Goal: Transaction & Acquisition: Purchase product/service

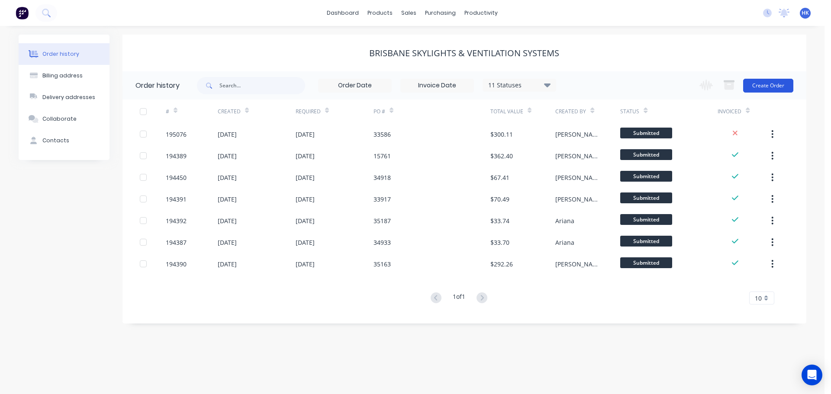
click at [769, 87] on button "Create Order" at bounding box center [768, 86] width 50 height 14
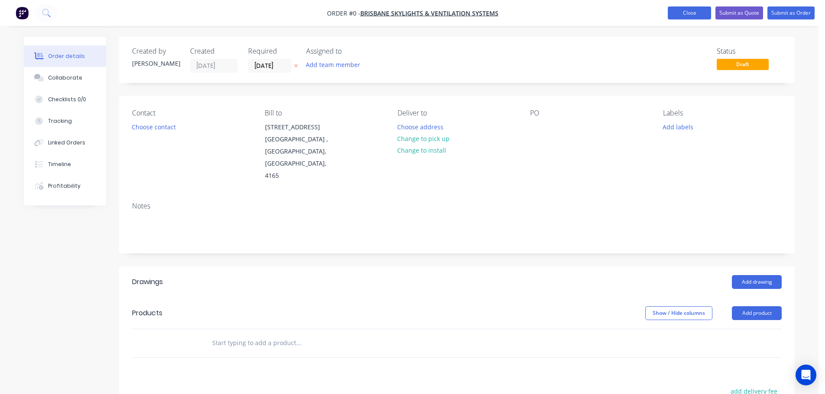
click at [695, 11] on button "Close" at bounding box center [689, 12] width 43 height 13
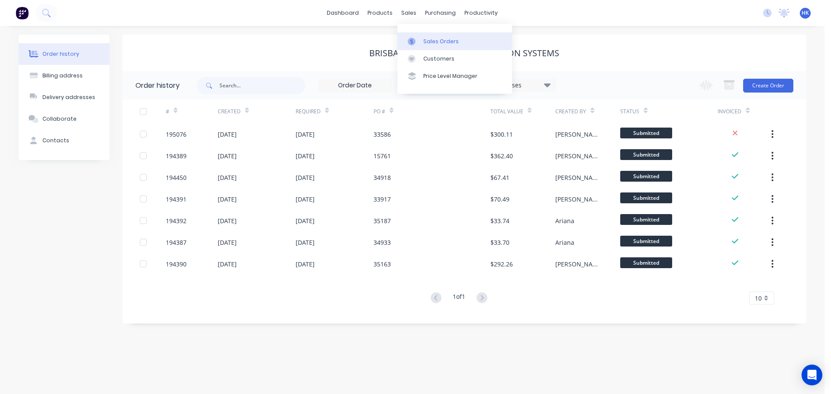
click at [422, 39] on link "Sales Orders" at bounding box center [454, 40] width 115 height 17
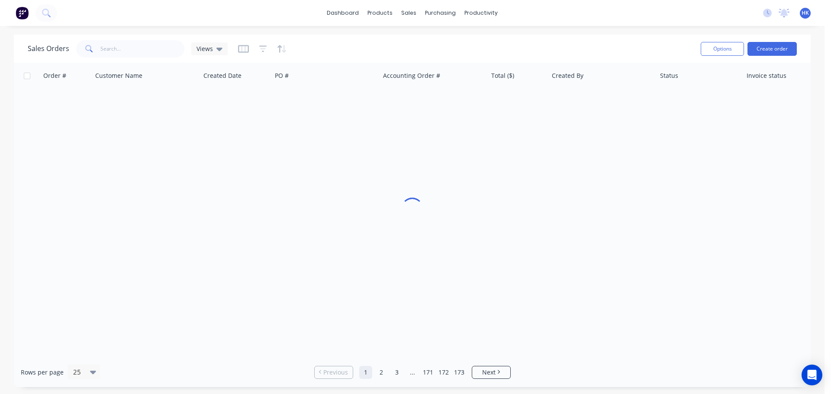
click at [778, 56] on div "Options Create order" at bounding box center [747, 48] width 100 height 21
click at [767, 52] on button "Create order" at bounding box center [772, 49] width 49 height 14
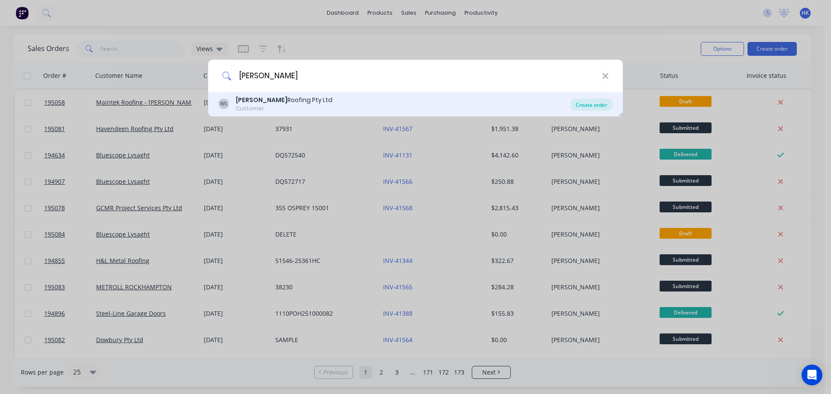
type input "WEBBER"
click at [580, 109] on div "Create order" at bounding box center [592, 105] width 42 height 12
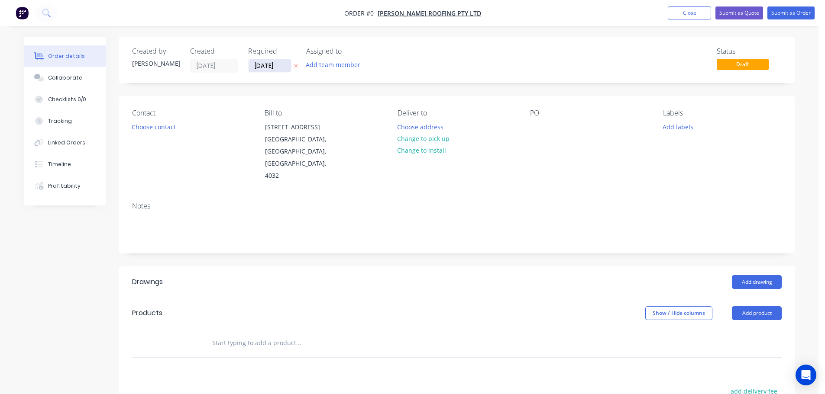
click at [264, 64] on input "[DATE]" at bounding box center [269, 65] width 42 height 13
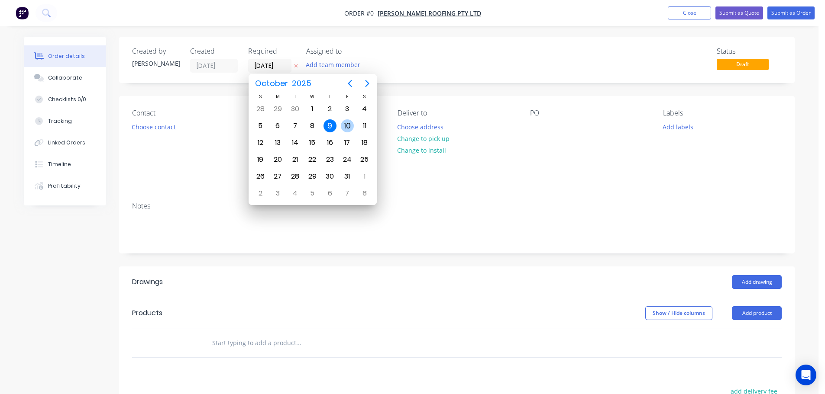
click at [343, 123] on div "10" at bounding box center [347, 125] width 13 height 13
type input "[DATE]"
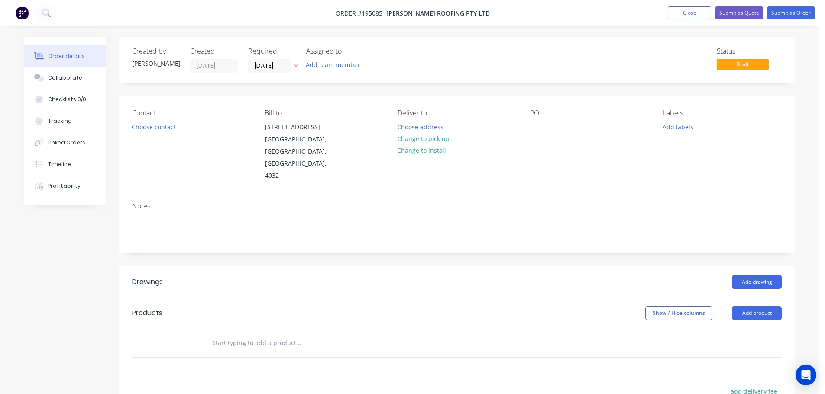
click at [145, 130] on button "Choose contact" at bounding box center [153, 127] width 53 height 12
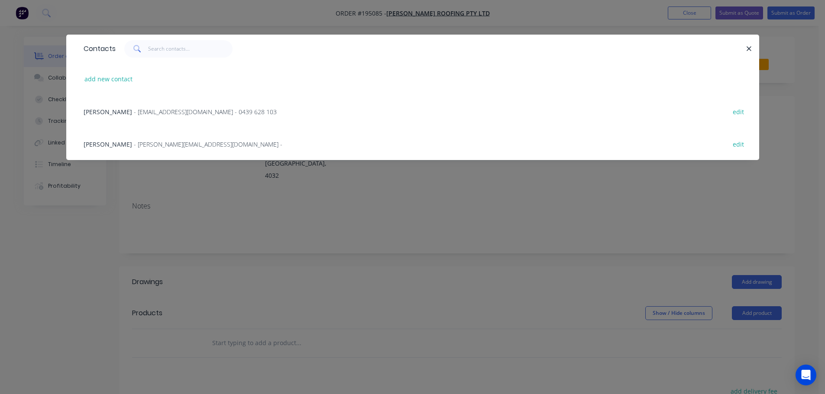
click at [155, 113] on span "- zac@webberroofing.com.au - 0439 628 103" at bounding box center [205, 112] width 143 height 8
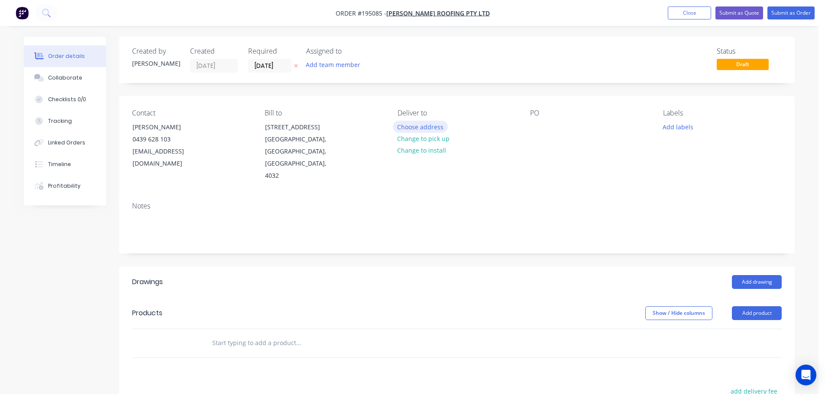
click at [434, 127] on button "Choose address" at bounding box center [420, 127] width 55 height 12
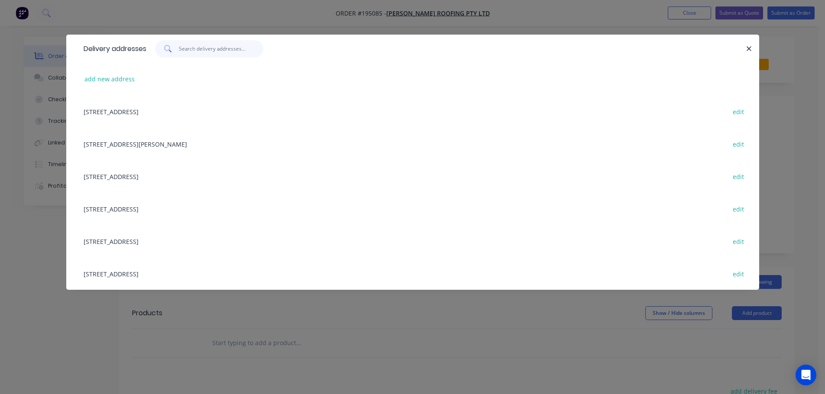
click at [198, 54] on input "text" at bounding box center [221, 48] width 84 height 17
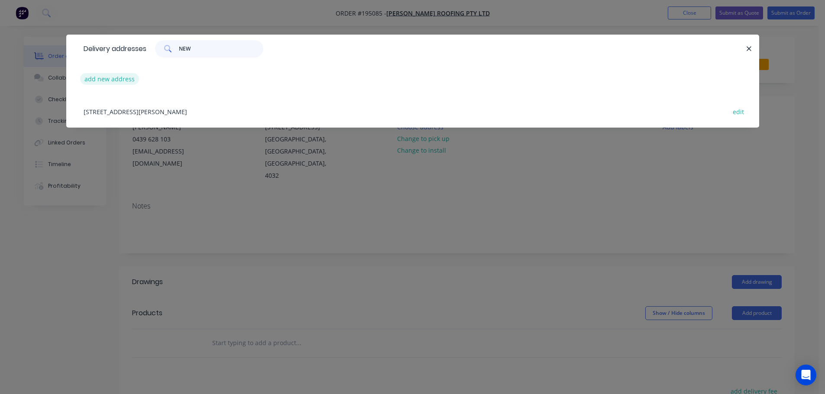
type input "NEW"
click at [117, 80] on button "add new address" at bounding box center [109, 79] width 59 height 12
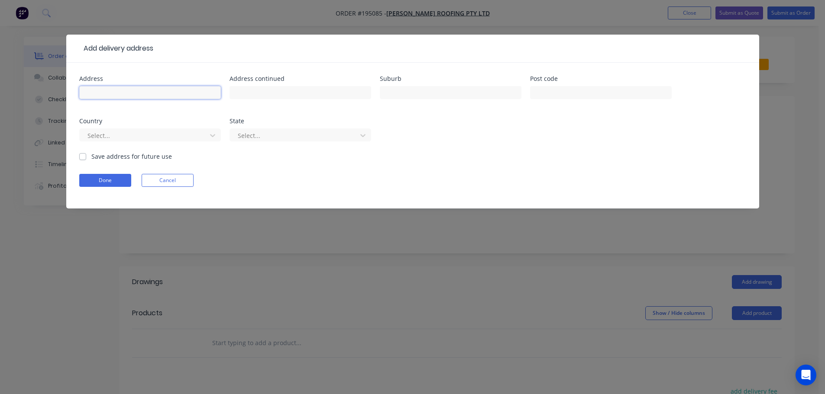
click at [119, 96] on input "text" at bounding box center [150, 92] width 142 height 13
type input "[STREET_ADDRESS]"
click at [384, 96] on input "text" at bounding box center [451, 92] width 142 height 13
type input "NEW MARKET"
drag, startPoint x: 89, startPoint y: 183, endPoint x: 372, endPoint y: 170, distance: 283.0
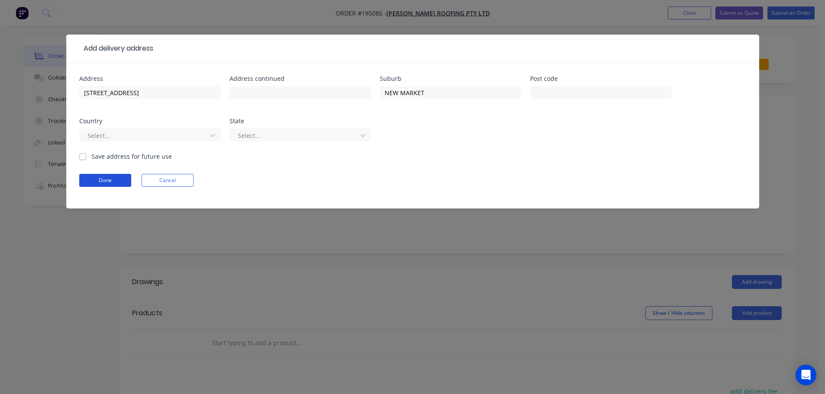
click at [90, 181] on button "Done" at bounding box center [105, 180] width 52 height 13
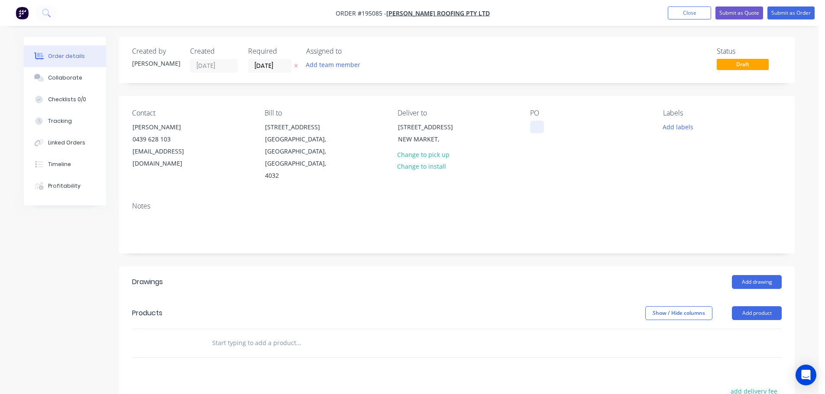
click at [536, 130] on div at bounding box center [537, 127] width 14 height 13
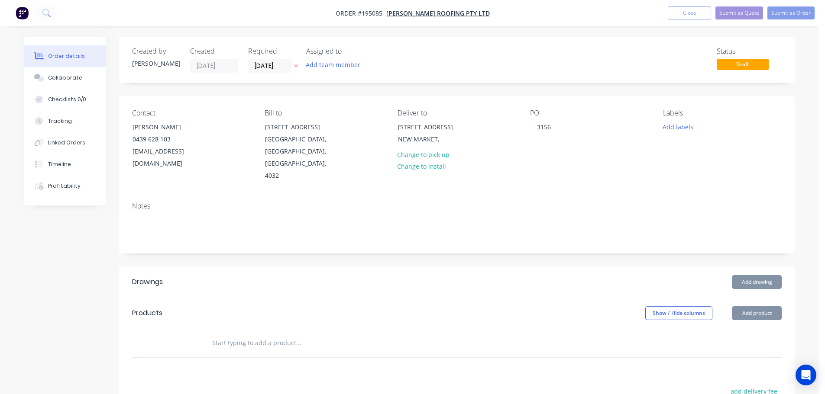
click at [750, 298] on header "Products Show / Hide columns Add product" at bounding box center [456, 313] width 675 height 31
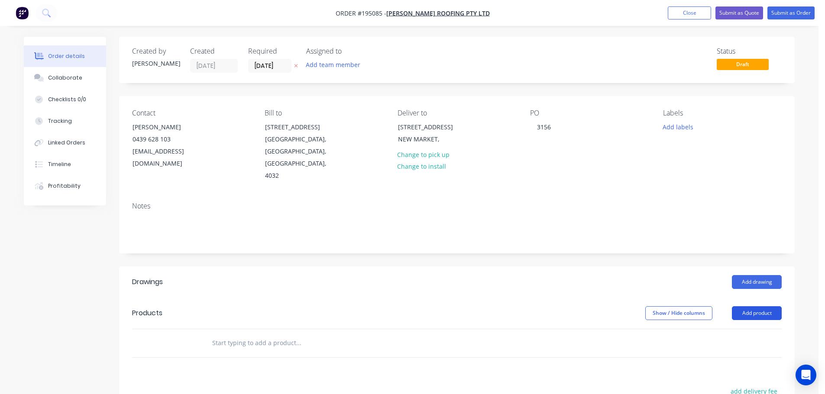
click at [748, 306] on button "Add product" at bounding box center [757, 313] width 50 height 14
click at [748, 329] on div "Product catalogue" at bounding box center [740, 335] width 67 height 13
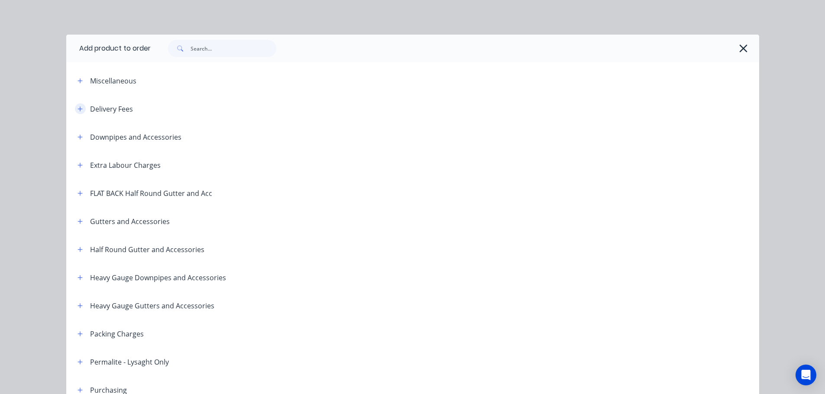
click at [77, 109] on icon "button" at bounding box center [79, 108] width 5 height 5
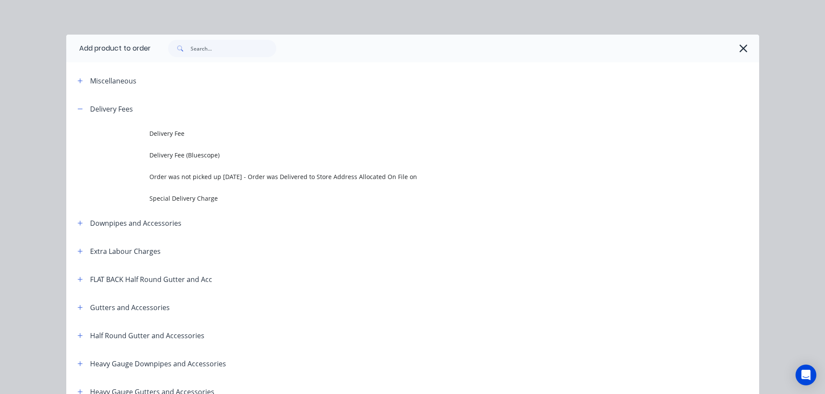
click at [149, 133] on span "Delivery Fee" at bounding box center [392, 133] width 487 height 9
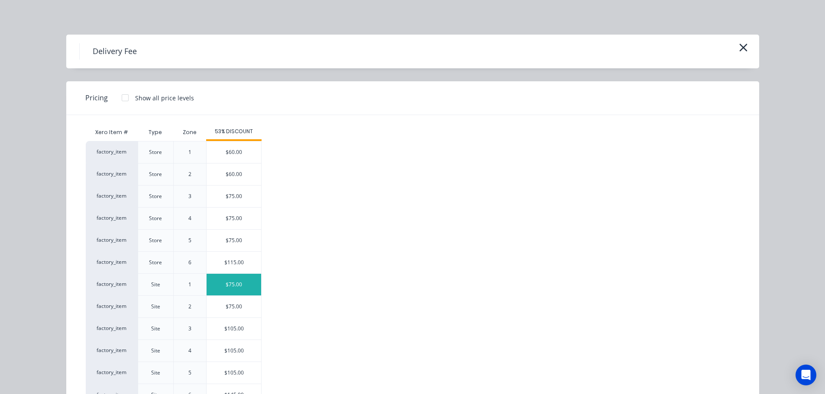
click at [241, 290] on div "$75.00" at bounding box center [233, 285] width 55 height 22
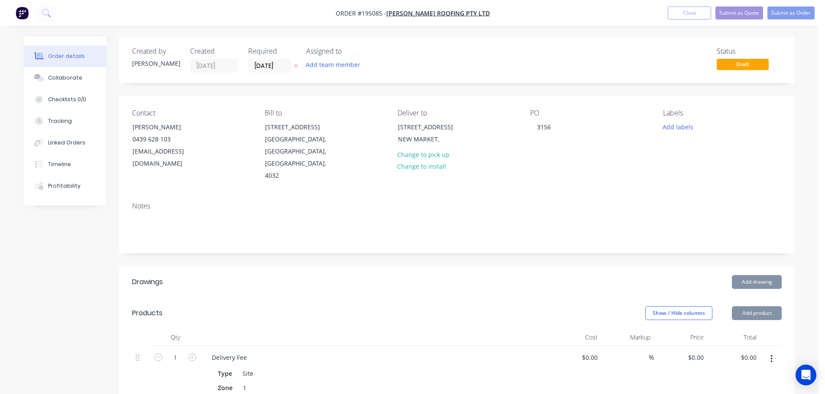
type input "$75.00"
click at [761, 275] on button "Add drawing" at bounding box center [757, 282] width 50 height 14
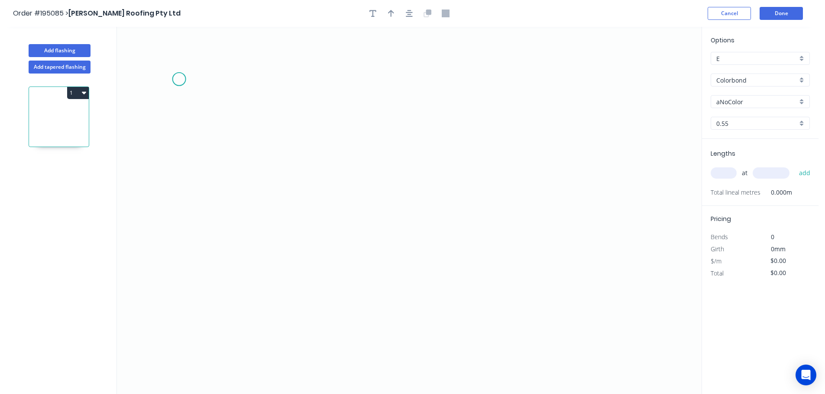
click at [183, 74] on icon "0" at bounding box center [409, 211] width 584 height 368
click at [193, 294] on icon "0" at bounding box center [409, 211] width 584 height 368
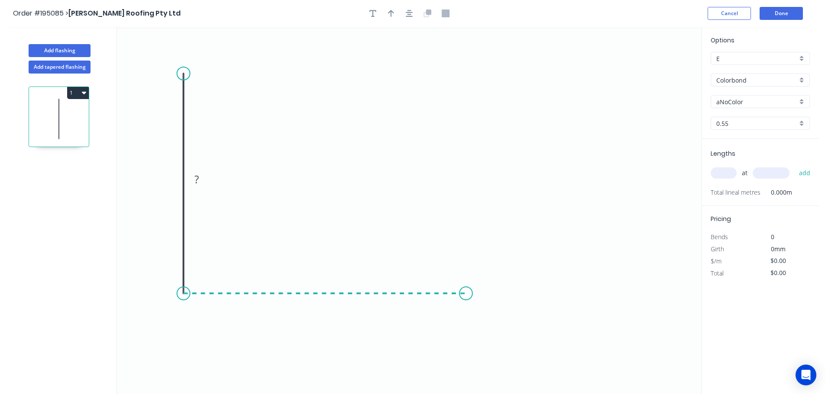
click at [466, 286] on icon "0 ?" at bounding box center [409, 211] width 584 height 368
drag, startPoint x: 466, startPoint y: 295, endPoint x: 562, endPoint y: 300, distance: 95.8
click at [562, 300] on circle at bounding box center [561, 293] width 13 height 13
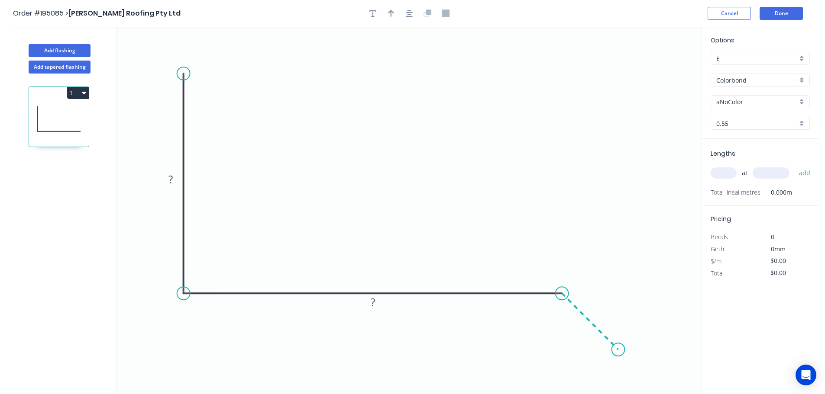
click at [618, 355] on icon "0 ? ?" at bounding box center [409, 211] width 584 height 368
drag, startPoint x: 189, startPoint y: 74, endPoint x: 192, endPoint y: 60, distance: 14.7
click at [192, 60] on icon "0 ? ? ?" at bounding box center [409, 211] width 584 height 368
drag, startPoint x: 614, startPoint y: 342, endPoint x: 610, endPoint y: 340, distance: 4.5
click at [610, 340] on circle at bounding box center [609, 341] width 13 height 13
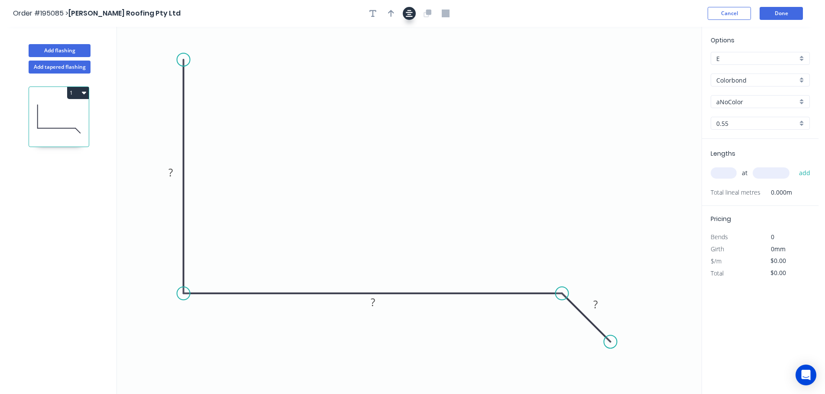
click at [412, 13] on button "button" at bounding box center [409, 13] width 13 height 13
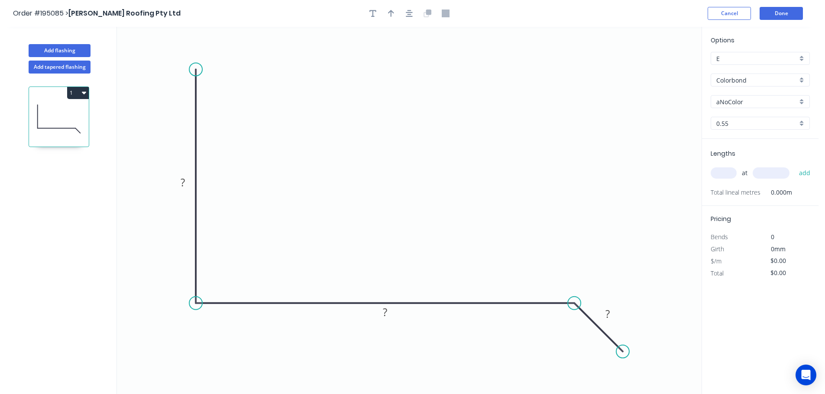
click at [185, 65] on icon "0 ? ? ?" at bounding box center [409, 211] width 584 height 368
click at [199, 40] on circle at bounding box center [195, 40] width 13 height 13
click at [407, 16] on icon "button" at bounding box center [409, 14] width 7 height 8
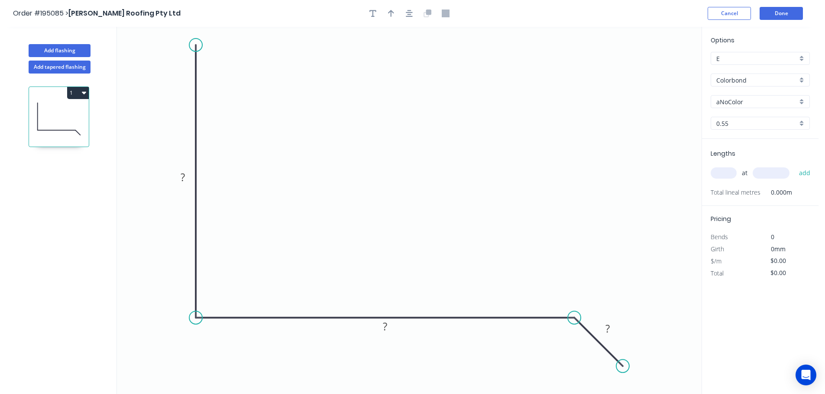
click at [199, 45] on circle at bounding box center [195, 45] width 13 height 13
click at [389, 13] on icon "button" at bounding box center [391, 14] width 6 height 8
drag, startPoint x: 656, startPoint y: 68, endPoint x: 405, endPoint y: 63, distance: 251.6
click at [405, 63] on icon at bounding box center [404, 53] width 8 height 28
click at [187, 176] on rect at bounding box center [182, 178] width 17 height 12
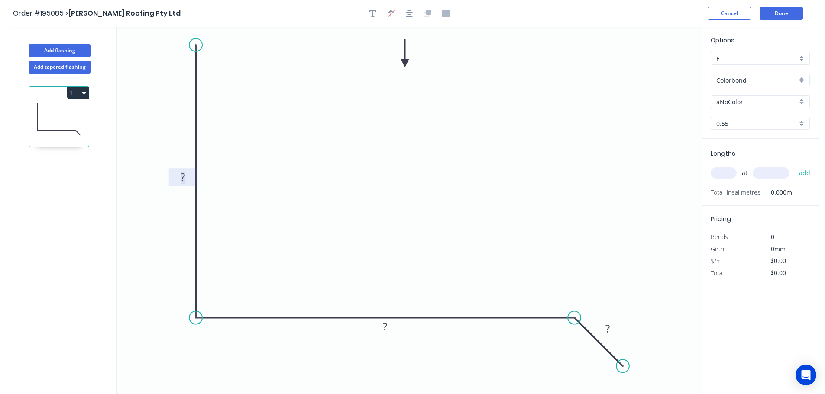
click at [730, 83] on input "Colorbond" at bounding box center [756, 80] width 81 height 9
click at [739, 157] on div "Zincalume" at bounding box center [760, 155] width 98 height 15
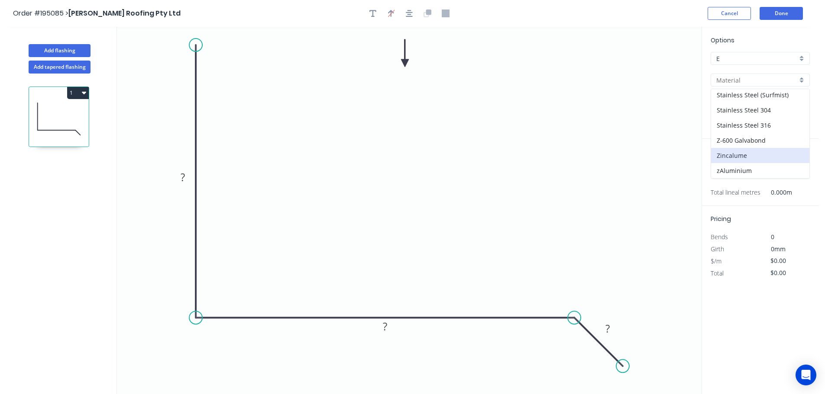
type input "Zincalume"
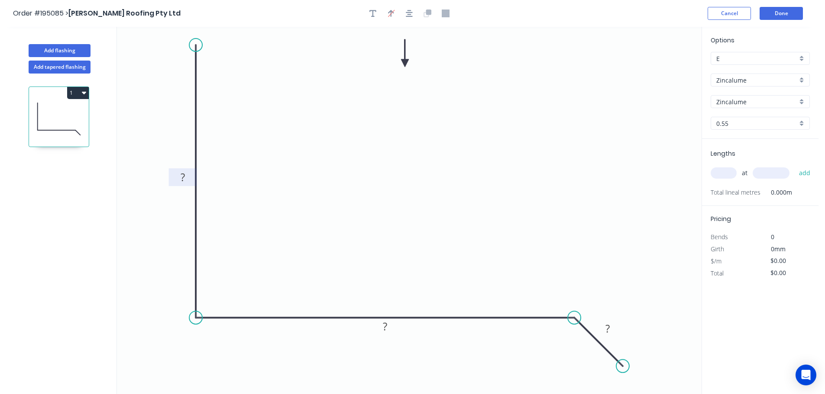
click at [185, 173] on tspan "?" at bounding box center [183, 177] width 4 height 14
click at [395, 322] on tspan "1300" at bounding box center [385, 326] width 24 height 14
click at [179, 180] on rect at bounding box center [182, 178] width 17 height 12
click at [180, 181] on tspan "20" at bounding box center [183, 177] width 12 height 14
click at [726, 174] on input "text" at bounding box center [723, 173] width 26 height 11
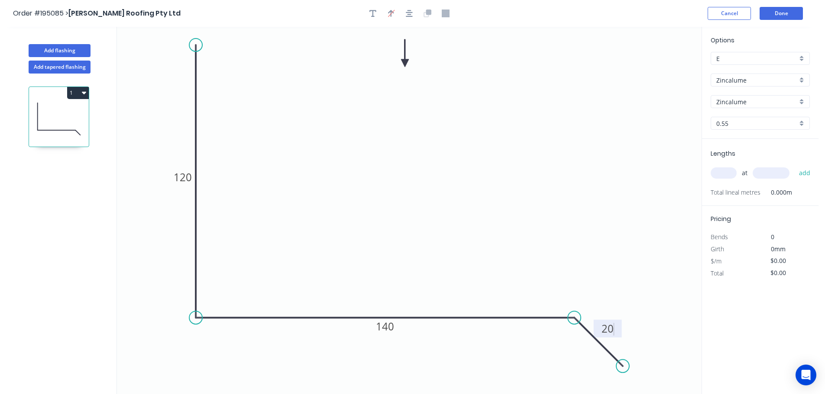
type input "$10.23"
type input "1"
type input "1300"
click at [794, 166] on button "add" at bounding box center [804, 173] width 20 height 15
type input "$13.30"
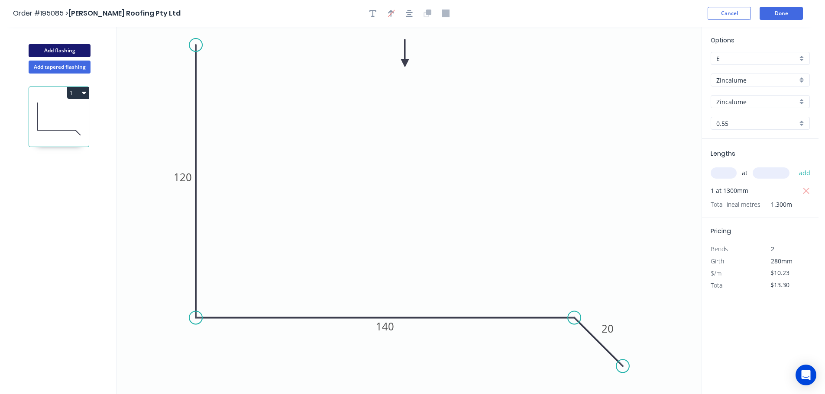
click at [81, 53] on button "Add flashing" at bounding box center [60, 50] width 62 height 13
type input "$0.00"
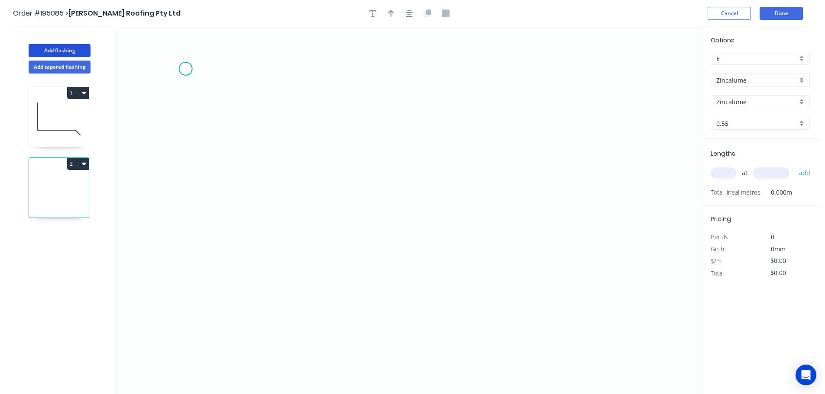
click at [185, 68] on icon "0" at bounding box center [409, 211] width 584 height 368
click at [186, 328] on icon "0" at bounding box center [409, 211] width 584 height 368
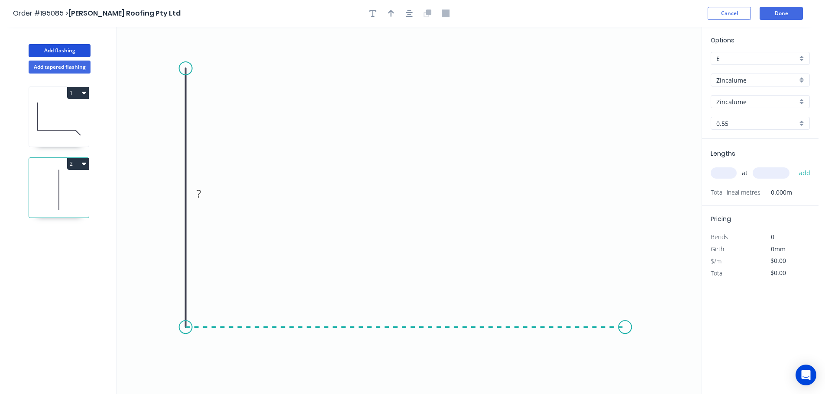
click at [625, 329] on icon "0 ?" at bounding box center [409, 211] width 584 height 368
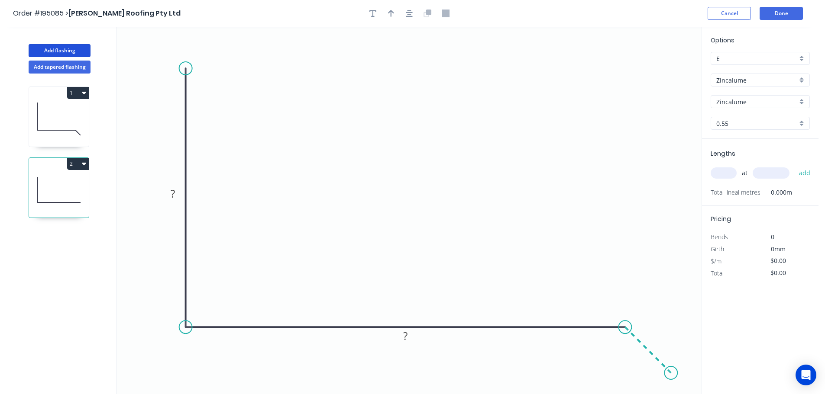
click at [671, 376] on icon "0 ? ?" at bounding box center [409, 211] width 584 height 368
click at [172, 193] on tspan "?" at bounding box center [173, 194] width 4 height 14
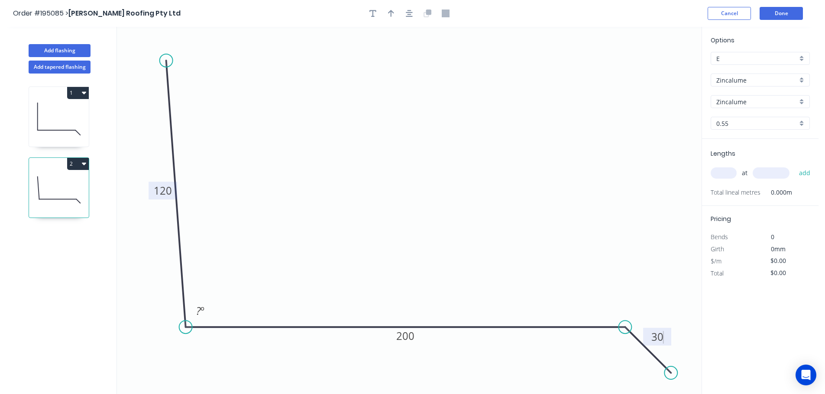
drag, startPoint x: 187, startPoint y: 65, endPoint x: 161, endPoint y: 59, distance: 27.6
click at [161, 59] on circle at bounding box center [166, 60] width 13 height 13
type input "$12.14"
click at [202, 309] on tspan "º" at bounding box center [202, 310] width 4 height 14
click at [407, 14] on icon "button" at bounding box center [409, 14] width 7 height 8
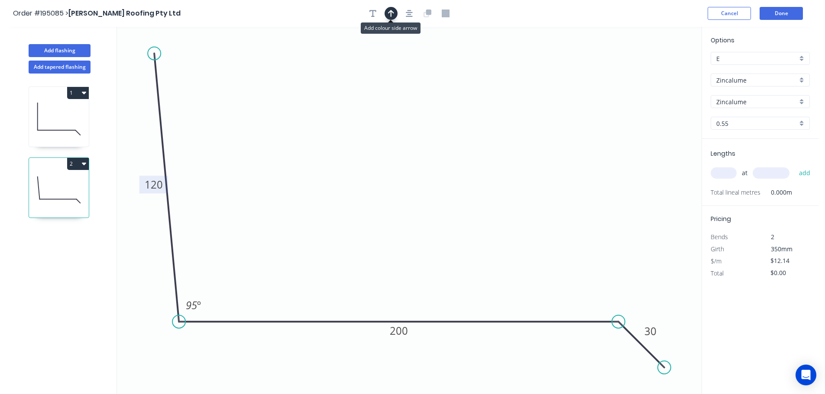
click at [394, 12] on button "button" at bounding box center [390, 13] width 13 height 13
drag, startPoint x: 658, startPoint y: 68, endPoint x: 522, endPoint y: 88, distance: 137.5
click at [522, 89] on icon "0 120 200 30 95 º" at bounding box center [409, 211] width 584 height 368
drag, startPoint x: 490, startPoint y: 100, endPoint x: 399, endPoint y: 71, distance: 94.7
click at [399, 71] on icon at bounding box center [399, 62] width 8 height 28
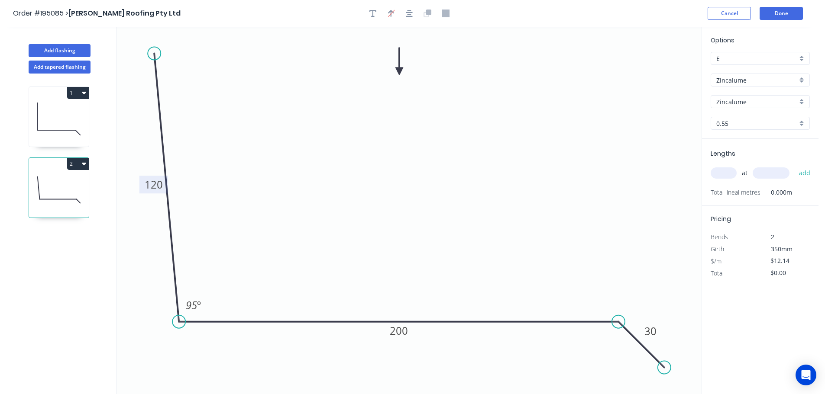
click at [721, 171] on input "text" at bounding box center [723, 173] width 26 height 11
type input "1"
type input "900"
click at [794, 166] on button "add" at bounding box center [804, 173] width 20 height 15
type input "$12.14"
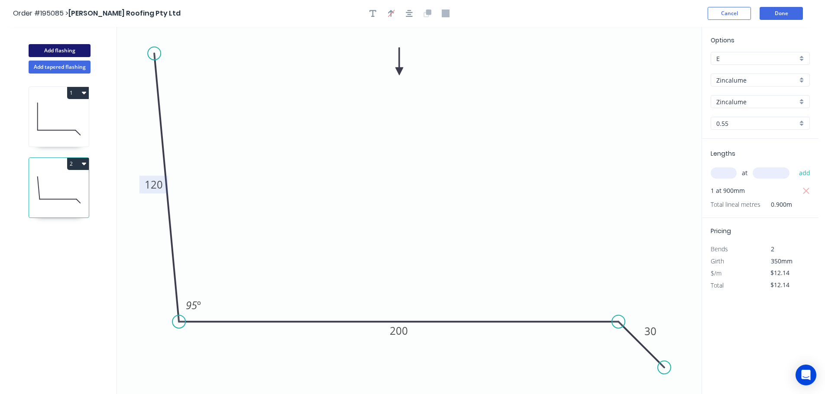
click at [61, 48] on button "Add flashing" at bounding box center [60, 50] width 62 height 13
type input "$0.00"
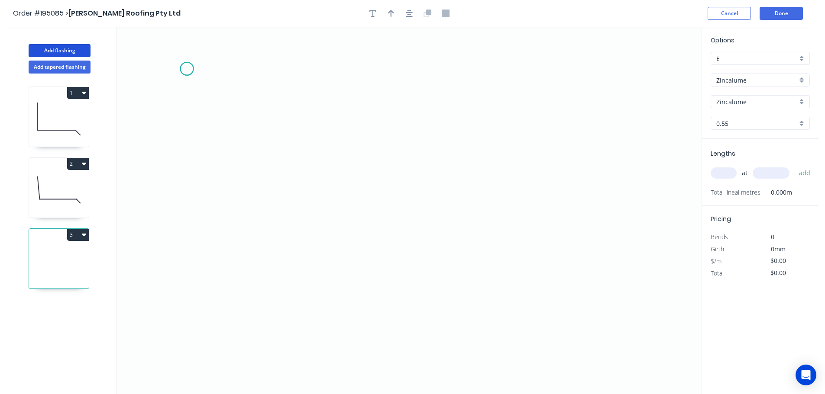
click at [187, 69] on icon "0" at bounding box center [409, 211] width 584 height 368
click at [194, 317] on icon "0" at bounding box center [409, 211] width 584 height 368
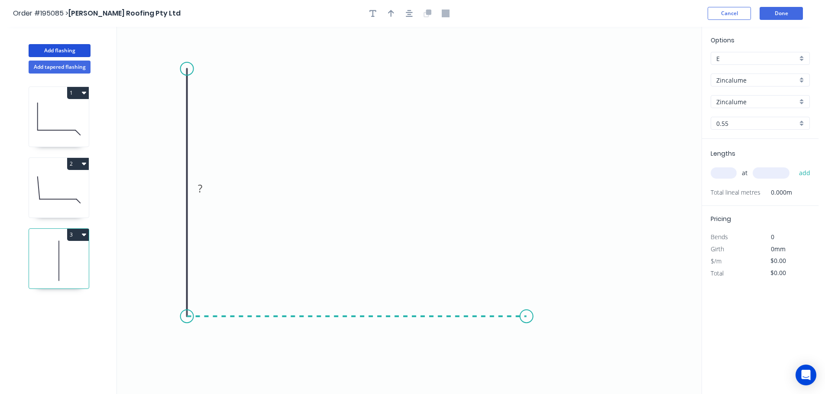
click at [526, 309] on icon "0 ?" at bounding box center [409, 211] width 584 height 368
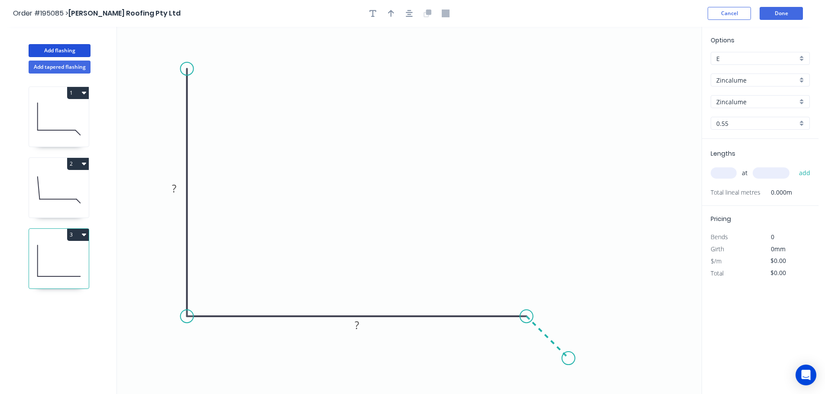
click at [568, 362] on icon "0 ? ?" at bounding box center [409, 211] width 584 height 368
click at [172, 186] on tspan "?" at bounding box center [174, 188] width 4 height 14
click at [412, 16] on icon "button" at bounding box center [409, 13] width 7 height 7
type input "$10.23"
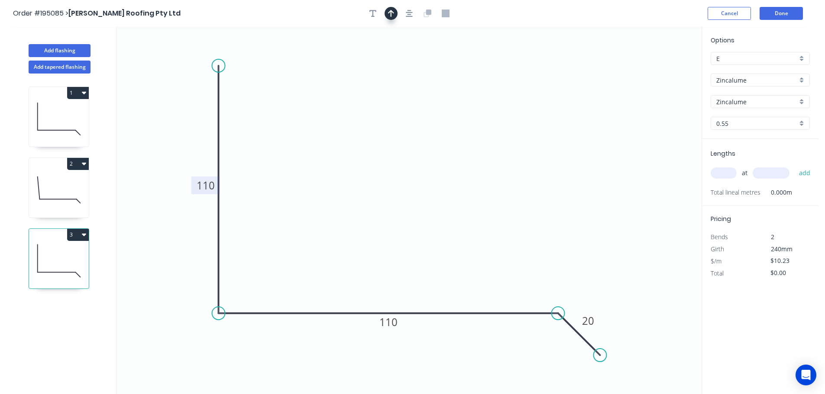
click at [394, 16] on button "button" at bounding box center [390, 13] width 13 height 13
drag, startPoint x: 508, startPoint y: 81, endPoint x: 419, endPoint y: 63, distance: 90.4
click at [419, 63] on icon at bounding box center [419, 53] width 8 height 28
click at [727, 174] on input "text" at bounding box center [723, 173] width 26 height 11
type input "1"
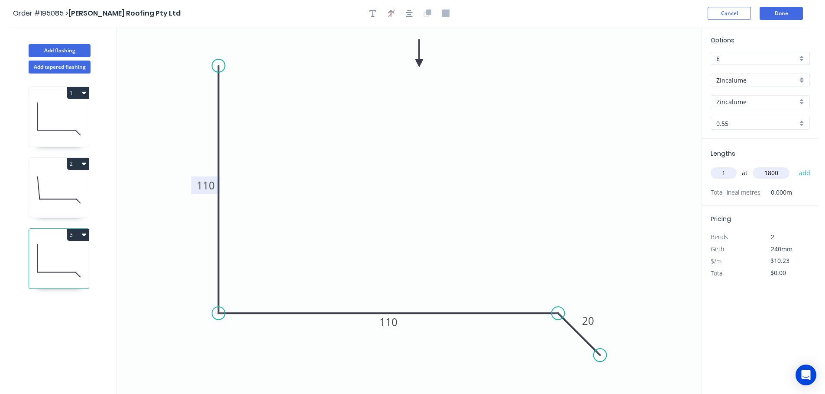
type input "1800"
click at [794, 166] on button "add" at bounding box center [804, 173] width 20 height 15
type input "$18.41"
click at [58, 50] on button "Add flashing" at bounding box center [60, 50] width 62 height 13
type input "$0.00"
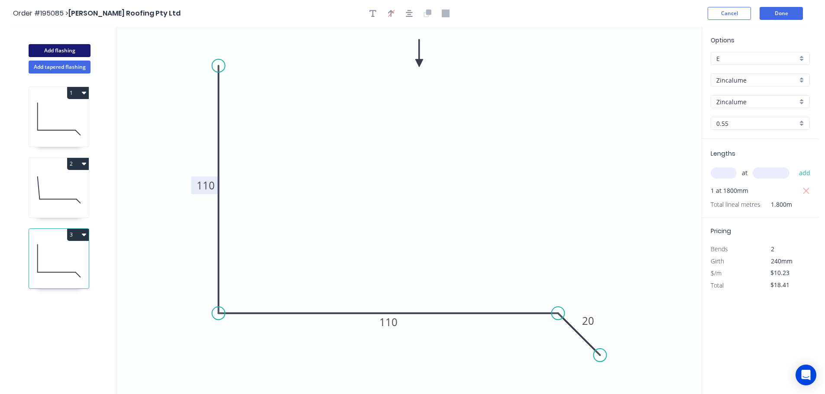
type input "$0.00"
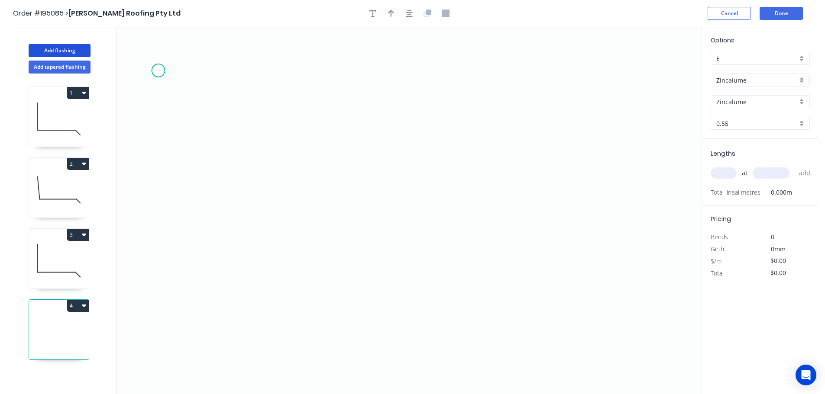
click at [177, 59] on icon "0" at bounding box center [409, 211] width 584 height 368
click at [180, 312] on icon "0" at bounding box center [409, 211] width 584 height 368
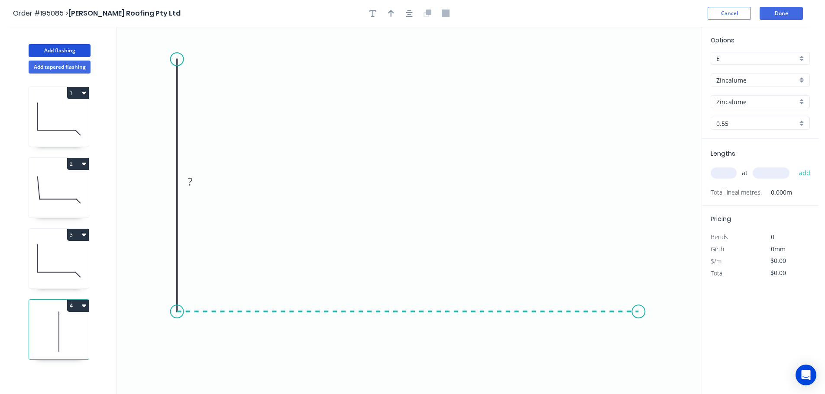
click at [643, 315] on icon "0 ?" at bounding box center [409, 211] width 584 height 368
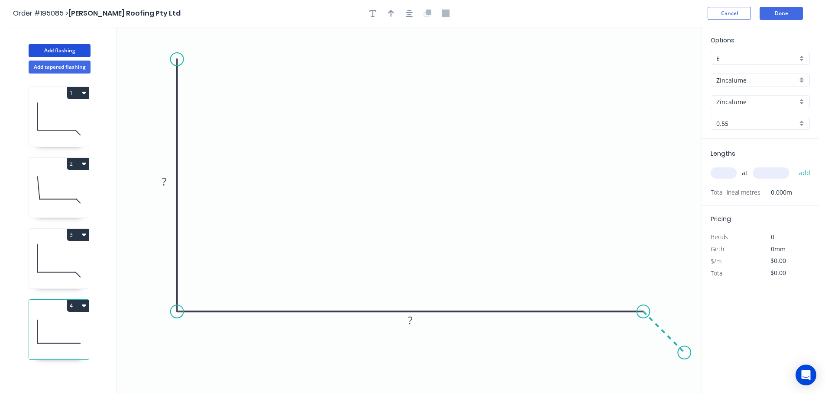
click at [684, 353] on icon "0 ? ?" at bounding box center [409, 211] width 584 height 368
click at [158, 184] on rect at bounding box center [163, 182] width 17 height 12
click at [410, 15] on icon "button" at bounding box center [409, 13] width 7 height 7
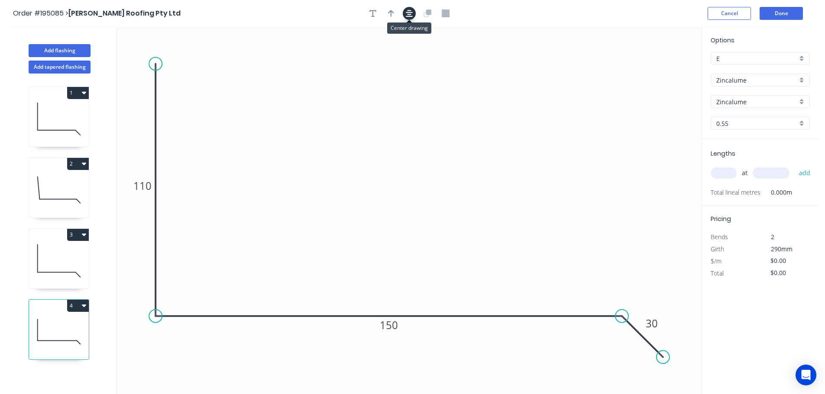
type input "$10.23"
click at [388, 13] on icon "button" at bounding box center [391, 13] width 6 height 7
drag, startPoint x: 660, startPoint y: 70, endPoint x: 403, endPoint y: 72, distance: 256.7
click at [403, 73] on icon at bounding box center [405, 65] width 8 height 28
click at [716, 174] on input "text" at bounding box center [723, 173] width 26 height 11
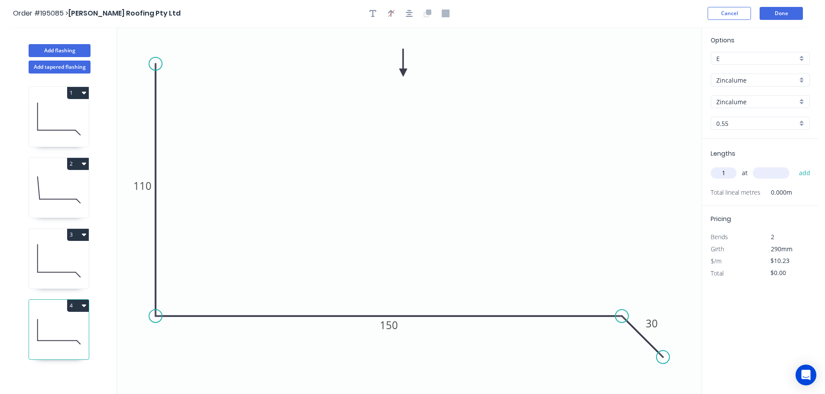
type input "1"
type input "1300"
click at [794, 166] on button "add" at bounding box center [804, 173] width 20 height 15
type input "$13.30"
click at [75, 51] on button "Add flashing" at bounding box center [60, 50] width 62 height 13
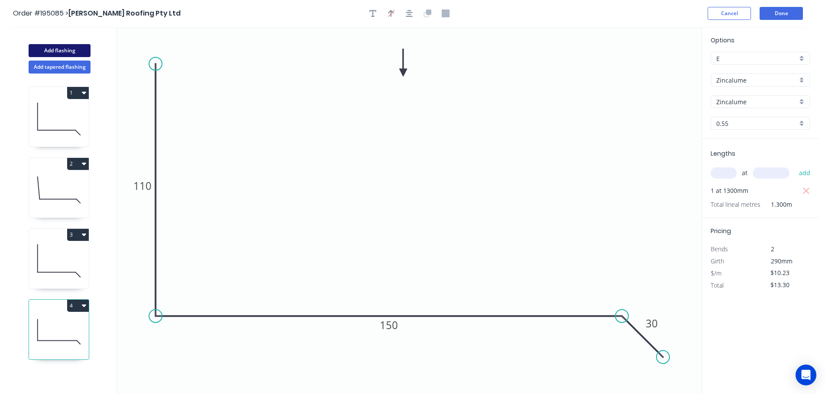
type input "$0.00"
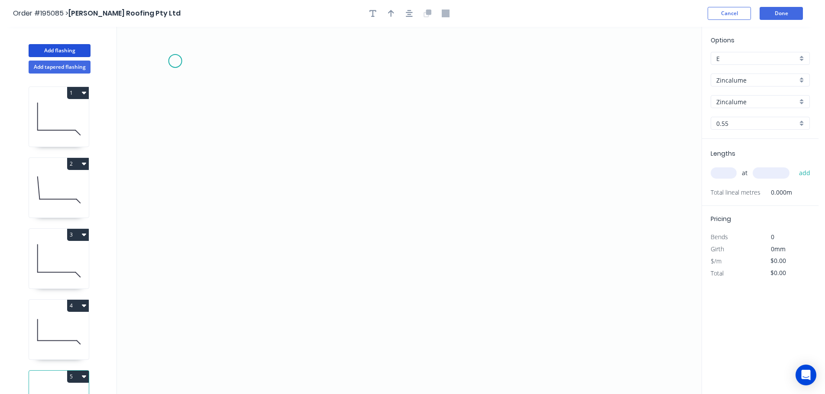
click at [175, 61] on icon "0" at bounding box center [409, 211] width 584 height 368
click at [191, 351] on icon "0" at bounding box center [409, 211] width 584 height 368
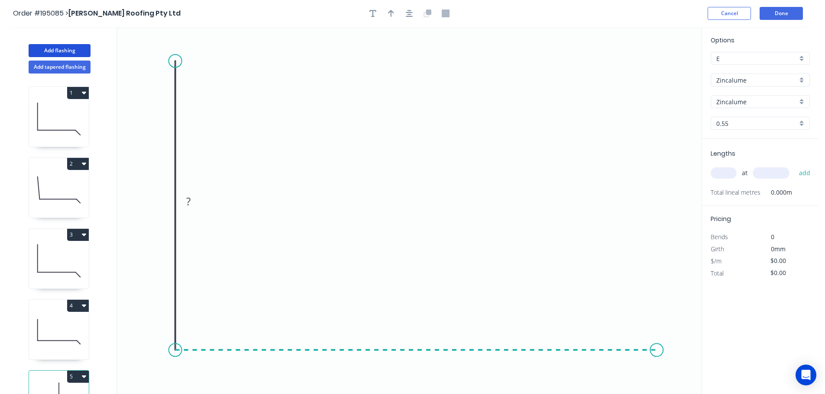
click at [668, 335] on icon "0 ?" at bounding box center [409, 211] width 584 height 368
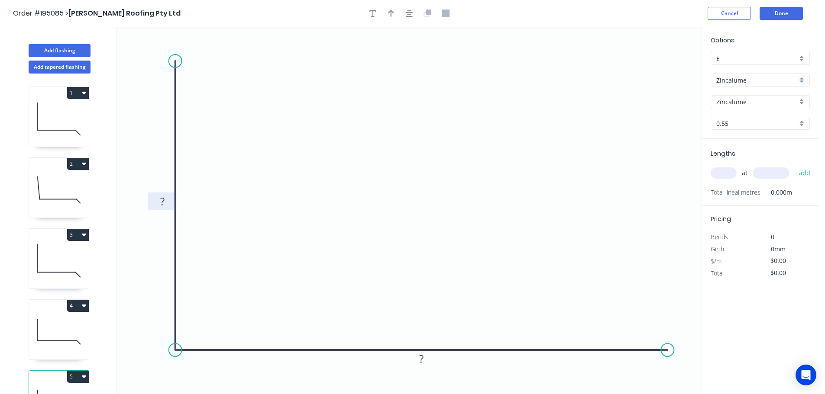
click at [163, 204] on tspan "?" at bounding box center [162, 201] width 4 height 14
click at [406, 10] on button "button" at bounding box center [409, 13] width 13 height 13
type input "$11.29"
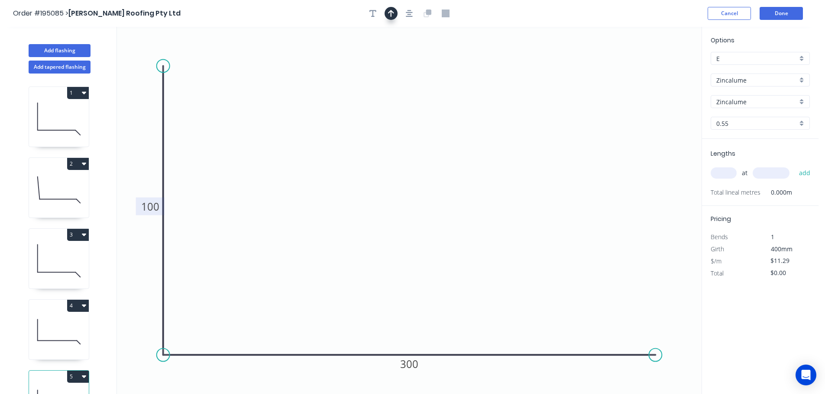
drag, startPoint x: 389, startPoint y: 10, endPoint x: 537, endPoint y: 67, distance: 158.1
click at [389, 10] on icon "button" at bounding box center [391, 14] width 6 height 8
drag, startPoint x: 468, startPoint y: 98, endPoint x: 398, endPoint y: 70, distance: 75.0
click at [398, 70] on icon at bounding box center [398, 60] width 8 height 28
click at [716, 167] on div "at add" at bounding box center [760, 173] width 101 height 15
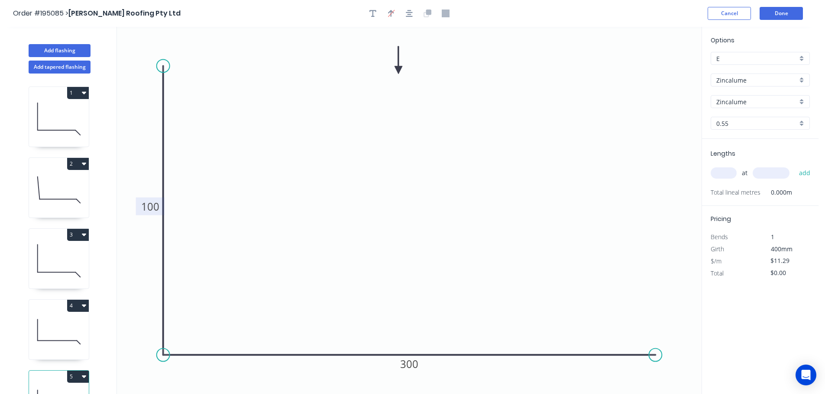
click at [716, 177] on input "text" at bounding box center [723, 173] width 26 height 11
type input "1"
type input "1300"
click at [794, 166] on button "add" at bounding box center [804, 173] width 20 height 15
type input "$14.68"
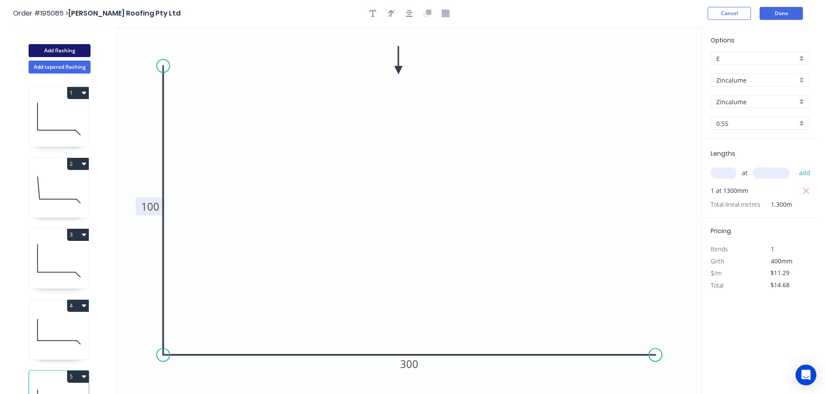
click at [74, 52] on button "Add flashing" at bounding box center [60, 50] width 62 height 13
type input "$0.00"
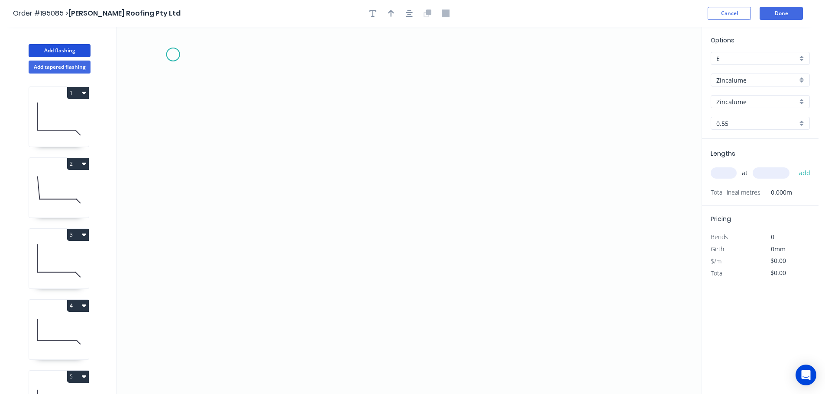
click at [194, 58] on icon "0" at bounding box center [409, 211] width 584 height 368
click at [204, 295] on icon "0" at bounding box center [409, 211] width 584 height 368
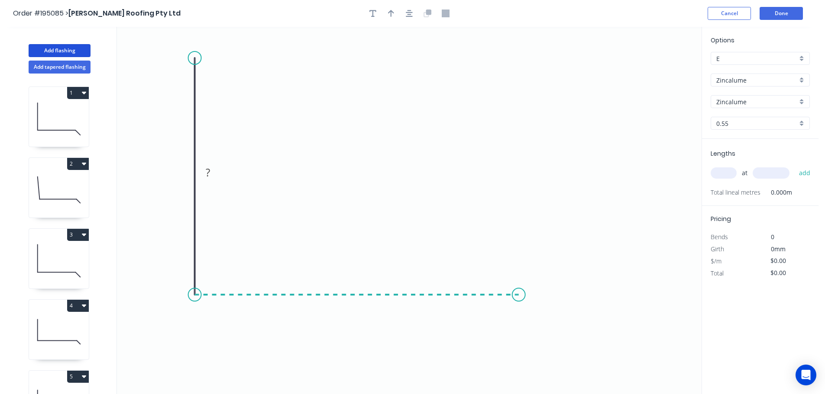
click at [519, 288] on icon "0 ?" at bounding box center [409, 211] width 584 height 368
click at [563, 338] on icon at bounding box center [541, 317] width 44 height 44
drag, startPoint x: 192, startPoint y: 59, endPoint x: 193, endPoint y: 46, distance: 13.1
click at [193, 46] on circle at bounding box center [194, 45] width 13 height 13
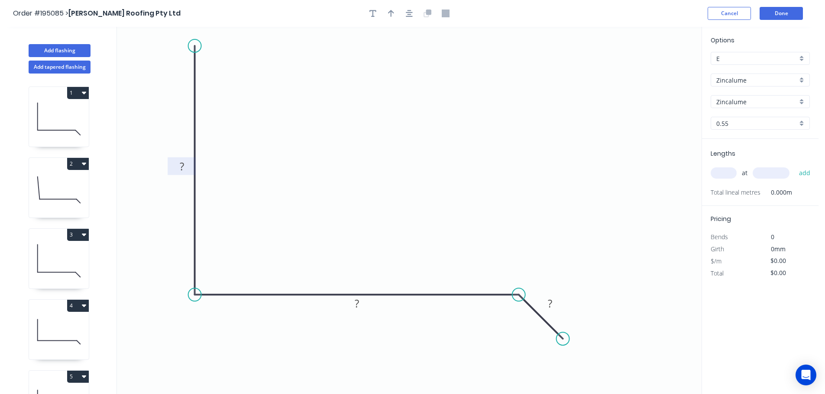
click at [187, 164] on rect at bounding box center [181, 167] width 17 height 12
click at [403, 16] on button "button" at bounding box center [409, 13] width 13 height 13
type input "$10.23"
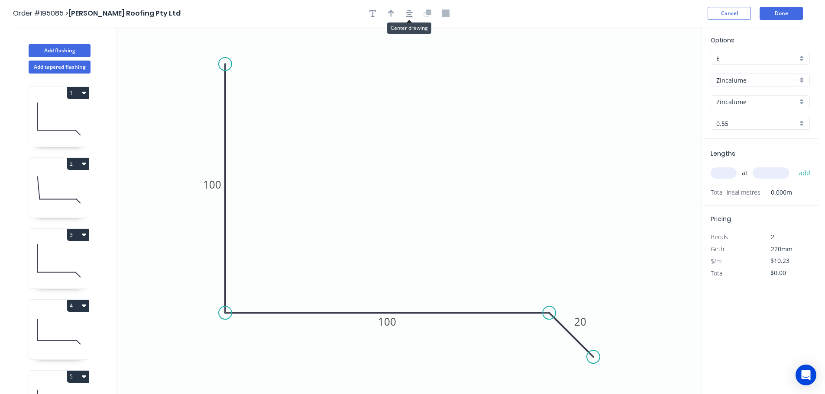
drag, startPoint x: 396, startPoint y: 14, endPoint x: 413, endPoint y: 26, distance: 21.0
click at [395, 16] on button "button" at bounding box center [390, 13] width 13 height 13
drag, startPoint x: 656, startPoint y: 70, endPoint x: 413, endPoint y: 64, distance: 243.3
click at [413, 64] on icon at bounding box center [413, 55] width 8 height 28
click at [729, 174] on input "text" at bounding box center [723, 173] width 26 height 11
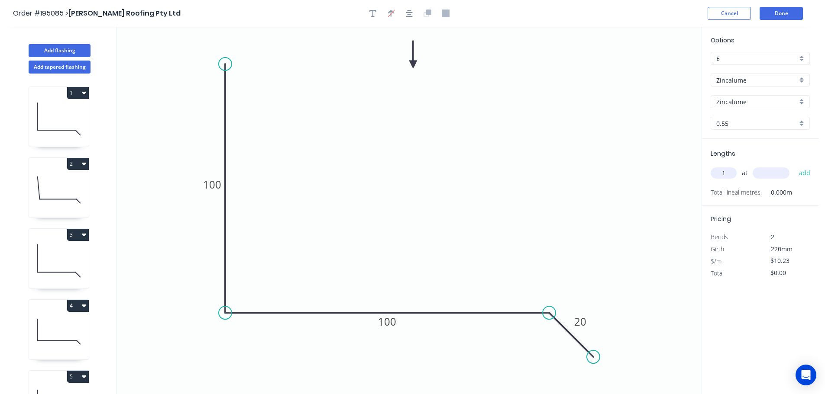
type input "1"
type input "1200"
click at [794, 166] on button "add" at bounding box center [804, 173] width 20 height 15
type input "$12.28"
click at [61, 46] on button "Add flashing" at bounding box center [60, 50] width 62 height 13
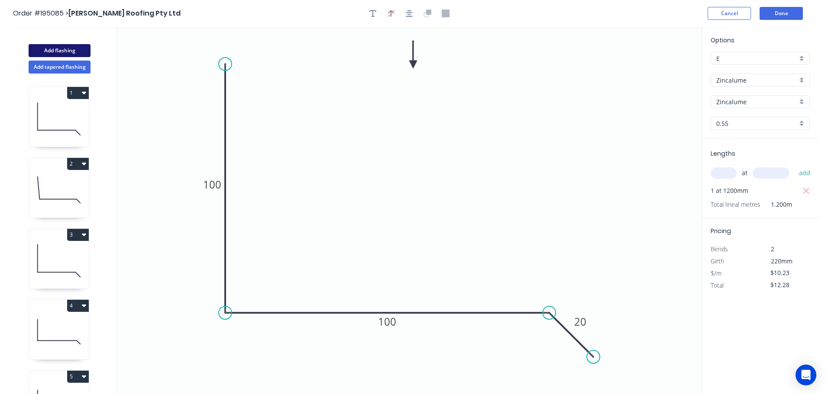
type input "$0.00"
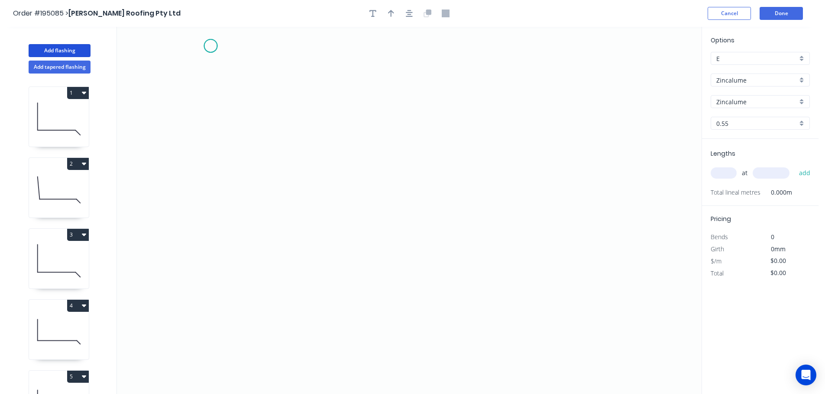
click at [210, 46] on icon "0" at bounding box center [409, 211] width 584 height 368
click at [225, 330] on icon "0" at bounding box center [409, 211] width 584 height 368
click at [397, 333] on icon "0 ?" at bounding box center [409, 211] width 584 height 368
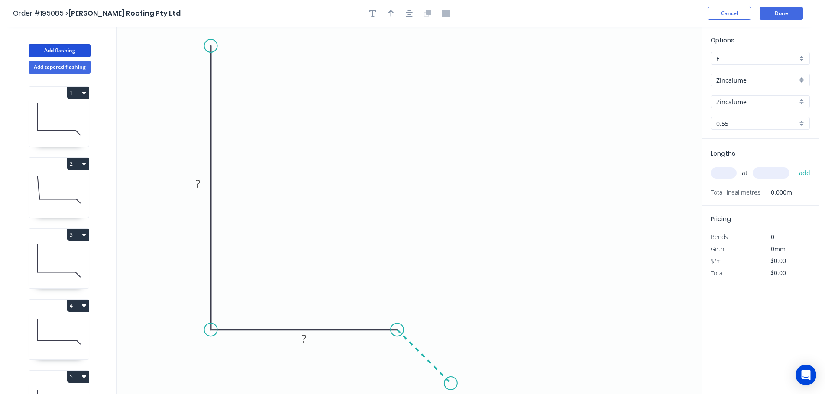
click at [451, 387] on icon "0 ? ?" at bounding box center [409, 211] width 584 height 368
click at [410, 17] on icon "button" at bounding box center [409, 14] width 7 height 8
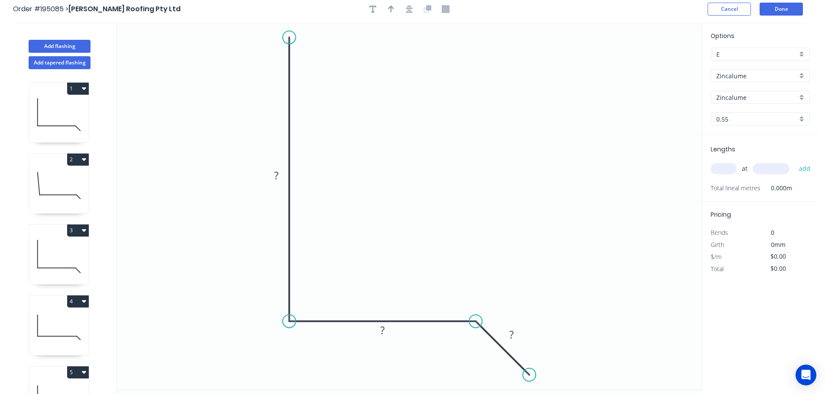
scroll to position [16, 0]
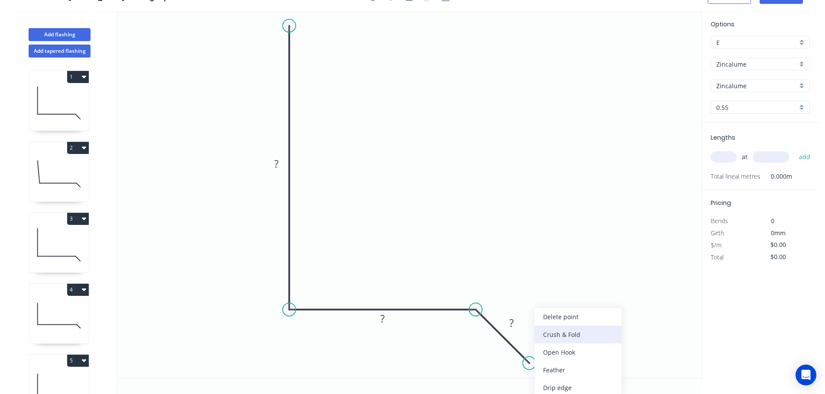
click at [557, 333] on div "Crush & Fold" at bounding box center [577, 335] width 87 height 18
click at [549, 370] on div "Flip bend" at bounding box center [572, 370] width 87 height 18
click at [548, 343] on rect at bounding box center [534, 338] width 35 height 18
drag, startPoint x: 556, startPoint y: 349, endPoint x: 580, endPoint y: 373, distance: 33.7
click at [580, 373] on rect at bounding box center [564, 370] width 35 height 18
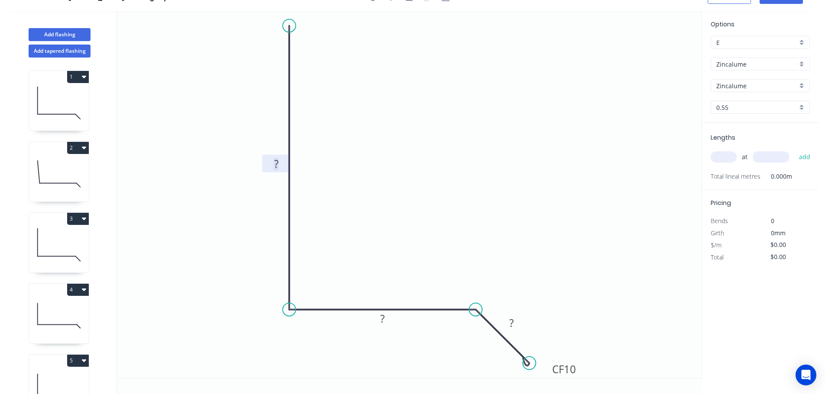
click at [280, 166] on rect at bounding box center [276, 164] width 17 height 12
type input "$11.92"
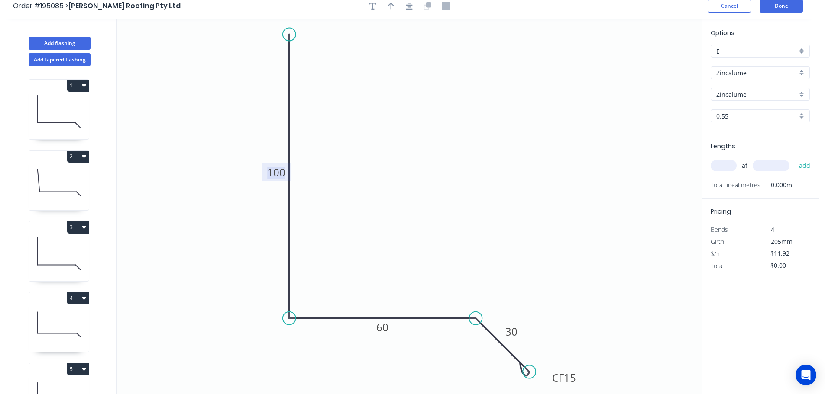
scroll to position [0, 0]
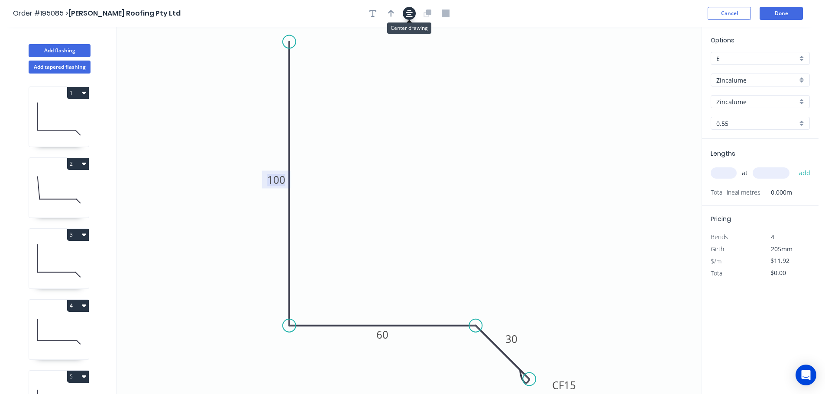
click at [406, 12] on button "button" at bounding box center [409, 13] width 13 height 13
click at [391, 10] on icon "button" at bounding box center [391, 13] width 6 height 7
click at [656, 68] on icon at bounding box center [658, 60] width 8 height 28
drag, startPoint x: 656, startPoint y: 68, endPoint x: 653, endPoint y: 125, distance: 56.4
click at [619, 65] on icon at bounding box center [626, 57] width 25 height 25
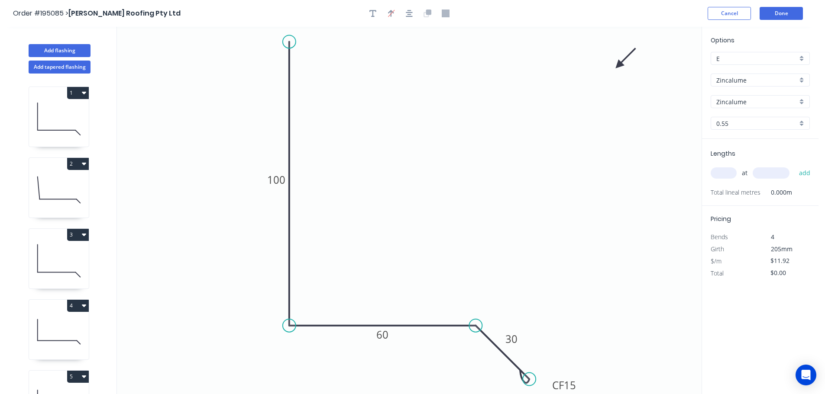
click at [718, 169] on input "text" at bounding box center [723, 173] width 26 height 11
type input "12"
type input "5400"
click at [794, 166] on button "add" at bounding box center [804, 173] width 20 height 15
type input "$772.42"
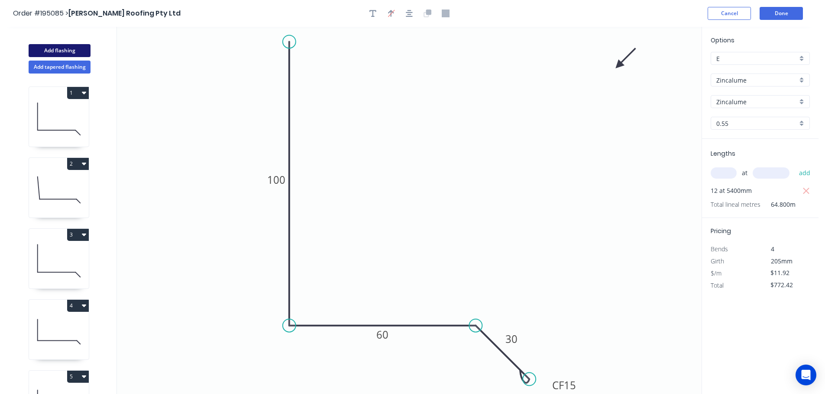
click at [58, 45] on button "Add flashing" at bounding box center [60, 50] width 62 height 13
type input "$0.00"
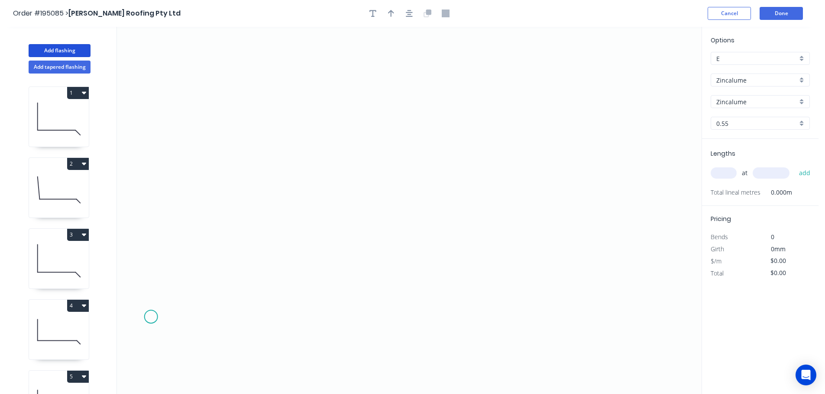
click at [150, 317] on icon "0" at bounding box center [409, 211] width 584 height 368
click at [212, 252] on icon "0" at bounding box center [409, 211] width 584 height 368
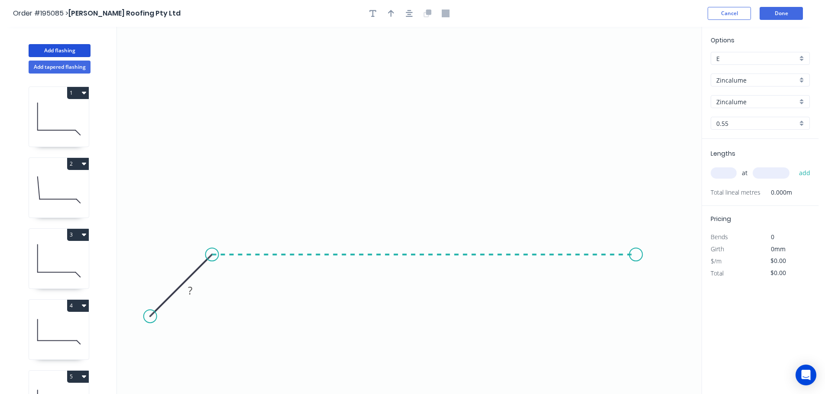
click at [636, 276] on icon "0 ?" at bounding box center [409, 211] width 584 height 368
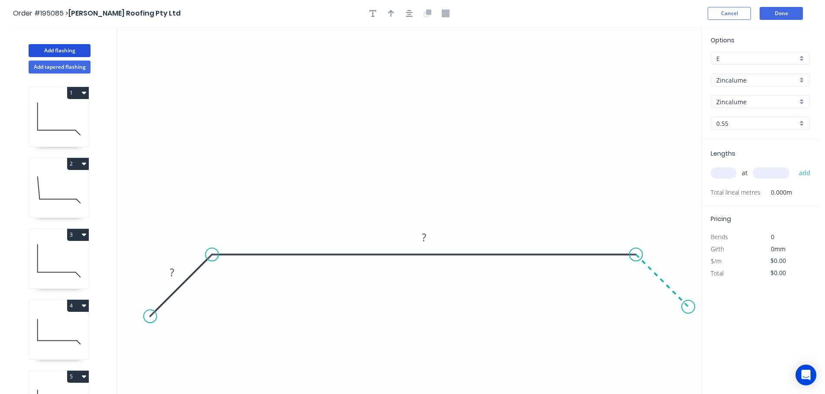
click at [688, 312] on icon "0 ? ?" at bounding box center [409, 211] width 584 height 368
drag, startPoint x: 152, startPoint y: 319, endPoint x: 163, endPoint y: 312, distance: 13.4
click at [163, 312] on circle at bounding box center [161, 305] width 13 height 13
drag, startPoint x: 165, startPoint y: 311, endPoint x: 163, endPoint y: 305, distance: 6.2
click at [161, 310] on circle at bounding box center [161, 304] width 13 height 13
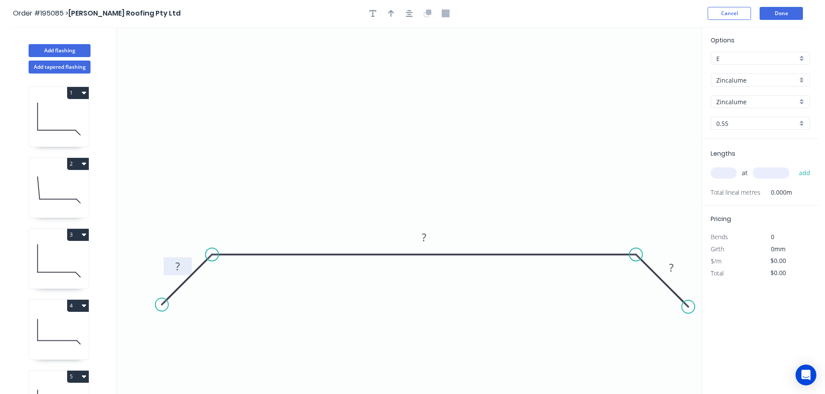
click at [182, 266] on rect at bounding box center [177, 267] width 17 height 12
type input "$19.76"
click at [413, 13] on button "button" at bounding box center [409, 13] width 13 height 13
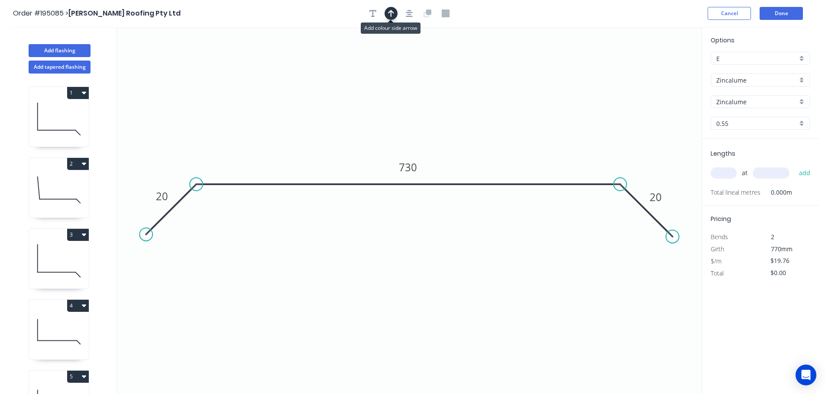
click at [387, 13] on button "button" at bounding box center [390, 13] width 13 height 13
drag, startPoint x: 652, startPoint y: 68, endPoint x: 638, endPoint y: 68, distance: 13.9
click at [594, 73] on icon "0 20 730 20" at bounding box center [409, 211] width 584 height 368
drag, startPoint x: 657, startPoint y: 69, endPoint x: 404, endPoint y: 60, distance: 253.0
click at [409, 60] on icon at bounding box center [413, 52] width 8 height 28
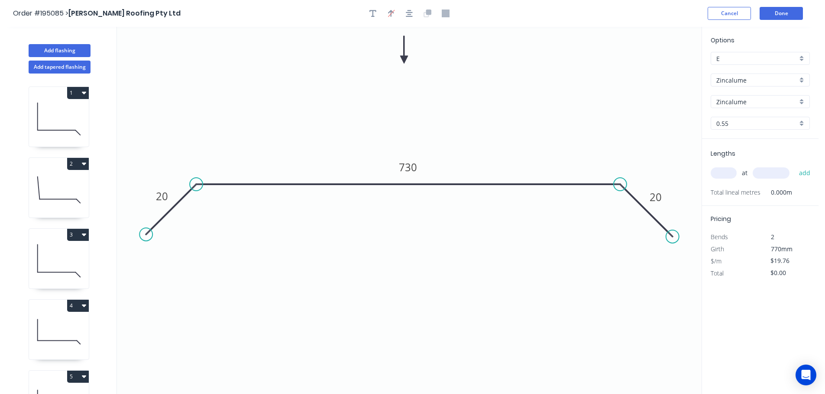
click at [719, 173] on input "text" at bounding box center [723, 173] width 26 height 11
type input "1"
type input "1100"
click at [794, 166] on button "add" at bounding box center [804, 173] width 20 height 15
type input "$21.74"
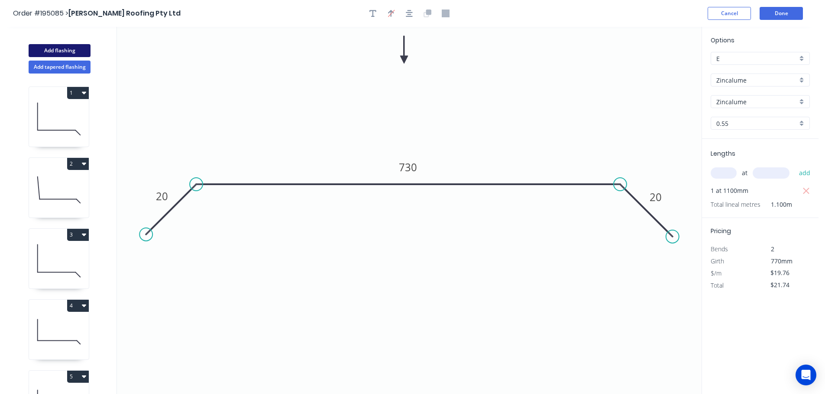
click at [48, 54] on button "Add flashing" at bounding box center [60, 50] width 62 height 13
type input "$0.00"
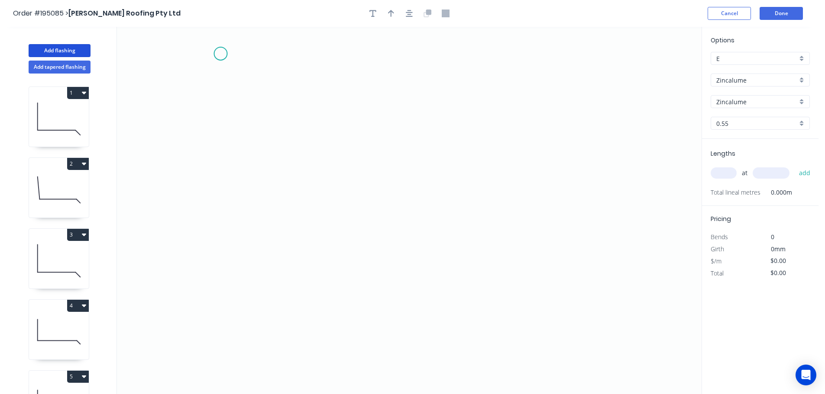
click at [220, 54] on icon "0" at bounding box center [409, 211] width 584 height 368
click at [216, 321] on icon "0" at bounding box center [409, 211] width 584 height 368
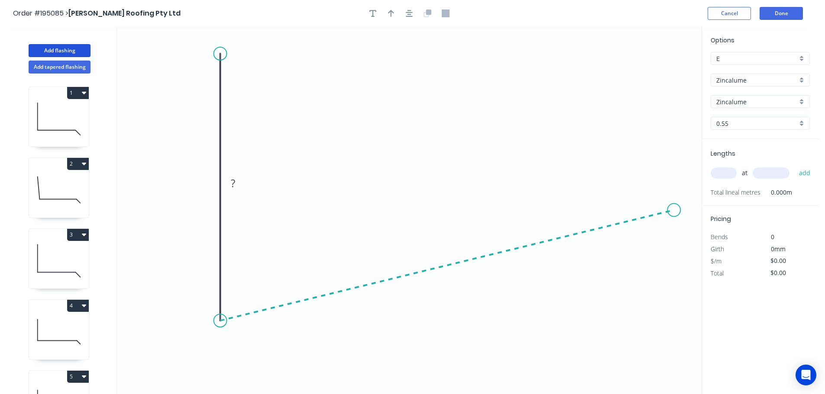
click at [674, 210] on icon "0 ?" at bounding box center [409, 211] width 584 height 368
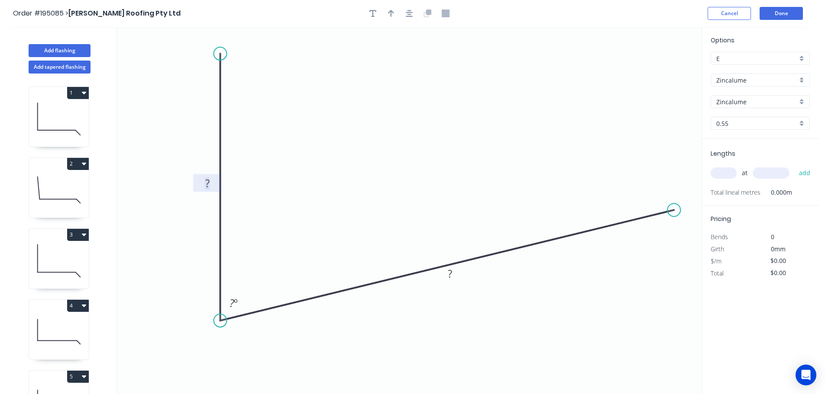
click at [214, 184] on rect at bounding box center [207, 184] width 17 height 12
click at [415, 13] on button "button" at bounding box center [409, 13] width 13 height 13
type input "$11.29"
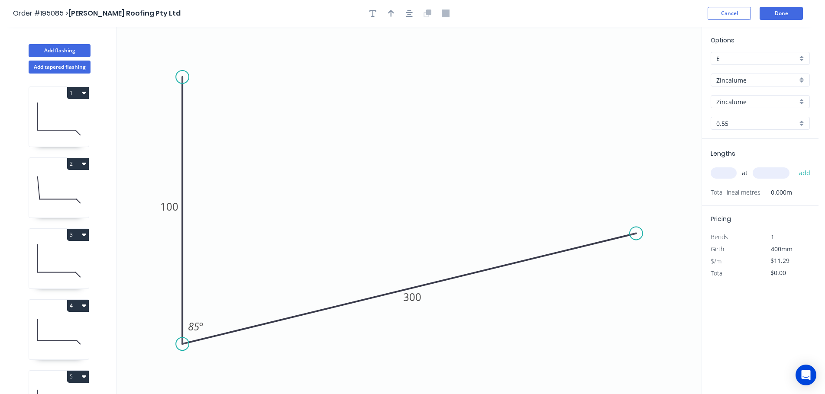
drag, startPoint x: 388, startPoint y: 14, endPoint x: 563, endPoint y: 63, distance: 181.1
click at [388, 15] on icon "button" at bounding box center [391, 14] width 6 height 8
drag, startPoint x: 660, startPoint y: 70, endPoint x: 642, endPoint y: 72, distance: 17.5
click at [642, 72] on icon at bounding box center [642, 62] width 8 height 28
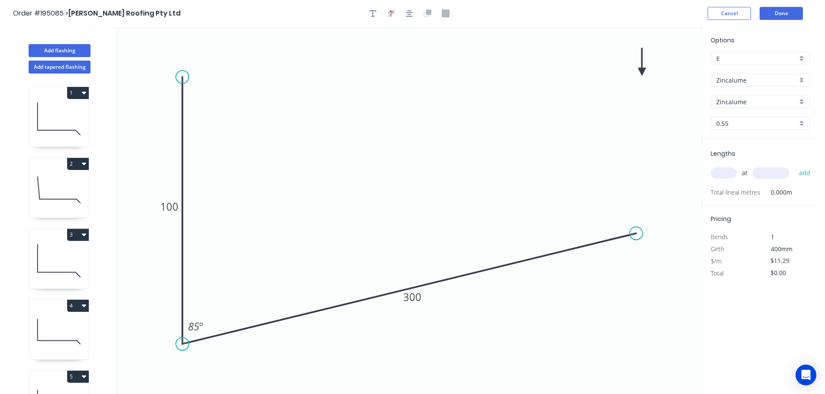
click at [644, 73] on icon "0 100 300 85 º" at bounding box center [409, 211] width 584 height 368
click at [639, 70] on icon at bounding box center [642, 62] width 8 height 28
click at [720, 175] on input "text" at bounding box center [723, 173] width 26 height 11
type input "1"
type input "900"
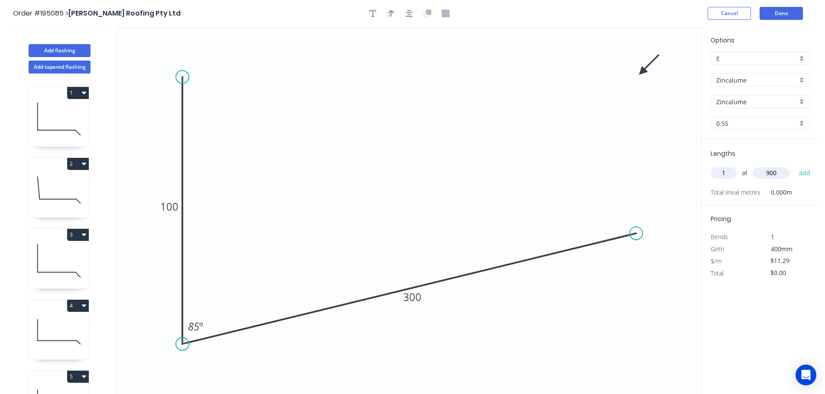
click at [794, 166] on button "add" at bounding box center [804, 173] width 20 height 15
type input "$11.29"
click at [67, 47] on button "Add flashing" at bounding box center [60, 50] width 62 height 13
type input "$0.00"
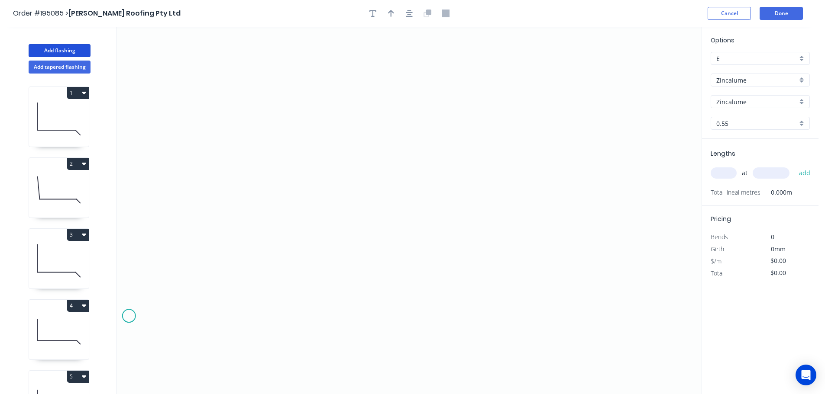
click at [130, 316] on icon "0" at bounding box center [409, 211] width 584 height 368
click at [190, 254] on icon "0" at bounding box center [409, 211] width 584 height 368
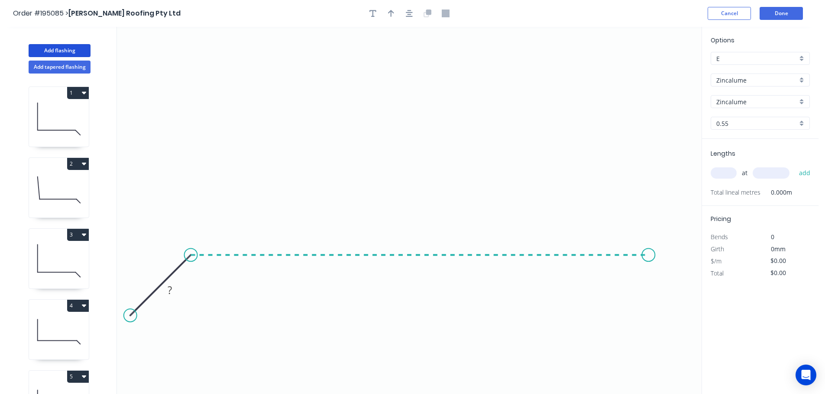
click at [648, 262] on icon "0 ?" at bounding box center [409, 211] width 584 height 368
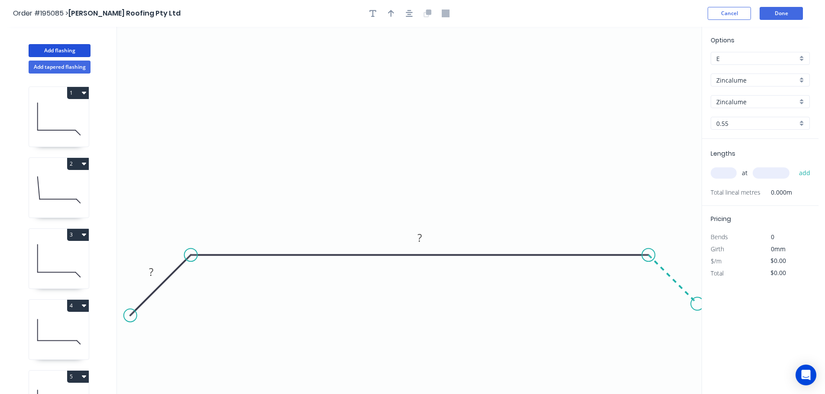
click at [697, 313] on icon "0 ? ?" at bounding box center [409, 211] width 584 height 368
click at [136, 313] on circle at bounding box center [136, 309] width 13 height 13
click at [412, 13] on icon "button" at bounding box center [409, 14] width 7 height 8
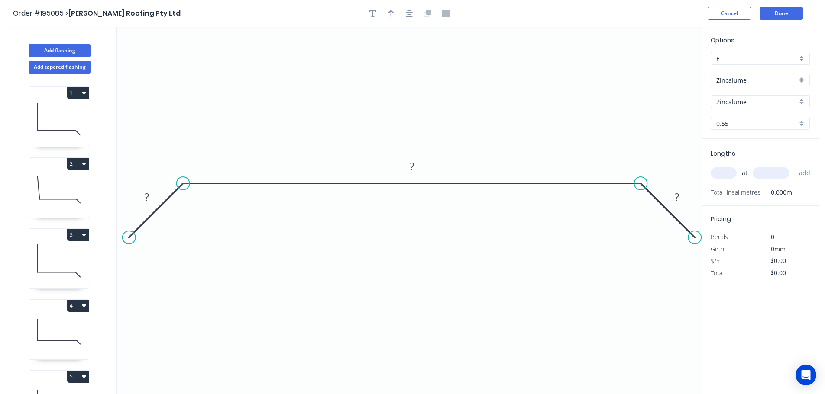
drag, startPoint x: 693, startPoint y: 232, endPoint x: 695, endPoint y: 237, distance: 5.2
click at [695, 237] on circle at bounding box center [694, 237] width 13 height 13
click at [151, 197] on rect at bounding box center [146, 198] width 17 height 12
type input "$27.38"
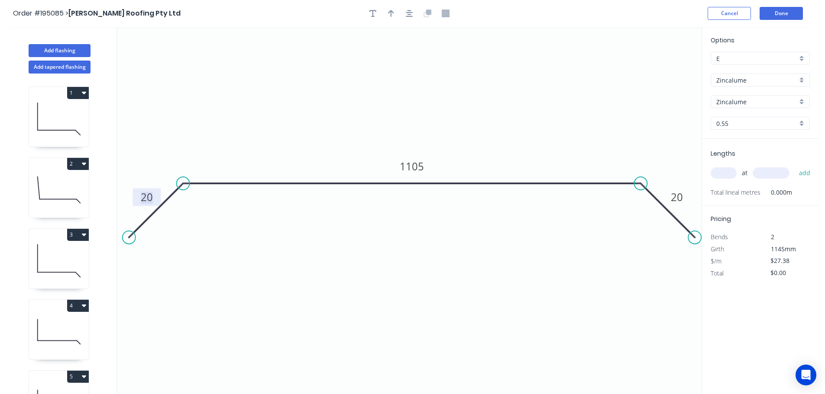
drag, startPoint x: 409, startPoint y: 12, endPoint x: 397, endPoint y: 11, distance: 11.3
click at [408, 12] on icon "button" at bounding box center [409, 13] width 7 height 7
click at [397, 16] on button "button" at bounding box center [390, 13] width 13 height 13
drag, startPoint x: 661, startPoint y: 67, endPoint x: 413, endPoint y: 56, distance: 247.4
click at [414, 56] on icon at bounding box center [418, 50] width 8 height 28
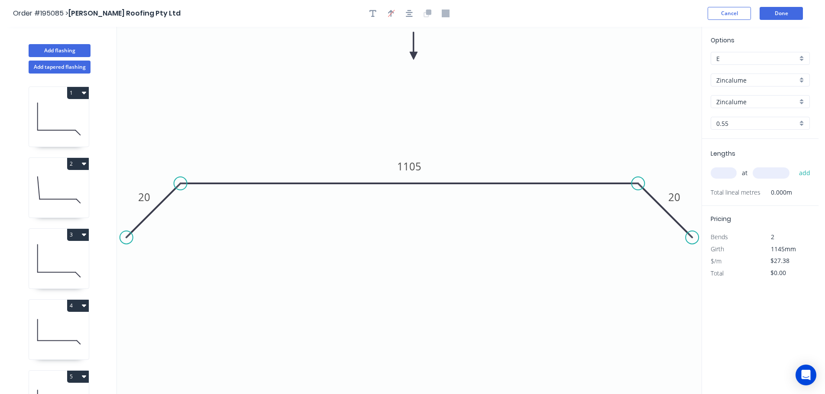
click at [726, 173] on input "text" at bounding box center [723, 173] width 26 height 11
type input "1"
type input "2400"
click at [794, 166] on button "add" at bounding box center [804, 173] width 20 height 15
type input "$65.71"
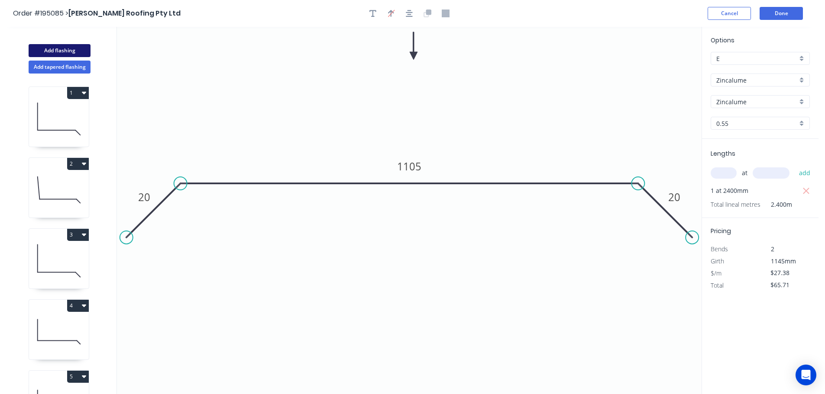
click at [67, 52] on button "Add flashing" at bounding box center [60, 50] width 62 height 13
type input "$0.00"
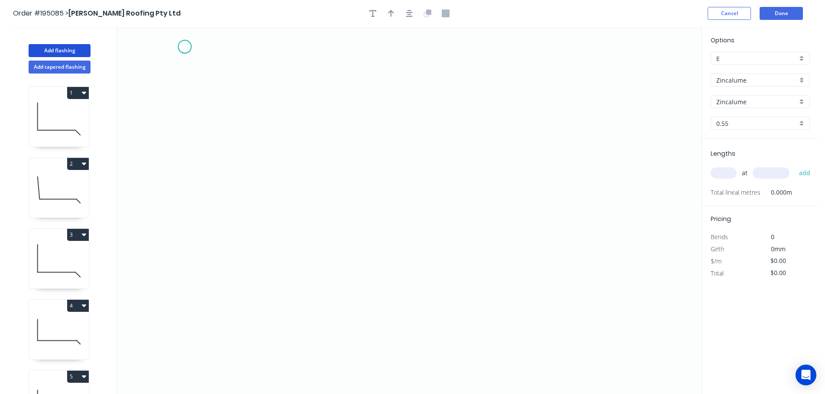
click at [184, 45] on icon "0" at bounding box center [409, 211] width 584 height 368
click at [192, 307] on icon "0" at bounding box center [409, 211] width 584 height 368
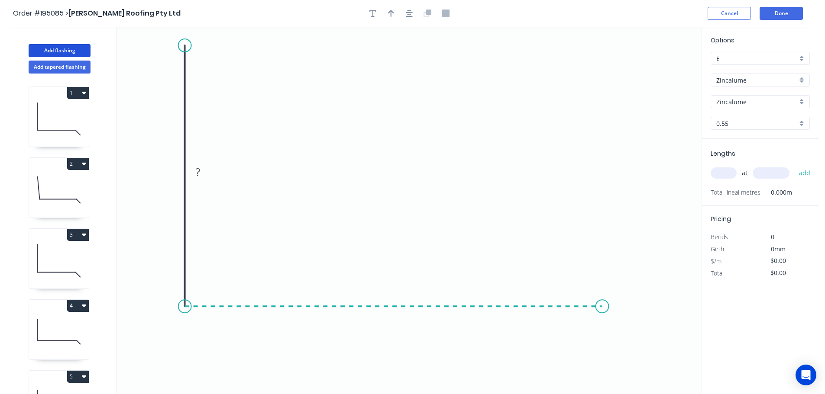
click at [613, 316] on icon "0 ?" at bounding box center [409, 211] width 584 height 368
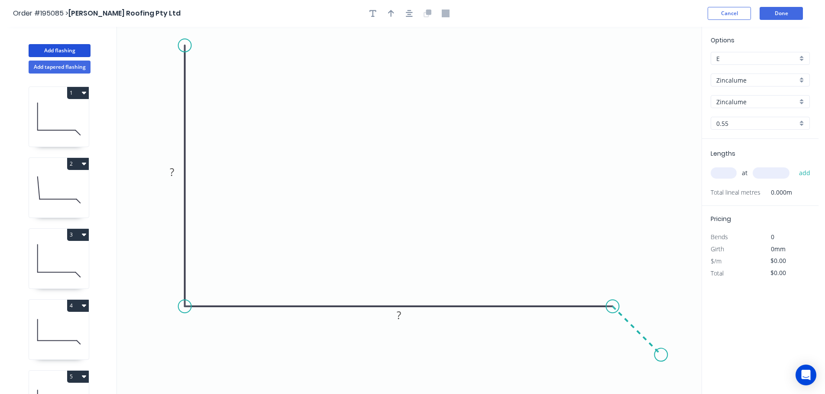
click at [661, 357] on icon "0 ? ?" at bounding box center [409, 211] width 584 height 368
click at [172, 174] on tspan "?" at bounding box center [172, 172] width 4 height 14
type input "$12.14"
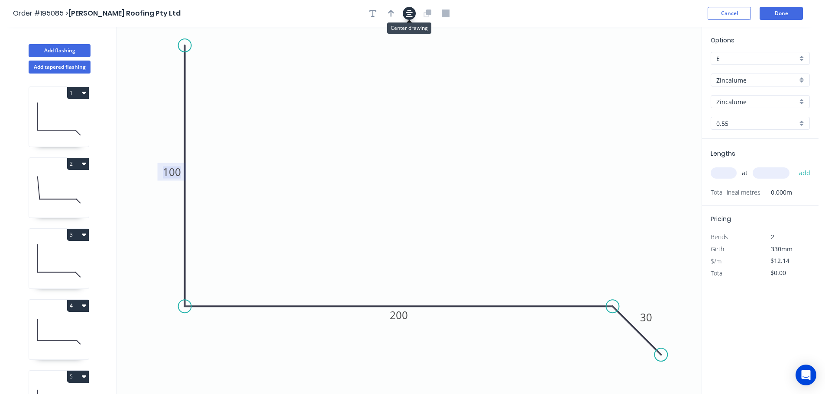
click at [411, 16] on icon "button" at bounding box center [409, 14] width 7 height 8
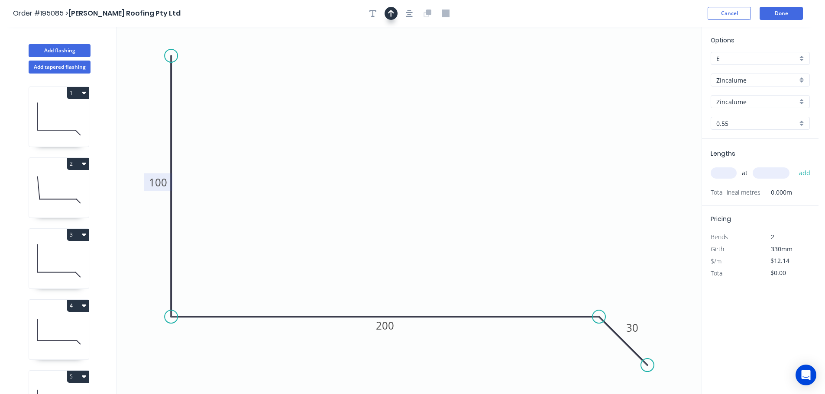
click at [393, 12] on icon "button" at bounding box center [391, 13] width 6 height 7
drag, startPoint x: 657, startPoint y: 68, endPoint x: 408, endPoint y: 58, distance: 249.1
click at [430, 57] on icon at bounding box center [434, 50] width 8 height 28
click at [720, 173] on input "text" at bounding box center [723, 173] width 26 height 11
type input "1"
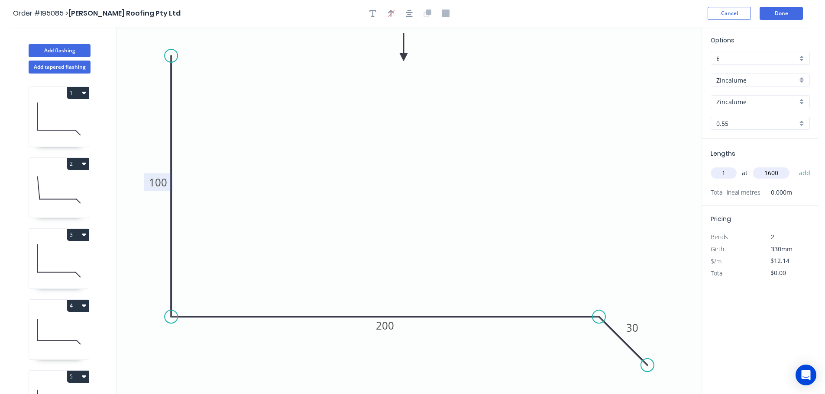
type input "1600"
click at [794, 166] on button "add" at bounding box center [804, 173] width 20 height 15
type input "$19.42"
click at [55, 51] on button "Add flashing" at bounding box center [60, 50] width 62 height 13
type input "$0.00"
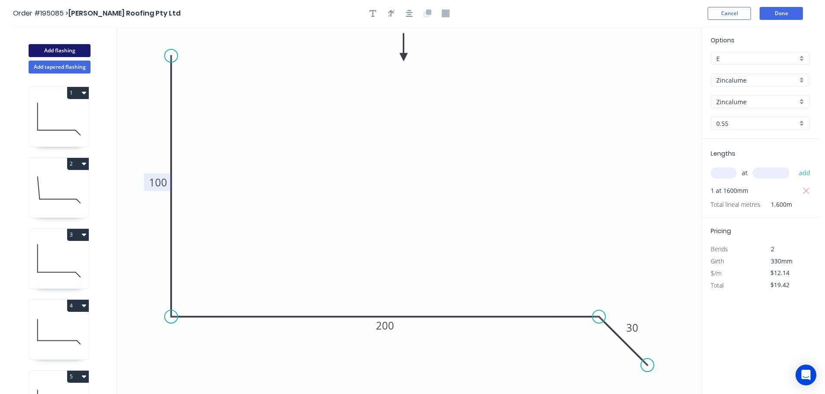
type input "$0.00"
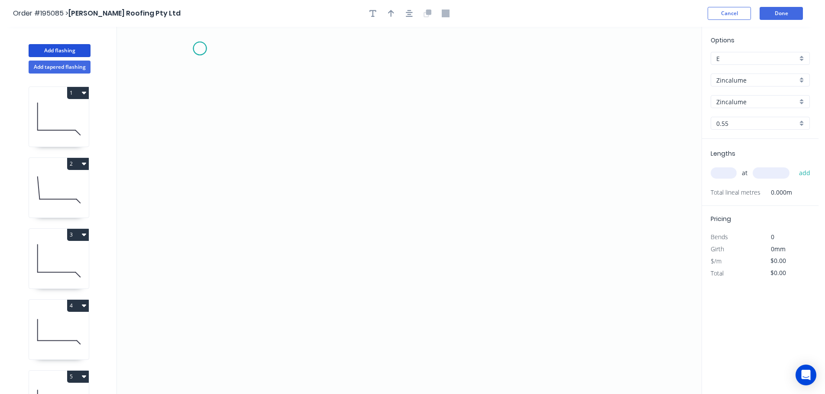
click at [200, 48] on icon "0" at bounding box center [409, 211] width 584 height 368
click at [203, 340] on icon "0" at bounding box center [409, 211] width 584 height 368
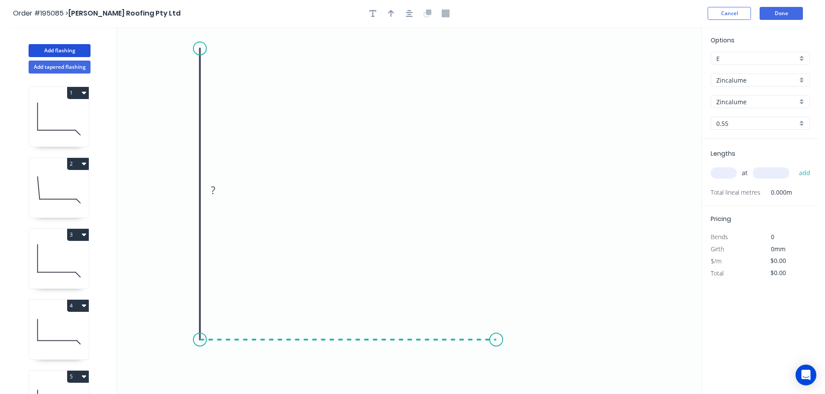
click at [496, 345] on icon "0 ?" at bounding box center [409, 211] width 584 height 368
click at [541, 384] on icon at bounding box center [518, 362] width 45 height 45
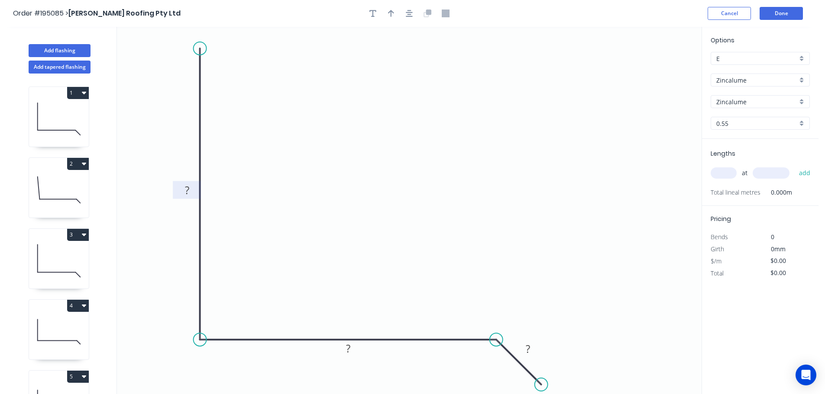
click at [190, 191] on rect at bounding box center [186, 191] width 17 height 12
click at [410, 12] on icon "button" at bounding box center [409, 14] width 7 height 8
type input "$10.23"
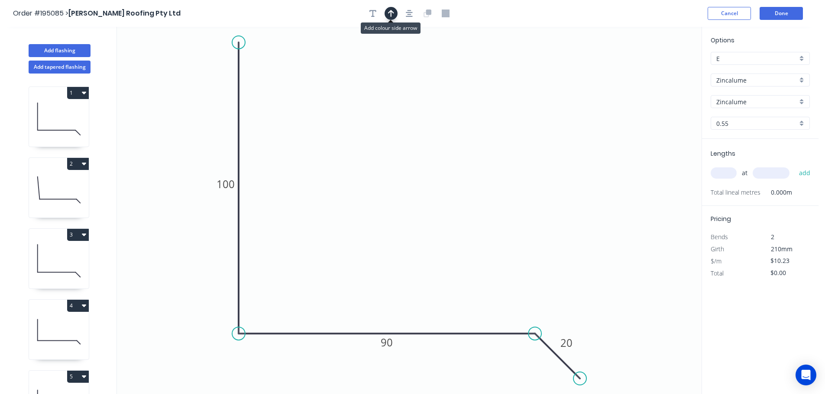
click at [389, 13] on icon "button" at bounding box center [391, 14] width 6 height 8
drag, startPoint x: 658, startPoint y: 71, endPoint x: 425, endPoint y: 68, distance: 233.8
click at [425, 68] on icon at bounding box center [425, 58] width 8 height 28
click at [726, 174] on input "text" at bounding box center [723, 173] width 26 height 11
type input "1"
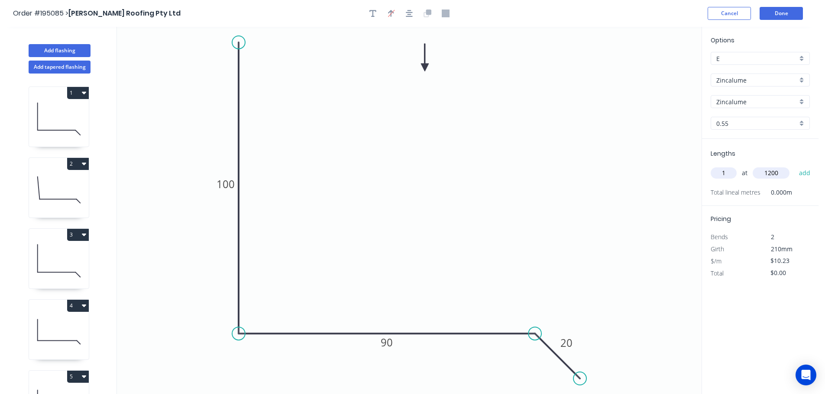
type input "1200"
click at [794, 166] on button "add" at bounding box center [804, 173] width 20 height 15
type input "$12.28"
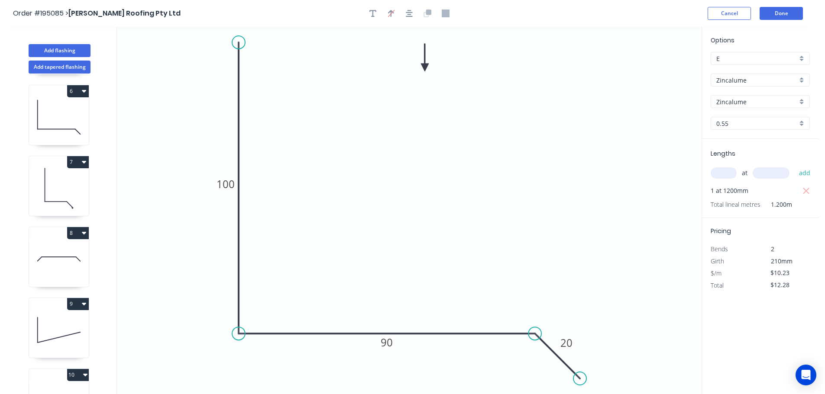
scroll to position [433, 0]
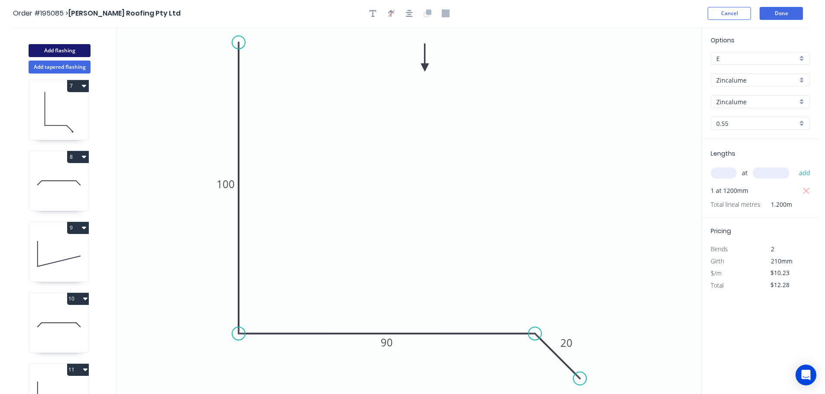
click at [62, 51] on button "Add flashing" at bounding box center [60, 50] width 62 height 13
type input "$0.00"
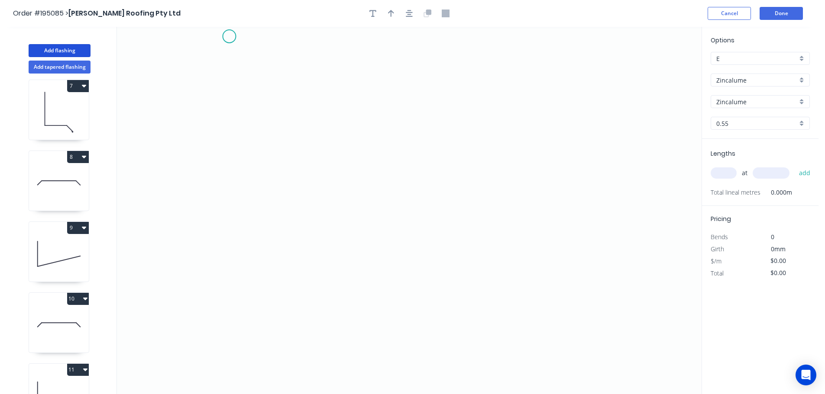
click at [229, 36] on icon "0" at bounding box center [409, 211] width 584 height 368
click at [223, 280] on icon "0" at bounding box center [409, 211] width 584 height 368
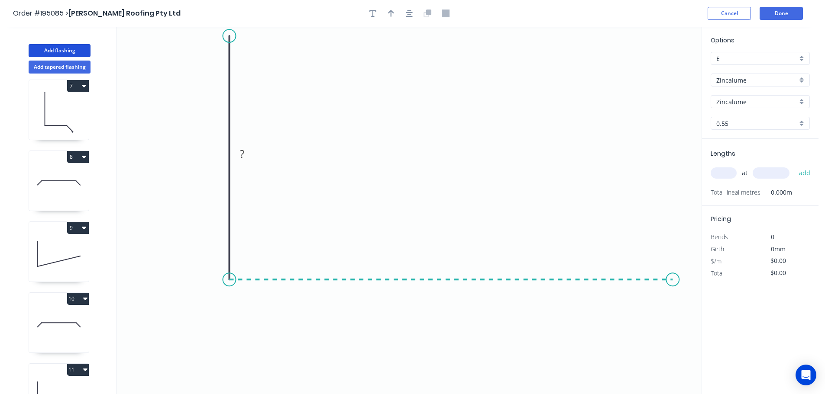
click at [673, 290] on icon "0 ?" at bounding box center [409, 211] width 584 height 368
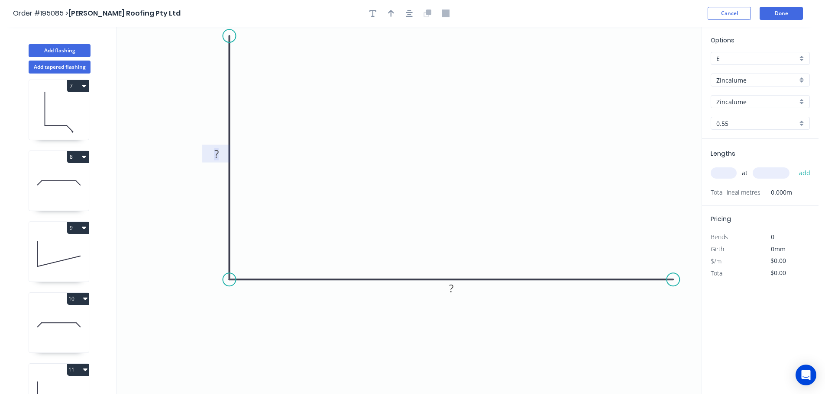
click at [221, 158] on rect at bounding box center [216, 154] width 17 height 12
type input "$26.54"
click at [413, 10] on button "button" at bounding box center [409, 13] width 13 height 13
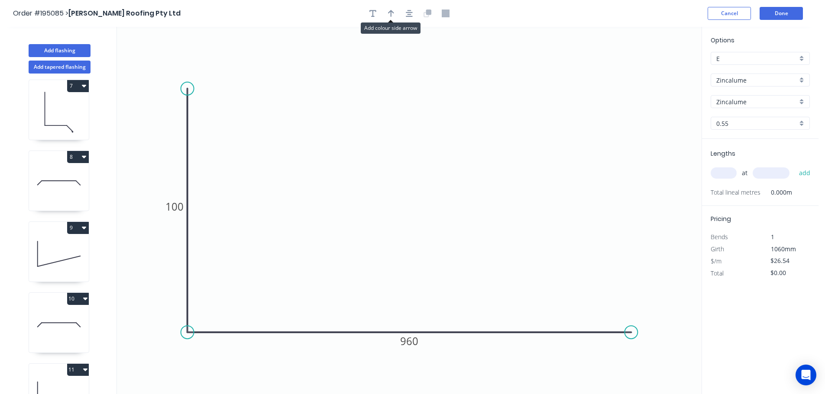
drag, startPoint x: 394, startPoint y: 12, endPoint x: 593, endPoint y: 75, distance: 208.5
click at [394, 12] on button "button" at bounding box center [390, 13] width 13 height 13
drag, startPoint x: 654, startPoint y: 68, endPoint x: 536, endPoint y: 85, distance: 119.4
click at [536, 85] on icon "0 100 960" at bounding box center [409, 211] width 584 height 368
drag, startPoint x: 660, startPoint y: 68, endPoint x: 429, endPoint y: 71, distance: 230.8
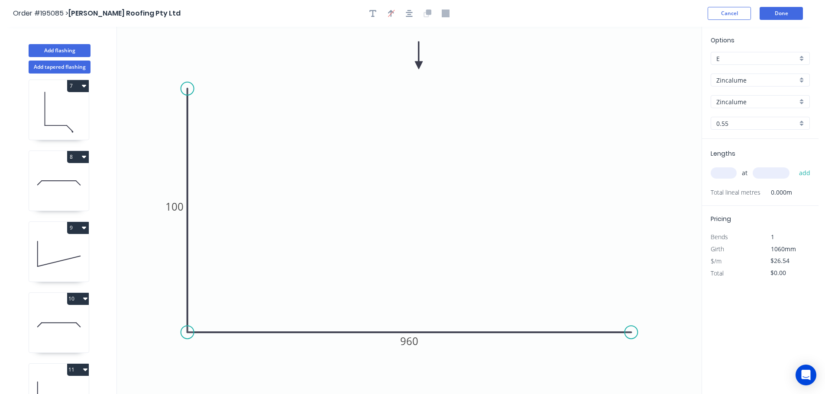
click at [419, 64] on icon at bounding box center [419, 56] width 8 height 28
drag, startPoint x: 632, startPoint y: 331, endPoint x: 679, endPoint y: 332, distance: 47.2
click at [679, 332] on circle at bounding box center [678, 332] width 13 height 13
click at [722, 175] on input "text" at bounding box center [723, 173] width 26 height 11
type input "1"
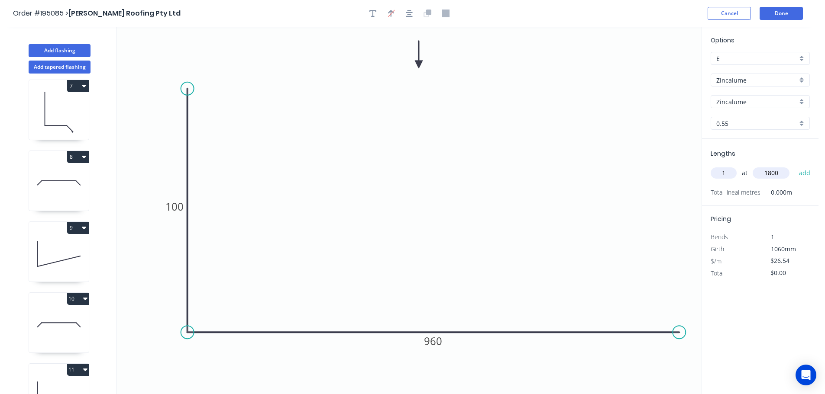
type input "1800"
click at [794, 166] on button "add" at bounding box center [804, 173] width 20 height 15
type input "$47.77"
click at [784, 22] on header "Order #195085 > Webber Roofing Pty Ltd Cancel Done" at bounding box center [409, 13] width 818 height 27
click at [783, 18] on button "Done" at bounding box center [780, 13] width 43 height 13
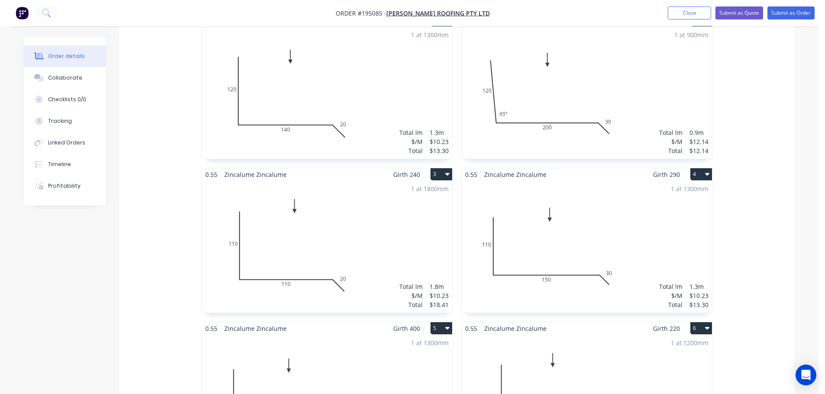
scroll to position [303, 0]
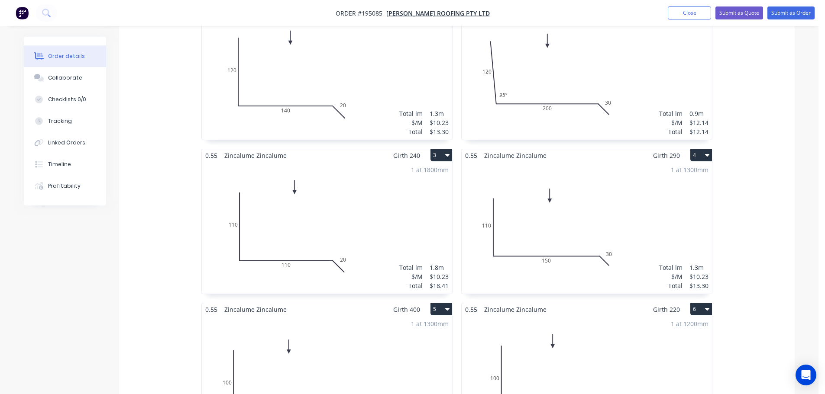
click at [617, 207] on div "1 at 1300mm Total lm $/M Total 1.3m $10.23 $13.30" at bounding box center [586, 228] width 250 height 132
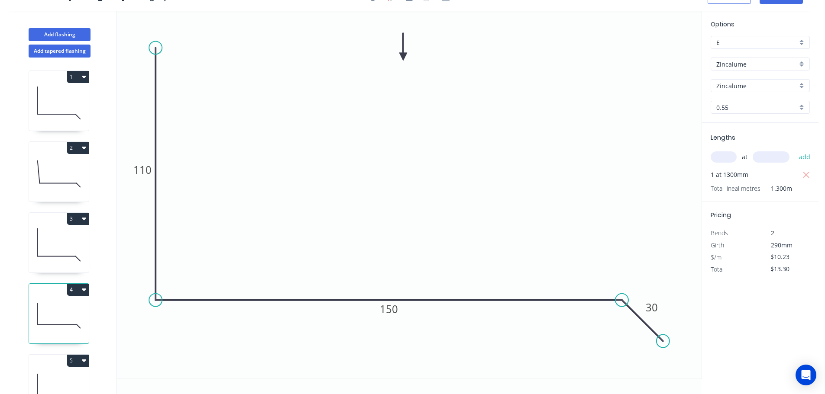
scroll to position [16, 0]
click at [802, 174] on icon "button" at bounding box center [806, 175] width 8 height 10
type input "$0.00"
click at [733, 159] on input "text" at bounding box center [723, 157] width 26 height 11
type input "1"
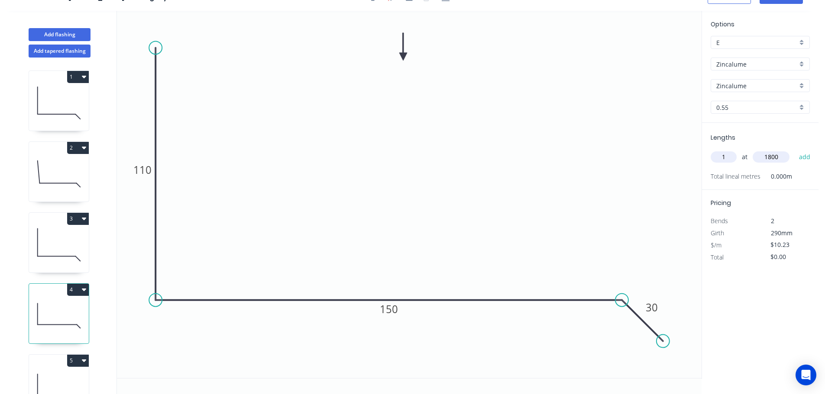
type input "1800"
click at [794, 150] on button "add" at bounding box center [804, 157] width 20 height 15
type input "$18.41"
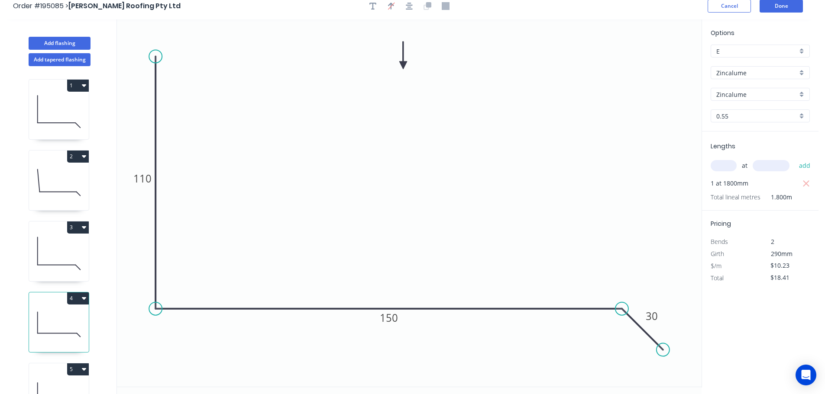
scroll to position [0, 0]
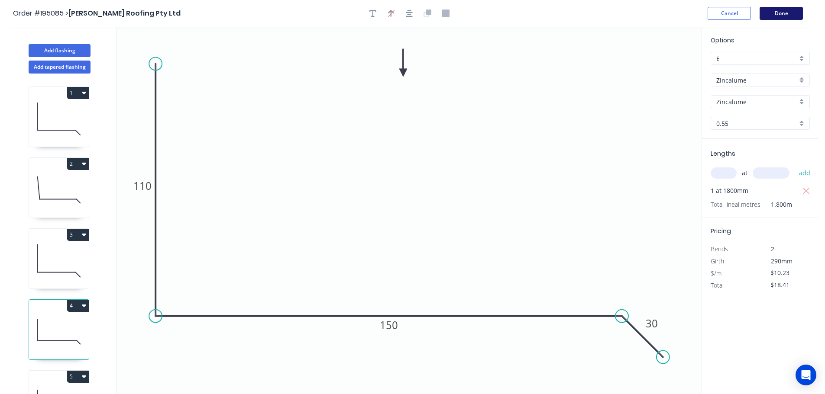
click at [775, 19] on button "Done" at bounding box center [780, 13] width 43 height 13
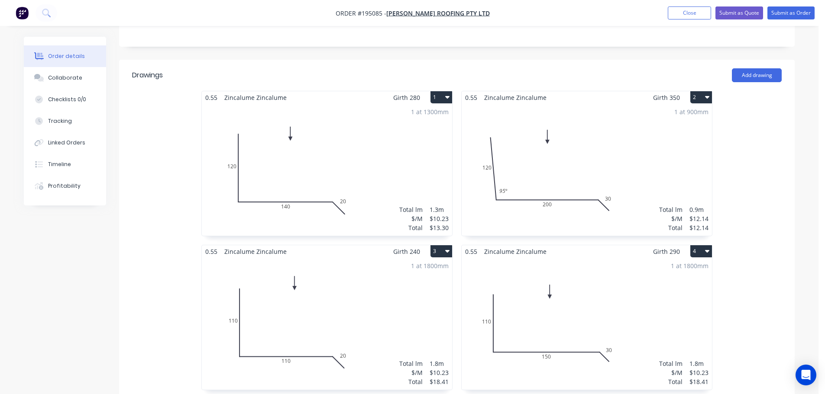
scroll to position [216, 0]
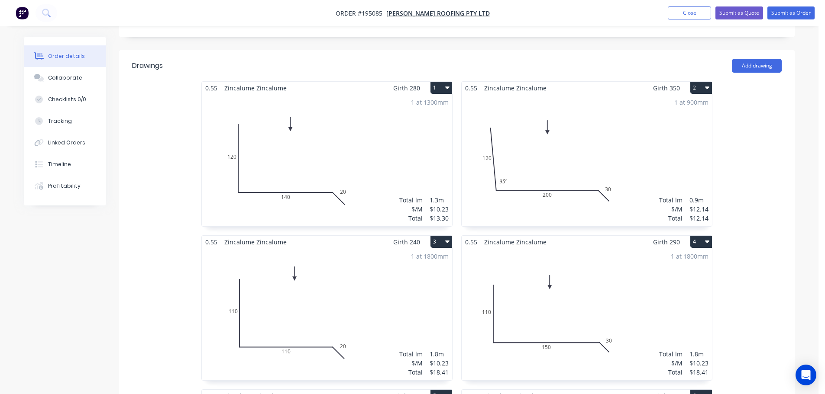
click at [610, 277] on div "1 at 1800mm Total lm $/M Total 1.8m $10.23 $18.41" at bounding box center [586, 314] width 250 height 132
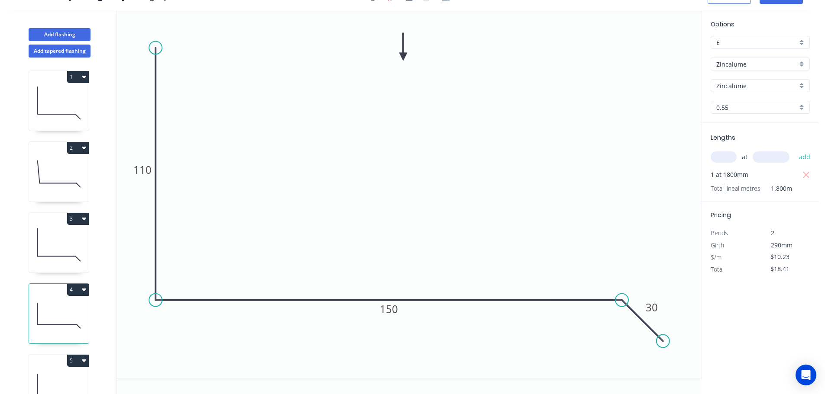
scroll to position [16, 0]
click at [806, 178] on icon "button" at bounding box center [806, 175] width 8 height 10
type input "$0.00"
click at [724, 158] on input "text" at bounding box center [723, 157] width 26 height 11
type input "1"
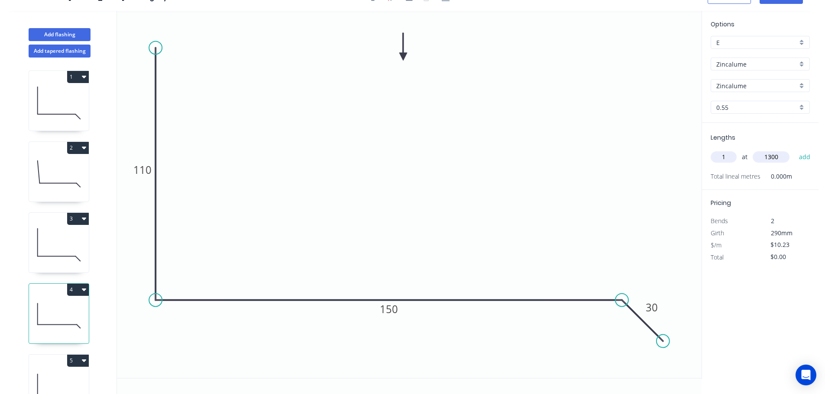
type input "1300"
click at [794, 150] on button "add" at bounding box center [804, 157] width 20 height 15
type input "$13.30"
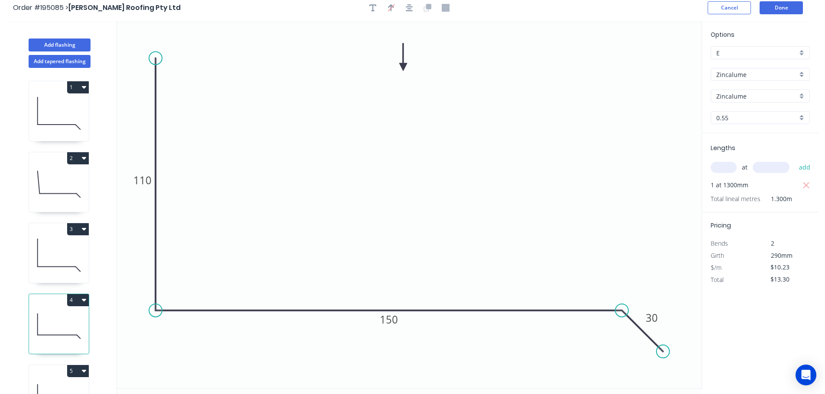
scroll to position [0, 0]
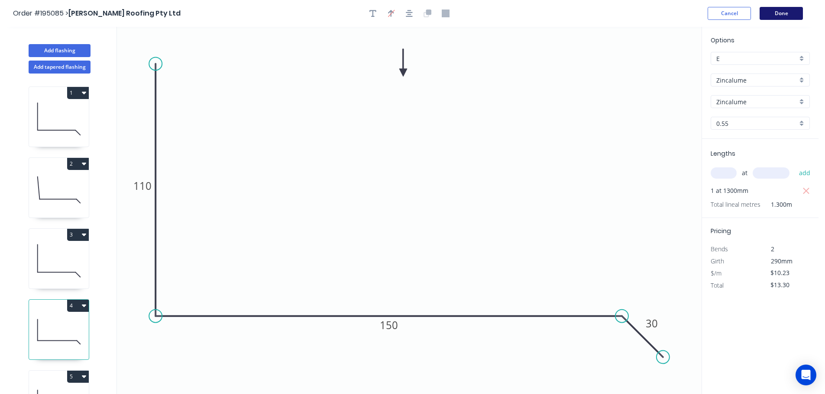
click at [795, 15] on button "Done" at bounding box center [780, 13] width 43 height 13
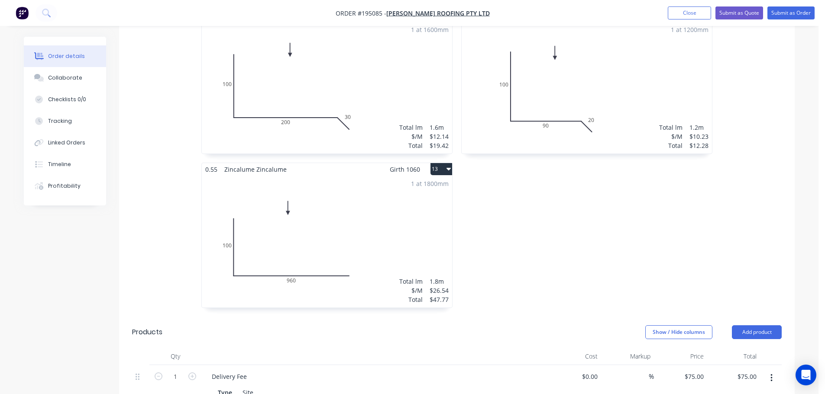
scroll to position [1125, 0]
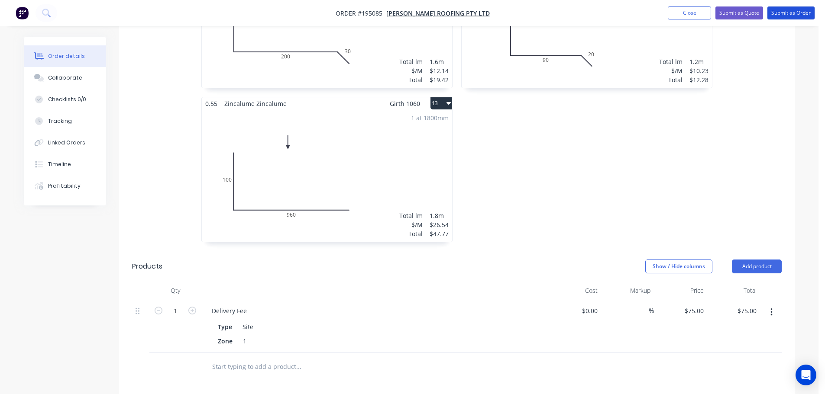
click at [775, 19] on button "Submit as Order" at bounding box center [790, 12] width 47 height 13
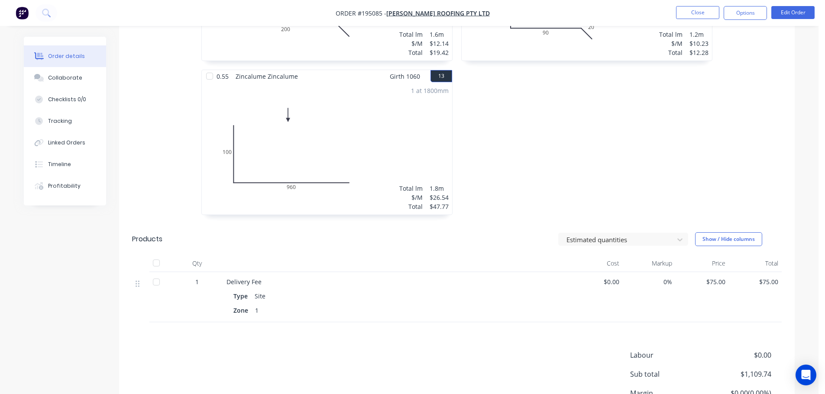
scroll to position [1206, 0]
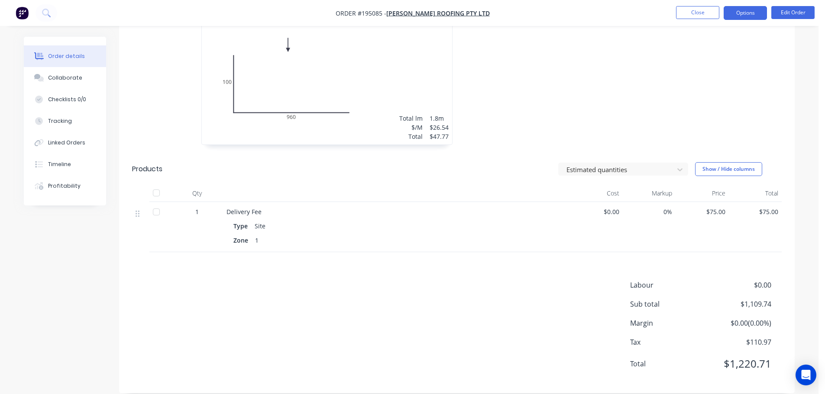
click at [743, 18] on button "Options" at bounding box center [744, 13] width 43 height 14
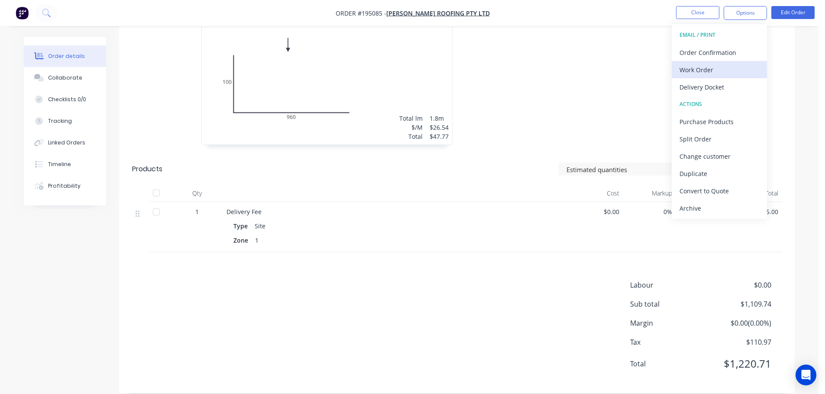
click at [735, 65] on div "Work Order" at bounding box center [719, 70] width 80 height 13
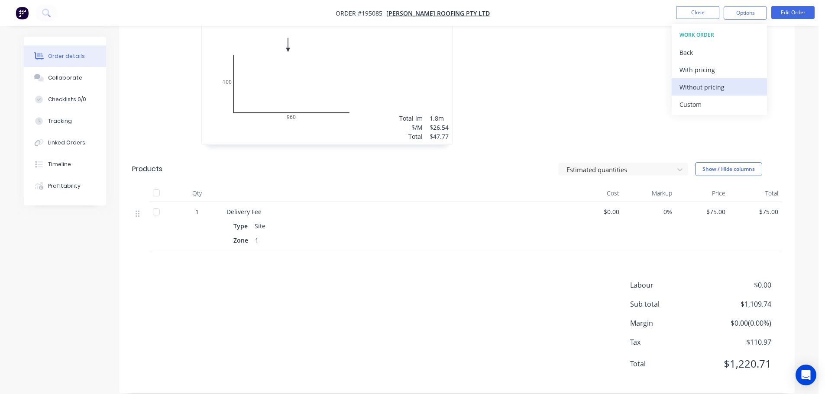
click at [732, 84] on div "Without pricing" at bounding box center [719, 87] width 80 height 13
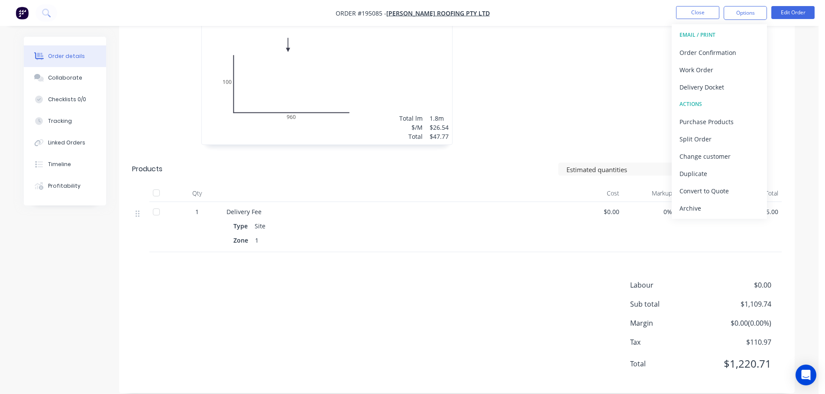
click at [787, 19] on li "Edit Order" at bounding box center [792, 13] width 43 height 14
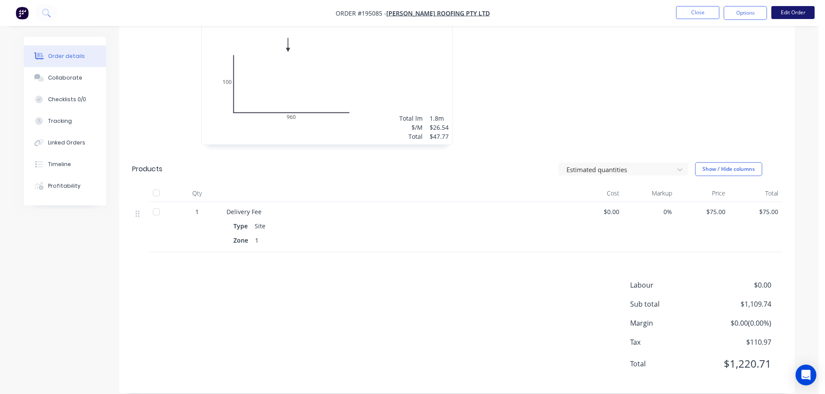
click at [790, 16] on button "Edit Order" at bounding box center [792, 12] width 43 height 13
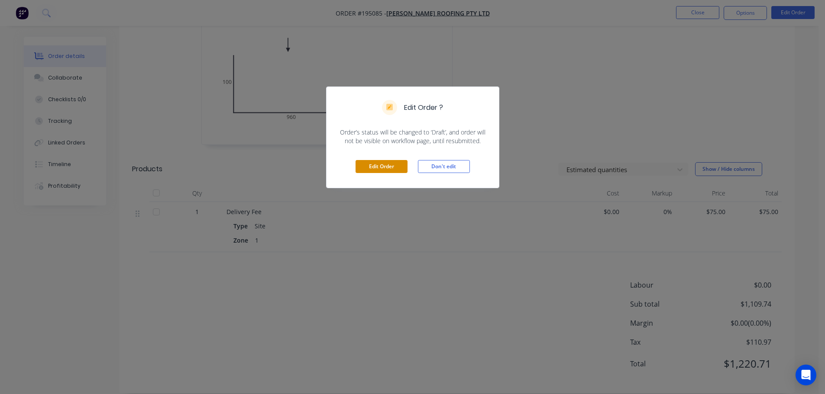
click at [384, 161] on button "Edit Order" at bounding box center [381, 166] width 52 height 13
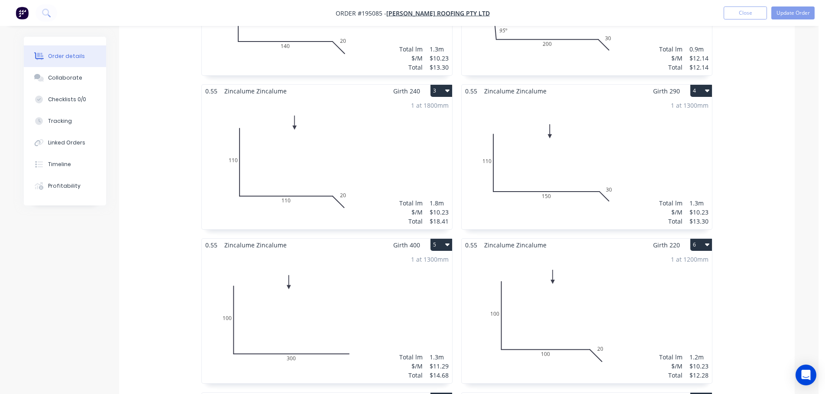
scroll to position [390, 0]
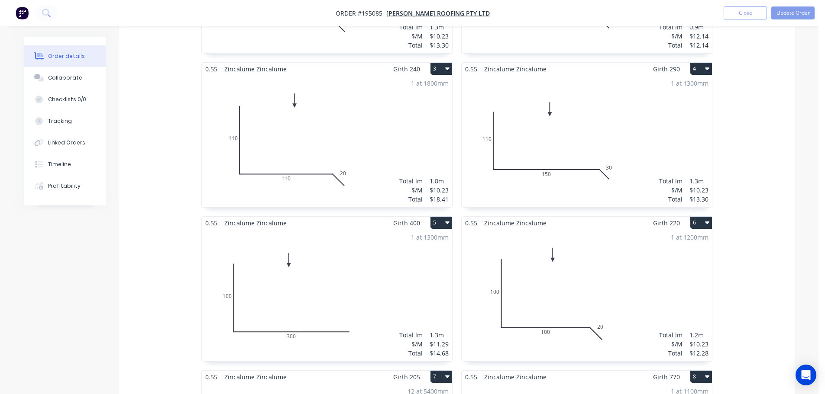
click at [363, 242] on div "1 at 1300mm Total lm $/M Total 1.3m $11.29 $14.68" at bounding box center [327, 295] width 250 height 132
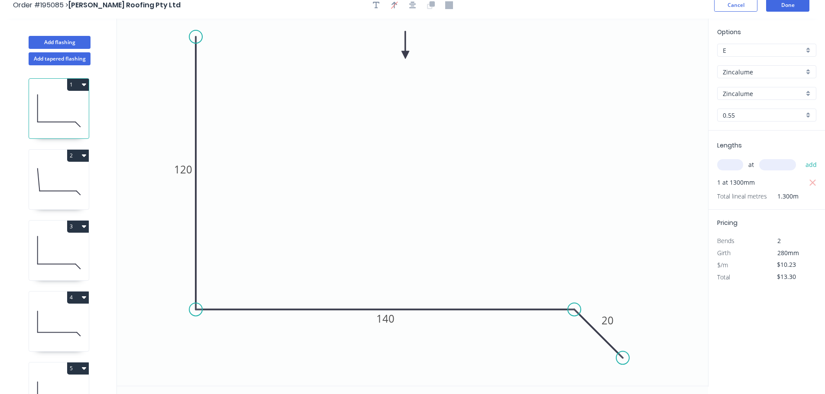
scroll to position [16, 0]
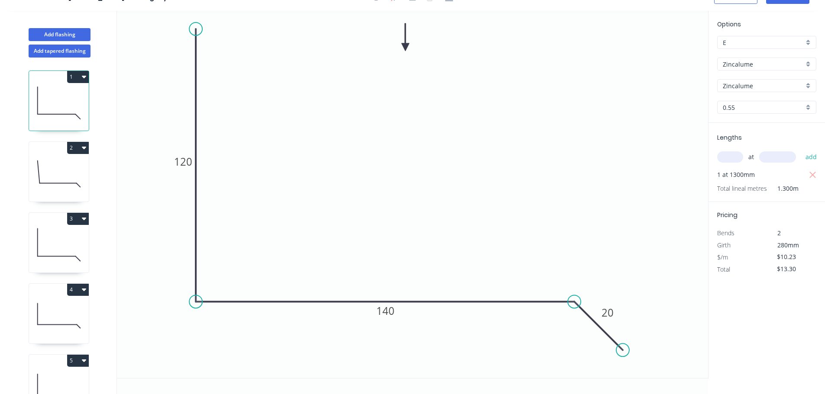
click at [50, 367] on icon at bounding box center [59, 386] width 60 height 55
type input "$11.29"
type input "$14.68"
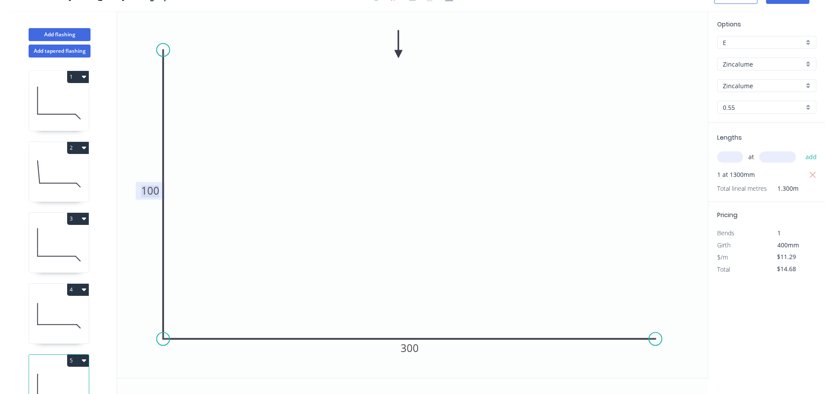
click at [153, 188] on tspan "100" at bounding box center [150, 191] width 18 height 14
type input "$13.20"
type input "$17.16"
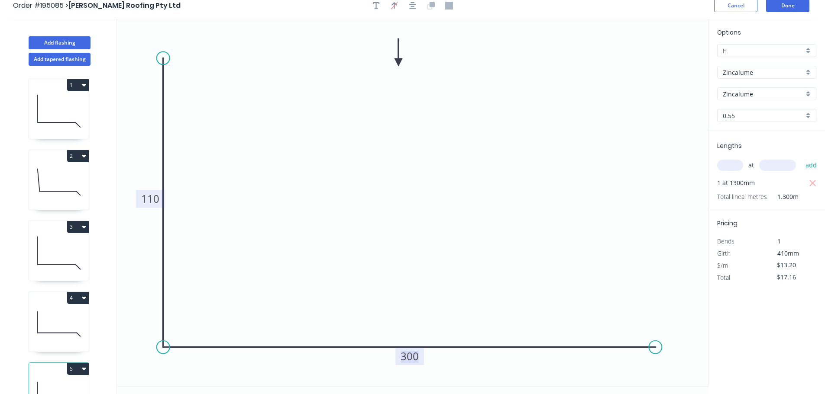
scroll to position [0, 0]
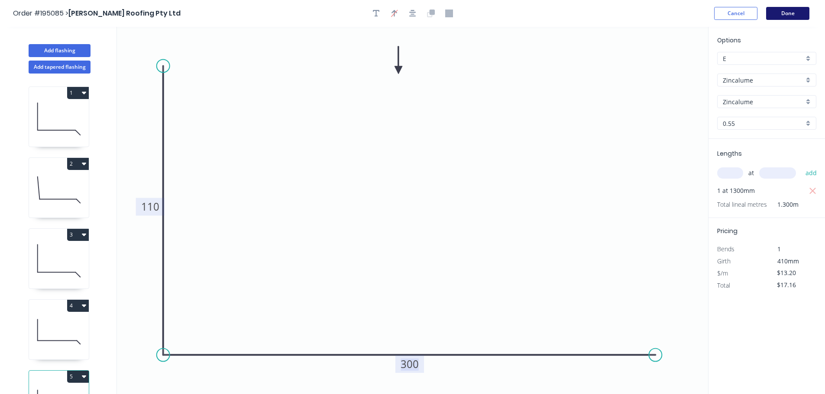
click at [787, 17] on button "Done" at bounding box center [787, 13] width 43 height 13
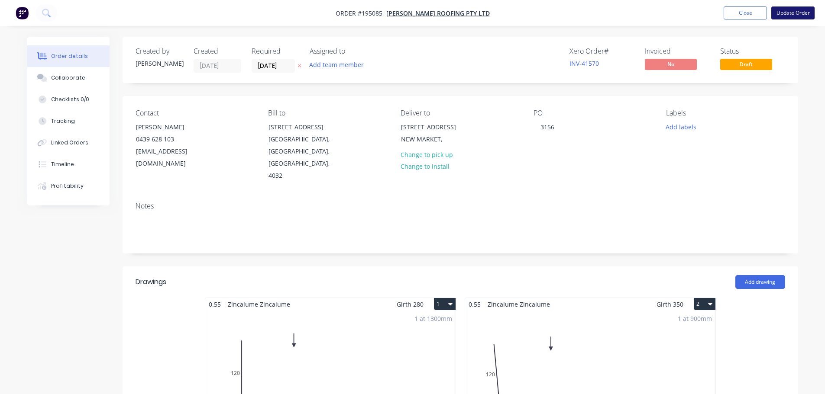
click at [788, 14] on button "Update Order" at bounding box center [792, 12] width 43 height 13
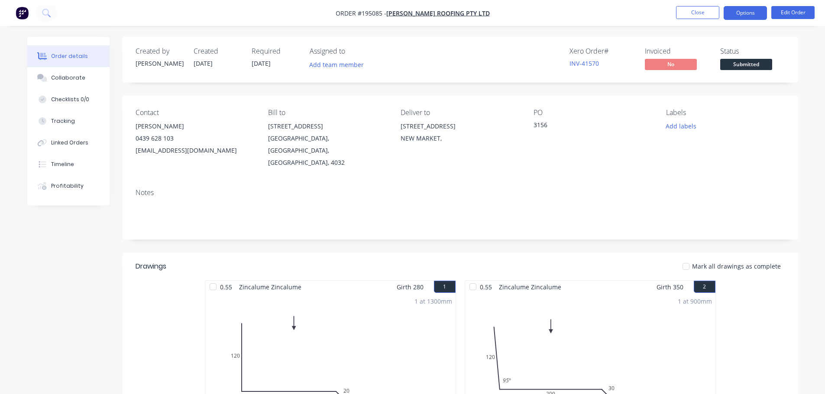
click at [745, 20] on nav "Order #195085 - Webber Roofing Pty Ltd Close Options Edit Order" at bounding box center [412, 13] width 825 height 26
click at [746, 16] on button "Options" at bounding box center [744, 13] width 43 height 14
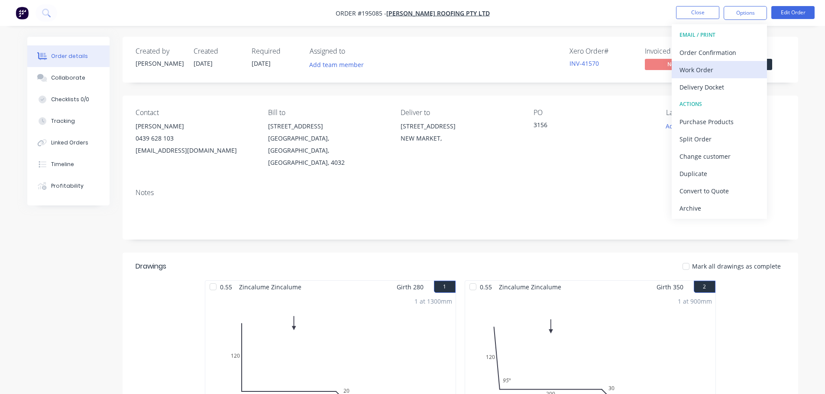
click at [738, 65] on div "Work Order" at bounding box center [719, 70] width 80 height 13
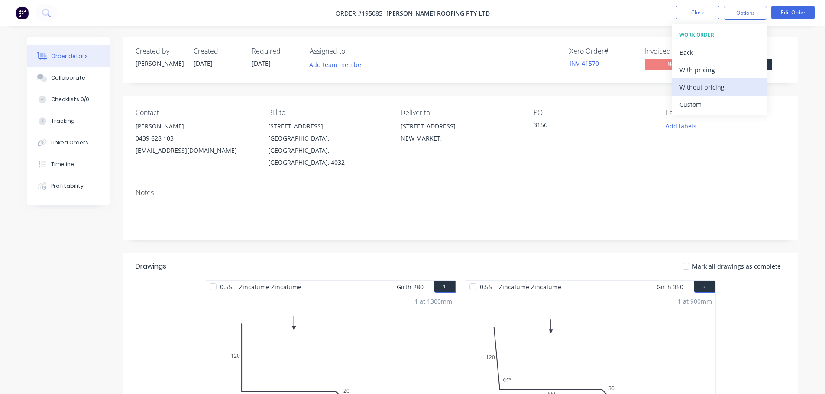
click at [735, 82] on div "Without pricing" at bounding box center [719, 87] width 80 height 13
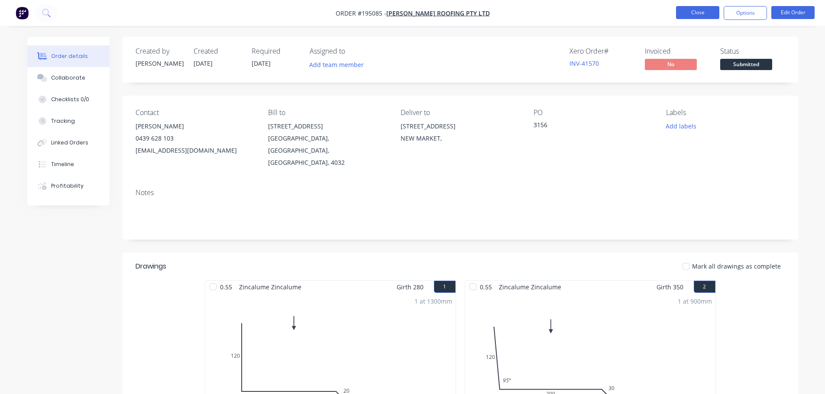
click at [706, 13] on button "Close" at bounding box center [697, 12] width 43 height 13
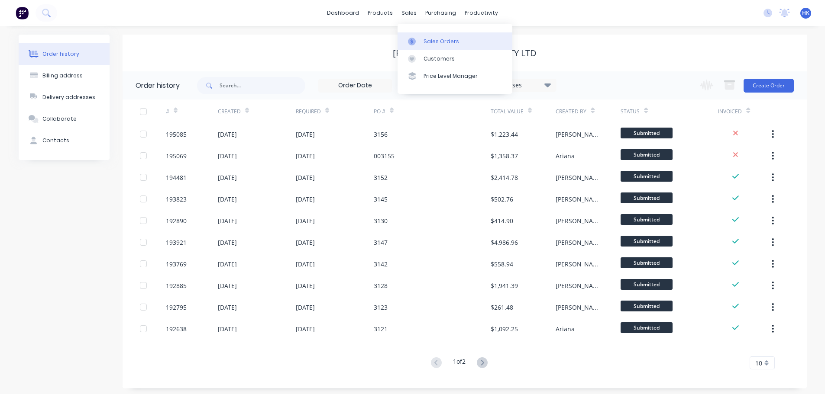
drag, startPoint x: 419, startPoint y: 37, endPoint x: 455, endPoint y: 45, distance: 36.7
click at [419, 38] on div at bounding box center [414, 42] width 13 height 8
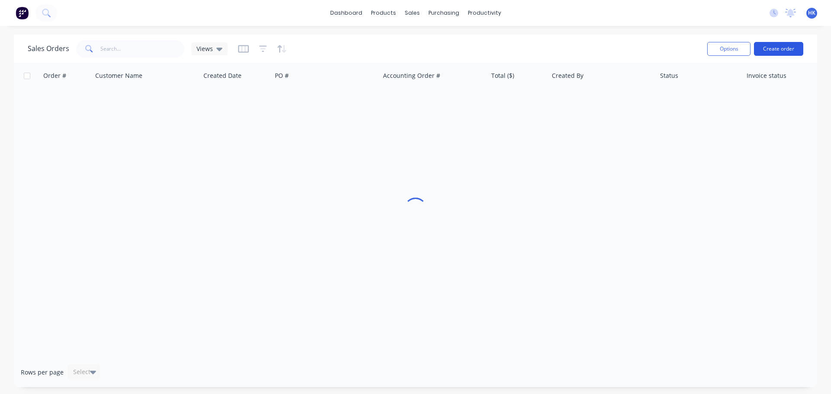
click at [787, 46] on button "Create order" at bounding box center [778, 49] width 49 height 14
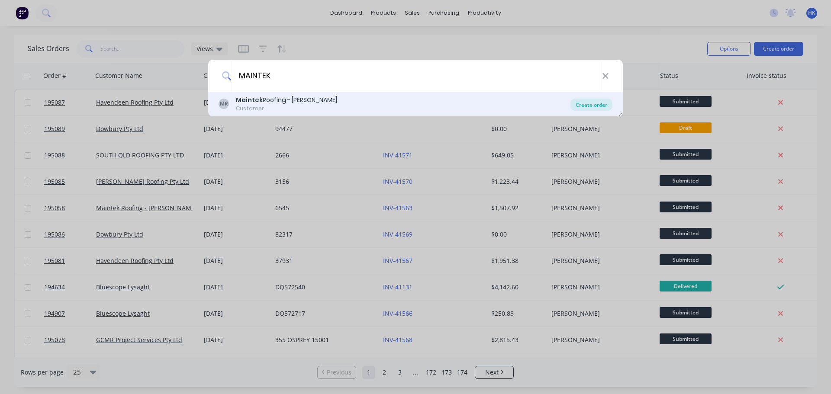
type input "MAINTEK"
click at [597, 99] on div "Create order" at bounding box center [592, 105] width 42 height 12
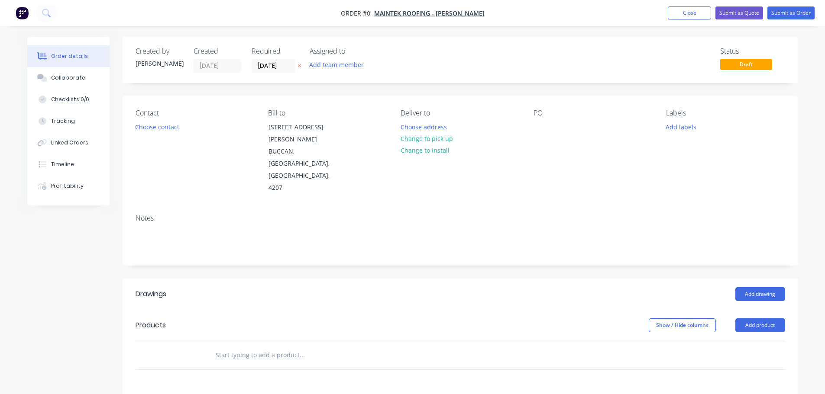
click at [265, 70] on input "09/10/25" at bounding box center [273, 65] width 42 height 13
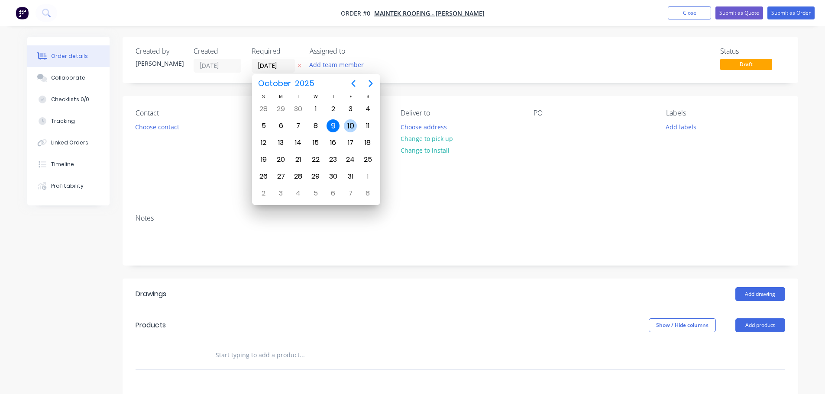
click at [357, 129] on div "10" at bounding box center [350, 126] width 17 height 16
type input "10/10/25"
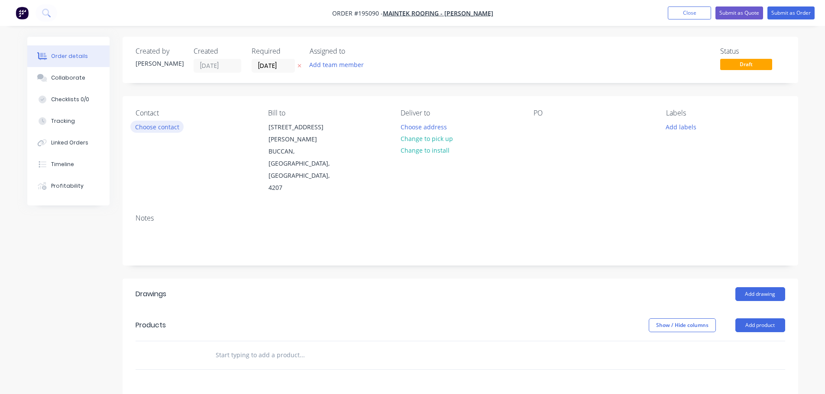
click at [167, 127] on button "Choose contact" at bounding box center [156, 127] width 53 height 12
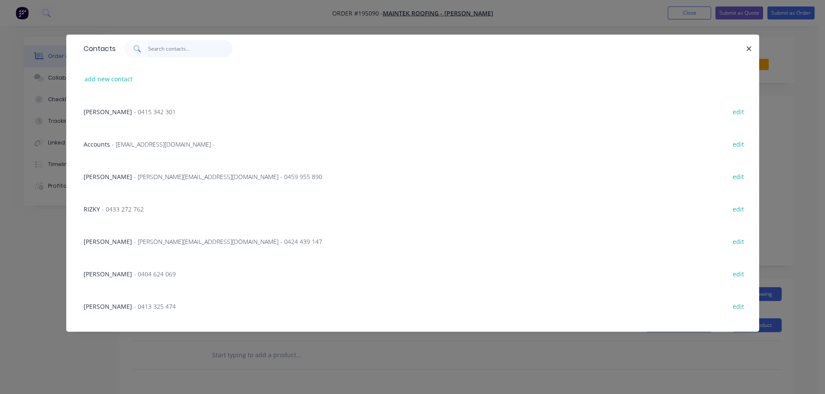
click at [165, 49] on input "text" at bounding box center [190, 48] width 84 height 17
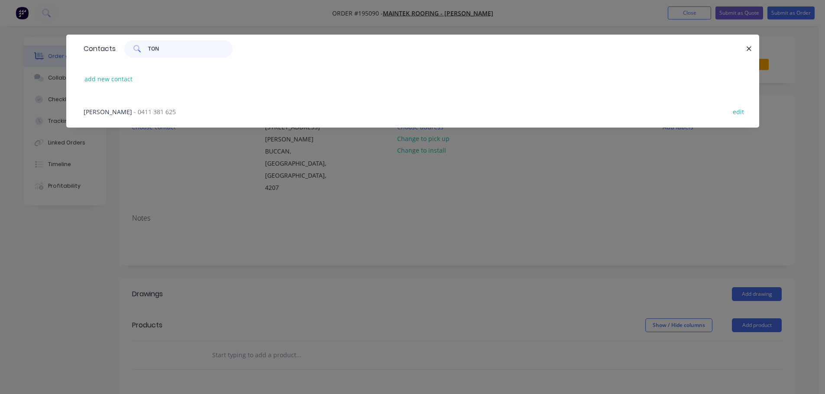
type input "TON"
click at [134, 115] on span "- 0411 381 625" at bounding box center [155, 112] width 42 height 8
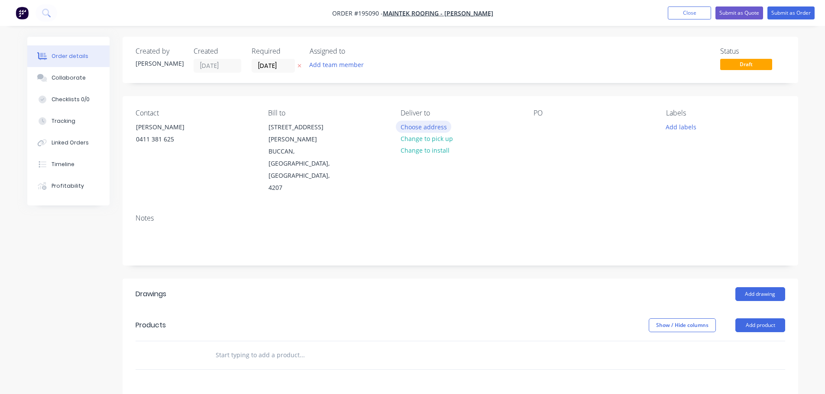
click at [436, 126] on button "Choose address" at bounding box center [423, 127] width 55 height 12
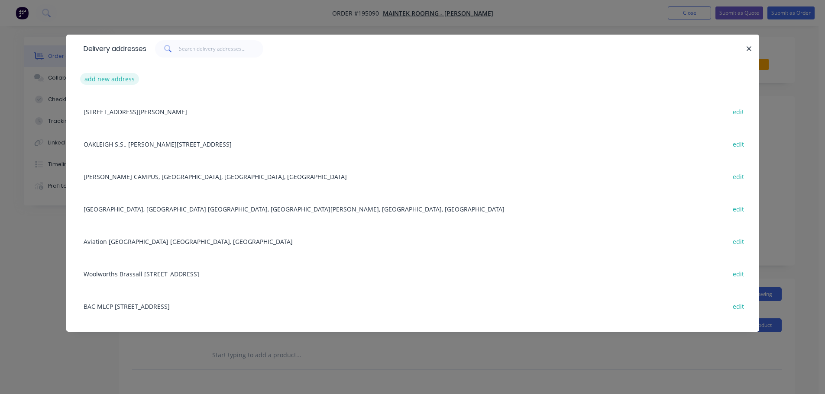
click at [122, 78] on button "add new address" at bounding box center [109, 79] width 59 height 12
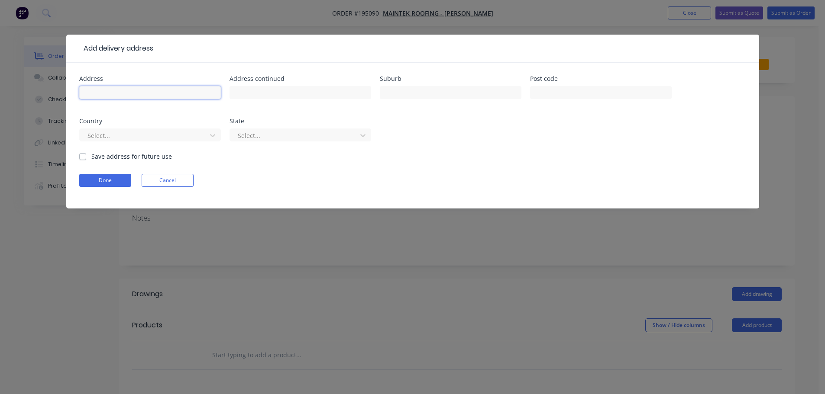
click at [119, 93] on input "text" at bounding box center [150, 92] width 142 height 13
type input "36 JOHNSON ROAD"
click at [406, 101] on div at bounding box center [451, 97] width 142 height 26
click at [415, 95] on input "text" at bounding box center [451, 92] width 142 height 13
type input "HILLCREST"
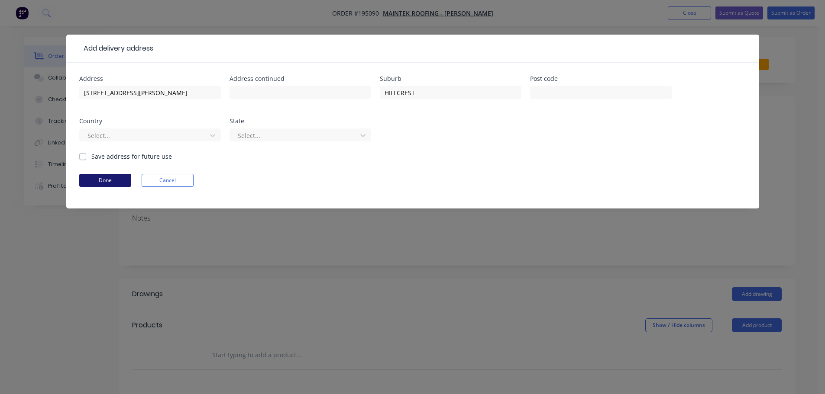
click at [96, 181] on button "Done" at bounding box center [105, 180] width 52 height 13
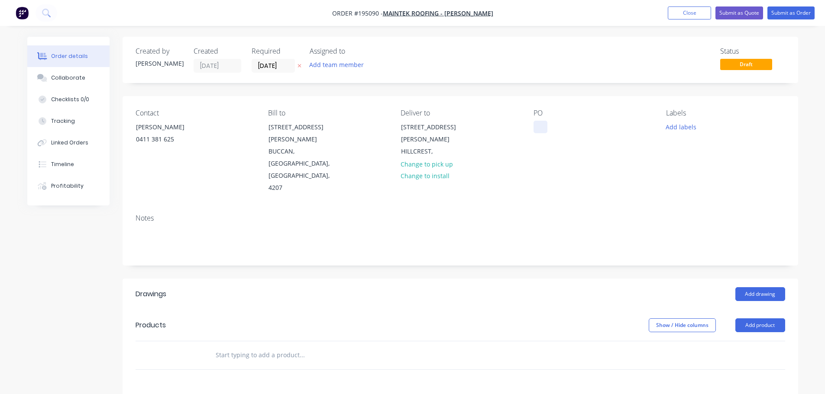
click at [533, 126] on div at bounding box center [540, 127] width 14 height 13
click at [538, 129] on div at bounding box center [540, 127] width 14 height 13
click at [680, 124] on button "Add labels" at bounding box center [681, 127] width 40 height 12
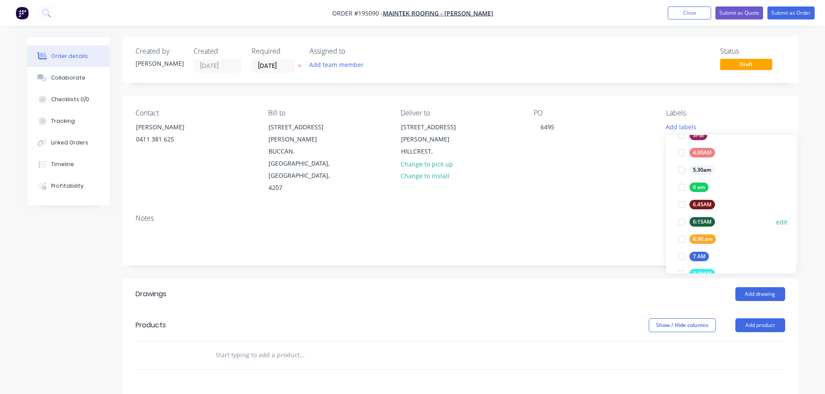
scroll to position [173, 0]
click at [682, 219] on div at bounding box center [681, 221] width 17 height 17
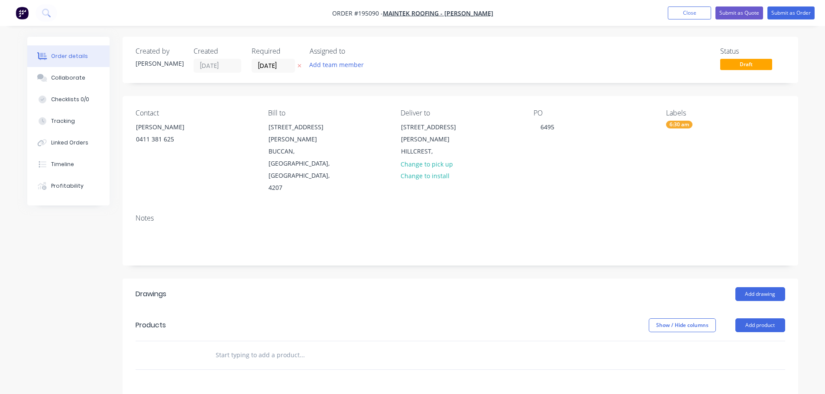
click at [602, 279] on header "Drawings Add drawing" at bounding box center [460, 294] width 675 height 31
click at [762, 287] on button "Add drawing" at bounding box center [760, 294] width 50 height 14
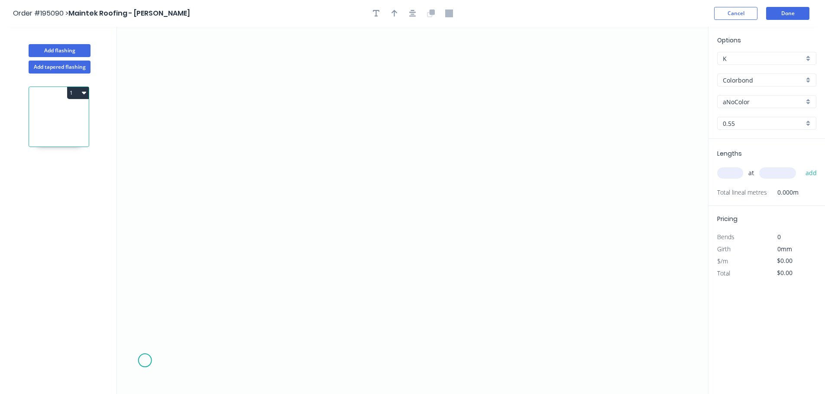
click at [145, 361] on icon "0" at bounding box center [412, 211] width 591 height 368
click at [197, 314] on icon "0" at bounding box center [412, 211] width 591 height 368
click at [371, 319] on icon "0 ?" at bounding box center [412, 211] width 591 height 368
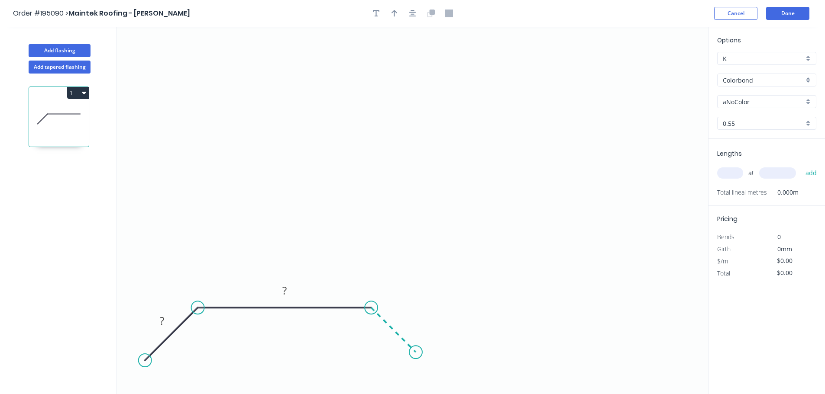
click at [416, 356] on icon "0 ? ?" at bounding box center [412, 211] width 591 height 368
drag, startPoint x: 143, startPoint y: 362, endPoint x: 154, endPoint y: 352, distance: 14.1
click at [154, 352] on circle at bounding box center [154, 351] width 13 height 13
click at [171, 319] on rect at bounding box center [166, 317] width 17 height 12
click at [376, 12] on icon "button" at bounding box center [376, 13] width 7 height 7
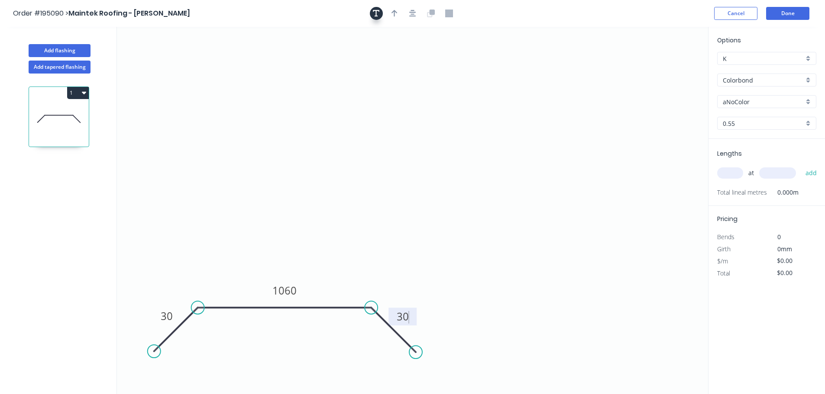
type input "$25.97"
click at [152, 58] on textarea at bounding box center [173, 61] width 70 height 32
type textarea "..."
drag, startPoint x: 201, startPoint y: 42, endPoint x: 755, endPoint y: 18, distance: 554.6
click at [755, 18] on div "Order #195090 > Maintek Roofing - Shaun Rahurahu Cancel Done Add flashing Add t…" at bounding box center [412, 205] width 825 height 410
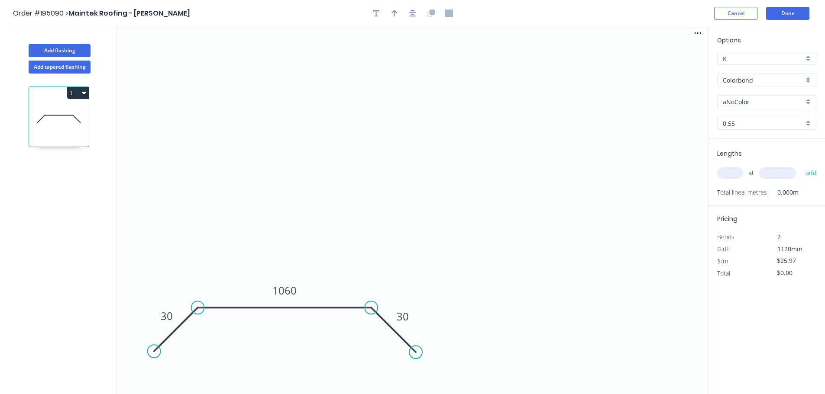
click at [762, 97] on div "aNoColor" at bounding box center [766, 101] width 99 height 13
click at [749, 68] on div "Options K K Colorbond Colorbond Colorbond (Premium) Colorbond Coolmax Colorbond…" at bounding box center [766, 86] width 116 height 103
type input "aNoColor"
click at [750, 79] on input "Colorbond" at bounding box center [762, 80] width 81 height 9
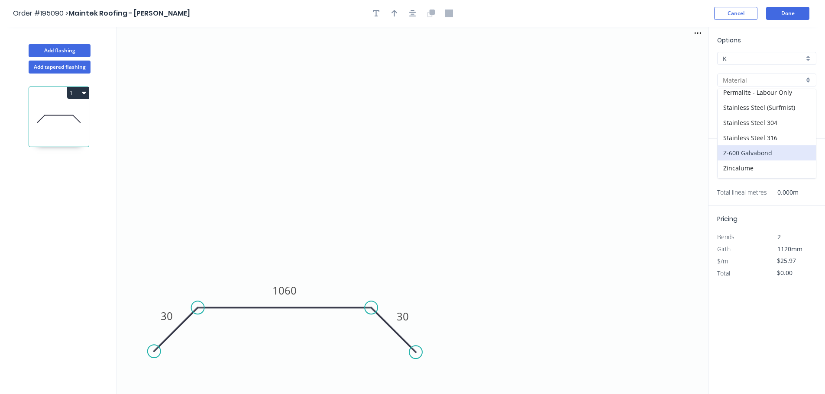
scroll to position [199, 0]
click at [755, 159] on div "Zincalume" at bounding box center [766, 155] width 98 height 15
type input "Zincalume"
type input "$23.30"
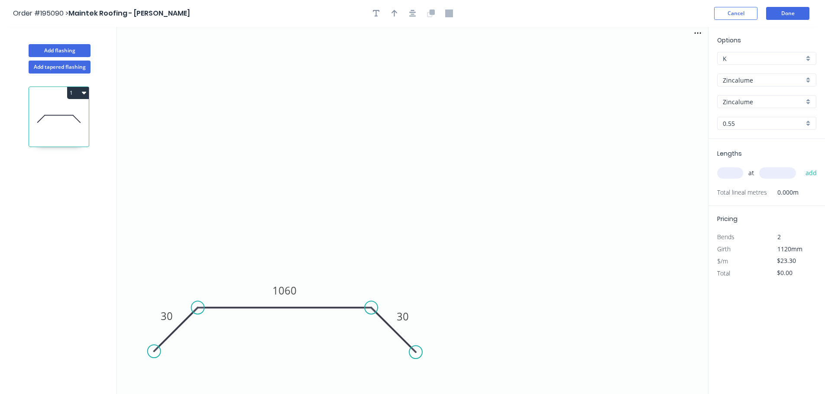
click at [736, 172] on input "text" at bounding box center [730, 173] width 26 height 11
type input "1"
type input "3250"
click at [801, 166] on button "add" at bounding box center [811, 173] width 20 height 15
type input "$75.73"
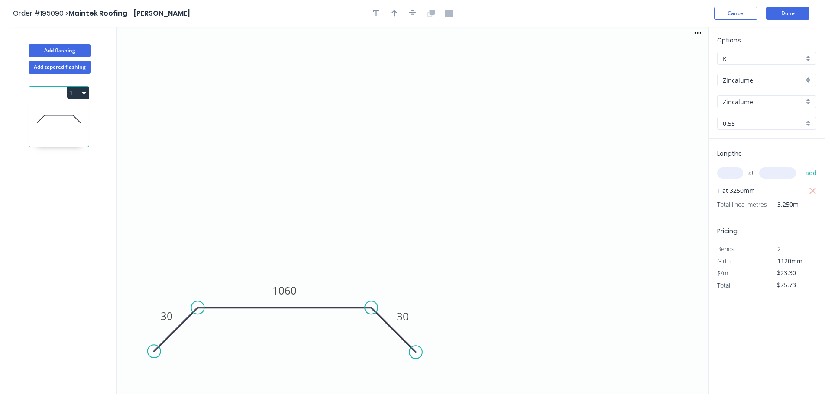
click at [44, 57] on div "Add tapered flashing" at bounding box center [60, 65] width 114 height 16
click at [46, 53] on button "Add flashing" at bounding box center [60, 50] width 62 height 13
type input "$0.00"
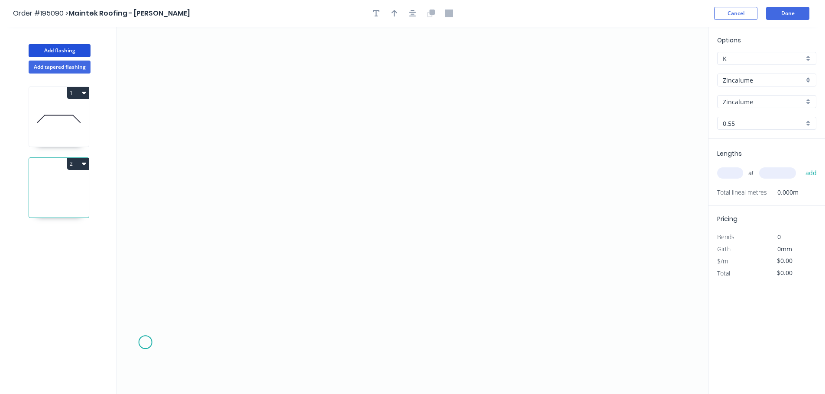
click at [140, 340] on icon "0" at bounding box center [412, 211] width 591 height 368
click at [203, 275] on icon "0" at bounding box center [412, 211] width 591 height 368
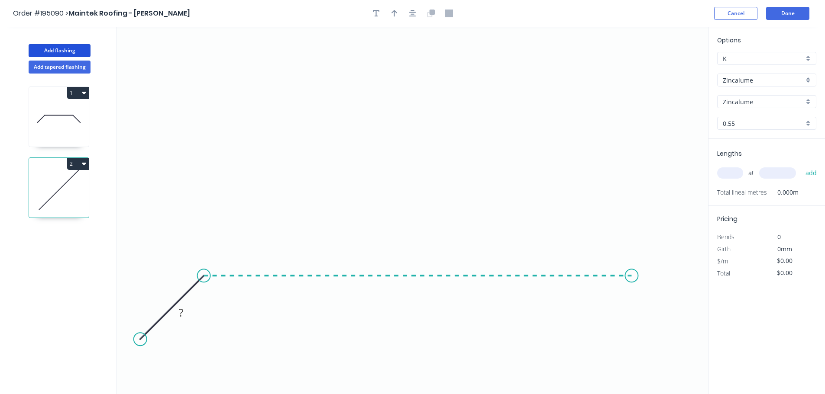
click at [632, 285] on icon "0 ?" at bounding box center [412, 211] width 591 height 368
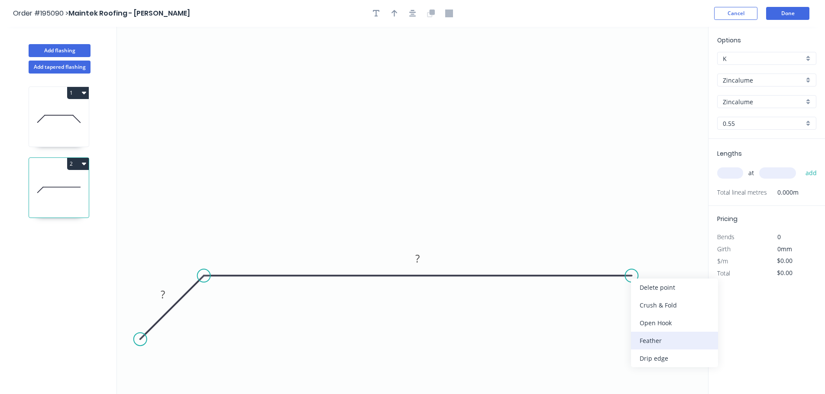
click at [675, 345] on div "Feather" at bounding box center [674, 341] width 87 height 18
drag, startPoint x: 633, startPoint y: 297, endPoint x: 692, endPoint y: 296, distance: 59.3
click at [692, 296] on rect at bounding box center [679, 290] width 34 height 18
click at [688, 291] on tspan "15" at bounding box center [685, 290] width 12 height 14
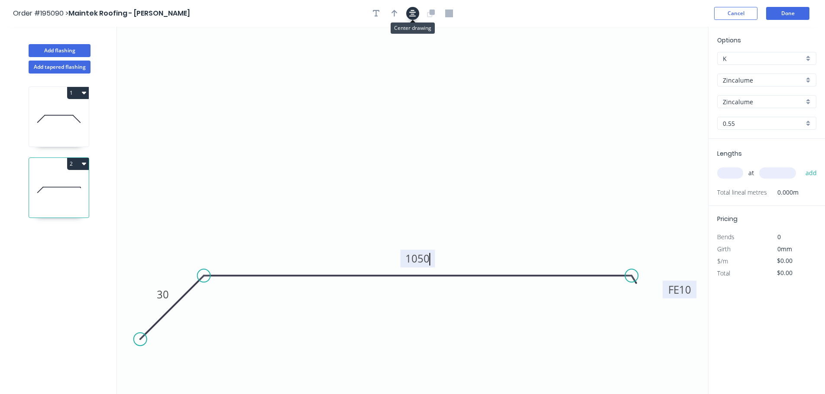
click at [412, 15] on icon "button" at bounding box center [412, 14] width 7 height 8
type input "$23.30"
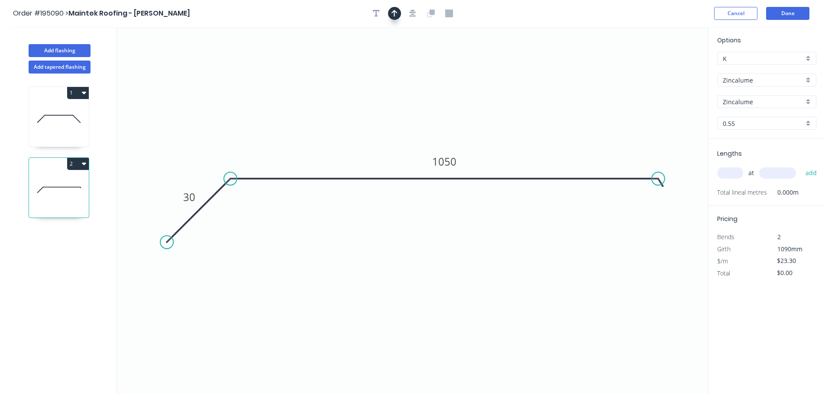
click at [399, 13] on button "button" at bounding box center [394, 13] width 13 height 13
drag, startPoint x: 664, startPoint y: 67, endPoint x: 438, endPoint y: 67, distance: 226.8
click at [438, 67] on icon at bounding box center [437, 65] width 8 height 28
click at [729, 177] on input "text" at bounding box center [730, 173] width 26 height 11
type input "1"
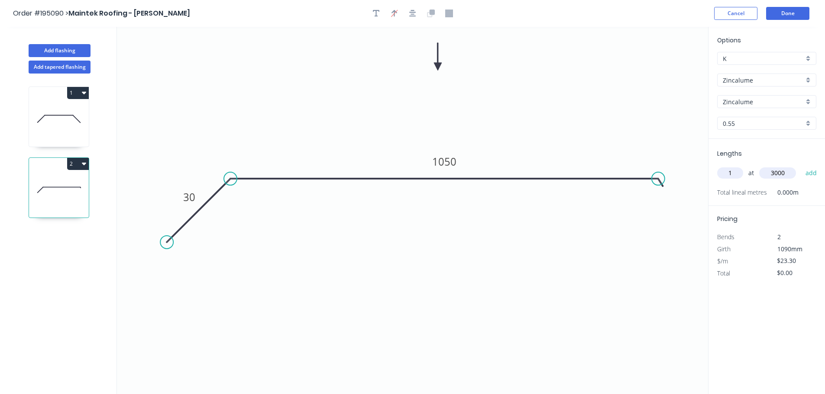
type input "3000"
click at [801, 166] on button "add" at bounding box center [811, 173] width 20 height 15
type input "$69.90"
click at [76, 47] on button "Add flashing" at bounding box center [60, 50] width 62 height 13
type input "$0.00"
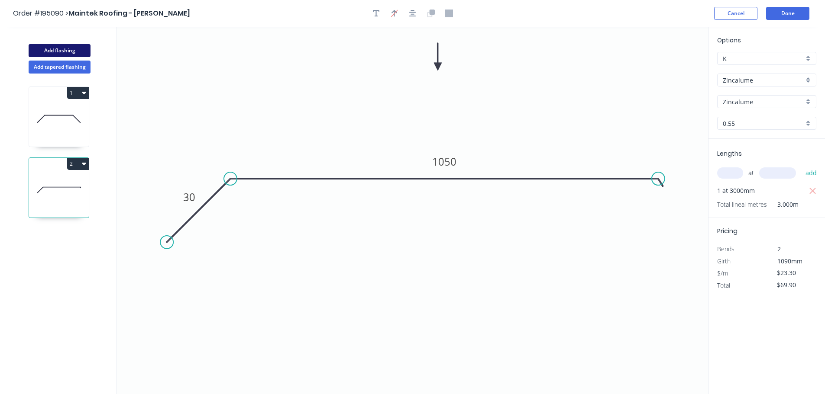
type input "$0.00"
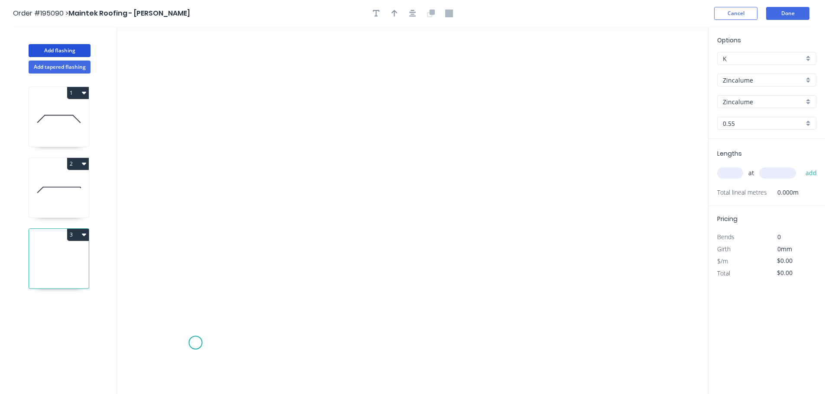
click at [195, 343] on icon "0" at bounding box center [412, 211] width 591 height 368
click at [375, 346] on icon "0" at bounding box center [412, 211] width 591 height 368
drag, startPoint x: 408, startPoint y: 376, endPoint x: 668, endPoint y: 390, distance: 260.5
click at [408, 376] on icon "0 ?" at bounding box center [412, 211] width 591 height 368
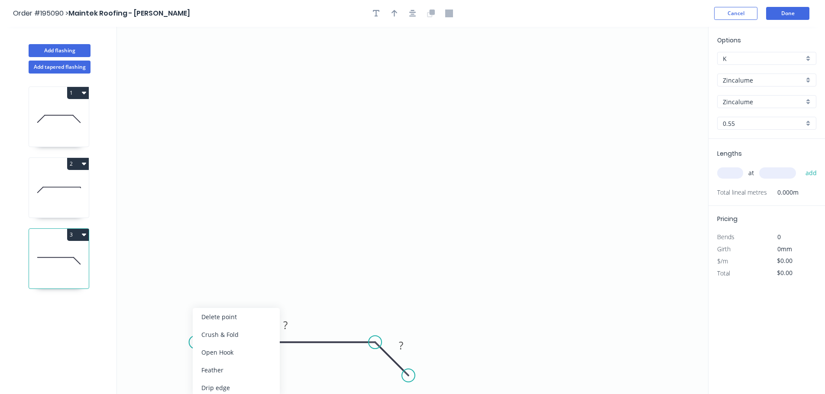
click at [227, 372] on div "Feather" at bounding box center [236, 370] width 87 height 18
click at [215, 372] on div "Flip bend" at bounding box center [234, 370] width 87 height 18
drag, startPoint x: 220, startPoint y: 358, endPoint x: 155, endPoint y: 364, distance: 66.1
click at [155, 364] on rect at bounding box center [140, 363] width 34 height 18
click at [146, 366] on tspan "15" at bounding box center [145, 363] width 12 height 14
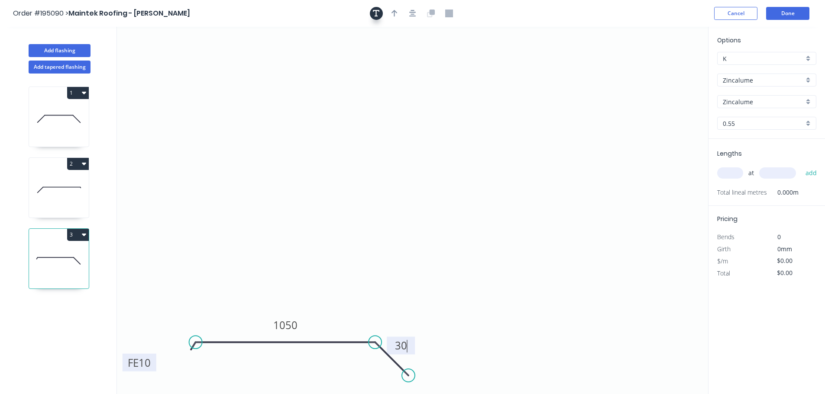
click at [380, 10] on button "button" at bounding box center [376, 13] width 13 height 13
type input "$23.30"
click at [182, 57] on textarea at bounding box center [173, 61] width 70 height 32
click at [211, 41] on rect at bounding box center [212, 40] width 3 height 3
type textarea "..."
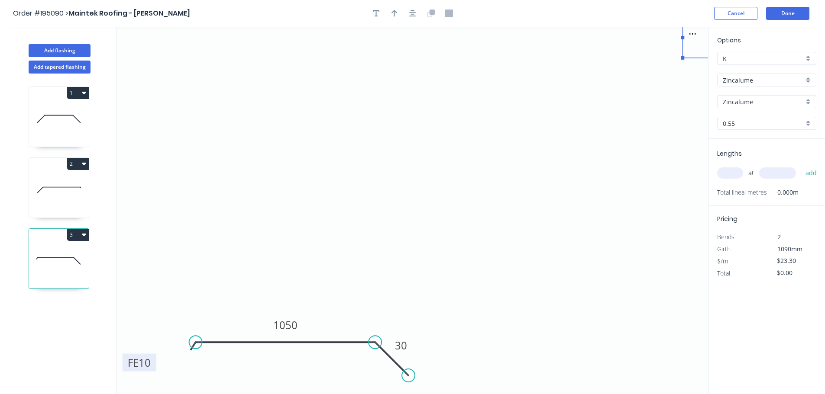
drag, startPoint x: 298, startPoint y: 47, endPoint x: 745, endPoint y: 20, distance: 448.4
click at [745, 20] on div "Order #195090 > Maintek Roofing - Shaun Rahurahu Cancel Done Add flashing Add t…" at bounding box center [412, 205] width 825 height 410
click at [70, 117] on icon at bounding box center [59, 118] width 60 height 55
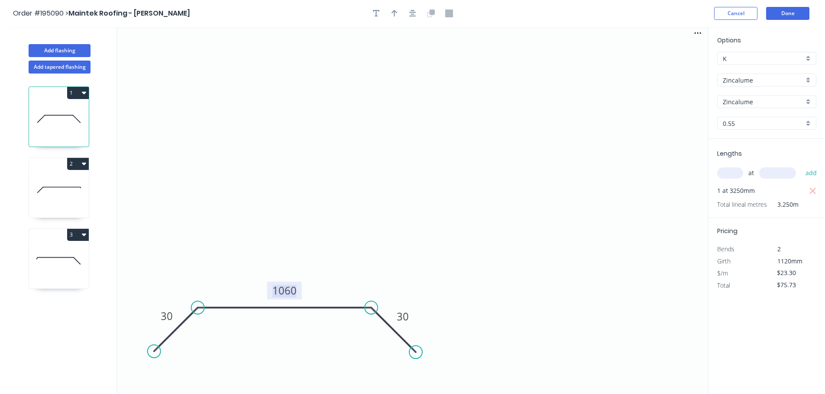
click at [287, 287] on tspan "1060" at bounding box center [284, 291] width 24 height 14
click at [45, 260] on icon at bounding box center [59, 260] width 60 height 55
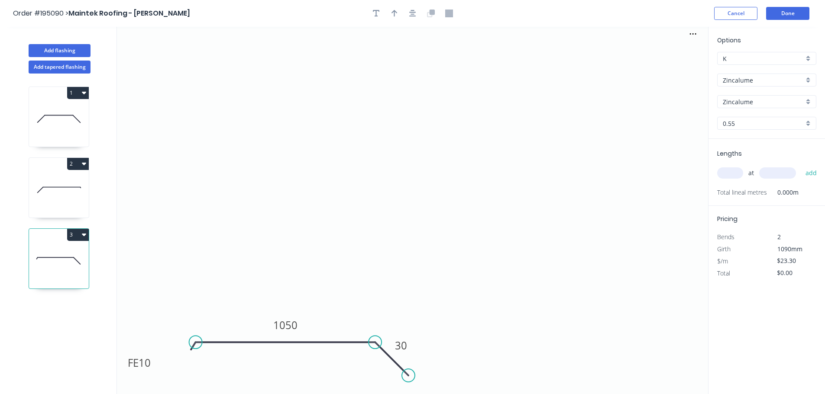
click at [61, 131] on icon at bounding box center [59, 118] width 60 height 55
type input "$75.73"
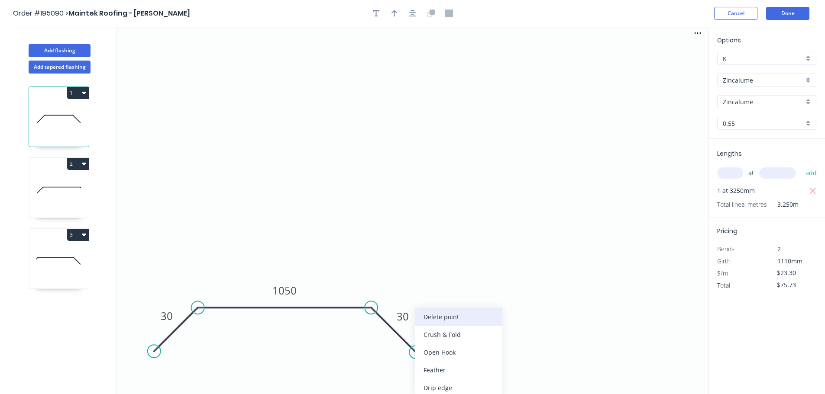
click at [434, 314] on div "Delete point" at bounding box center [458, 317] width 87 height 18
type input "$0.00"
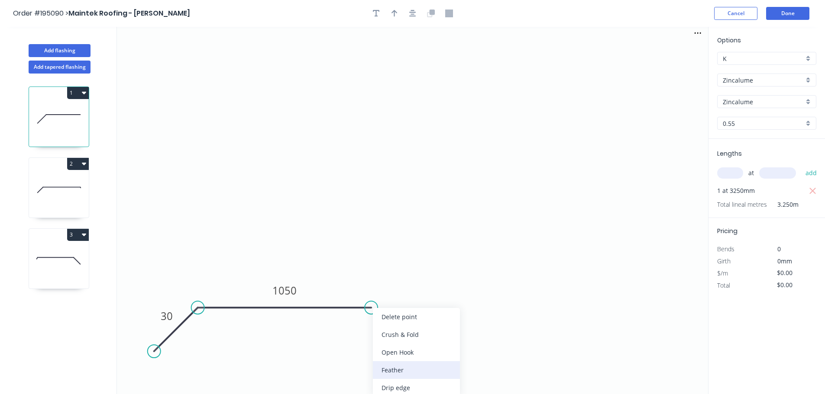
click at [417, 367] on div "Feather" at bounding box center [416, 370] width 87 height 18
type input "$23.30"
drag, startPoint x: 373, startPoint y: 323, endPoint x: 441, endPoint y: 328, distance: 67.7
click at [441, 328] on rect at bounding box center [428, 328] width 34 height 18
click at [432, 328] on tspan "15" at bounding box center [433, 326] width 12 height 14
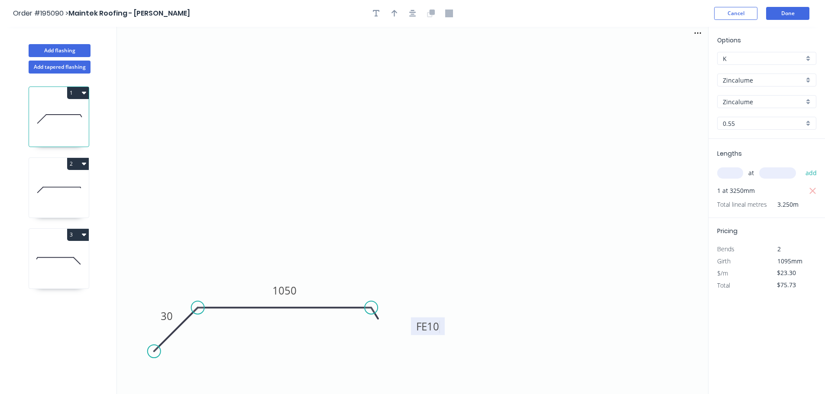
click at [347, 234] on icon "... 30 FE 10 1050" at bounding box center [412, 211] width 591 height 368
drag, startPoint x: 442, startPoint y: 332, endPoint x: 416, endPoint y: 334, distance: 26.9
click at [416, 334] on rect at bounding box center [401, 329] width 34 height 18
click at [53, 251] on icon at bounding box center [59, 260] width 60 height 55
type input "$0.00"
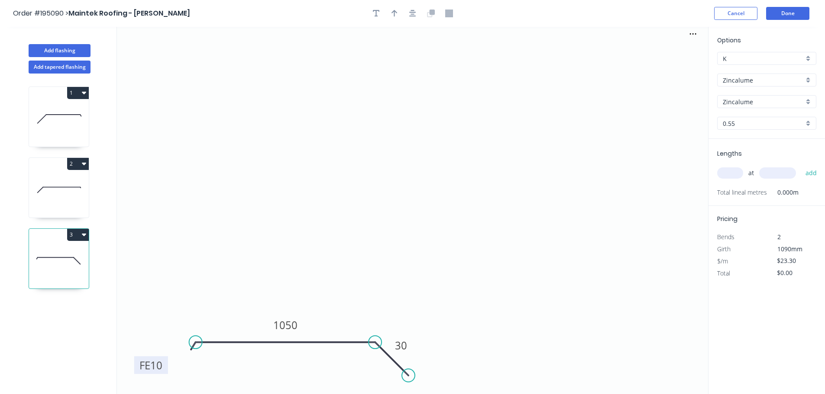
drag, startPoint x: 153, startPoint y: 366, endPoint x: 165, endPoint y: 368, distance: 12.0
click at [165, 368] on rect at bounding box center [151, 366] width 34 height 18
click at [732, 170] on input "text" at bounding box center [730, 173] width 26 height 11
type input "1"
type input "3015"
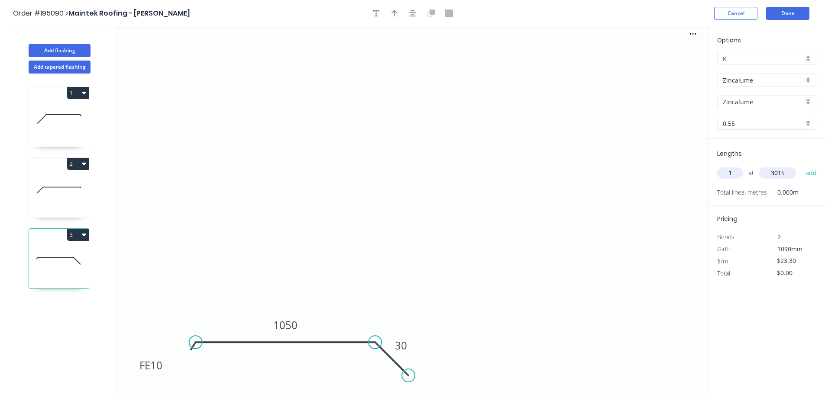
click at [801, 166] on button "add" at bounding box center [811, 173] width 20 height 15
type input "$70.25"
click at [84, 44] on button "Add flashing" at bounding box center [60, 50] width 62 height 13
type input "$0.00"
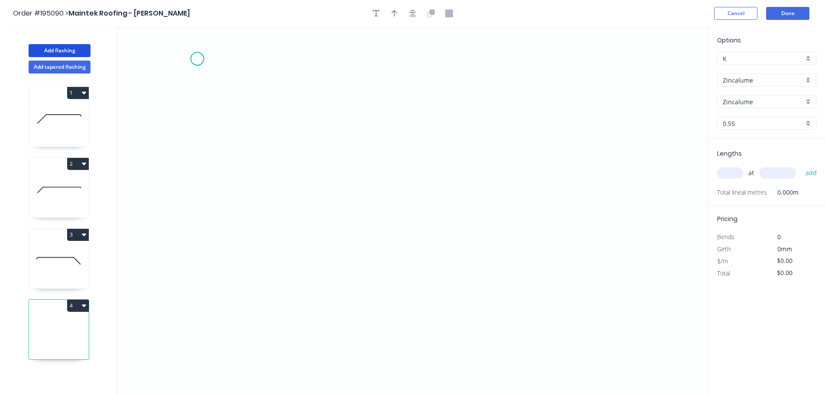
click at [197, 58] on icon "0" at bounding box center [412, 211] width 591 height 368
click at [203, 289] on icon "0" at bounding box center [412, 211] width 591 height 368
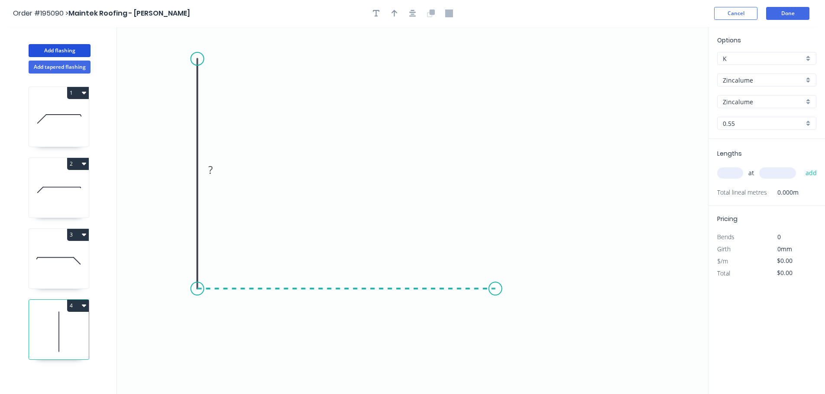
click at [495, 284] on icon "0 ?" at bounding box center [412, 211] width 591 height 368
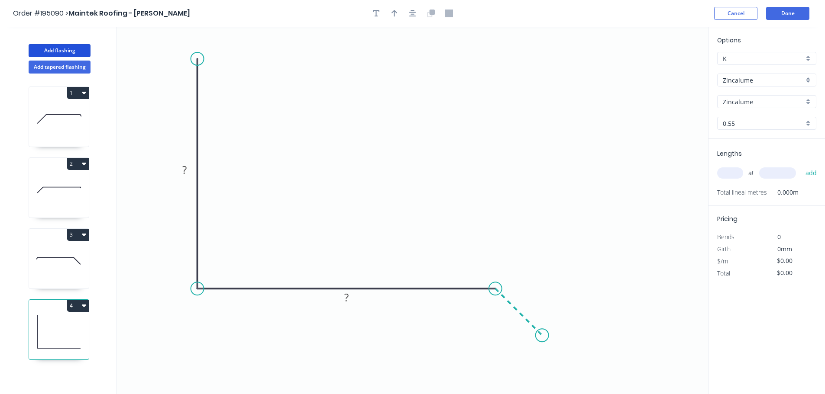
click at [542, 337] on icon "0 ? ?" at bounding box center [412, 211] width 591 height 368
click at [190, 166] on rect at bounding box center [184, 170] width 17 height 12
type input "$13.57"
click at [418, 17] on div at bounding box center [412, 13] width 91 height 13
click at [415, 14] on icon "button" at bounding box center [412, 14] width 7 height 8
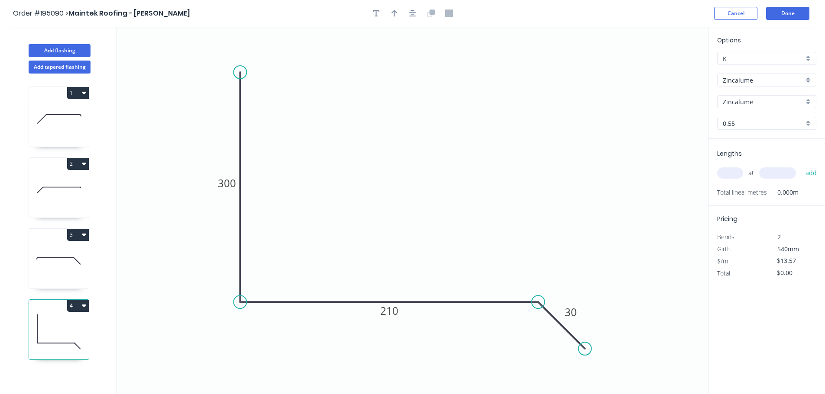
click at [394, 13] on icon "button" at bounding box center [394, 13] width 6 height 7
drag, startPoint x: 455, startPoint y: 70, endPoint x: 565, endPoint y: 123, distance: 122.4
click at [445, 64] on icon at bounding box center [449, 56] width 8 height 28
click at [729, 174] on input "text" at bounding box center [730, 173] width 26 height 11
type input "1"
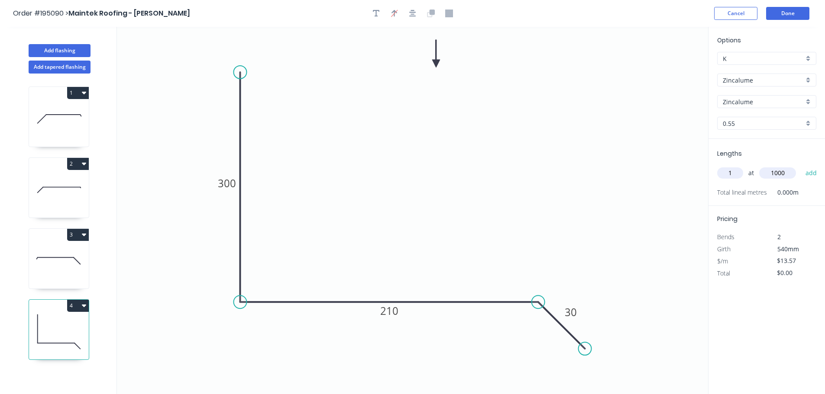
type input "1000"
click at [801, 166] on button "add" at bounding box center [811, 173] width 20 height 15
type input "$13.57"
click at [64, 50] on button "Add flashing" at bounding box center [60, 50] width 62 height 13
type input "$0.00"
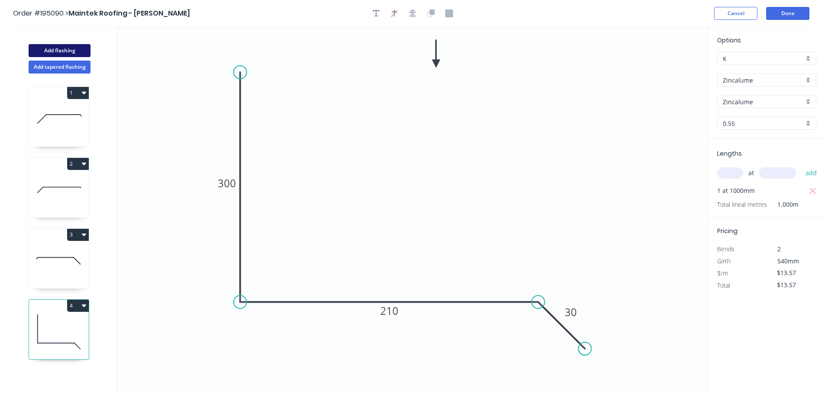
type input "$0.00"
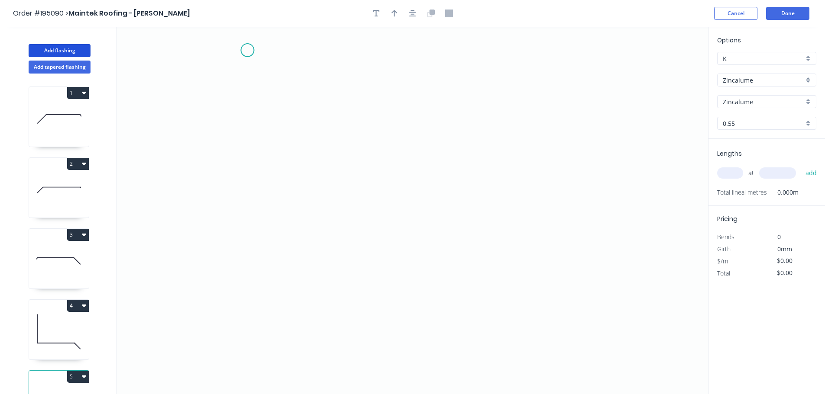
click at [247, 50] on icon "0" at bounding box center [412, 211] width 591 height 368
click at [255, 321] on icon "0" at bounding box center [412, 211] width 591 height 368
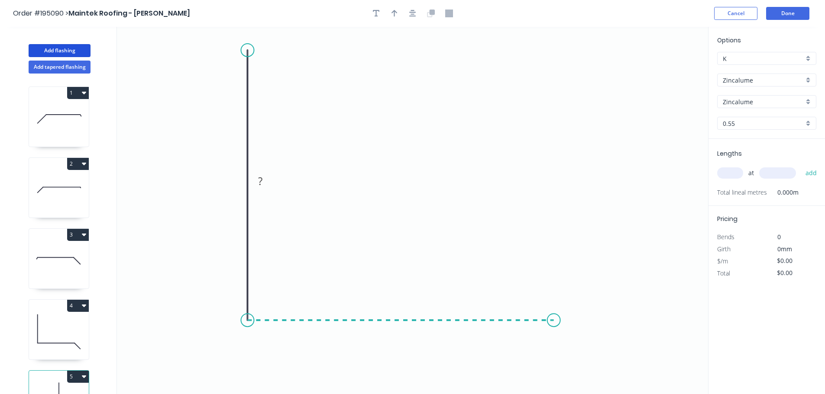
click at [554, 329] on icon "0 ?" at bounding box center [412, 211] width 591 height 368
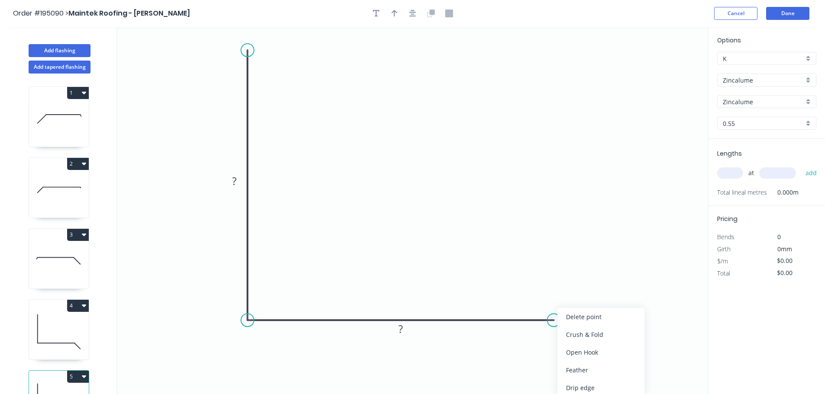
drag, startPoint x: 603, startPoint y: 374, endPoint x: 600, endPoint y: 371, distance: 4.6
click at [603, 374] on div "Feather" at bounding box center [600, 370] width 87 height 18
drag, startPoint x: 559, startPoint y: 342, endPoint x: 616, endPoint y: 342, distance: 57.6
click at [616, 342] on rect at bounding box center [600, 335] width 34 height 18
click at [241, 183] on rect at bounding box center [234, 182] width 17 height 12
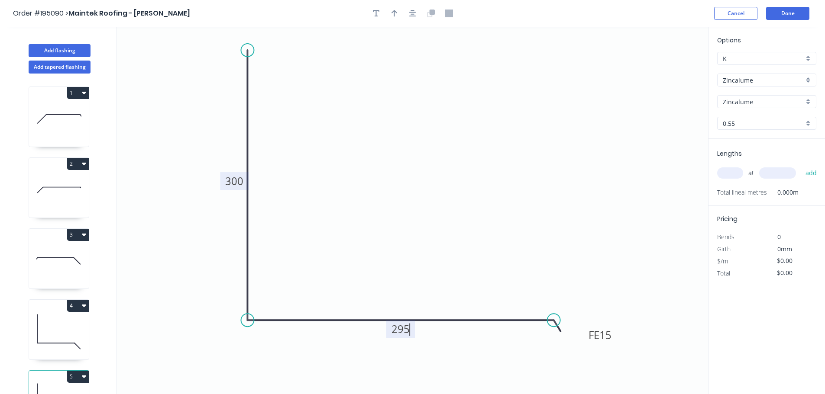
type input "$16.82"
click at [410, 10] on icon "button" at bounding box center [412, 13] width 7 height 7
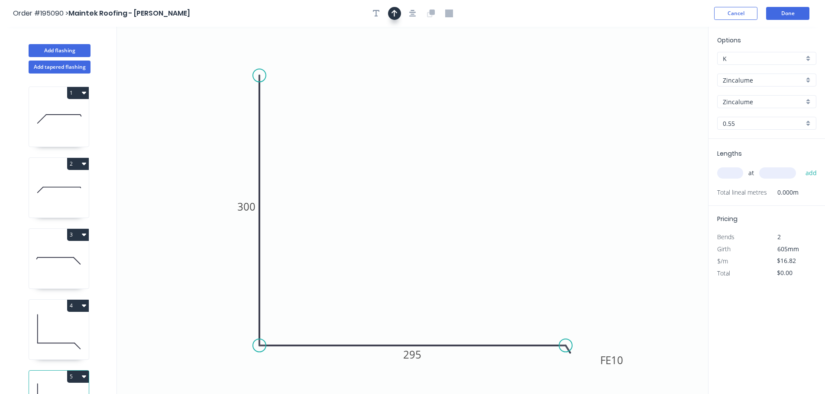
click at [392, 12] on icon "button" at bounding box center [394, 13] width 6 height 7
drag, startPoint x: 664, startPoint y: 69, endPoint x: 458, endPoint y: 69, distance: 205.2
click at [458, 69] on icon at bounding box center [459, 59] width 8 height 28
click at [729, 175] on input "text" at bounding box center [730, 173] width 26 height 11
type input "1"
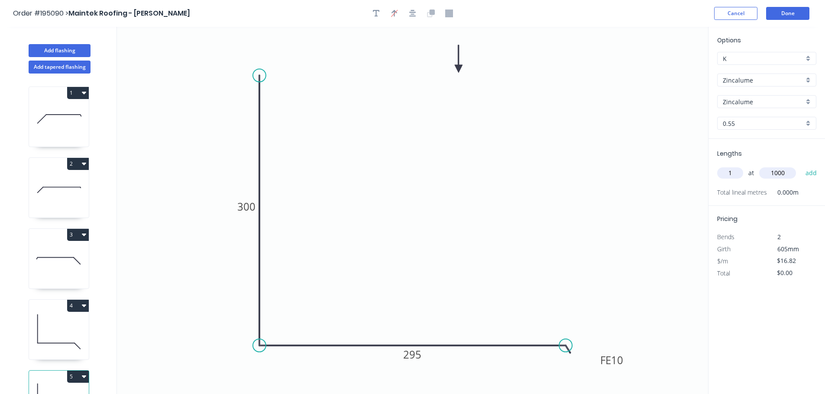
type input "1000"
click at [801, 166] on button "add" at bounding box center [811, 173] width 20 height 15
type input "$16.82"
click at [77, 48] on button "Add flashing" at bounding box center [60, 50] width 62 height 13
type input "$0.00"
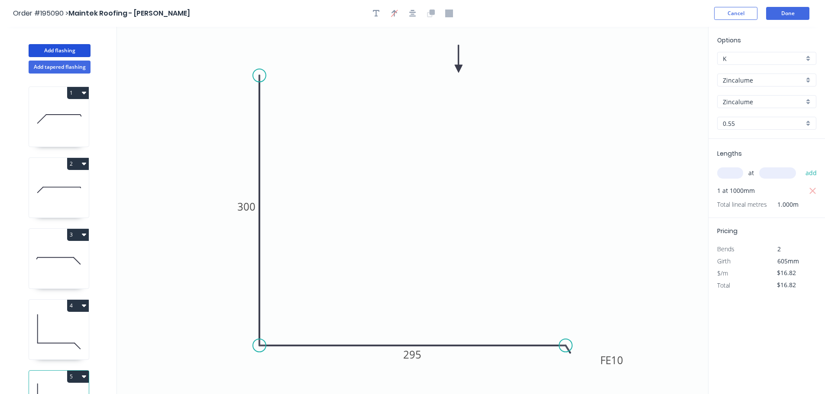
type input "$0.00"
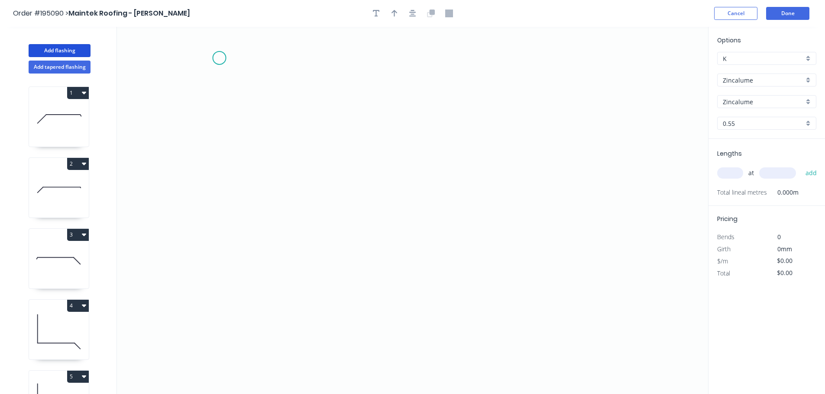
click at [218, 58] on icon "0" at bounding box center [412, 211] width 591 height 368
click at [228, 321] on icon "0" at bounding box center [412, 211] width 591 height 368
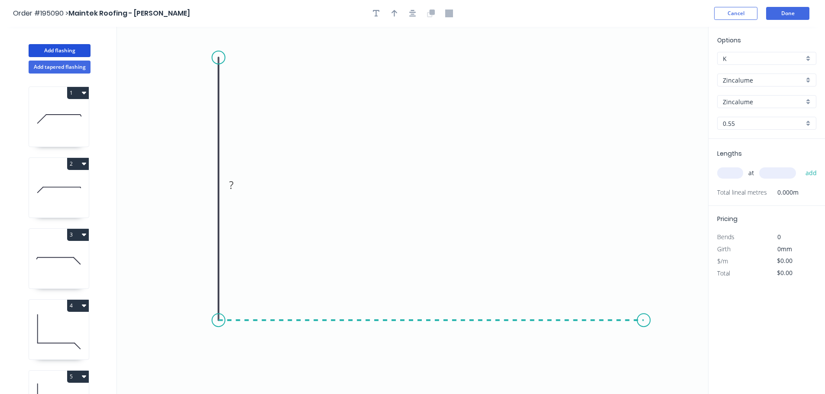
click at [644, 319] on icon "0 ?" at bounding box center [412, 211] width 591 height 368
click at [693, 368] on icon "0 ? ?" at bounding box center [412, 211] width 591 height 368
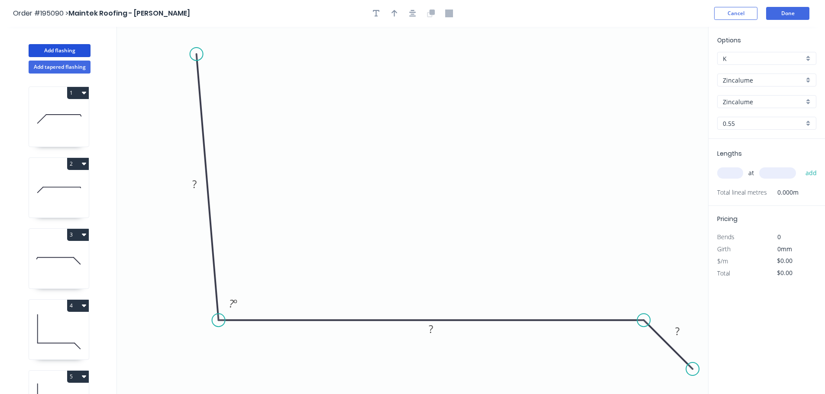
drag, startPoint x: 220, startPoint y: 56, endPoint x: 196, endPoint y: 54, distance: 24.3
click at [196, 54] on circle at bounding box center [196, 54] width 13 height 13
click at [196, 187] on tspan "?" at bounding box center [194, 184] width 4 height 14
click at [396, 11] on icon "button" at bounding box center [394, 13] width 6 height 7
type input "$16.82"
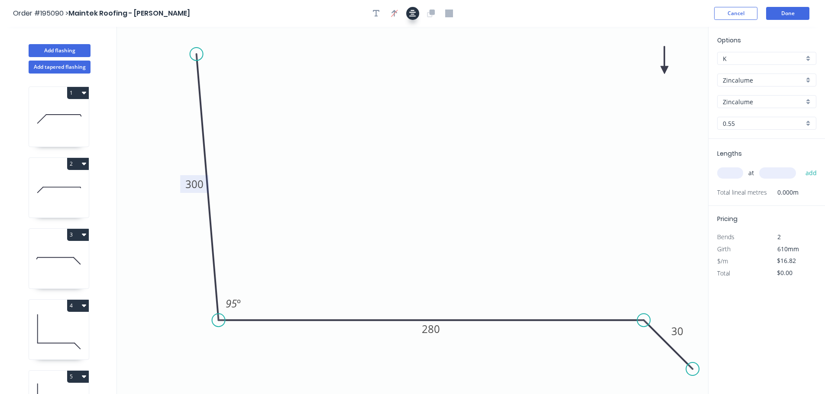
click at [406, 14] on button "button" at bounding box center [412, 13] width 13 height 13
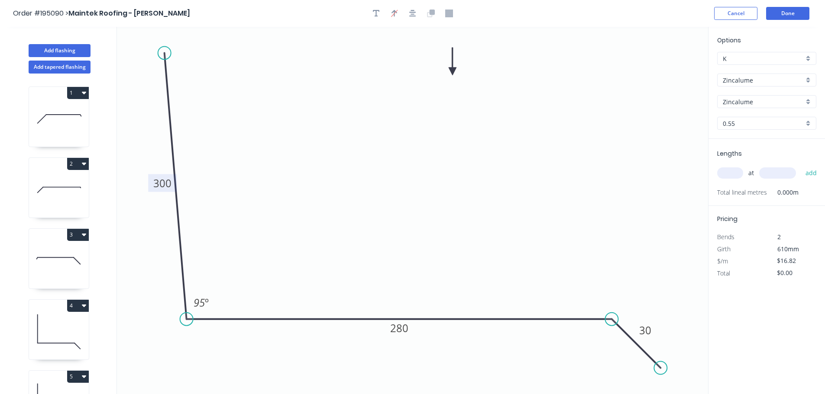
drag, startPoint x: 665, startPoint y: 68, endPoint x: 418, endPoint y: 65, distance: 246.8
click at [448, 65] on icon at bounding box center [452, 62] width 8 height 28
click at [726, 171] on input "text" at bounding box center [730, 173] width 26 height 11
type input "1"
type input "1000"
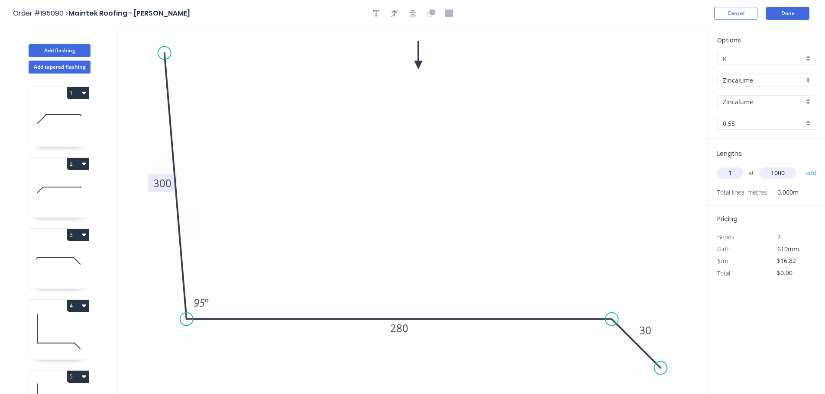
click at [801, 166] on button "add" at bounding box center [811, 173] width 20 height 15
type input "$16.82"
click at [74, 50] on button "Add flashing" at bounding box center [60, 50] width 62 height 13
type input "$0.00"
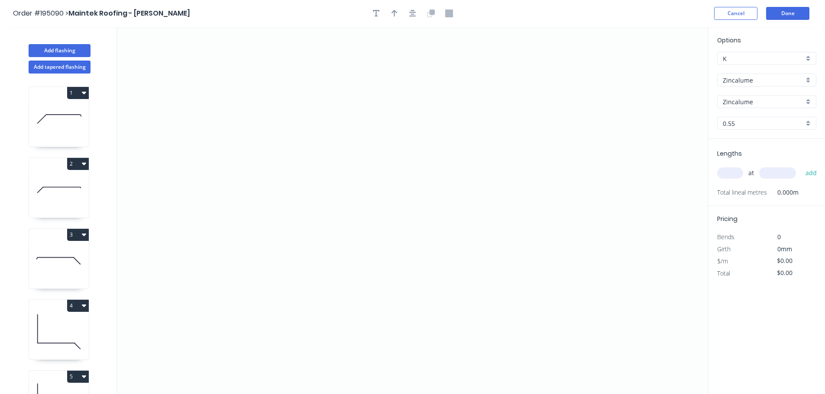
click at [767, 76] on input "Zincalume" at bounding box center [762, 80] width 81 height 9
click at [764, 94] on div "Colorbond" at bounding box center [766, 96] width 98 height 15
type input "Colorbond"
type input "aNoColor"
click at [763, 97] on div "aNoColor" at bounding box center [766, 101] width 99 height 13
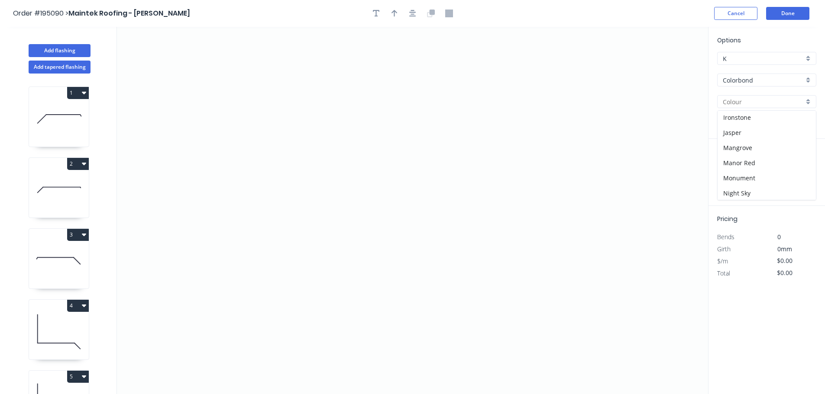
scroll to position [173, 0]
click at [759, 157] on div "Monument" at bounding box center [766, 157] width 98 height 15
type input "Monument"
click at [170, 250] on icon "0" at bounding box center [412, 211] width 591 height 368
click at [174, 322] on icon "0" at bounding box center [412, 211] width 591 height 368
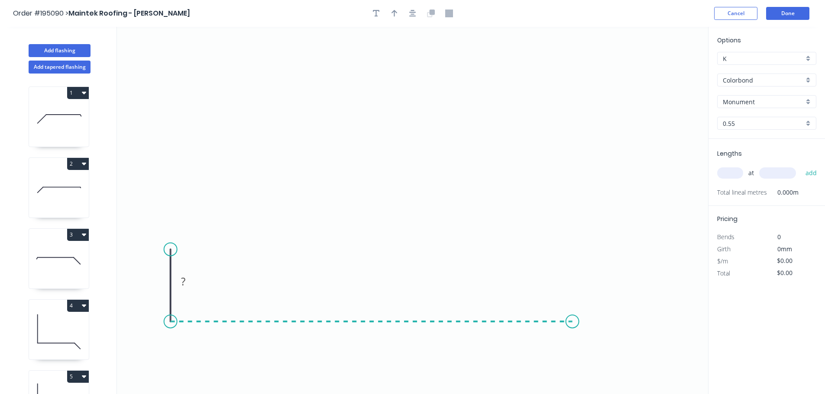
click at [572, 329] on icon "0 ?" at bounding box center [412, 211] width 591 height 368
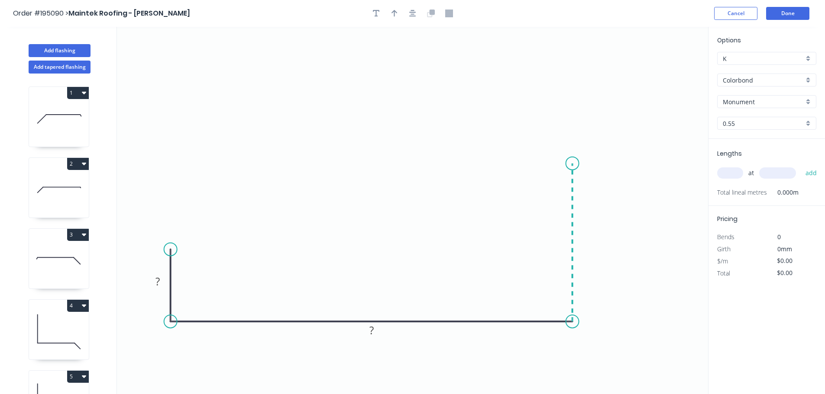
click at [570, 164] on icon "0 ? ?" at bounding box center [412, 211] width 591 height 368
click at [400, 166] on icon "0 ? ? ?" at bounding box center [412, 211] width 591 height 368
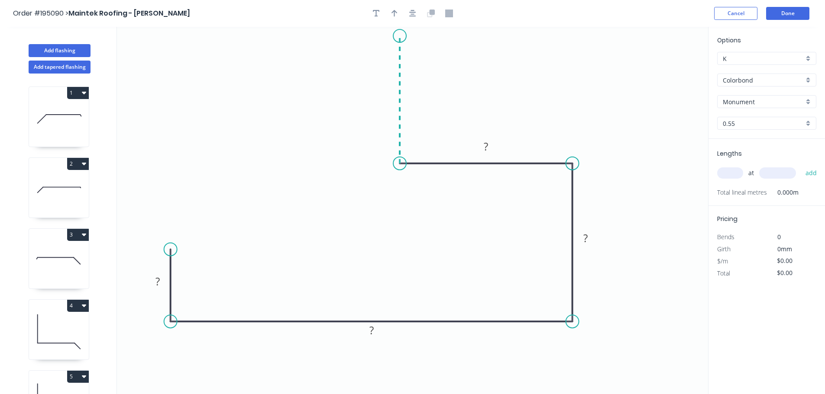
click at [404, 36] on icon "0 ? ? ? ?" at bounding box center [412, 211] width 591 height 368
click at [416, 10] on button "button" at bounding box center [412, 13] width 13 height 13
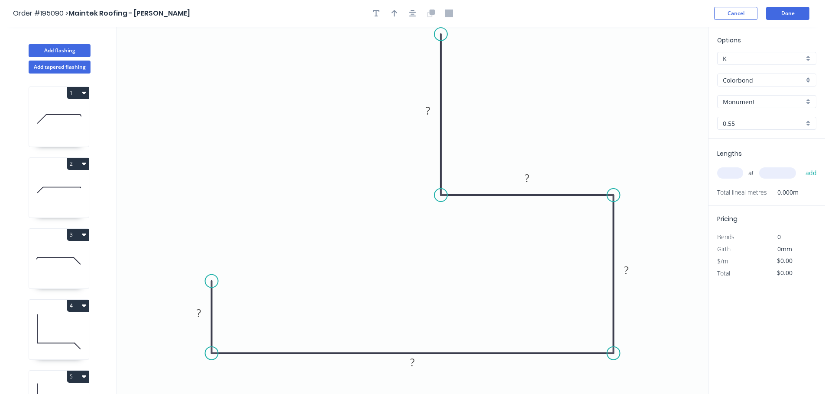
drag, startPoint x: 445, startPoint y: 68, endPoint x: 440, endPoint y: 34, distance: 34.6
click at [440, 34] on circle at bounding box center [440, 34] width 13 height 13
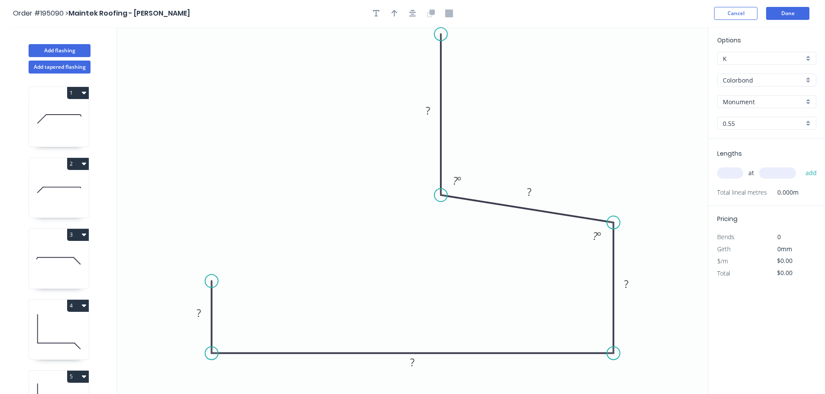
drag, startPoint x: 615, startPoint y: 204, endPoint x: 607, endPoint y: 221, distance: 18.0
click at [613, 223] on circle at bounding box center [612, 222] width 13 height 13
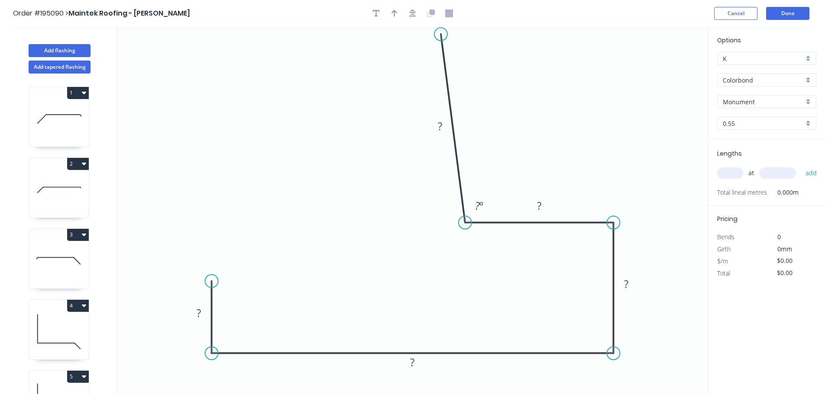
drag, startPoint x: 444, startPoint y: 194, endPoint x: 465, endPoint y: 215, distance: 29.7
click at [465, 215] on icon "0 ? ? ? ? ? ? º" at bounding box center [412, 211] width 591 height 368
drag, startPoint x: 442, startPoint y: 35, endPoint x: 468, endPoint y: 29, distance: 26.2
click at [468, 29] on circle at bounding box center [464, 29] width 13 height 13
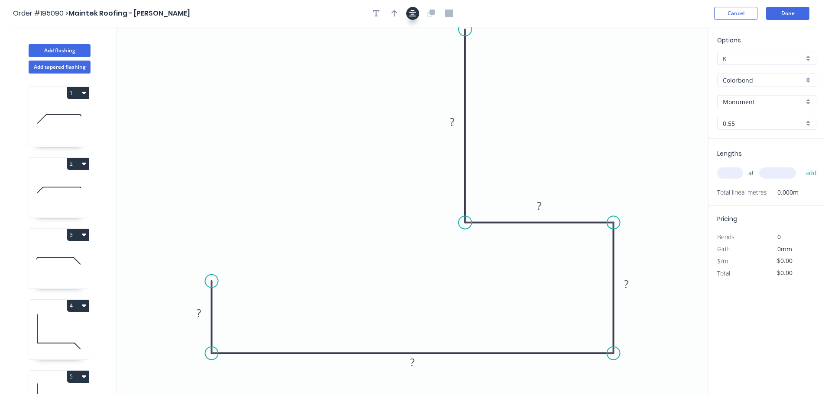
click at [412, 13] on icon "button" at bounding box center [412, 14] width 7 height 8
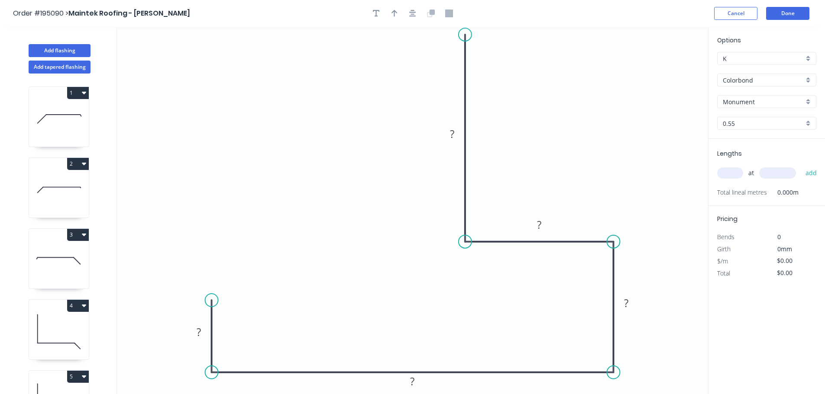
drag, startPoint x: 468, startPoint y: 43, endPoint x: 468, endPoint y: 35, distance: 8.3
click at [468, 35] on circle at bounding box center [464, 34] width 13 height 13
click at [200, 332] on tspan "?" at bounding box center [199, 332] width 4 height 14
click at [208, 313] on circle at bounding box center [211, 312] width 13 height 13
click at [202, 338] on rect at bounding box center [198, 339] width 17 height 12
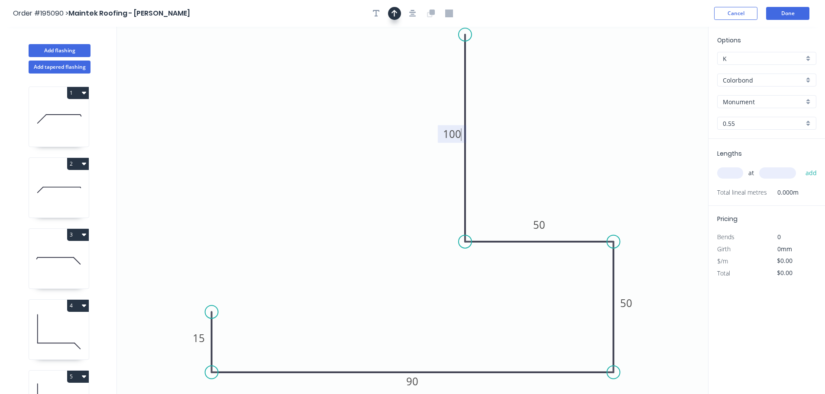
click at [387, 15] on div at bounding box center [412, 13] width 91 height 13
type input "$12.66"
click at [391, 12] on button "button" at bounding box center [394, 13] width 13 height 13
click at [664, 65] on icon at bounding box center [664, 60] width 8 height 28
drag, startPoint x: 674, startPoint y: 67, endPoint x: 683, endPoint y: 62, distance: 10.6
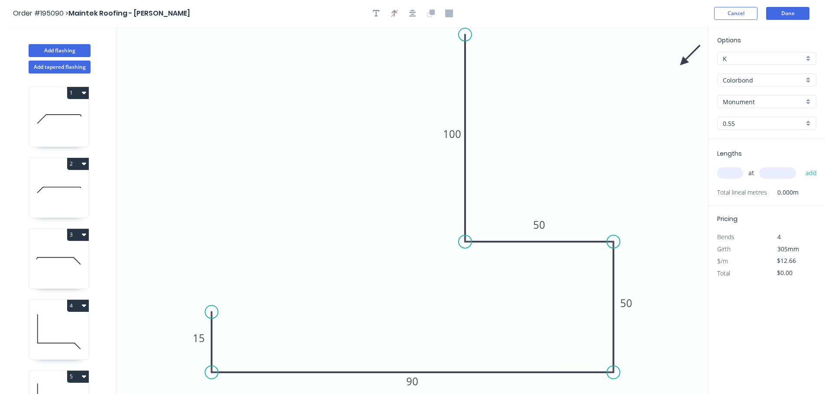
click at [683, 62] on icon at bounding box center [689, 55] width 25 height 25
click at [726, 174] on input "text" at bounding box center [730, 173] width 26 height 11
type input "1"
type input "4300"
click at [801, 166] on button "add" at bounding box center [811, 173] width 20 height 15
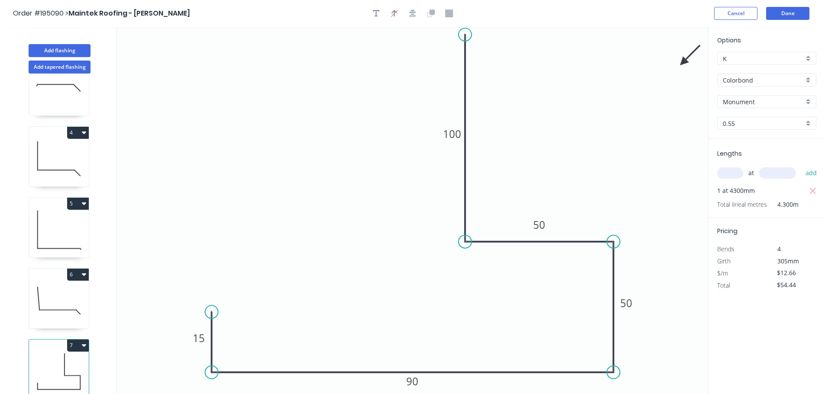
scroll to position [180, 0]
click at [77, 340] on button "7" at bounding box center [78, 346] width 22 height 12
click at [69, 361] on div "Duplicate" at bounding box center [47, 367] width 67 height 13
type input "$0.00"
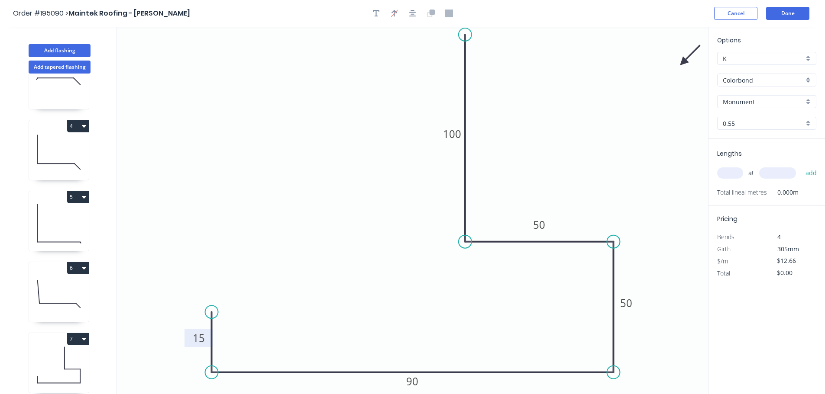
click at [203, 338] on tspan "15" at bounding box center [199, 338] width 12 height 14
click at [732, 172] on input "text" at bounding box center [730, 173] width 26 height 11
type input "1"
type input "7400"
click at [801, 166] on button "add" at bounding box center [811, 173] width 20 height 15
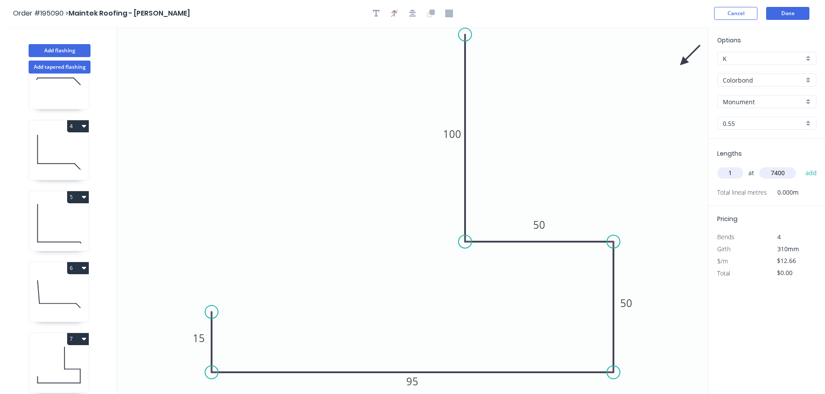
type input "$93.68"
type input "2"
type input "1200"
click at [801, 166] on button "add" at bounding box center [811, 173] width 20 height 15
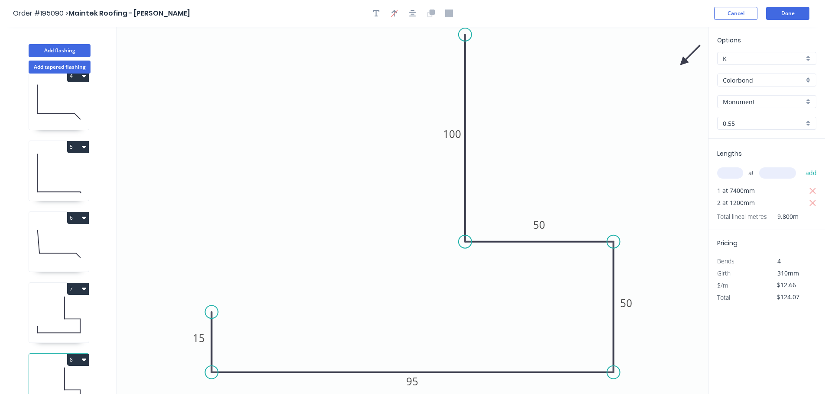
scroll to position [251, 0]
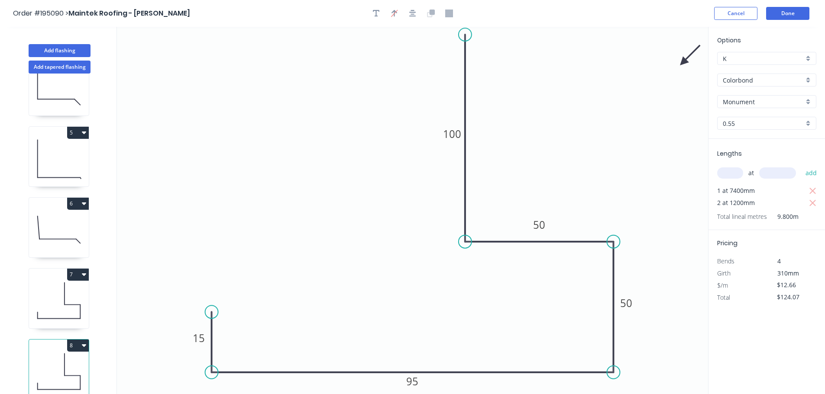
click at [78, 340] on button "8" at bounding box center [78, 346] width 22 height 12
click at [51, 363] on div "Duplicate" at bounding box center [47, 367] width 67 height 13
type input "$0.00"
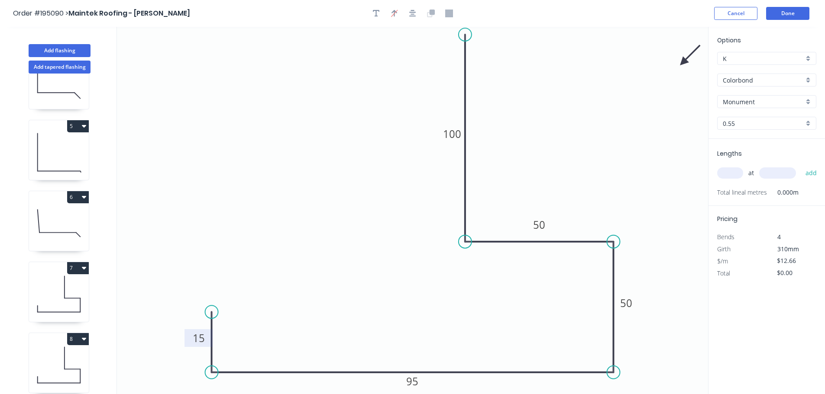
click at [198, 340] on tspan "15" at bounding box center [199, 338] width 12 height 14
click at [732, 174] on input "text" at bounding box center [730, 173] width 26 height 11
type input "4"
type input "1200"
click at [801, 166] on button "add" at bounding box center [811, 173] width 20 height 15
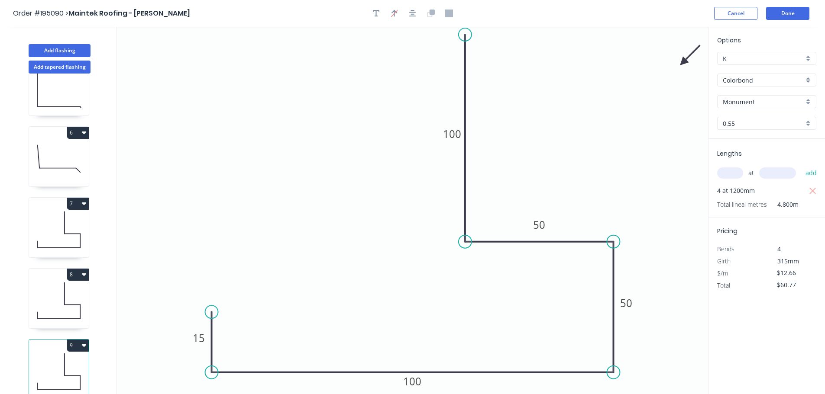
scroll to position [322, 0]
click at [56, 297] on icon at bounding box center [59, 300] width 60 height 55
click at [810, 190] on icon "button" at bounding box center [813, 191] width 8 height 10
click at [60, 224] on icon at bounding box center [59, 229] width 60 height 55
type input "$54.44"
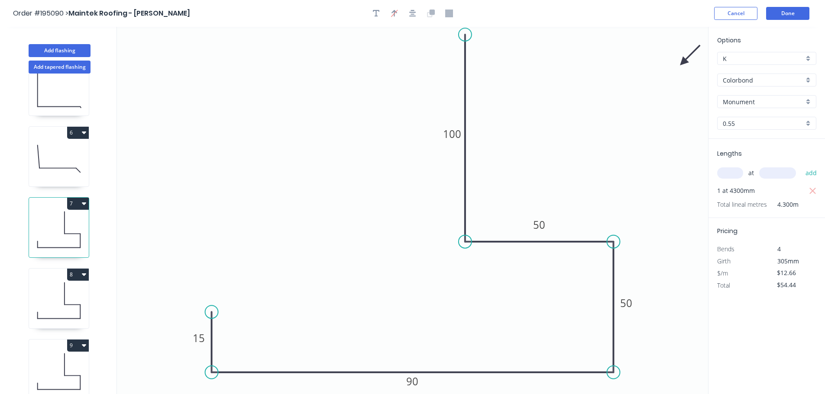
click at [742, 174] on input "text" at bounding box center [730, 173] width 26 height 11
type input "1"
type input "7400"
click at [801, 166] on button "add" at bounding box center [811, 173] width 20 height 15
type input "$148.12"
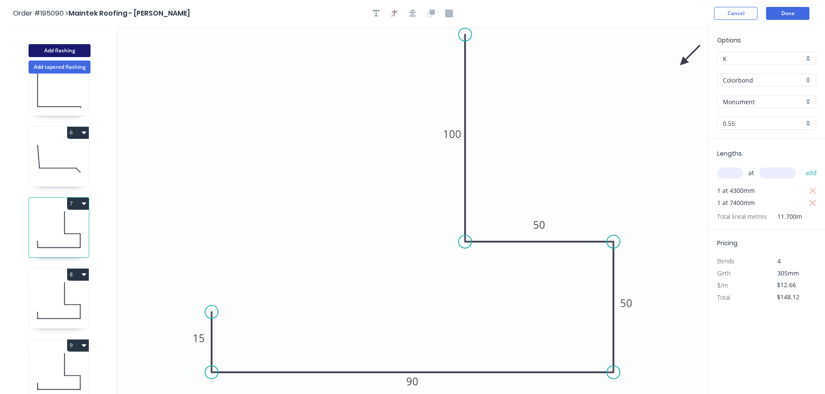
click at [60, 50] on button "Add flashing" at bounding box center [60, 50] width 62 height 13
type input "$0.00"
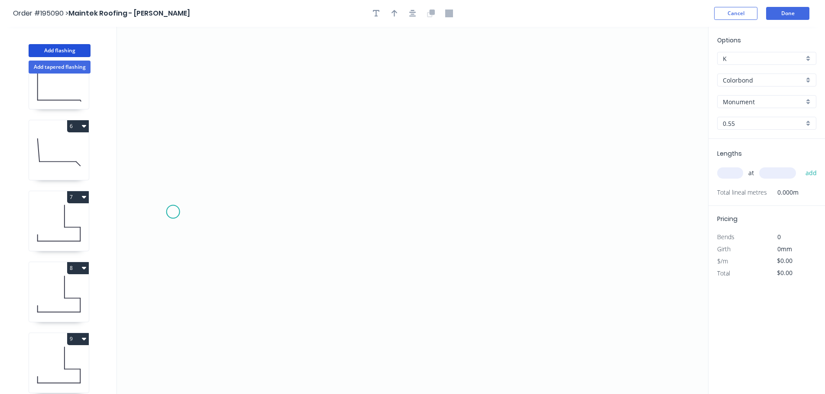
click at [173, 212] on icon "0" at bounding box center [412, 211] width 591 height 368
click at [177, 372] on icon "0" at bounding box center [412, 211] width 591 height 368
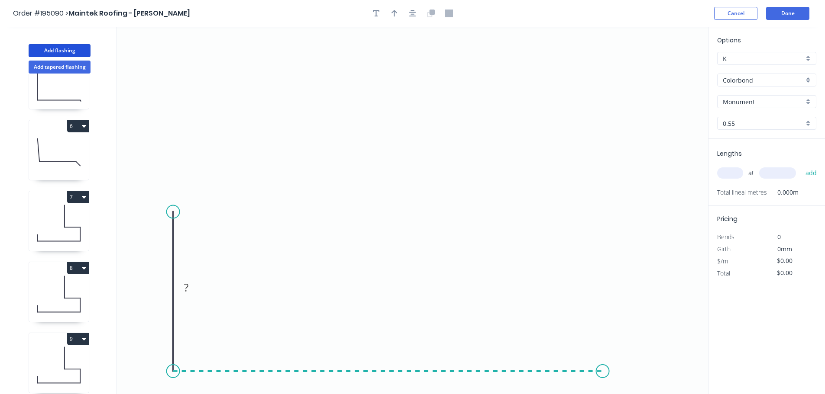
click at [603, 359] on icon "0 ?" at bounding box center [412, 211] width 591 height 368
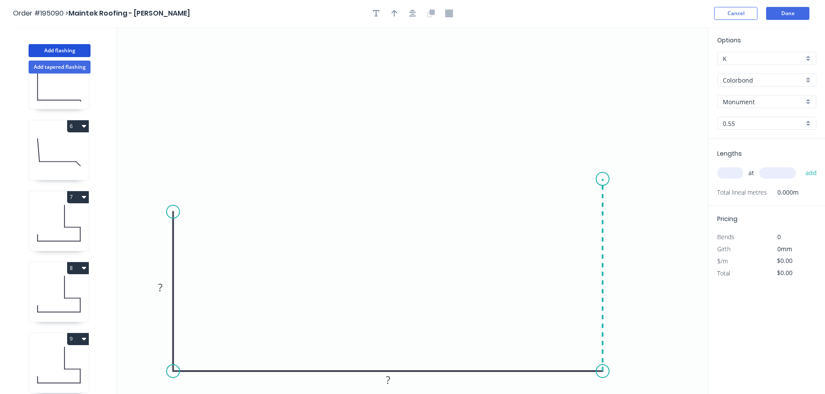
click at [597, 179] on icon "0 ? ?" at bounding box center [412, 211] width 591 height 368
drag, startPoint x: 603, startPoint y: 208, endPoint x: 603, endPoint y: 216, distance: 7.4
click at [603, 216] on circle at bounding box center [602, 215] width 13 height 13
drag, startPoint x: 603, startPoint y: 216, endPoint x: 603, endPoint y: 247, distance: 31.2
click at [603, 247] on circle at bounding box center [602, 245] width 13 height 13
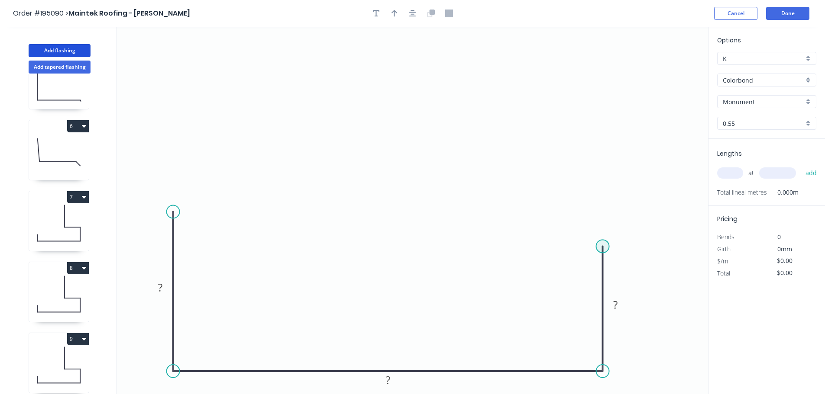
click at [603, 246] on circle at bounding box center [602, 246] width 13 height 13
click at [450, 246] on icon "0 ? ? ?" at bounding box center [412, 211] width 591 height 368
drag, startPoint x: 445, startPoint y: 246, endPoint x: 454, endPoint y: 247, distance: 8.7
click at [454, 247] on circle at bounding box center [453, 246] width 13 height 13
click at [453, 242] on circle at bounding box center [453, 246] width 13 height 13
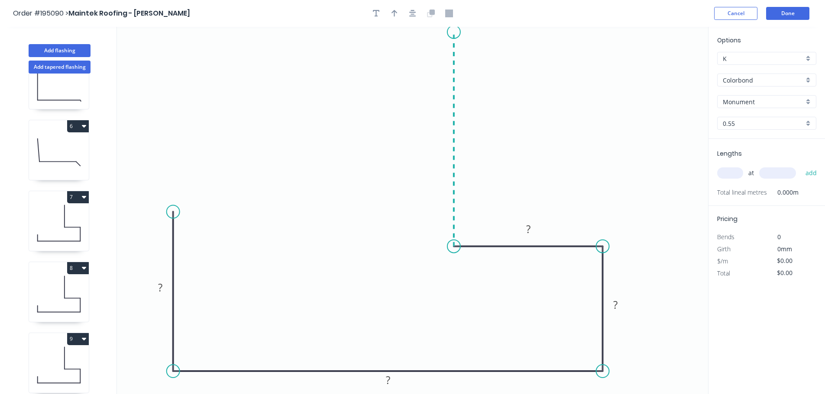
click at [451, 20] on header "Order #195090 > Maintek Roofing - Shaun Rahurahu Cancel Done" at bounding box center [412, 13] width 825 height 27
click at [455, 245] on circle at bounding box center [453, 246] width 13 height 13
drag, startPoint x: 455, startPoint y: 37, endPoint x: 625, endPoint y: 94, distance: 178.9
click at [455, 37] on icon "0 ? ? ? ?" at bounding box center [412, 211] width 591 height 368
drag, startPoint x: 175, startPoint y: 218, endPoint x: 174, endPoint y: 222, distance: 4.5
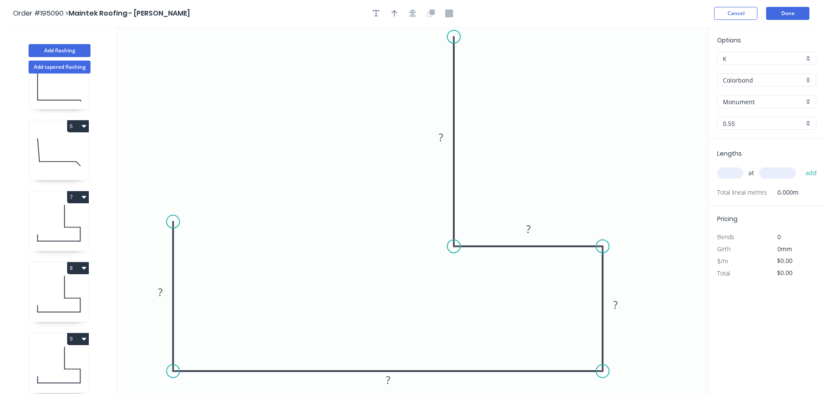
click at [174, 222] on circle at bounding box center [173, 221] width 13 height 13
click at [207, 250] on div "Crush & Fold" at bounding box center [217, 251] width 87 height 18
click at [200, 249] on div "Flip bend" at bounding box center [219, 253] width 87 height 18
drag, startPoint x: 167, startPoint y: 237, endPoint x: 181, endPoint y: 197, distance: 41.9
click at [181, 197] on rect at bounding box center [169, 191] width 35 height 18
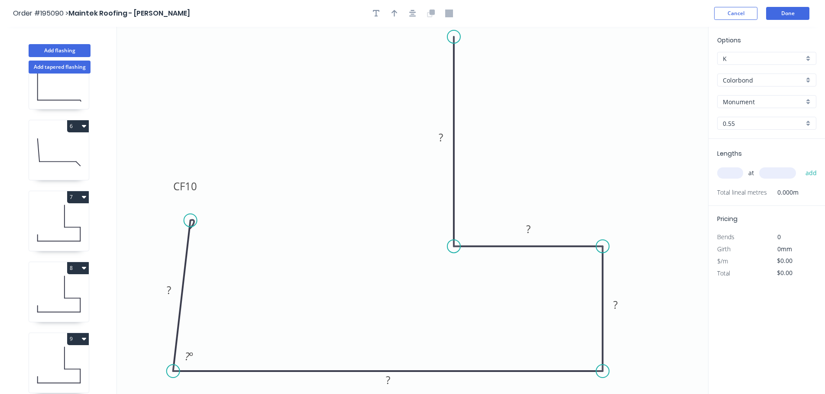
drag, startPoint x: 174, startPoint y: 220, endPoint x: 190, endPoint y: 221, distance: 16.5
click at [190, 221] on circle at bounding box center [190, 220] width 13 height 13
drag, startPoint x: 202, startPoint y: 190, endPoint x: 216, endPoint y: 192, distance: 14.4
click at [216, 192] on rect at bounding box center [198, 189] width 35 height 18
click at [410, 14] on icon "button" at bounding box center [412, 14] width 7 height 8
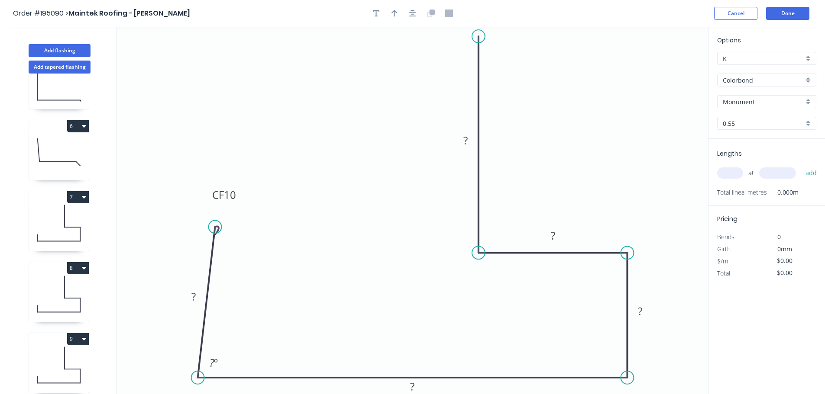
drag, startPoint x: 478, startPoint y: 42, endPoint x: 478, endPoint y: 35, distance: 6.1
click at [478, 35] on circle at bounding box center [478, 36] width 13 height 13
click at [235, 199] on tspan "10" at bounding box center [230, 195] width 12 height 14
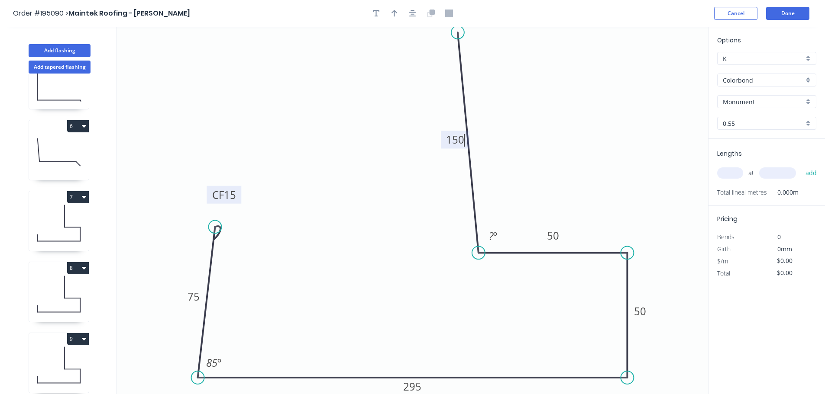
drag, startPoint x: 478, startPoint y: 35, endPoint x: 458, endPoint y: 32, distance: 20.9
click at [458, 32] on circle at bounding box center [457, 32] width 13 height 13
type input "$21.48"
click at [496, 237] on tspan "º" at bounding box center [495, 236] width 4 height 14
click at [416, 16] on button "button" at bounding box center [412, 13] width 13 height 13
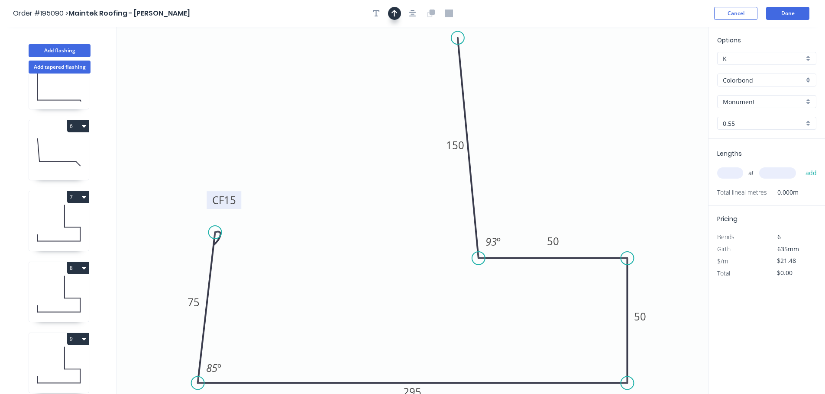
click at [398, 11] on button "button" at bounding box center [394, 13] width 13 height 13
click at [667, 67] on icon at bounding box center [664, 60] width 8 height 28
click at [454, 29] on circle at bounding box center [454, 29] width 13 height 13
click at [732, 176] on input "text" at bounding box center [730, 173] width 26 height 11
type input "1"
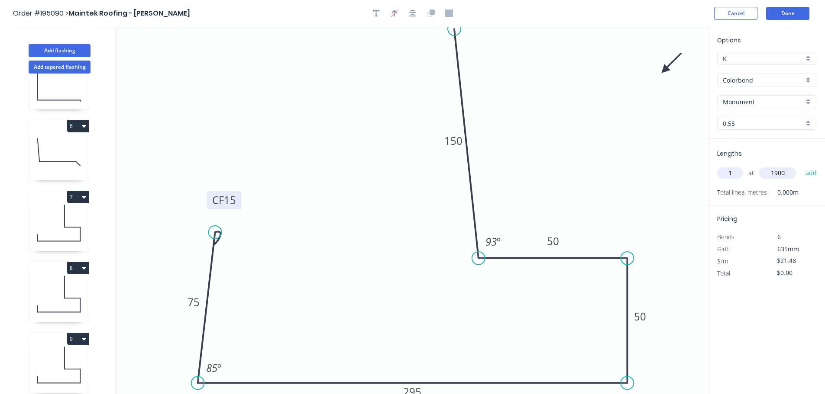
type input "1900"
click at [801, 166] on button "add" at bounding box center [811, 173] width 20 height 15
type input "$40.81"
click at [789, 7] on button "Done" at bounding box center [787, 13] width 43 height 13
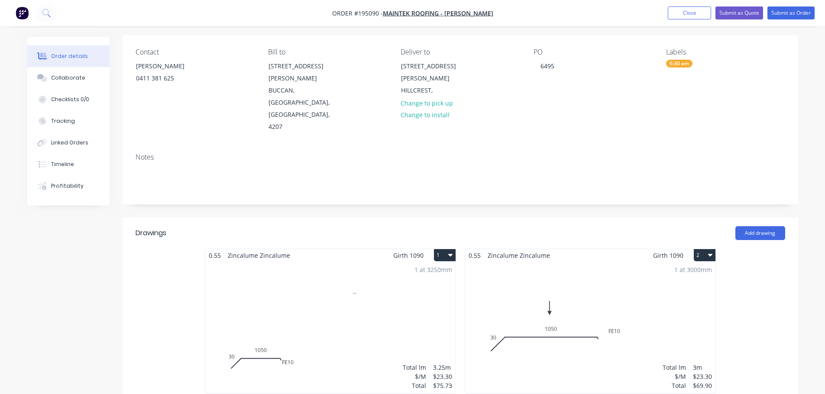
scroll to position [173, 0]
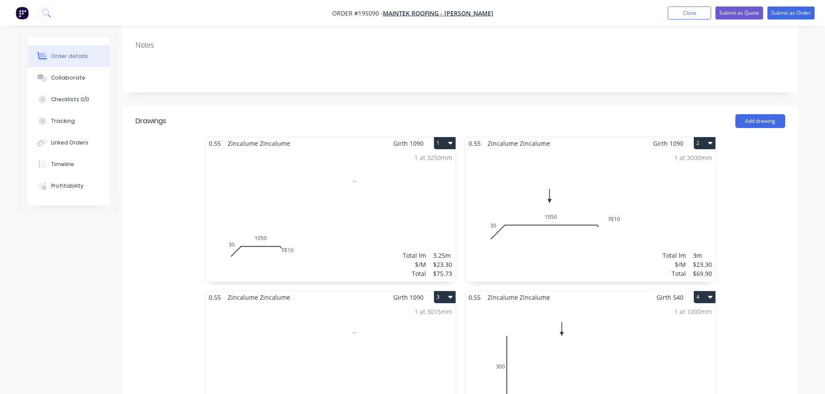
click at [375, 211] on div "1 at 3250mm Total lm $/M Total 3.25m $23.30 $75.73" at bounding box center [330, 216] width 250 height 132
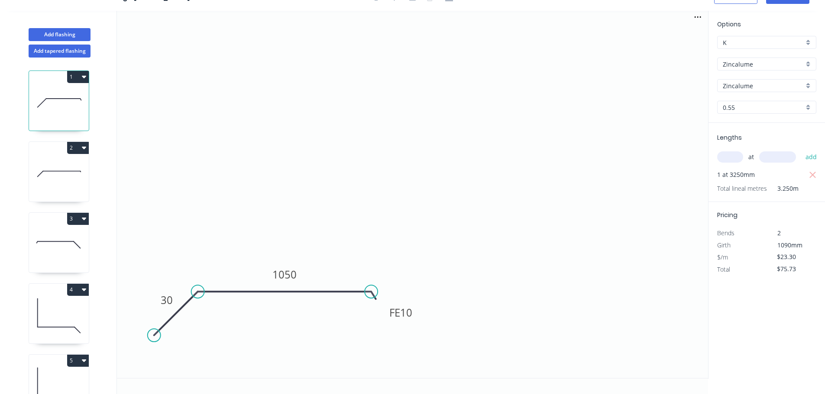
scroll to position [16, 0]
drag, startPoint x: 413, startPoint y: 318, endPoint x: 423, endPoint y: 332, distance: 17.9
click at [423, 332] on rect at bounding box center [412, 327] width 34 height 18
click at [46, 175] on icon at bounding box center [59, 173] width 60 height 55
type input "$69.90"
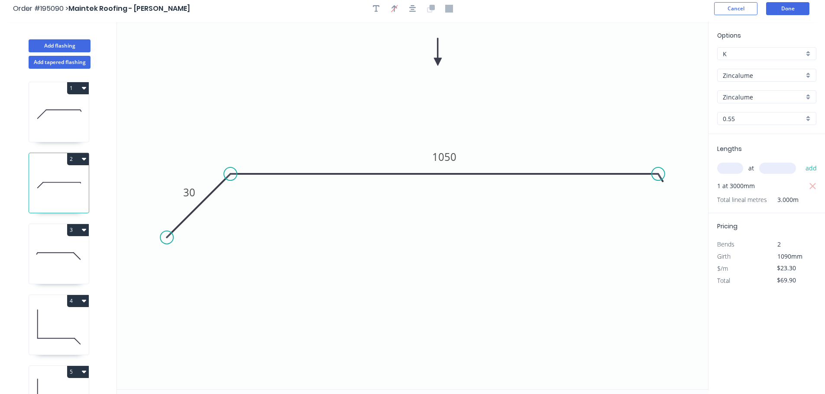
scroll to position [0, 0]
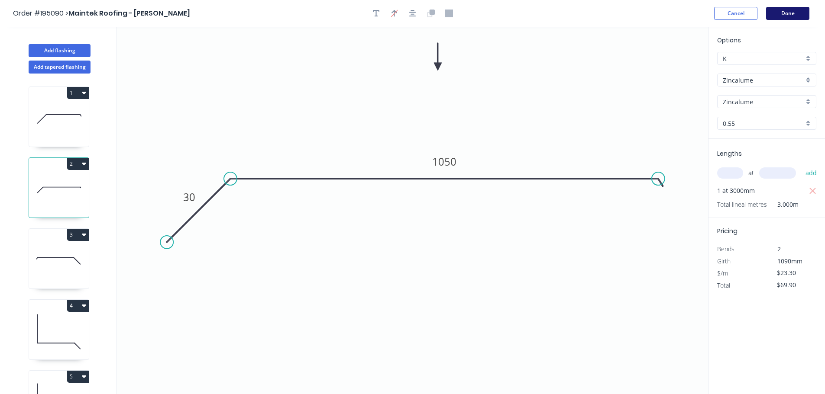
click at [789, 12] on button "Done" at bounding box center [787, 13] width 43 height 13
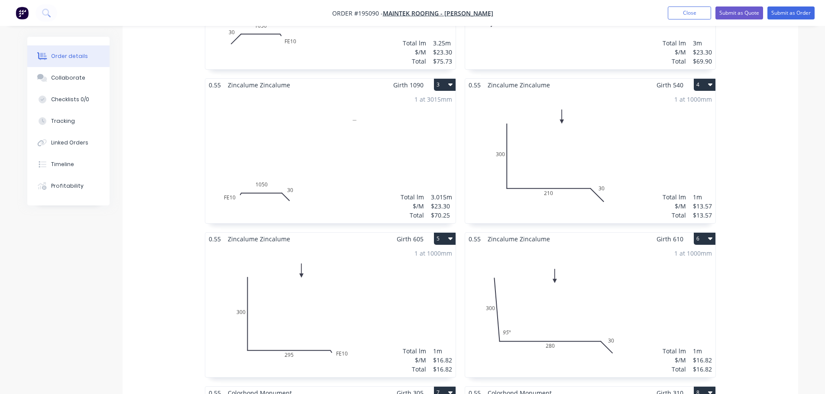
scroll to position [390, 0]
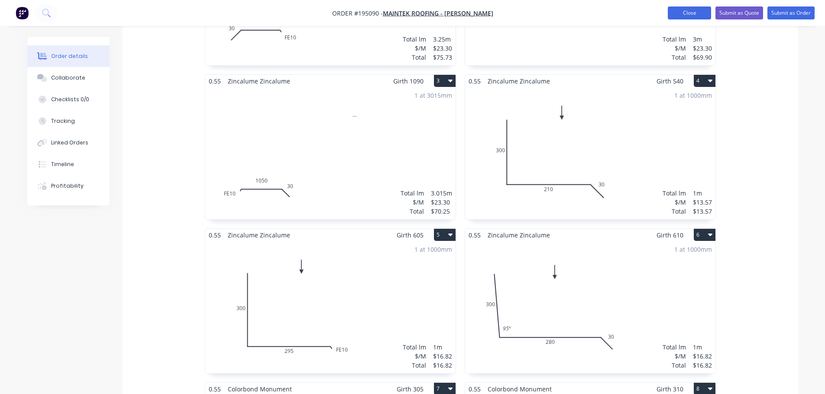
click at [677, 12] on button "Close" at bounding box center [689, 12] width 43 height 13
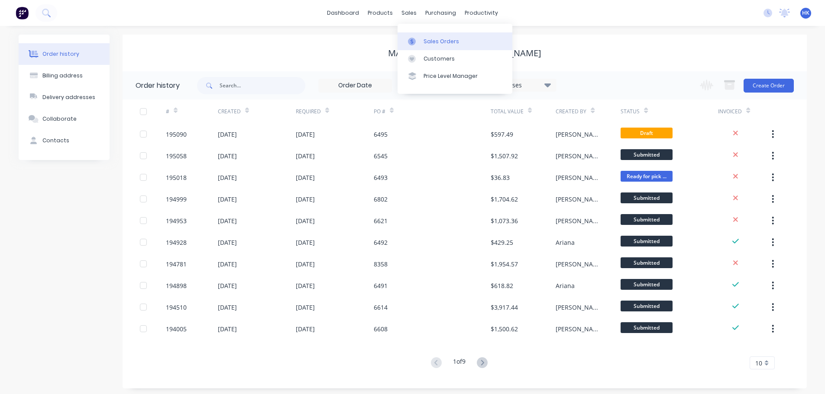
click at [437, 38] on div "Sales Orders" at bounding box center [440, 42] width 35 height 8
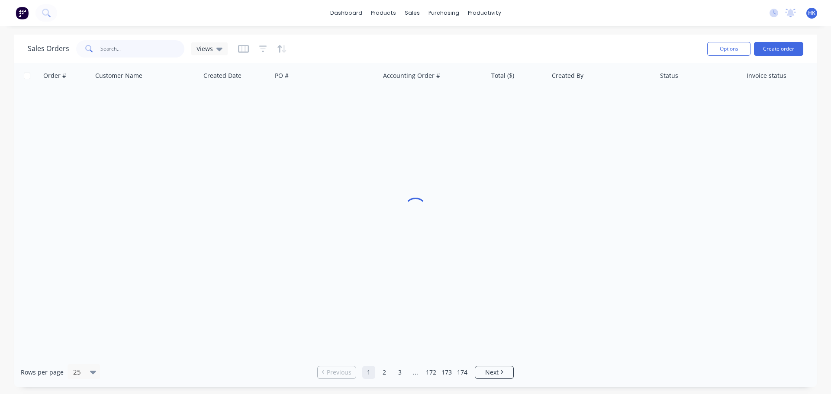
click at [153, 54] on input "text" at bounding box center [142, 48] width 84 height 17
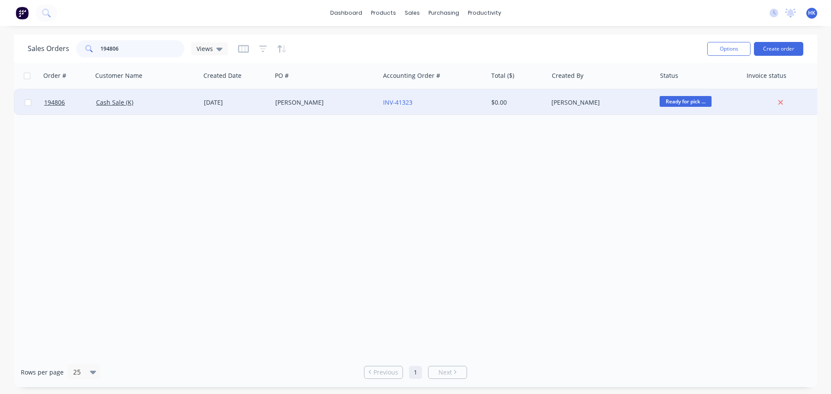
type input "194806"
click at [346, 105] on div "JOHN GRAHAM" at bounding box center [323, 102] width 96 height 9
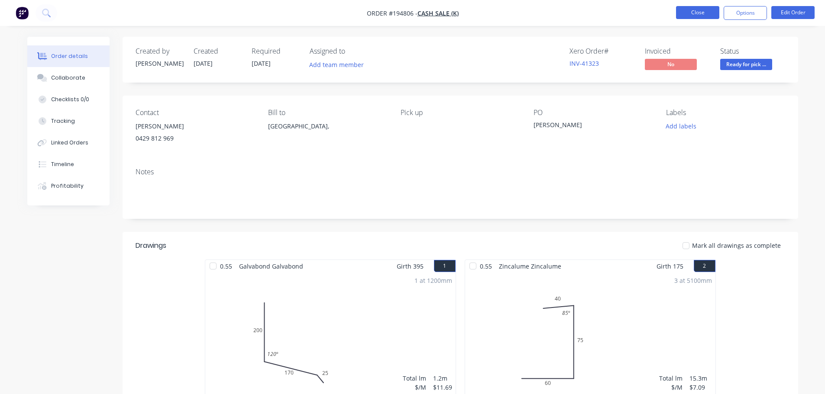
click at [697, 14] on button "Close" at bounding box center [697, 12] width 43 height 13
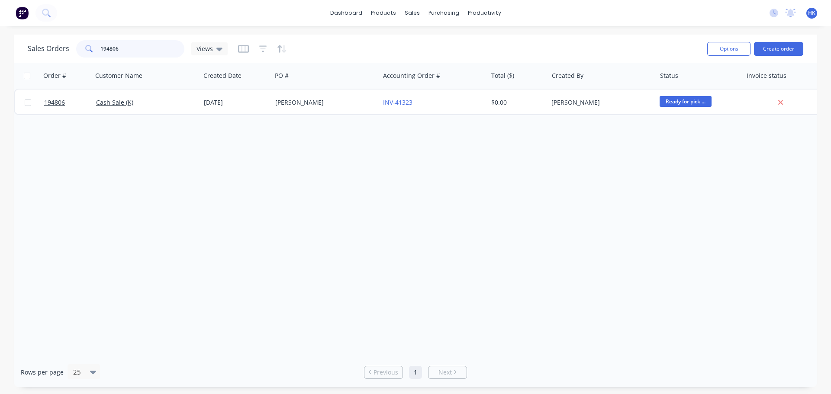
click at [82, 55] on div "194806" at bounding box center [130, 48] width 108 height 17
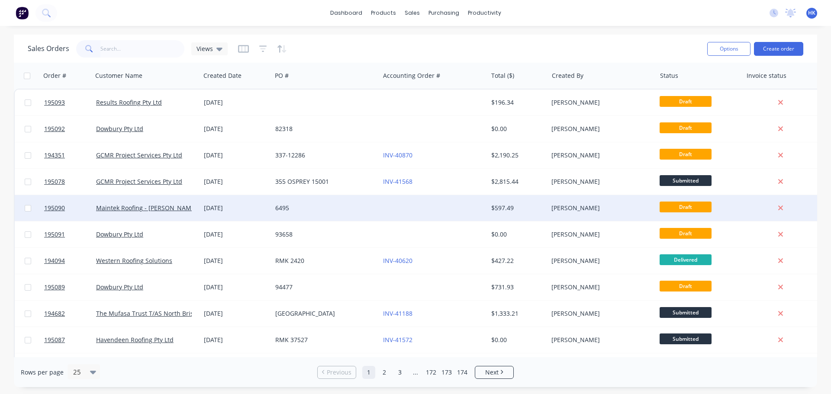
click at [358, 210] on div "6495" at bounding box center [323, 208] width 96 height 9
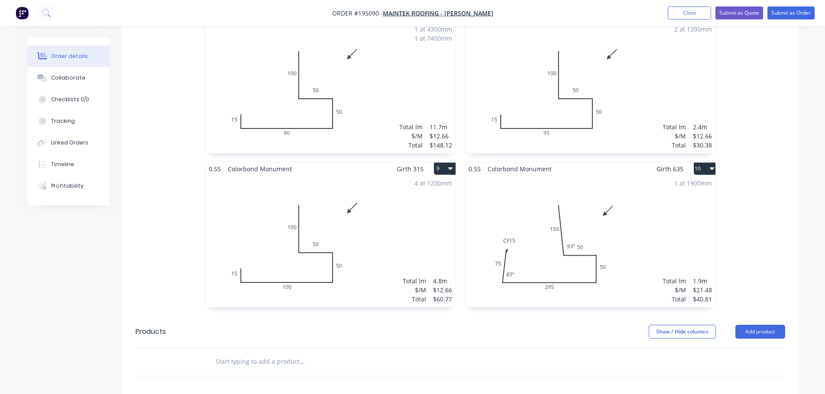
scroll to position [866, 0]
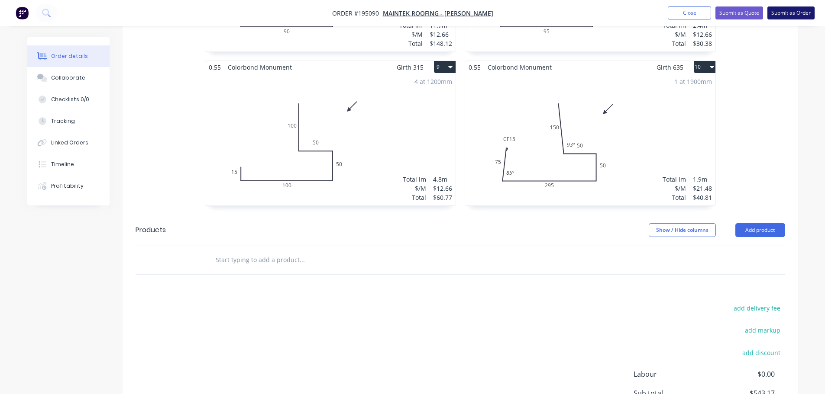
click at [790, 15] on button "Submit as Order" at bounding box center [790, 12] width 47 height 13
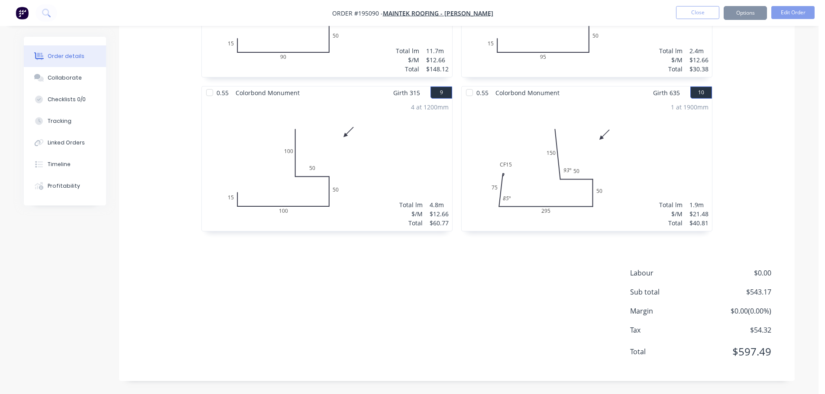
scroll to position [0, 0]
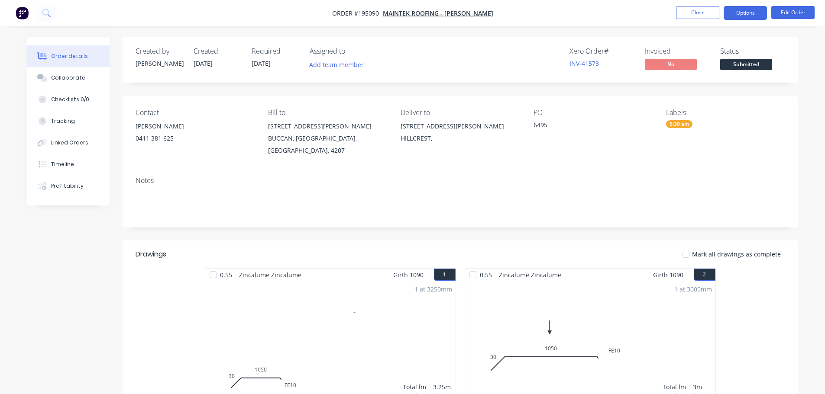
click at [741, 15] on button "Options" at bounding box center [744, 13] width 43 height 14
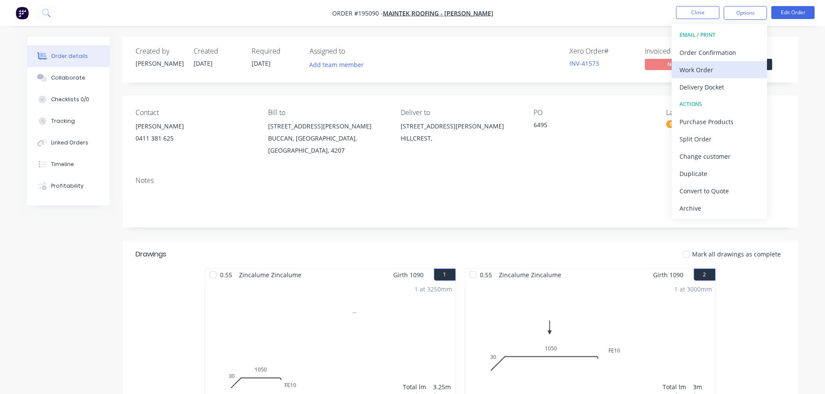
click at [713, 73] on div "Work Order" at bounding box center [719, 70] width 80 height 13
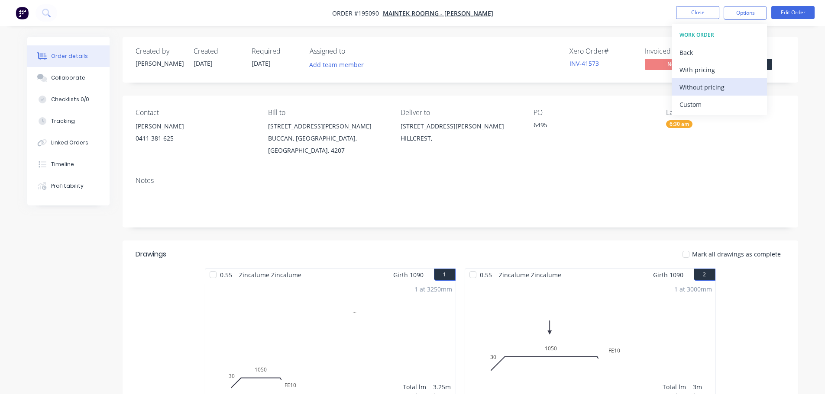
click at [724, 85] on div "Without pricing" at bounding box center [719, 87] width 80 height 13
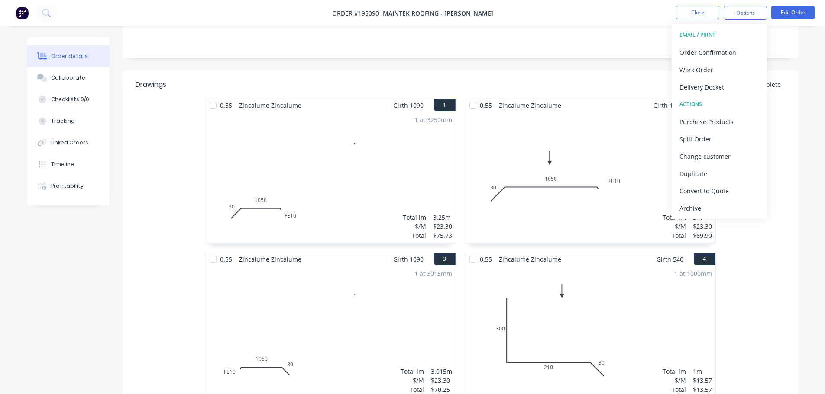
scroll to position [216, 0]
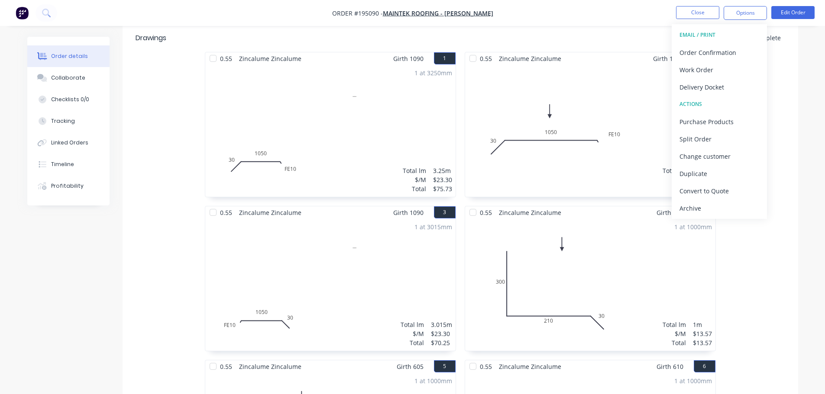
drag, startPoint x: 168, startPoint y: 206, endPoint x: 183, endPoint y: 210, distance: 16.2
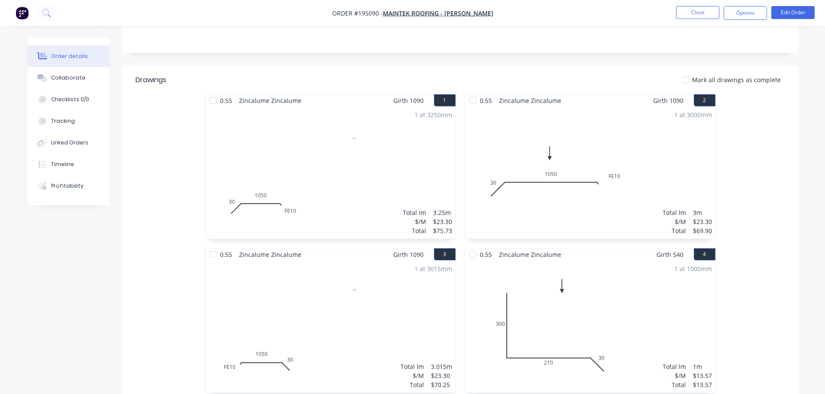
scroll to position [97, 0]
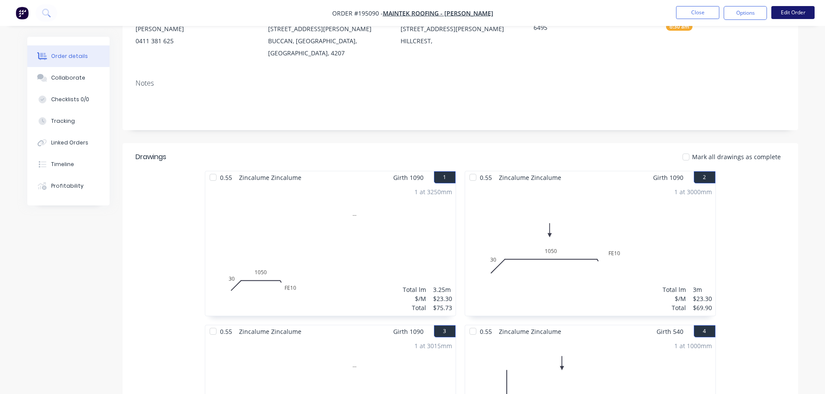
click at [790, 9] on button "Edit Order" at bounding box center [792, 12] width 43 height 13
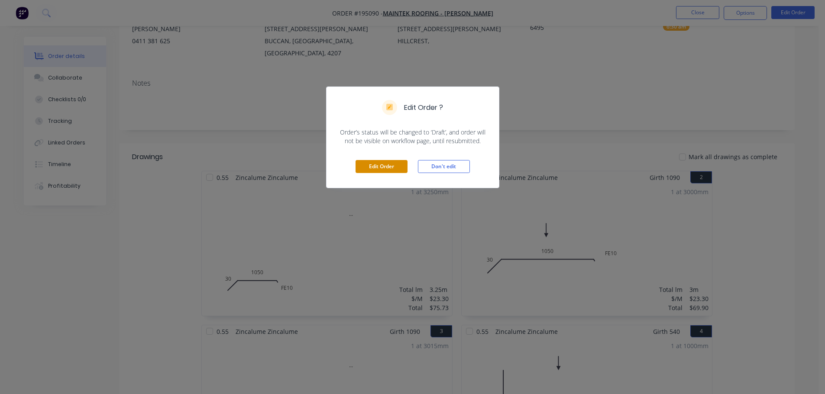
click at [365, 164] on button "Edit Order" at bounding box center [381, 166] width 52 height 13
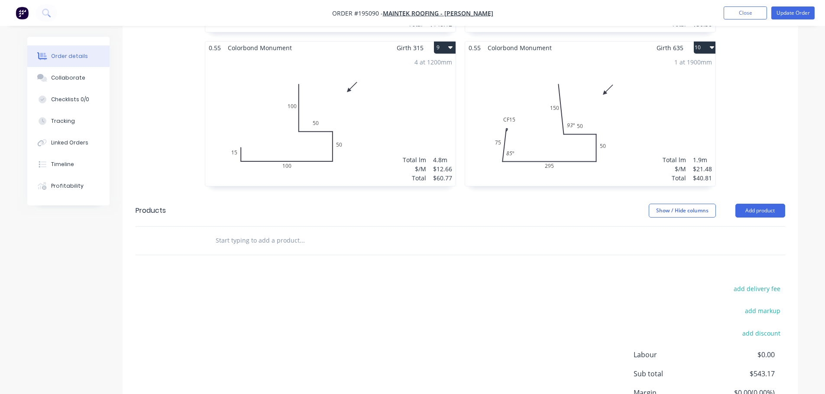
scroll to position [931, 0]
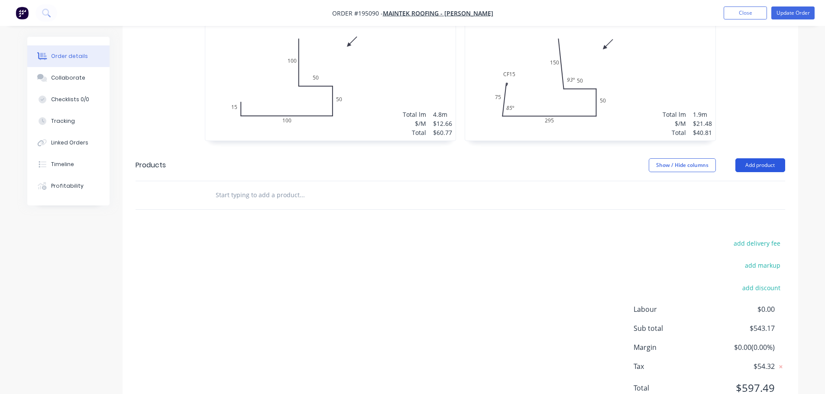
click at [765, 158] on button "Add product" at bounding box center [760, 165] width 50 height 14
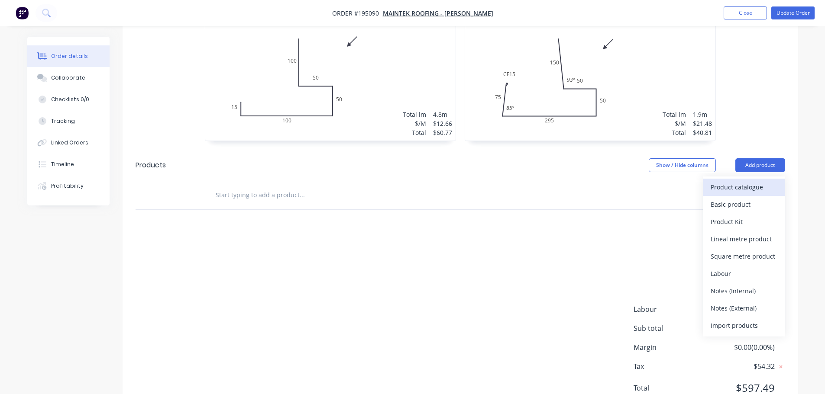
click at [761, 181] on div "Product catalogue" at bounding box center [743, 187] width 67 height 13
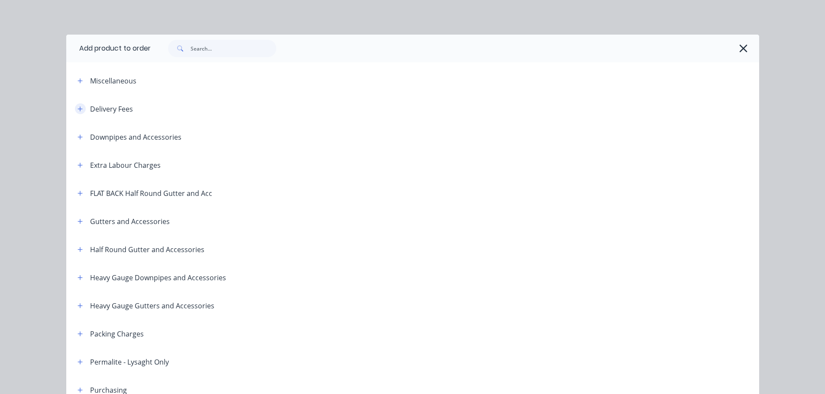
click at [75, 109] on button "button" at bounding box center [80, 108] width 11 height 11
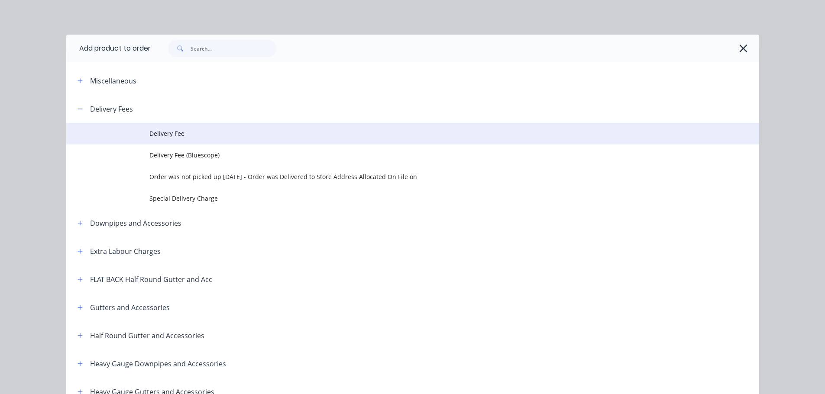
click at [164, 142] on td "Delivery Fee" at bounding box center [454, 134] width 610 height 22
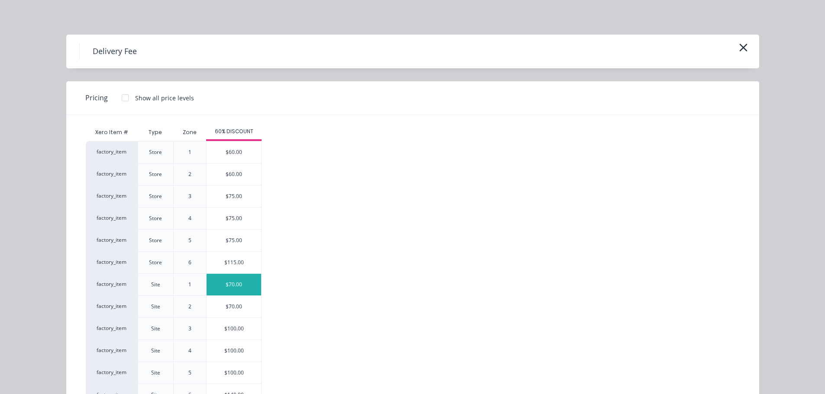
click at [238, 286] on div "$70.00" at bounding box center [233, 285] width 55 height 22
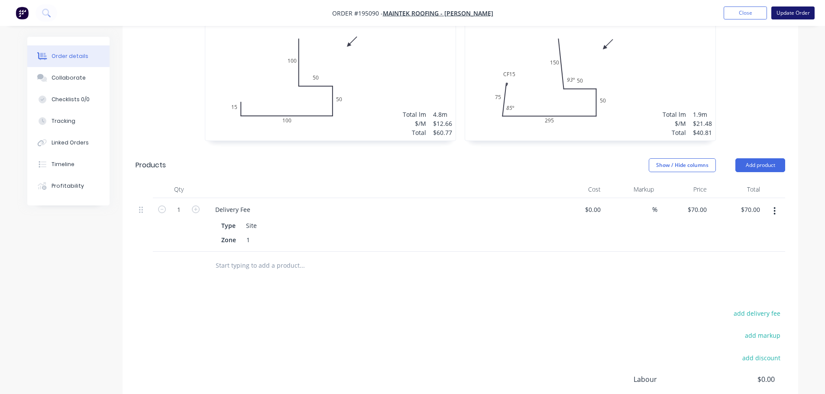
click at [783, 14] on button "Update Order" at bounding box center [792, 12] width 43 height 13
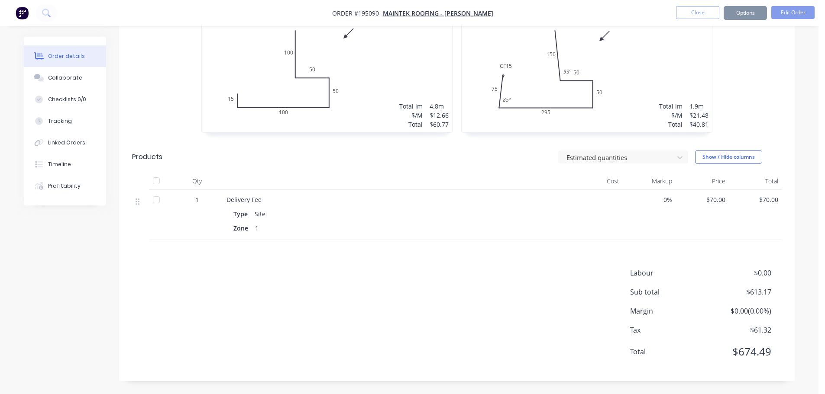
scroll to position [0, 0]
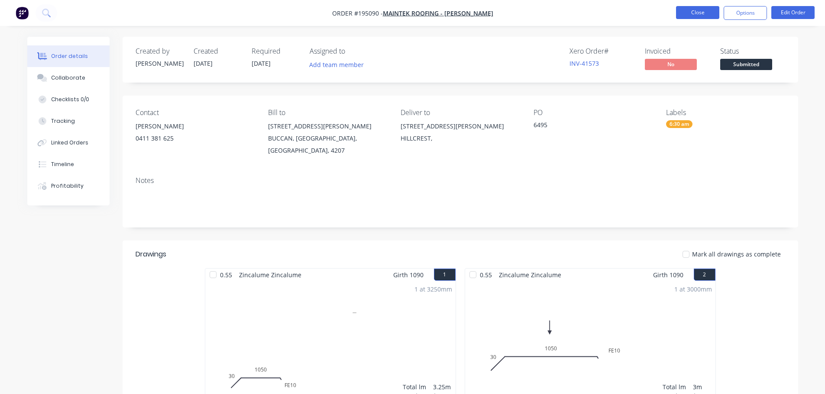
click at [707, 14] on button "Close" at bounding box center [697, 12] width 43 height 13
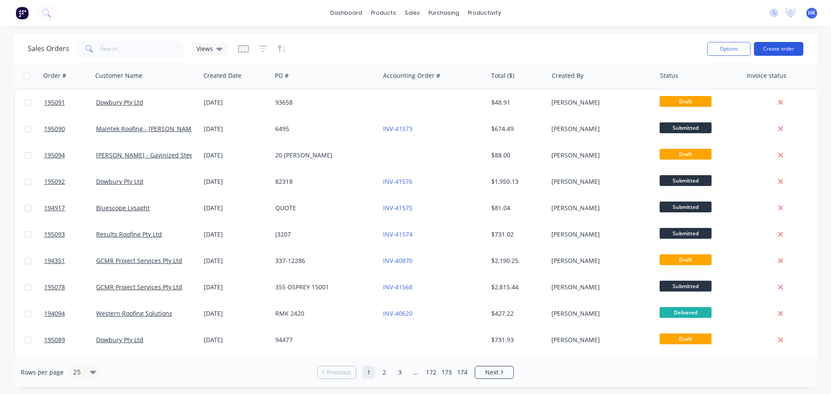
click at [769, 47] on button "Create order" at bounding box center [778, 49] width 49 height 14
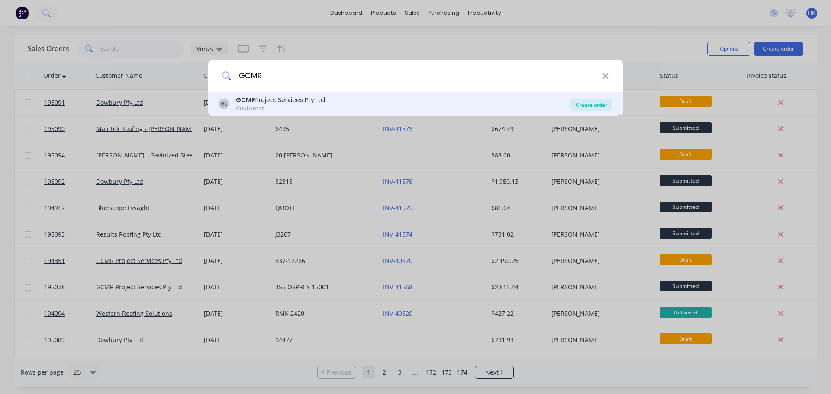
type input "GCMR"
click at [586, 100] on div "Create order" at bounding box center [592, 105] width 42 height 12
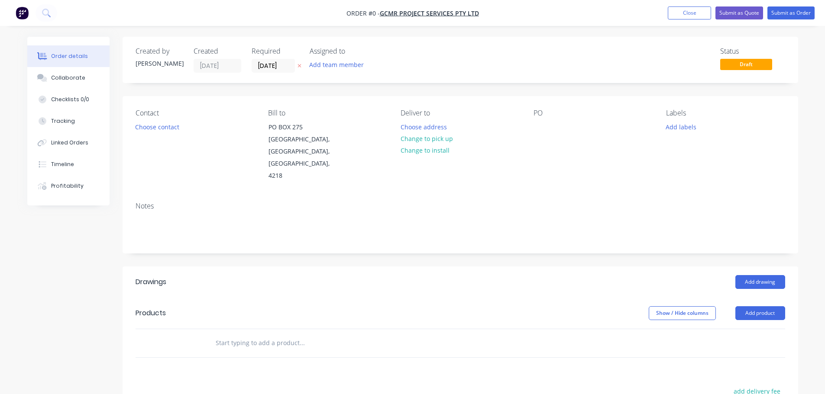
click at [252, 66] on input "09/10/25" at bounding box center [273, 65] width 42 height 13
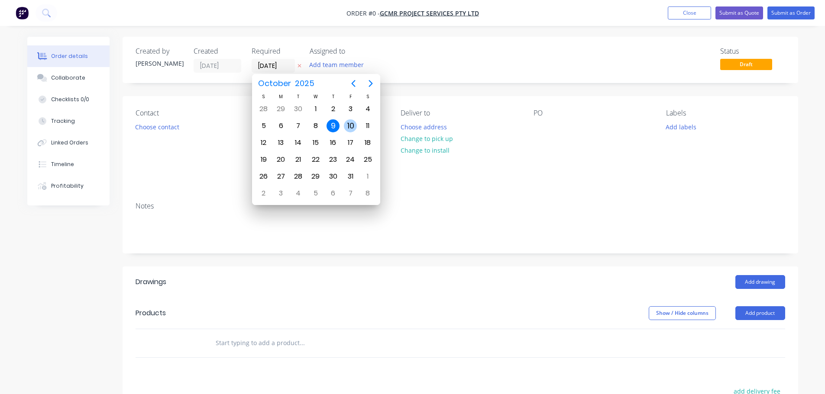
click at [355, 126] on div "10" at bounding box center [350, 125] width 13 height 13
type input "10/10/25"
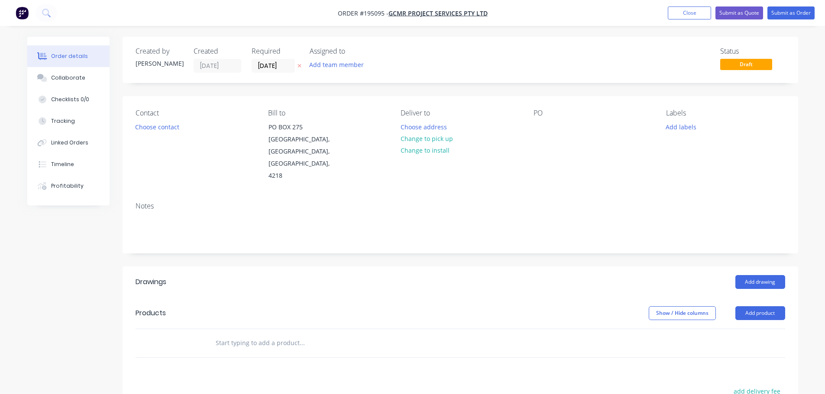
click at [170, 128] on button "Choose contact" at bounding box center [156, 127] width 53 height 12
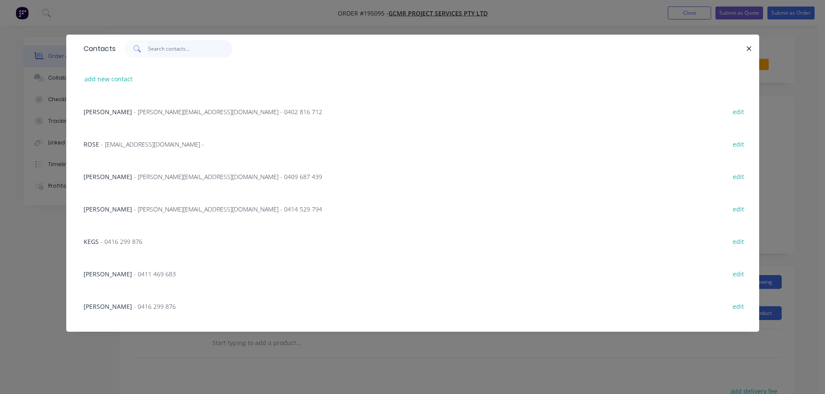
click at [171, 53] on input "text" at bounding box center [190, 48] width 84 height 17
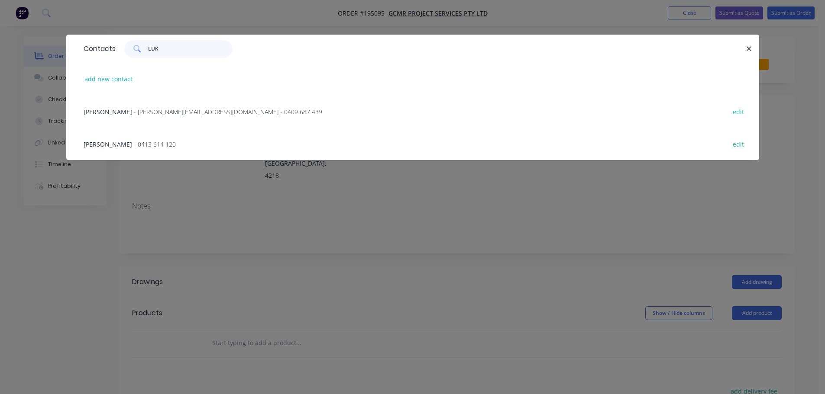
type input "LUK"
click at [165, 111] on span "- luke@gcmr.com.au - 0409 687 439" at bounding box center [228, 112] width 188 height 8
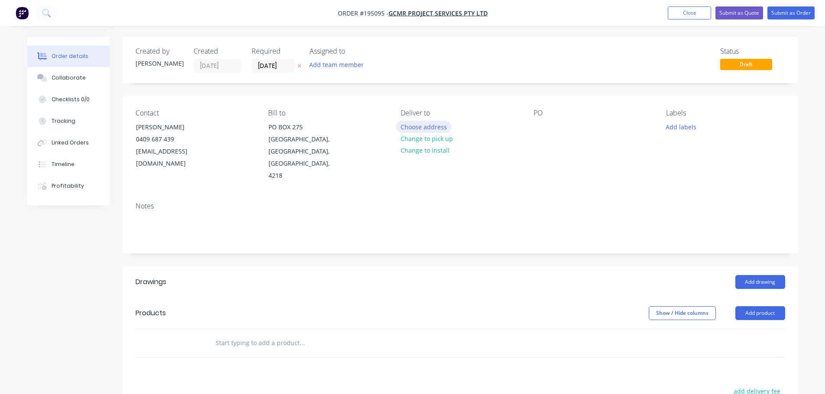
click at [421, 128] on button "Choose address" at bounding box center [423, 127] width 55 height 12
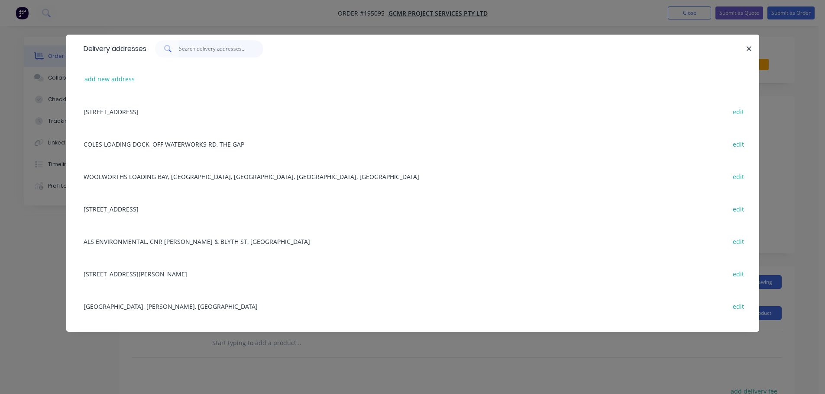
click at [200, 51] on input "text" at bounding box center [221, 48] width 84 height 17
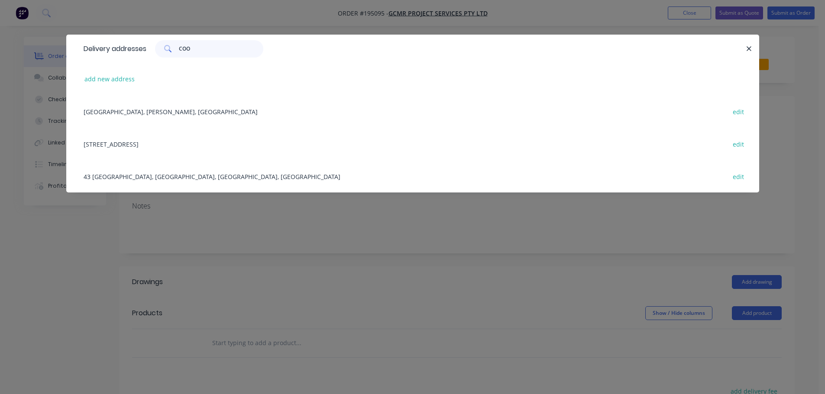
type input "COO"
click at [157, 141] on div "1 GRANDVIEW DRV, UPPER COOMERA, Queensland, Australia edit" at bounding box center [412, 144] width 667 height 32
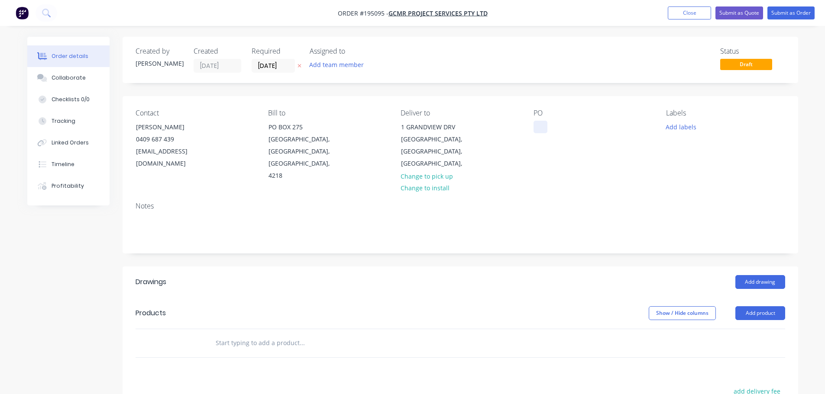
click at [539, 124] on div at bounding box center [540, 127] width 14 height 13
click at [669, 129] on button "Add labels" at bounding box center [681, 127] width 40 height 12
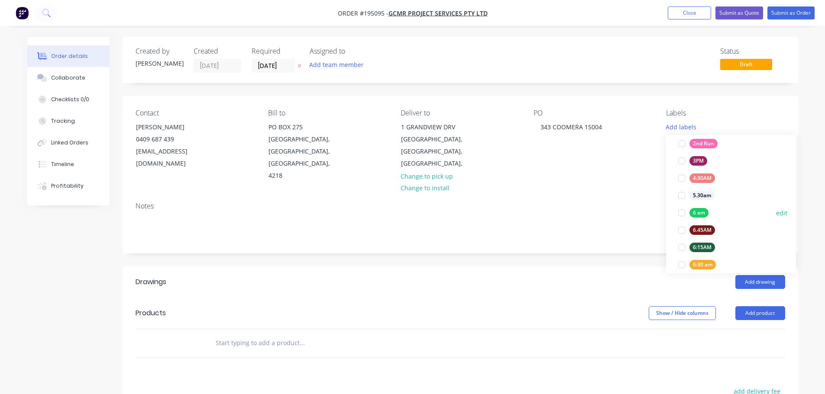
scroll to position [173, 0]
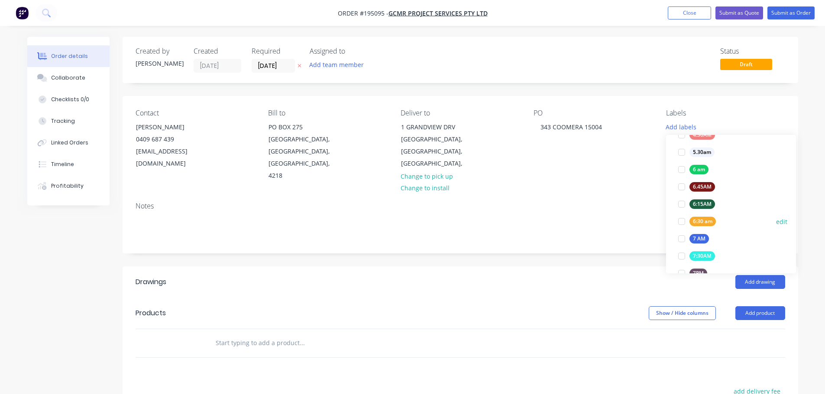
click at [680, 222] on div at bounding box center [681, 221] width 17 height 17
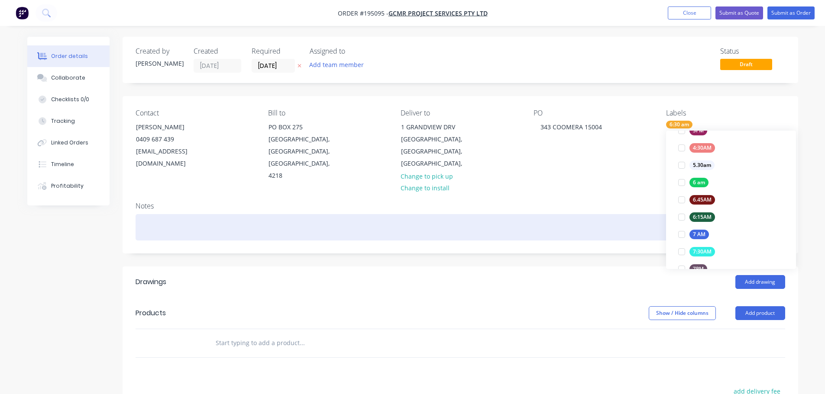
scroll to position [0, 0]
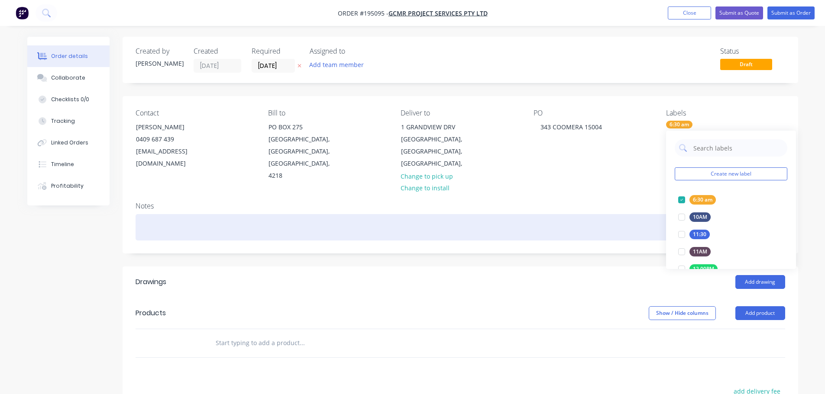
click at [622, 217] on div at bounding box center [459, 227] width 649 height 26
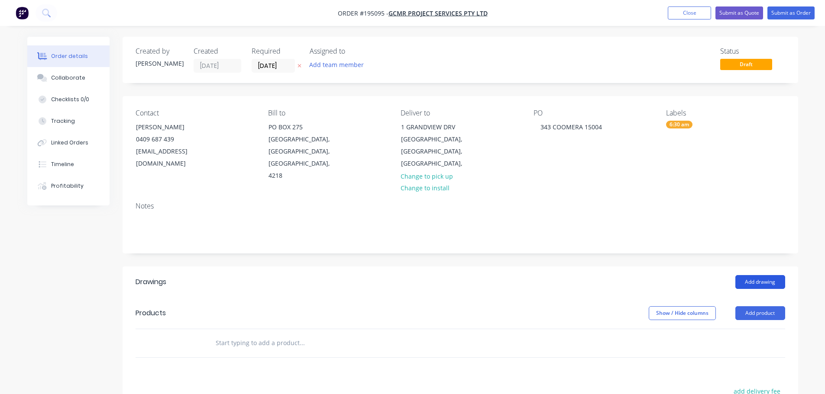
click at [755, 275] on button "Add drawing" at bounding box center [760, 282] width 50 height 14
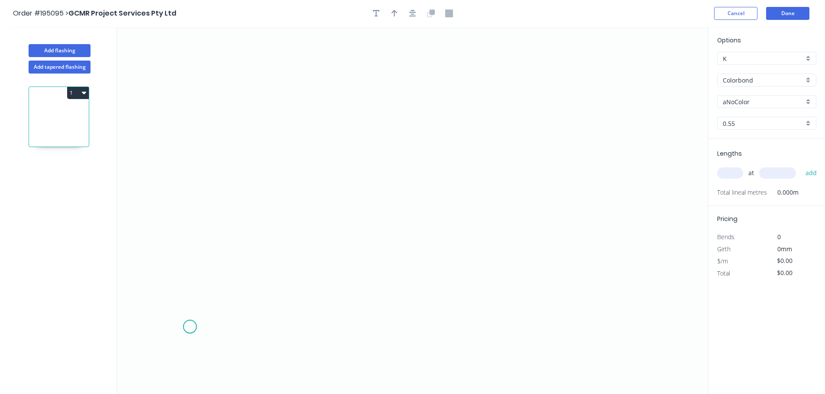
click at [189, 330] on icon "0" at bounding box center [412, 211] width 591 height 368
click at [195, 118] on icon "0" at bounding box center [412, 211] width 591 height 368
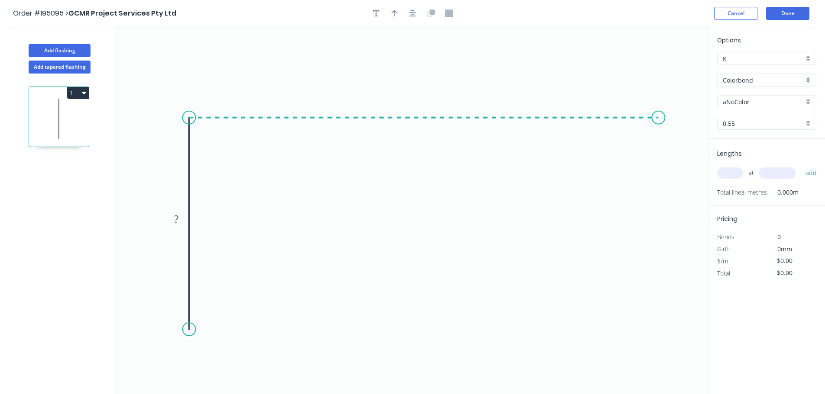
click at [658, 143] on icon "0 ?" at bounding box center [412, 211] width 591 height 368
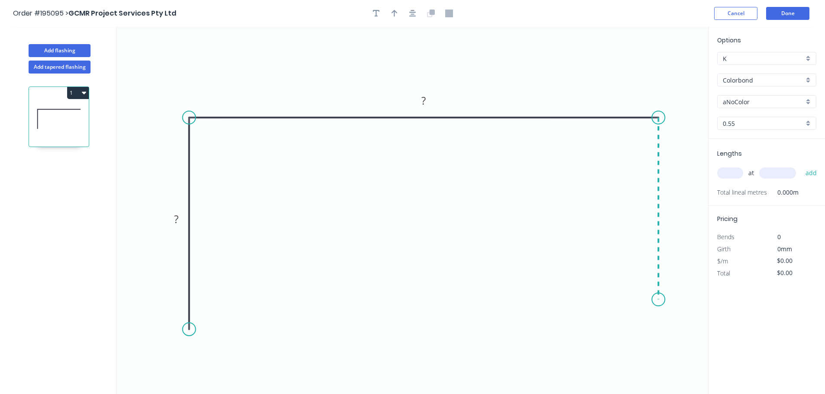
click at [655, 300] on icon "0 ? ?" at bounding box center [412, 211] width 591 height 368
click at [685, 366] on div "Feather" at bounding box center [696, 367] width 87 height 18
drag, startPoint x: 638, startPoint y: 293, endPoint x: 566, endPoint y: 328, distance: 80.1
click at [606, 323] on rect at bounding box center [608, 315] width 34 height 18
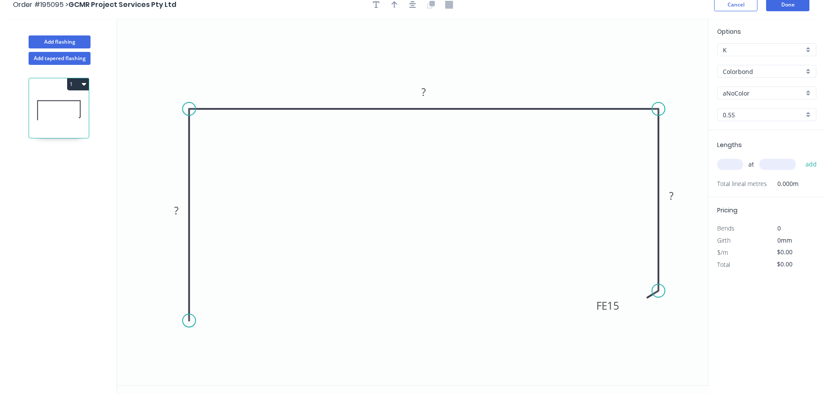
scroll to position [16, 0]
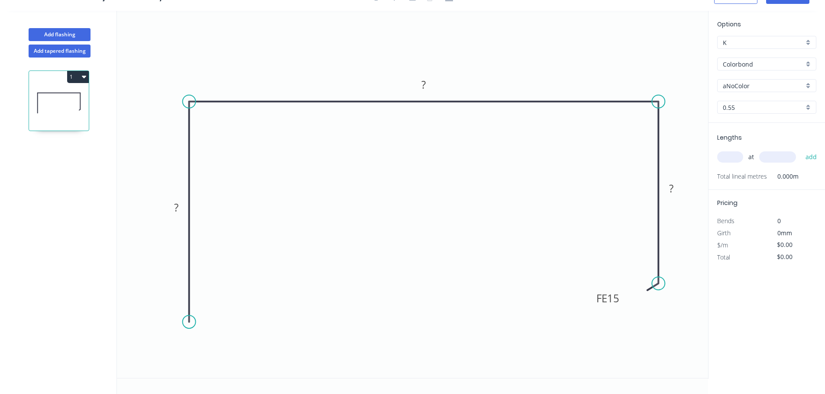
drag, startPoint x: 190, startPoint y: 315, endPoint x: 190, endPoint y: 322, distance: 7.4
click at [190, 322] on circle at bounding box center [189, 322] width 13 height 13
click at [227, 284] on icon "0 ? ? FE 15 ?" at bounding box center [412, 195] width 591 height 368
click at [210, 343] on div "Show angle" at bounding box center [234, 347] width 87 height 18
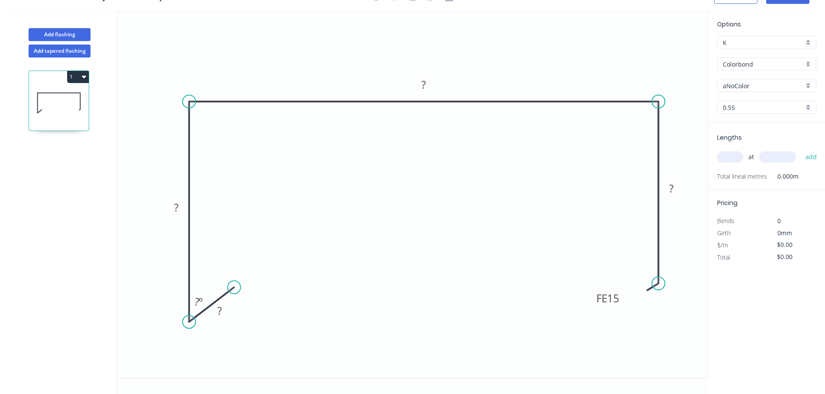
drag, startPoint x: 229, startPoint y: 286, endPoint x: 234, endPoint y: 288, distance: 5.5
click at [234, 288] on circle at bounding box center [234, 287] width 13 height 13
click at [223, 312] on rect at bounding box center [219, 312] width 17 height 12
type input "$12.66"
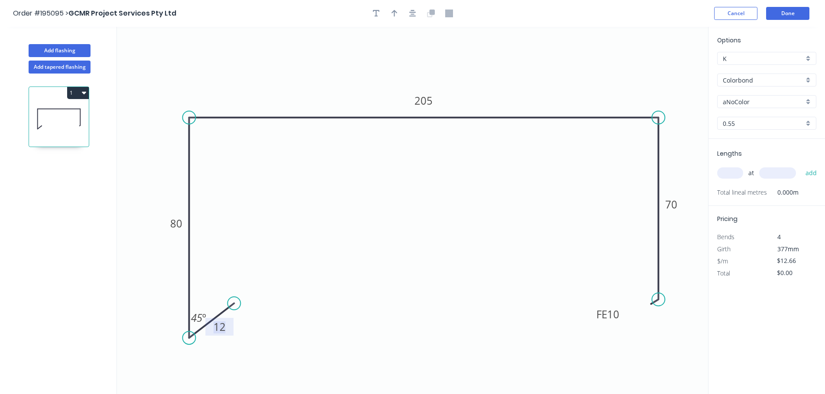
click at [419, 18] on div at bounding box center [412, 13] width 91 height 13
click at [411, 14] on icon "button" at bounding box center [412, 13] width 7 height 7
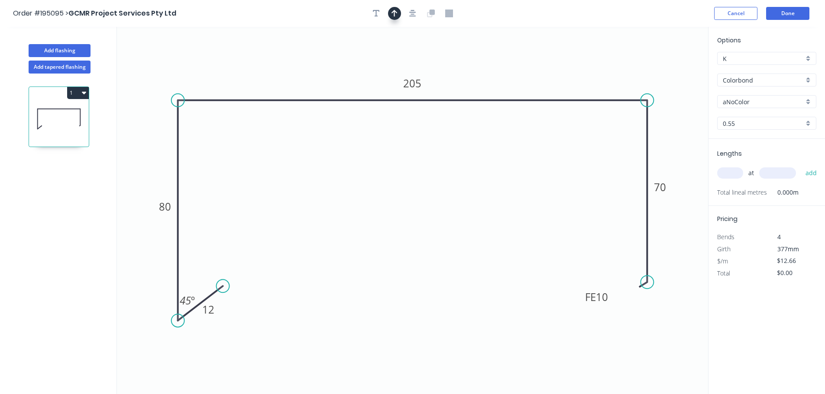
click at [396, 14] on icon "button" at bounding box center [394, 14] width 6 height 8
click at [665, 68] on icon at bounding box center [664, 60] width 8 height 28
drag, startPoint x: 665, startPoint y: 68, endPoint x: 685, endPoint y: 43, distance: 31.4
click at [685, 43] on icon at bounding box center [691, 36] width 25 height 25
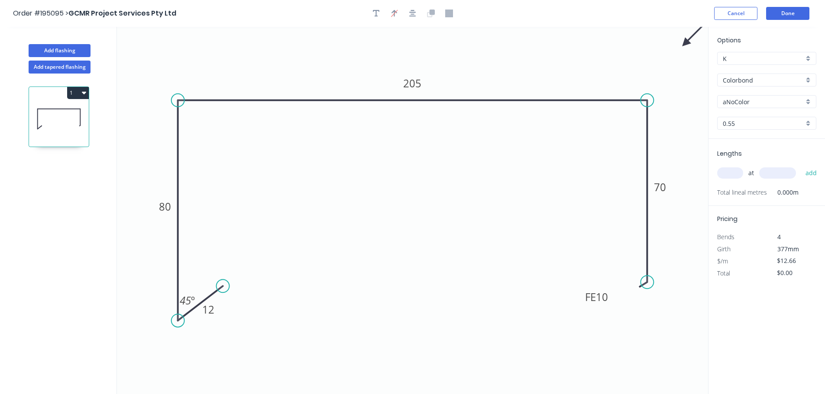
click at [755, 99] on input "aNoColor" at bounding box center [762, 101] width 81 height 9
drag, startPoint x: 769, startPoint y: 154, endPoint x: 768, endPoint y: 158, distance: 4.4
click at [769, 154] on div "Monument" at bounding box center [766, 157] width 98 height 15
type input "Monument"
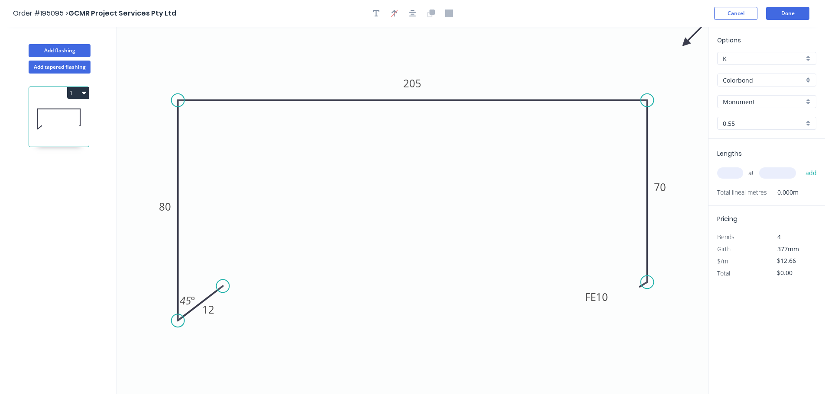
click at [738, 174] on input "text" at bounding box center [730, 173] width 26 height 11
type input "1"
type input "800"
click at [801, 166] on button "add" at bounding box center [811, 173] width 20 height 15
type input "$12.66"
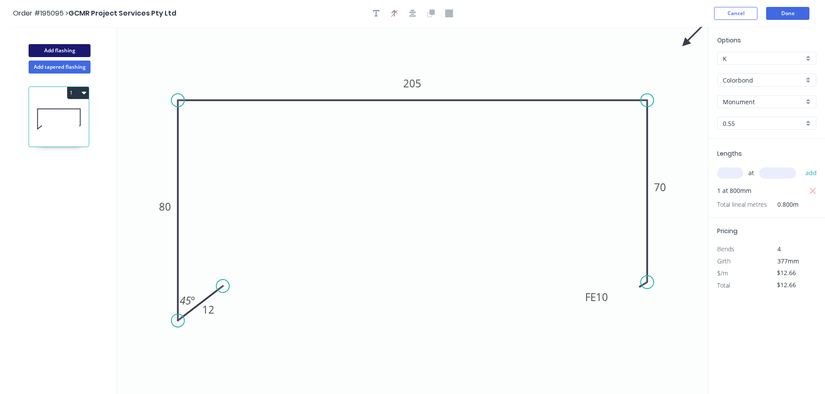
click at [82, 50] on button "Add flashing" at bounding box center [60, 50] width 62 height 13
type input "$0.00"
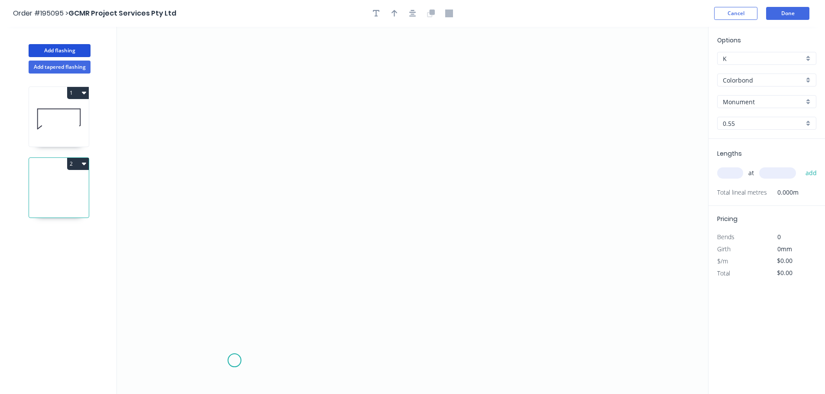
click at [239, 363] on icon "0" at bounding box center [412, 211] width 591 height 368
click at [278, 326] on icon "0" at bounding box center [412, 211] width 591 height 368
click at [289, 86] on icon "0 ?" at bounding box center [412, 211] width 591 height 368
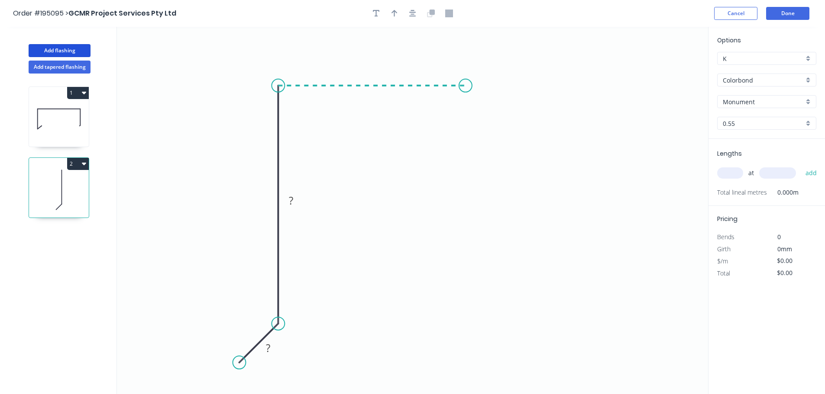
click at [465, 91] on icon "0 ? ?" at bounding box center [412, 211] width 591 height 368
drag, startPoint x: 461, startPoint y: 88, endPoint x: 438, endPoint y: 82, distance: 23.8
click at [455, 87] on circle at bounding box center [455, 85] width 13 height 13
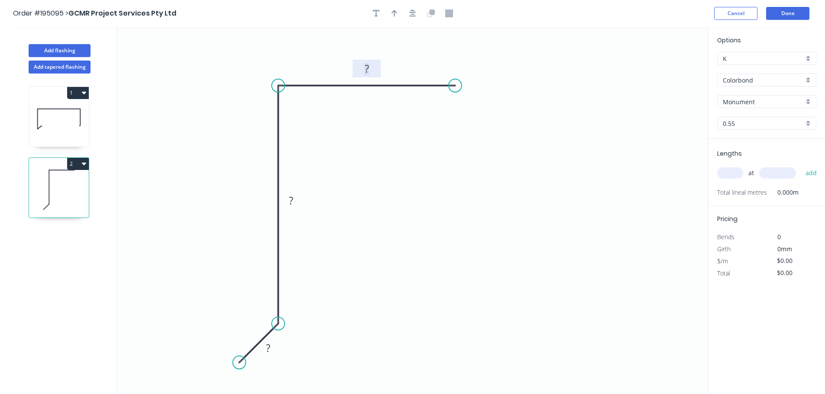
click at [372, 68] on rect at bounding box center [366, 69] width 17 height 12
type input "$7.53"
click at [449, 86] on circle at bounding box center [449, 85] width 13 height 13
click at [410, 12] on icon "button" at bounding box center [412, 13] width 7 height 7
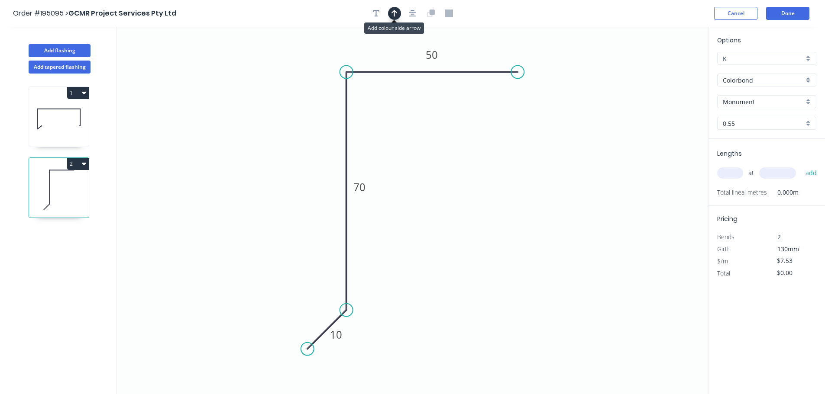
click at [396, 12] on icon "button" at bounding box center [394, 13] width 6 height 7
drag, startPoint x: 665, startPoint y: 69, endPoint x: 663, endPoint y: 127, distance: 57.6
click at [663, 127] on icon at bounding box center [663, 117] width 8 height 28
click at [663, 126] on icon at bounding box center [663, 117] width 8 height 28
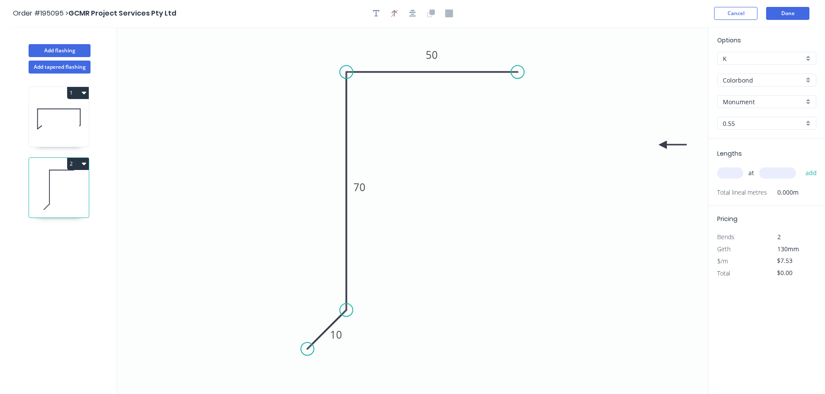
drag, startPoint x: 663, startPoint y: 126, endPoint x: 662, endPoint y: 152, distance: 26.0
click at [662, 149] on icon at bounding box center [672, 145] width 28 height 8
click at [740, 79] on input "Colorbond" at bounding box center [762, 80] width 81 height 9
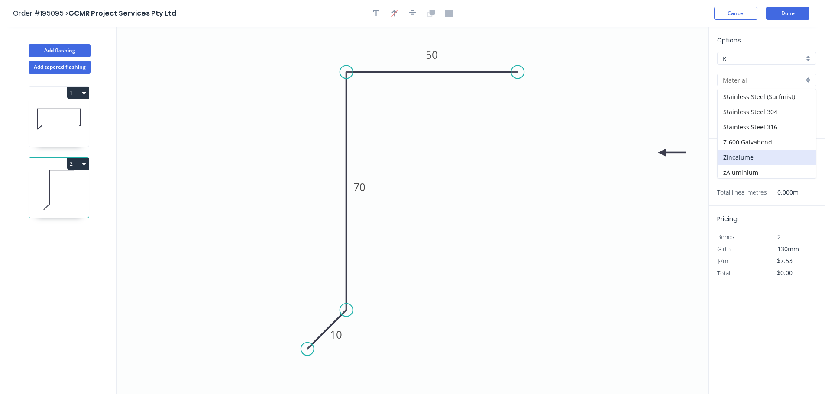
scroll to position [199, 0]
click at [745, 159] on div "Zincalume" at bounding box center [766, 155] width 98 height 15
type input "Zincalume"
type input "$7.09"
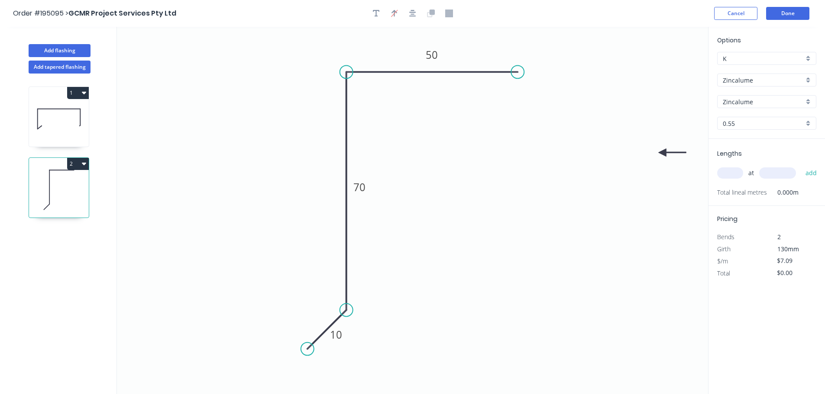
click at [733, 173] on input "text" at bounding box center [730, 173] width 26 height 11
type input "1"
type input "800"
click at [801, 166] on button "add" at bounding box center [811, 173] width 20 height 15
type input "$7.09"
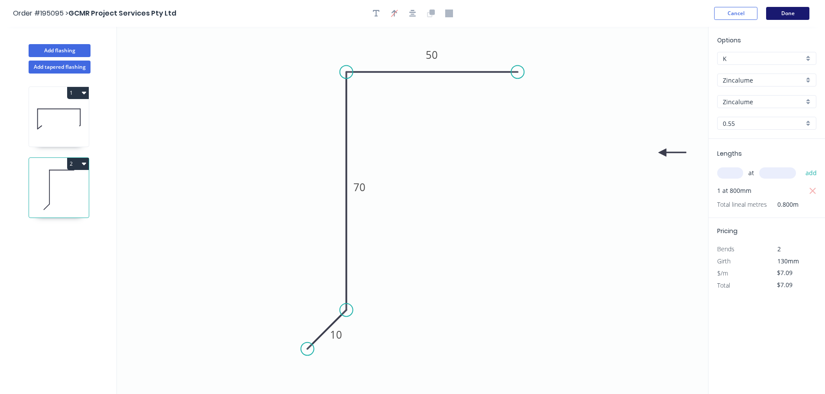
click at [789, 6] on header "Order #195095 > GCMR Project Services Pty Ltd Cancel Done" at bounding box center [412, 13] width 825 height 27
click at [790, 10] on button "Done" at bounding box center [787, 13] width 43 height 13
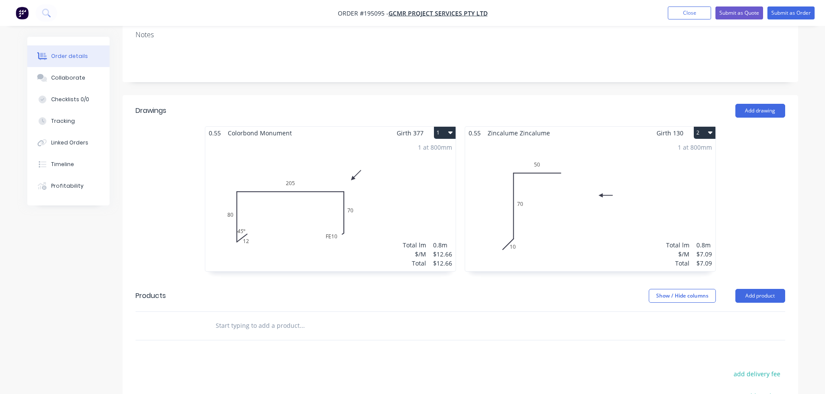
scroll to position [173, 0]
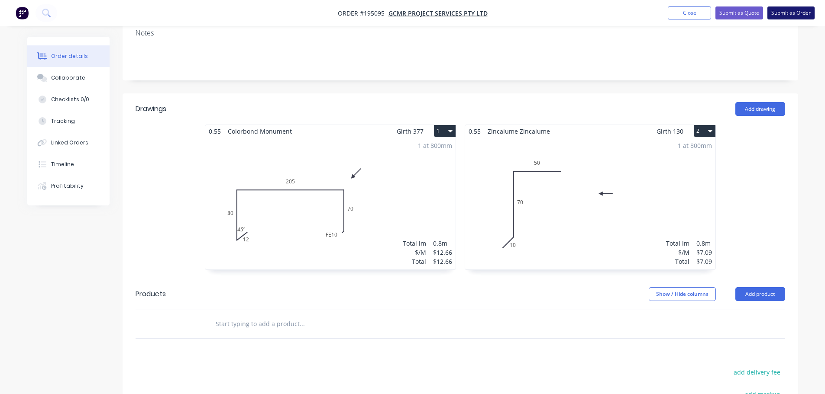
click at [797, 16] on button "Submit as Order" at bounding box center [790, 12] width 47 height 13
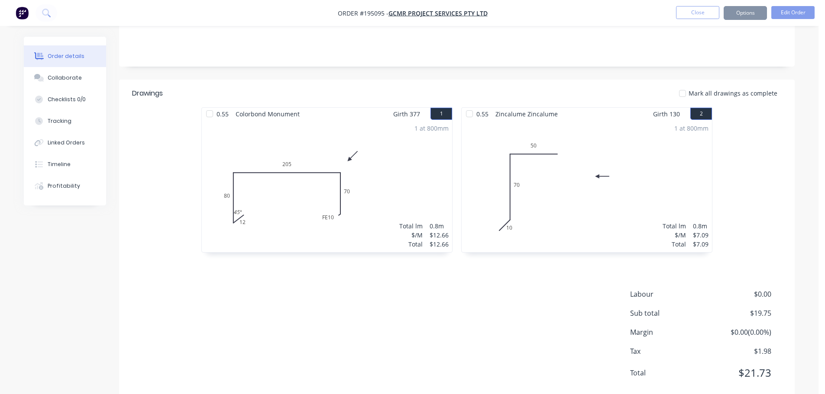
scroll to position [0, 0]
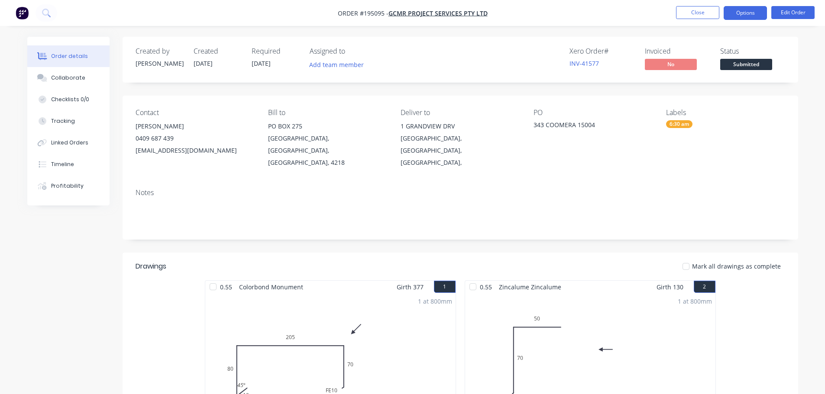
click at [739, 13] on button "Options" at bounding box center [744, 13] width 43 height 14
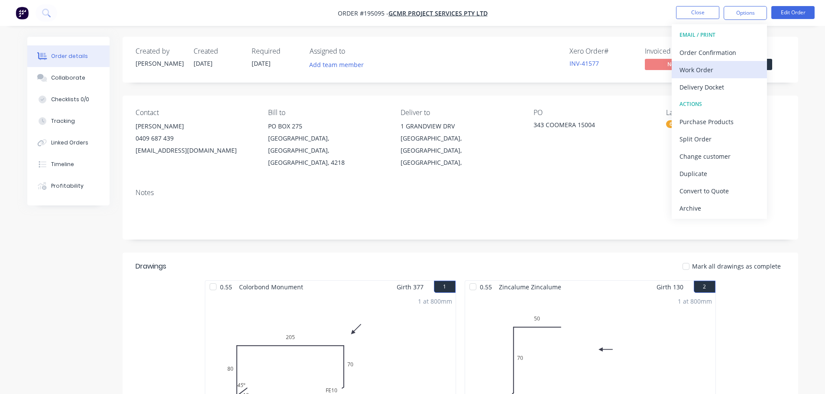
click at [737, 75] on div "Work Order" at bounding box center [719, 70] width 80 height 13
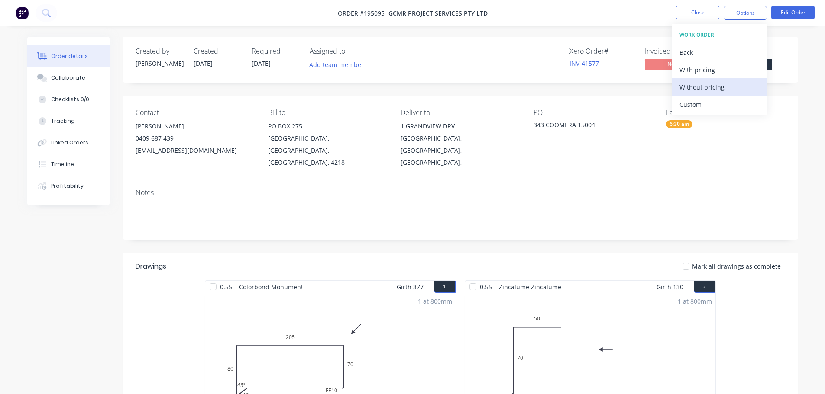
click at [739, 86] on div "Without pricing" at bounding box center [719, 87] width 80 height 13
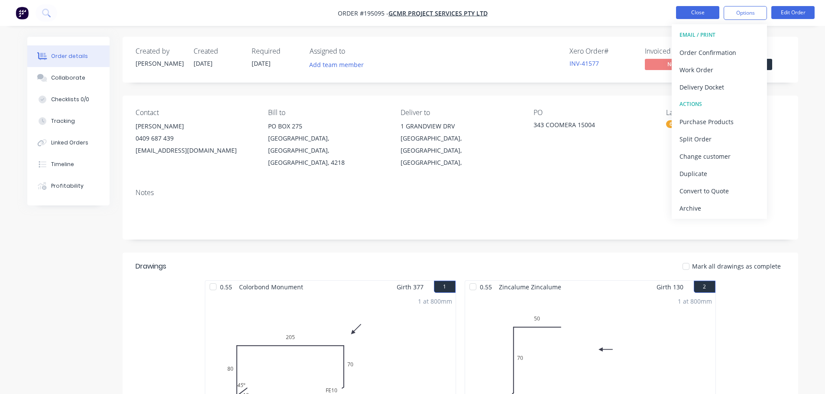
click at [696, 7] on button "Close" at bounding box center [697, 12] width 43 height 13
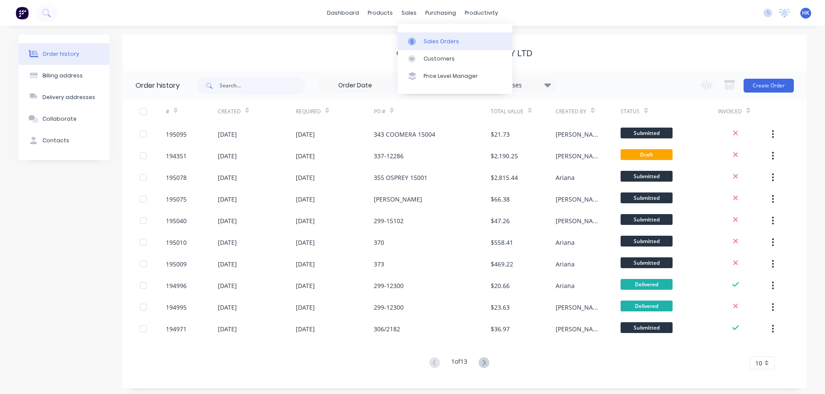
click at [432, 39] on div "Sales Orders" at bounding box center [440, 42] width 35 height 8
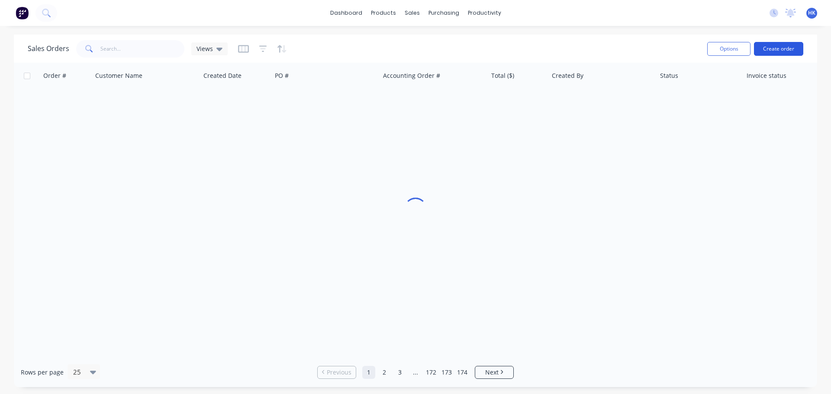
click at [774, 45] on button "Create order" at bounding box center [778, 49] width 49 height 14
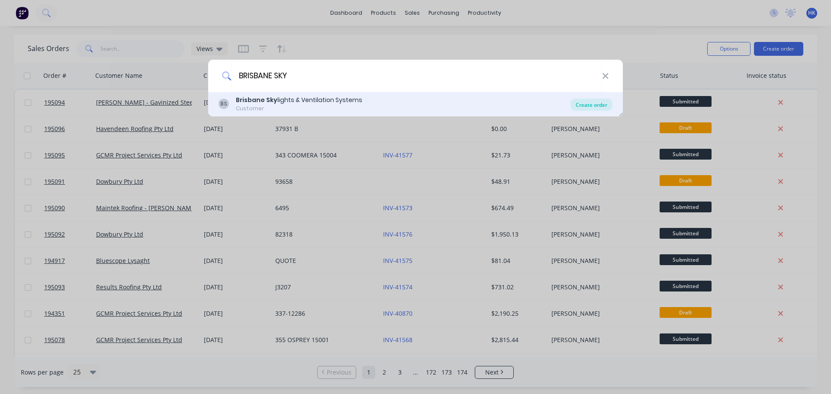
type input "BRISBANE SKY"
click at [595, 103] on div "Create order" at bounding box center [592, 105] width 42 height 12
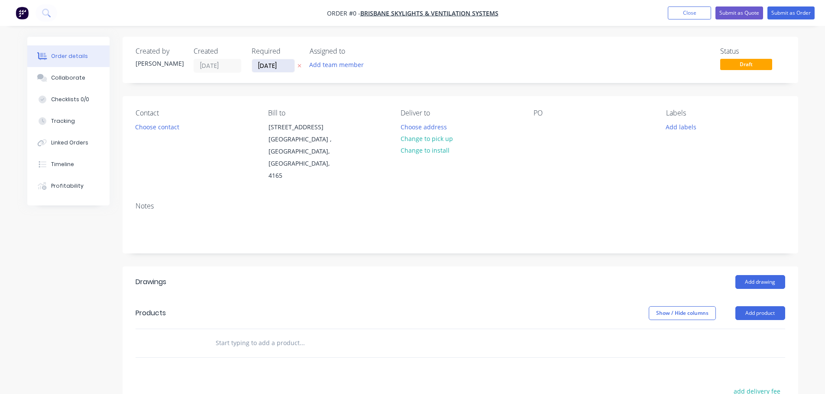
click at [268, 68] on input "09/10/25" at bounding box center [273, 65] width 42 height 13
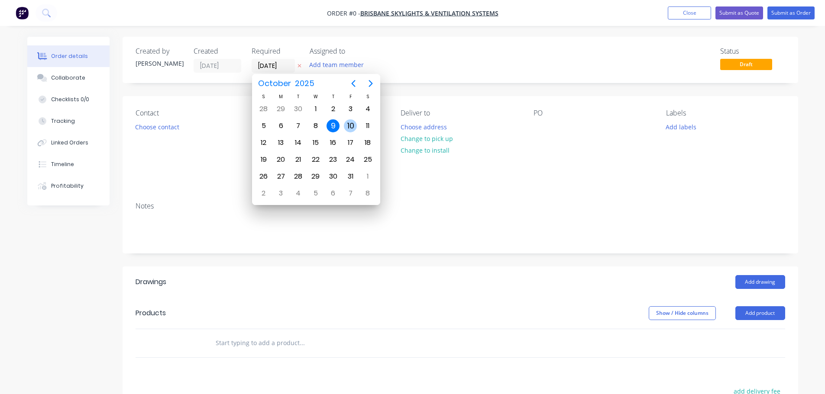
click at [346, 124] on div "10" at bounding box center [350, 125] width 13 height 13
type input "10/10/25"
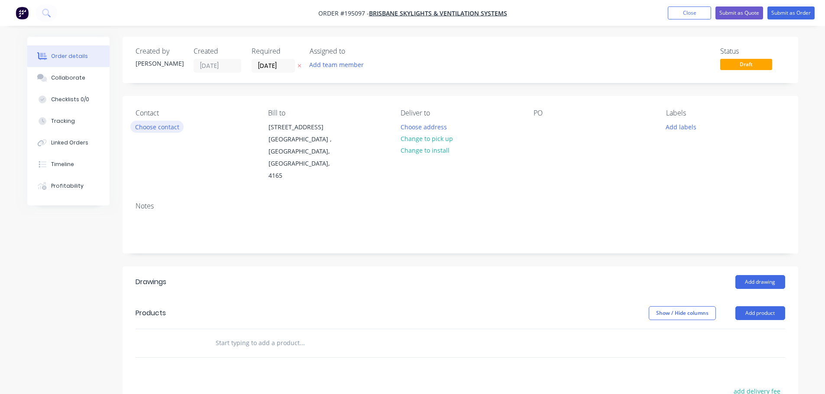
click at [156, 131] on button "Choose contact" at bounding box center [156, 127] width 53 height 12
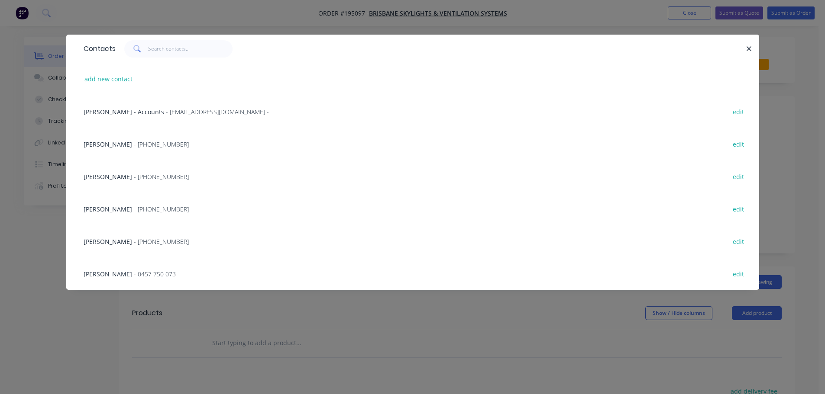
click at [150, 117] on div "KYLIE - Accounts - admin@brisbaneskylights.com.au - edit" at bounding box center [412, 111] width 667 height 32
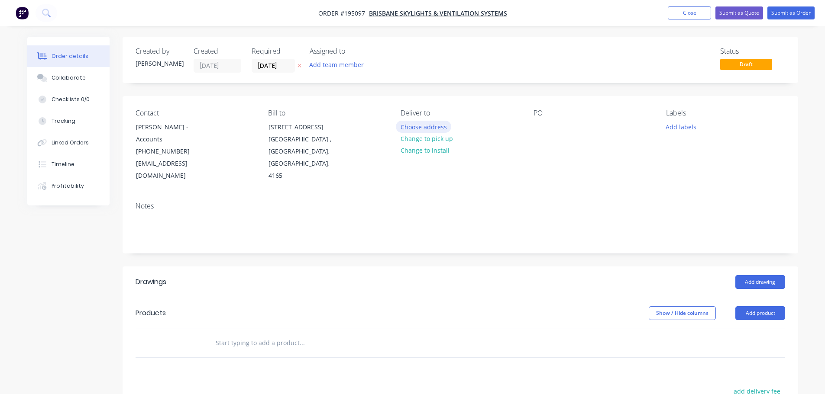
click at [428, 126] on button "Choose address" at bounding box center [423, 127] width 55 height 12
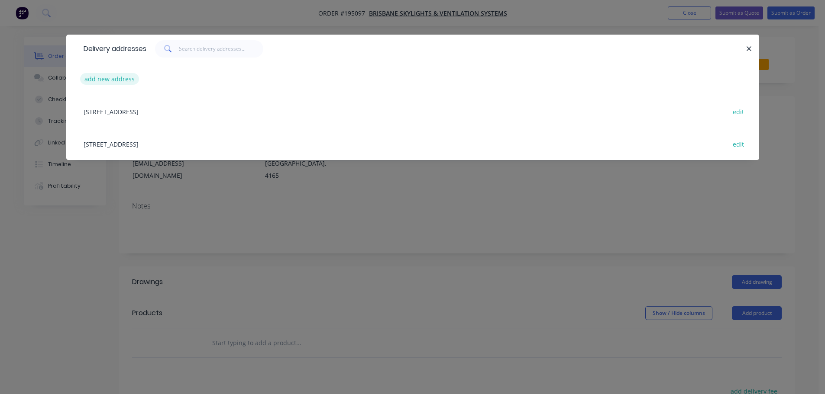
click at [114, 84] on button "add new address" at bounding box center [109, 79] width 59 height 12
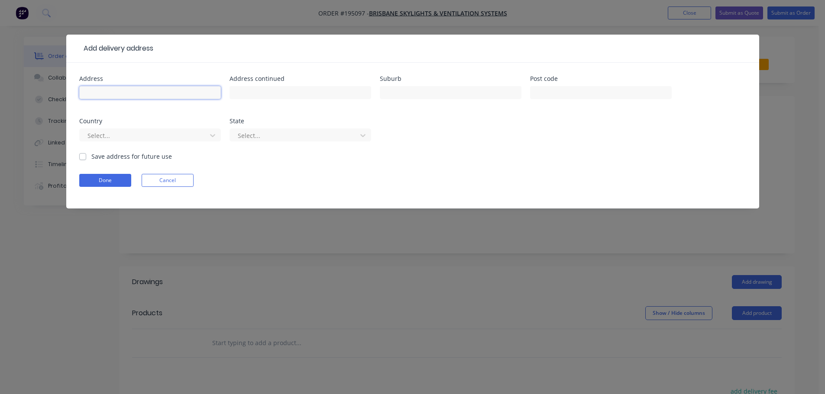
click at [128, 94] on input "text" at bounding box center [150, 92] width 142 height 13
click at [273, 176] on div "Done Cancel" at bounding box center [412, 180] width 667 height 13
click at [181, 187] on button "Cancel" at bounding box center [168, 180] width 52 height 13
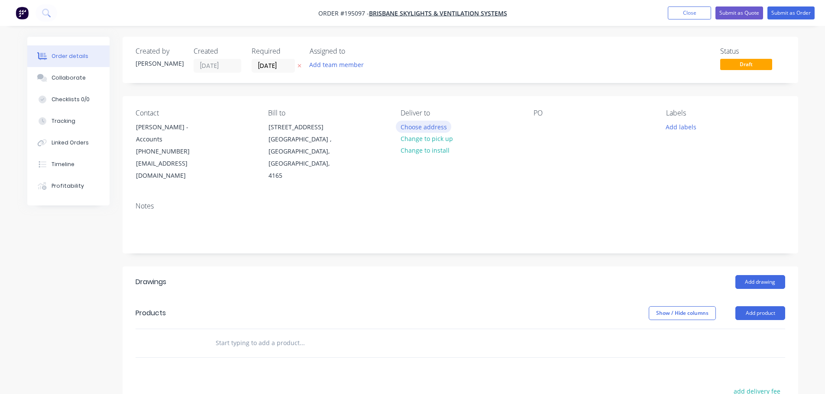
click at [406, 130] on button "Choose address" at bounding box center [423, 127] width 55 height 12
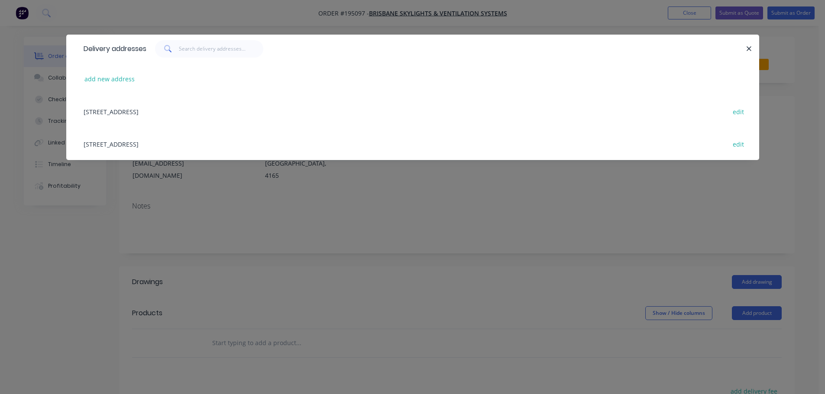
click at [202, 141] on div "UNIT 1, 43 DAINTREE DR, (STORE), REDLAND BAY, Queensland, Australia, 4165 edit" at bounding box center [412, 144] width 667 height 32
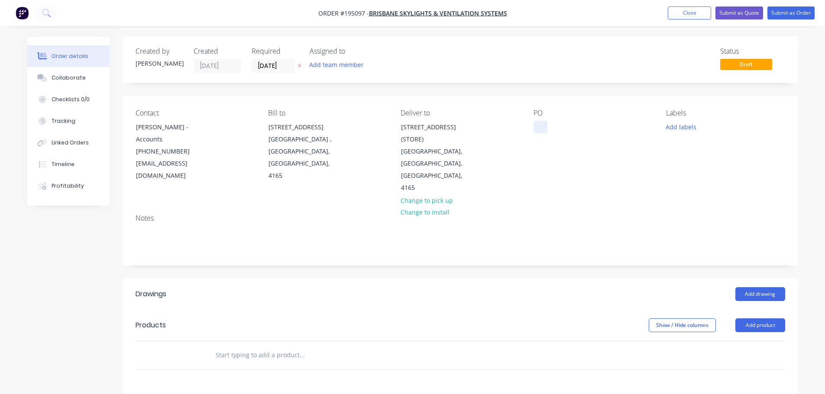
click at [543, 130] on div at bounding box center [540, 127] width 14 height 13
click at [754, 319] on button "Add product" at bounding box center [760, 326] width 50 height 14
click at [754, 341] on div "Product catalogue" at bounding box center [743, 347] width 67 height 13
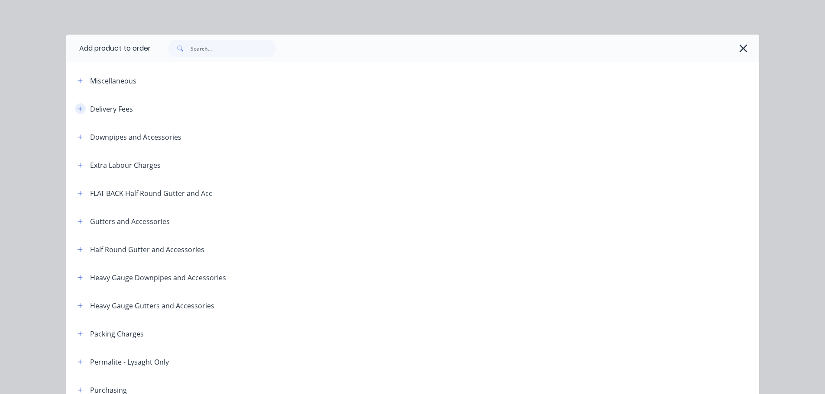
click at [75, 105] on button "button" at bounding box center [80, 108] width 11 height 11
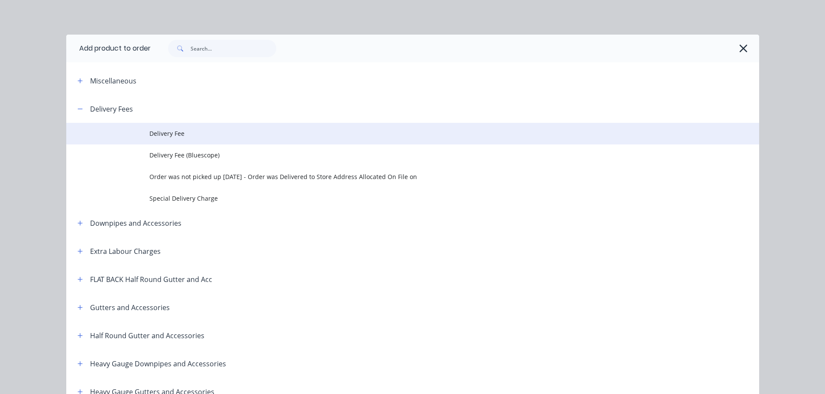
click at [191, 138] on span "Delivery Fee" at bounding box center [392, 133] width 487 height 9
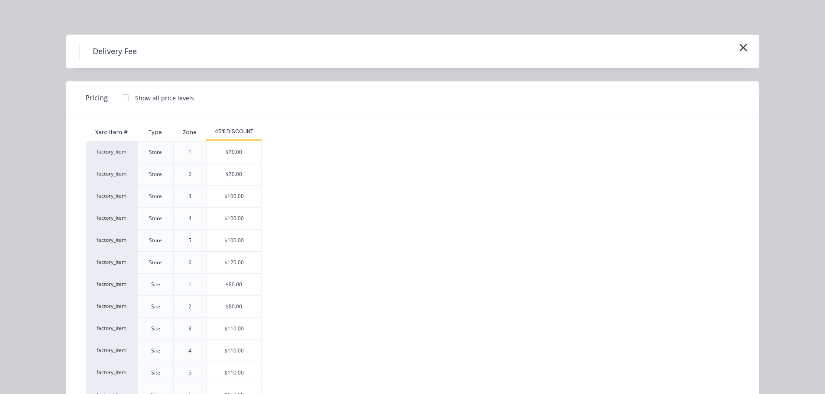
click at [246, 161] on div "$70.00" at bounding box center [233, 153] width 55 height 22
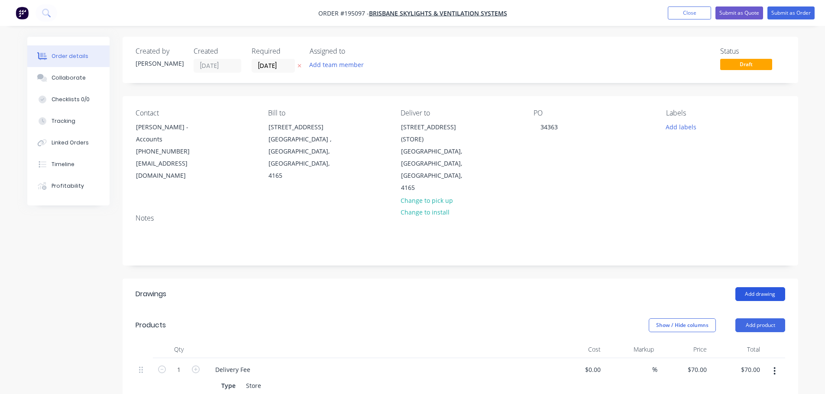
click at [777, 287] on button "Add drawing" at bounding box center [760, 294] width 50 height 14
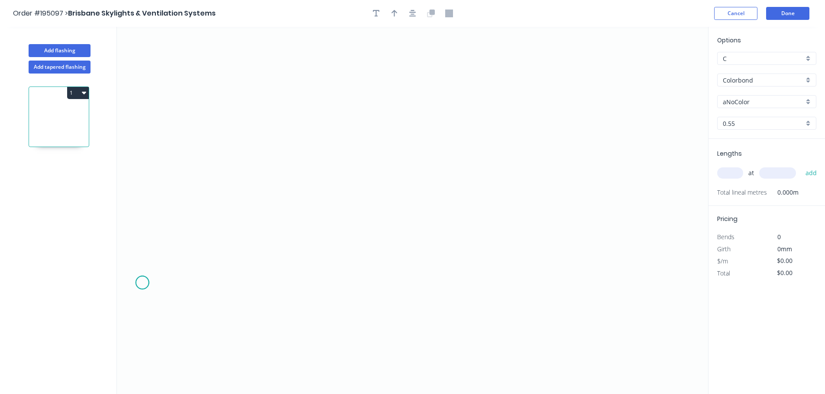
click at [142, 283] on icon "0" at bounding box center [412, 211] width 591 height 368
click at [139, 203] on icon "0" at bounding box center [412, 211] width 591 height 368
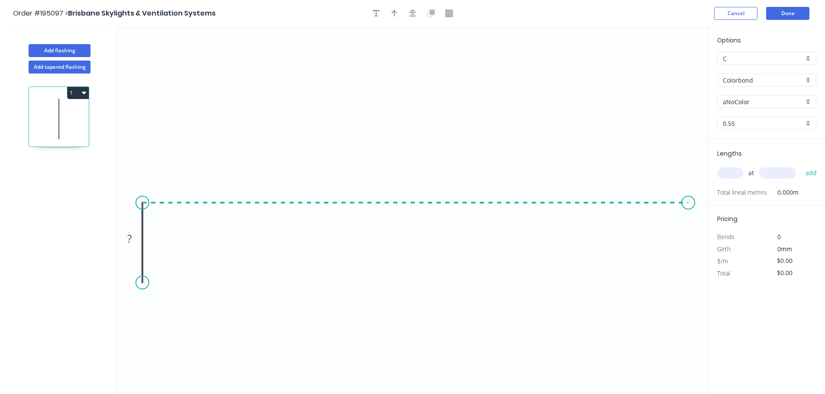
click at [688, 233] on icon "0 ?" at bounding box center [412, 211] width 591 height 368
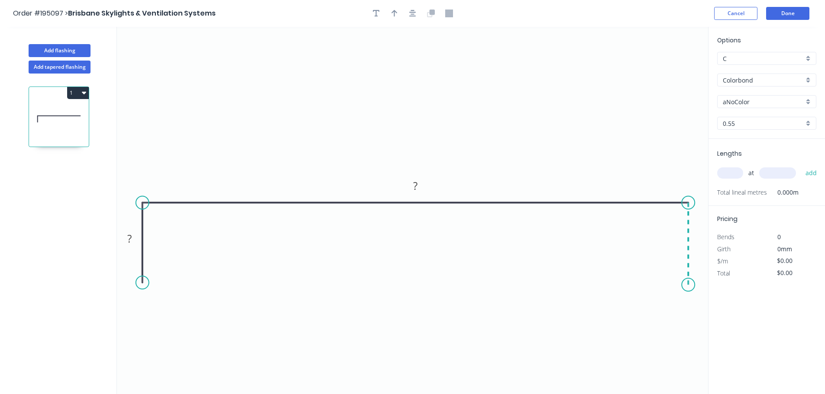
click at [688, 286] on icon "0 ? ?" at bounding box center [412, 211] width 591 height 368
click at [685, 284] on circle at bounding box center [687, 283] width 13 height 13
click at [141, 242] on rect at bounding box center [129, 239] width 28 height 18
click at [131, 239] on tspan "?" at bounding box center [129, 239] width 4 height 14
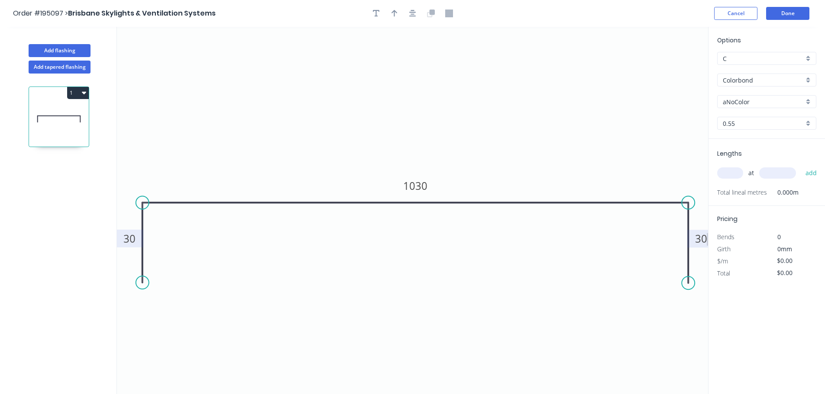
type input "$35.71"
click at [413, 16] on icon "button" at bounding box center [412, 13] width 7 height 7
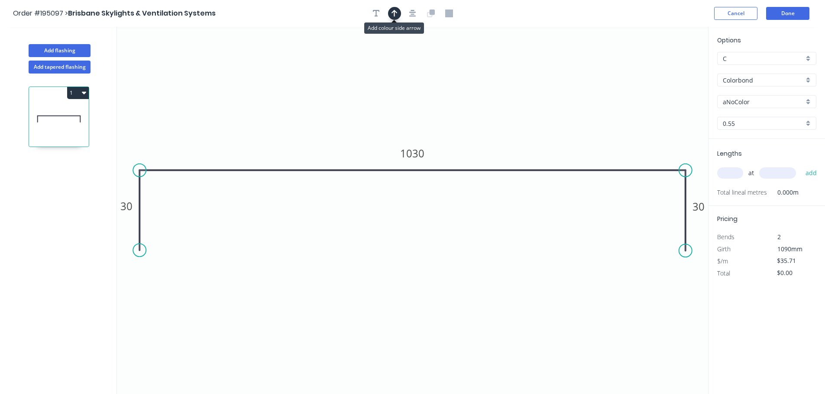
click at [398, 16] on button "button" at bounding box center [394, 13] width 13 height 13
drag, startPoint x: 472, startPoint y: 74, endPoint x: 412, endPoint y: 60, distance: 61.7
click at [412, 60] on icon at bounding box center [412, 51] width 8 height 28
click at [738, 112] on div "Options C C Colorbond Colorbond Colorbond (Premium) Colorbond Coolmax Colorbond…" at bounding box center [766, 86] width 116 height 103
click at [741, 106] on div "aNoColor" at bounding box center [766, 101] width 99 height 13
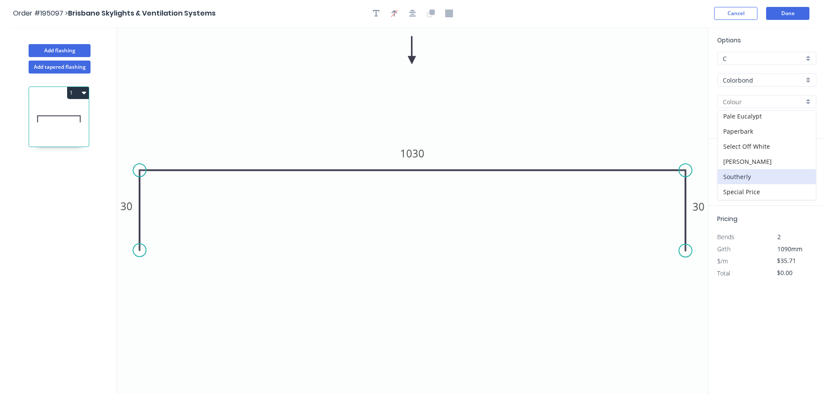
scroll to position [260, 0]
click at [758, 186] on div "Surfmist" at bounding box center [766, 191] width 98 height 15
type input "Surfmist"
click at [732, 175] on input "text" at bounding box center [730, 173] width 26 height 11
type input "1"
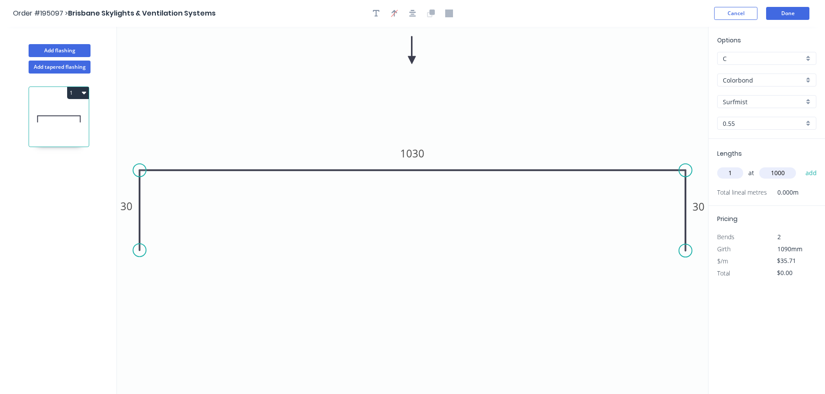
type input "1000"
click at [801, 166] on button "add" at bounding box center [811, 173] width 20 height 15
type input "$35.71"
click at [790, 12] on button "Done" at bounding box center [787, 13] width 43 height 13
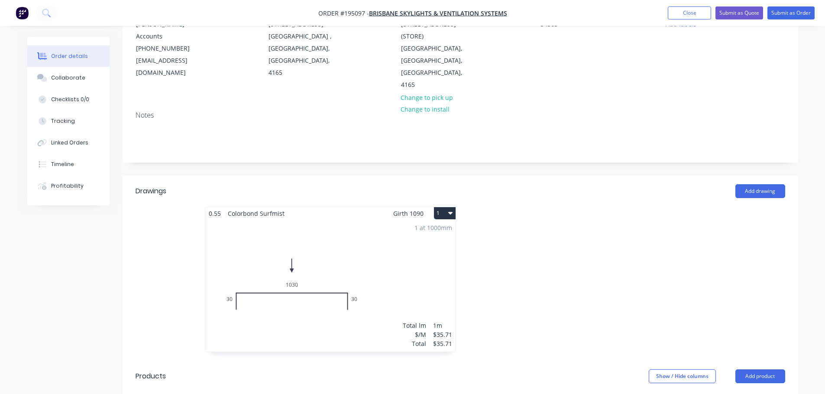
scroll to position [130, 0]
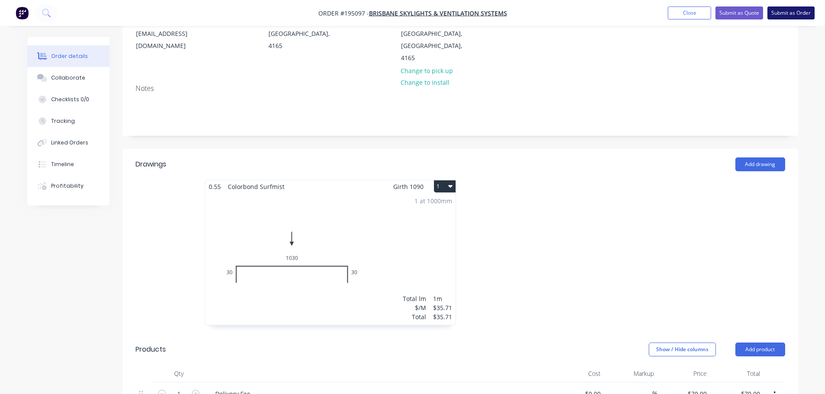
click at [806, 14] on button "Submit as Order" at bounding box center [790, 12] width 47 height 13
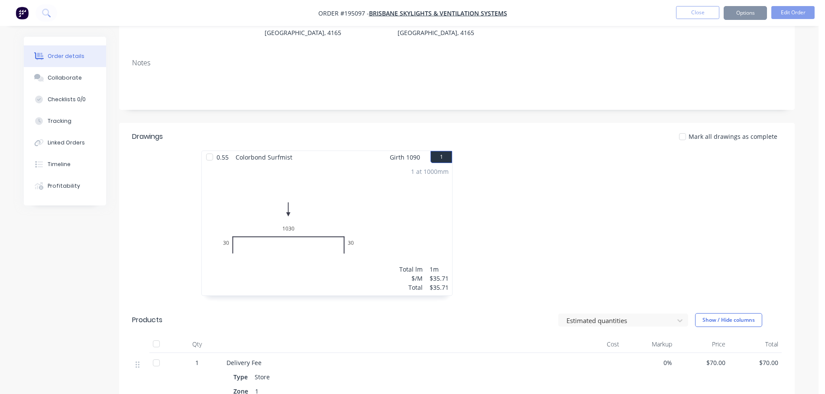
scroll to position [0, 0]
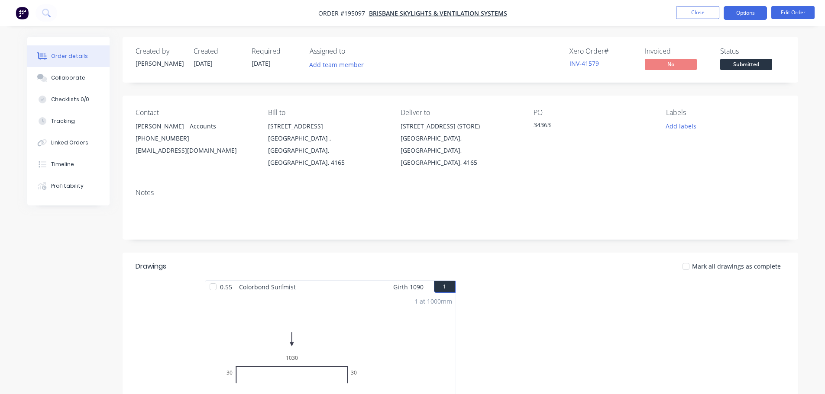
click at [750, 13] on button "Options" at bounding box center [744, 13] width 43 height 14
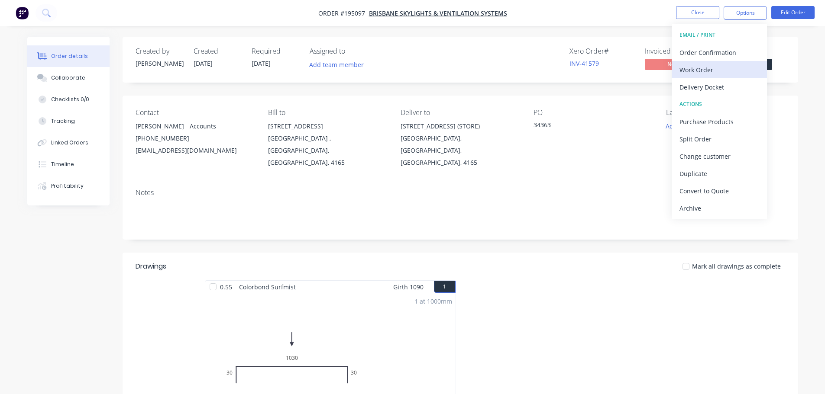
click at [731, 68] on div "Work Order" at bounding box center [719, 70] width 80 height 13
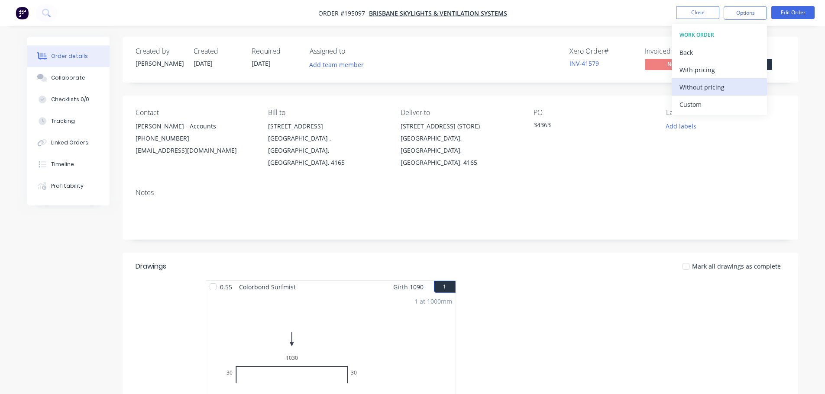
click at [731, 86] on div "Without pricing" at bounding box center [719, 87] width 80 height 13
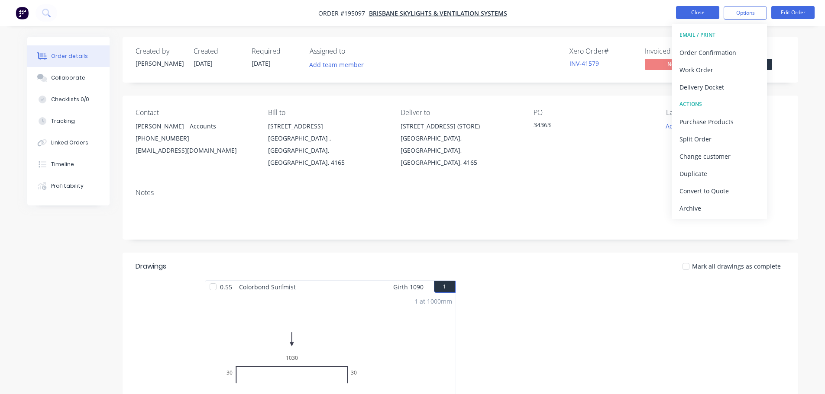
click at [701, 13] on button "Close" at bounding box center [697, 12] width 43 height 13
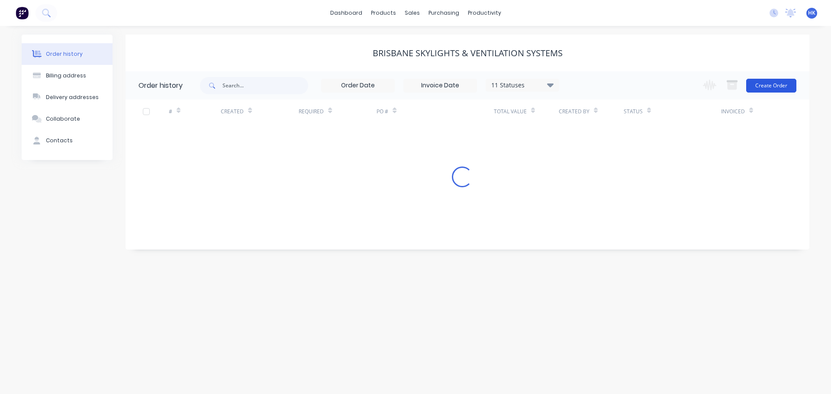
click at [767, 84] on button "Create Order" at bounding box center [771, 86] width 50 height 14
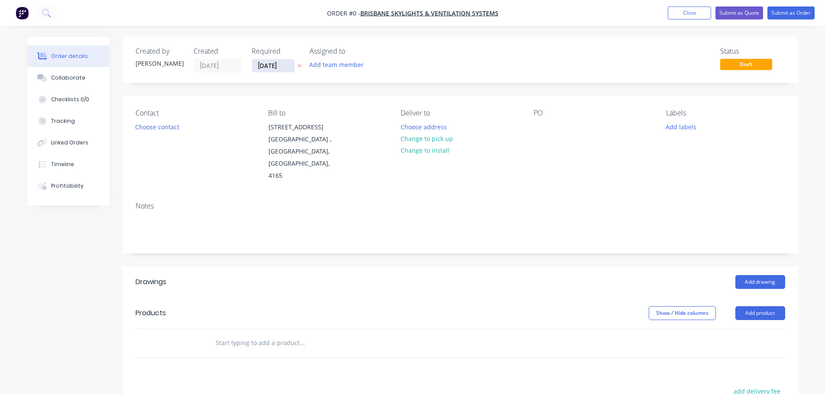
click at [271, 68] on input "09/10/25" at bounding box center [273, 65] width 42 height 13
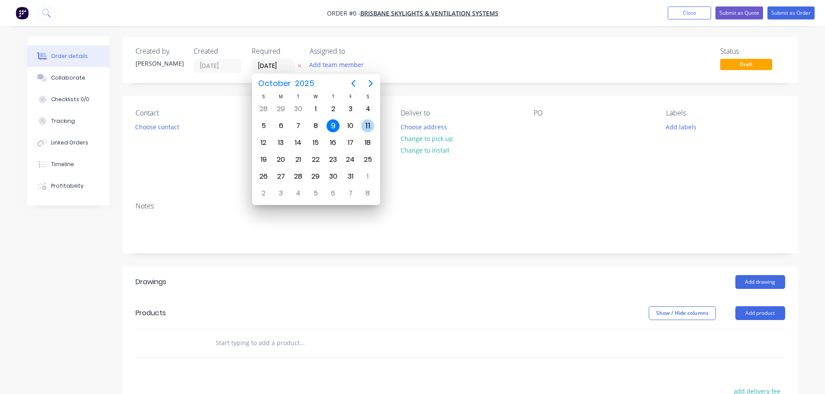
click at [350, 125] on div "10" at bounding box center [350, 125] width 13 height 13
type input "10/10/25"
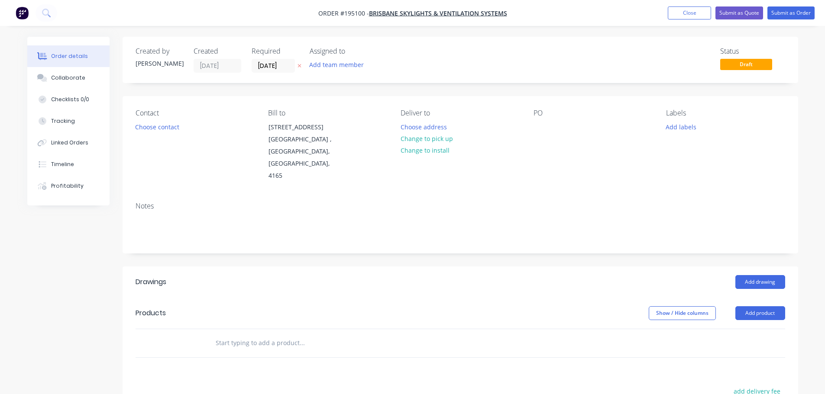
click at [168, 128] on button "Choose contact" at bounding box center [156, 127] width 53 height 12
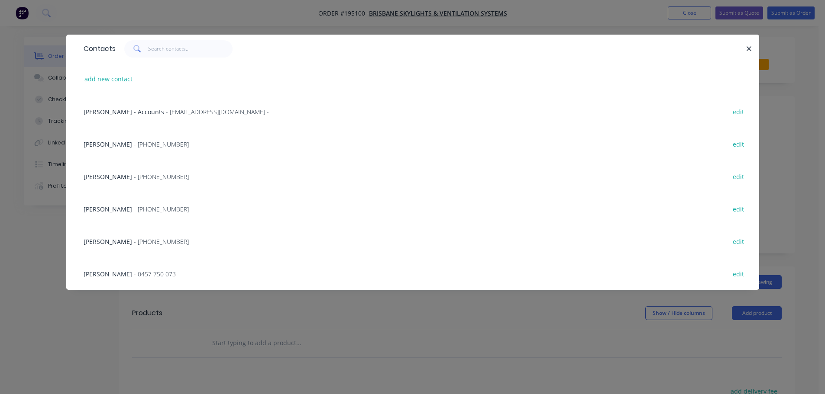
click at [169, 109] on span "- admin@brisbaneskylights.com.au -" at bounding box center [217, 112] width 103 height 8
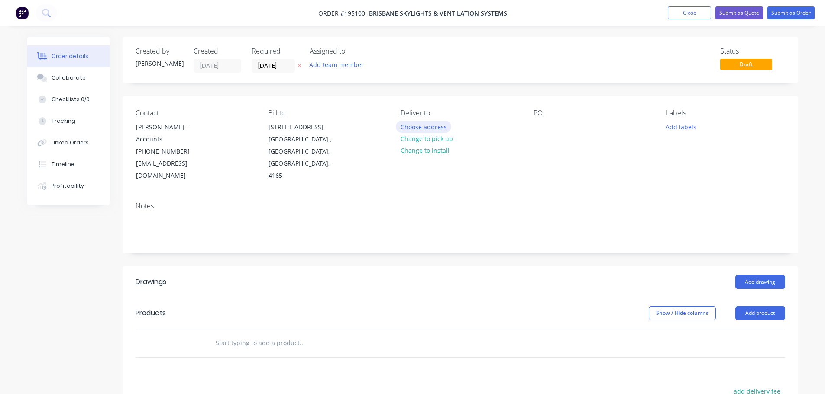
click at [434, 128] on button "Choose address" at bounding box center [423, 127] width 55 height 12
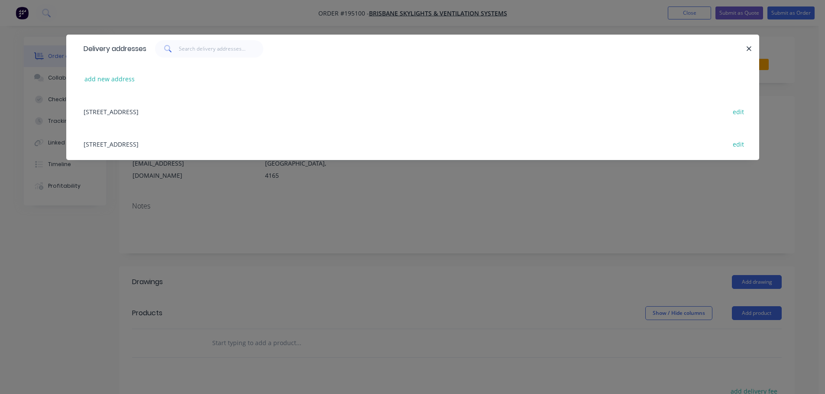
click at [181, 141] on div "UNIT 1, 43 DAINTREE DR, (STORE), REDLAND BAY, Queensland, Australia, 4165 edit" at bounding box center [412, 144] width 667 height 32
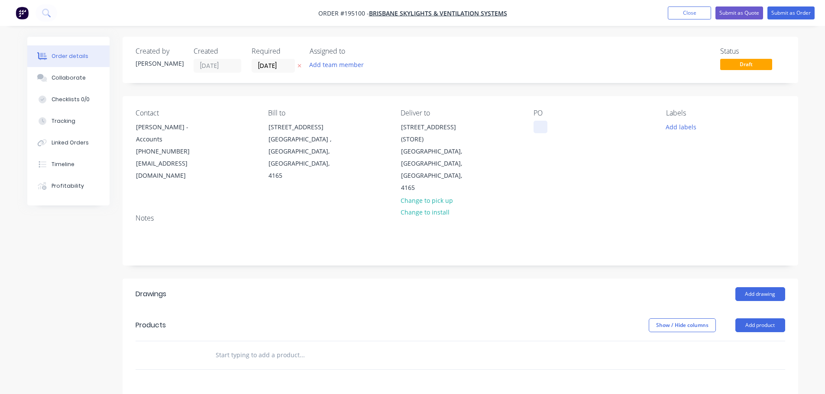
click at [543, 129] on div at bounding box center [540, 127] width 14 height 13
click at [751, 287] on button "Add drawing" at bounding box center [760, 294] width 50 height 14
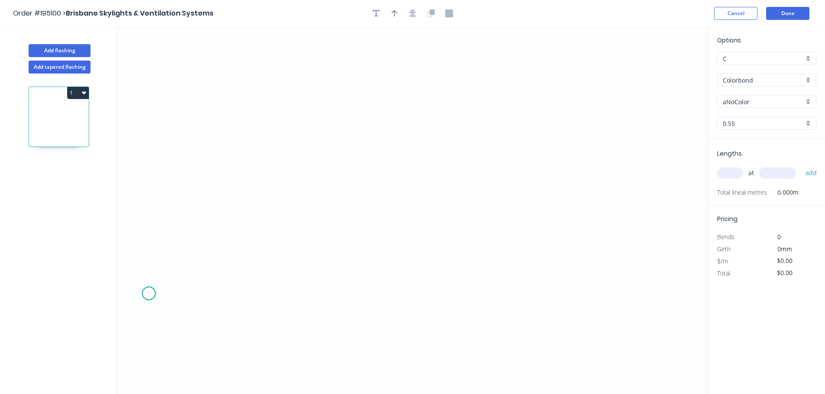
click at [148, 294] on icon "0" at bounding box center [412, 211] width 591 height 368
click at [201, 241] on icon "0" at bounding box center [412, 211] width 591 height 368
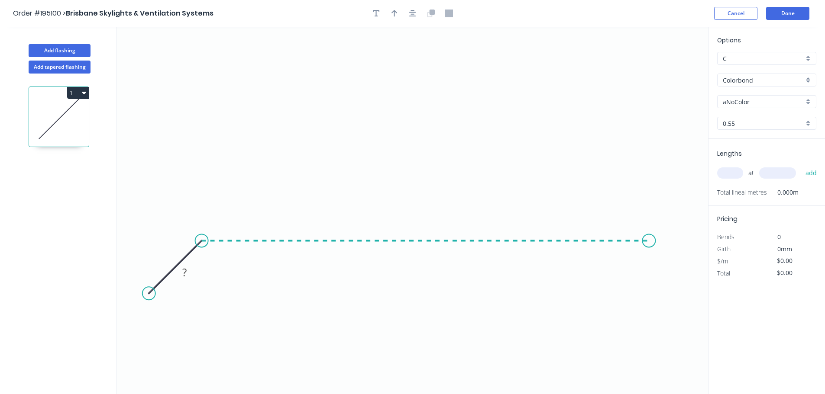
click at [649, 268] on icon "0 ?" at bounding box center [412, 211] width 591 height 368
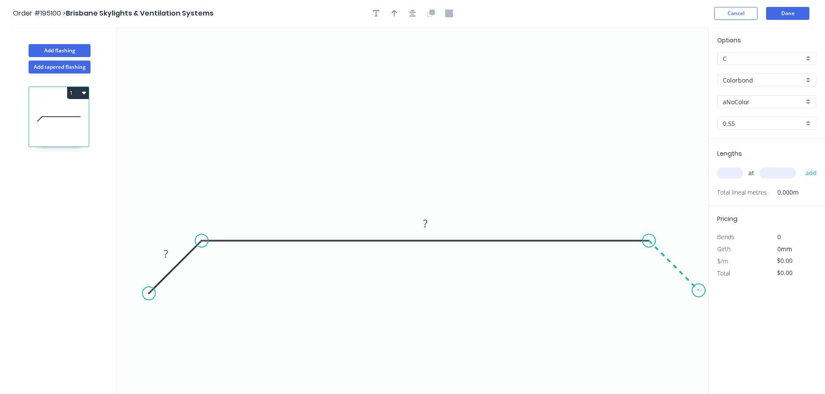
click at [699, 296] on icon "0 ? ?" at bounding box center [412, 211] width 591 height 368
click at [151, 291] on circle at bounding box center [151, 290] width 13 height 13
click at [222, 274] on div "Show angle" at bounding box center [248, 273] width 87 height 18
click at [657, 272] on div "Show angle" at bounding box center [694, 267] width 87 height 18
click at [166, 253] on tspan "?" at bounding box center [167, 252] width 4 height 14
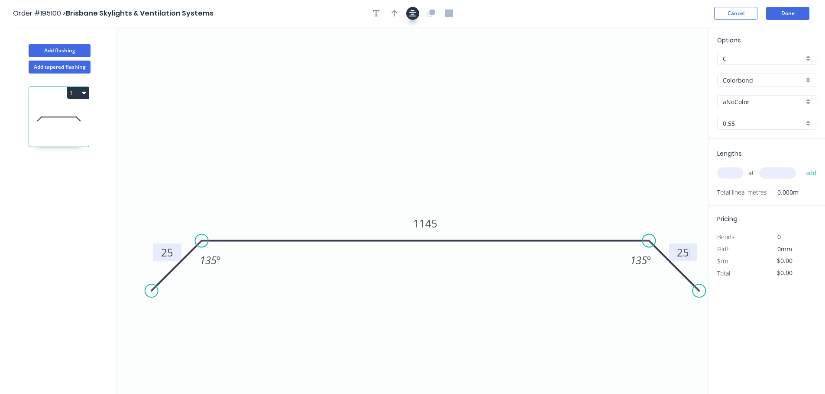
click at [411, 12] on icon "button" at bounding box center [412, 14] width 7 height 8
type input "$35.71"
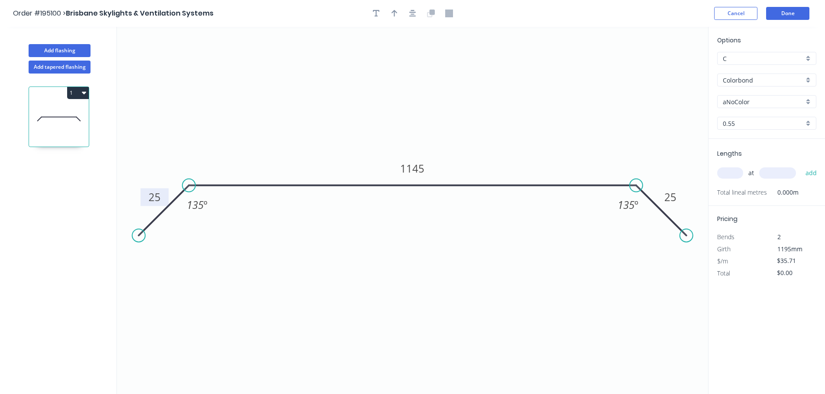
click at [397, 15] on button "button" at bounding box center [394, 13] width 13 height 13
drag, startPoint x: 574, startPoint y: 61, endPoint x: 416, endPoint y: 54, distance: 158.6
click at [416, 54] on icon at bounding box center [417, 44] width 8 height 28
click at [734, 107] on div "aNoColor" at bounding box center [766, 101] width 99 height 13
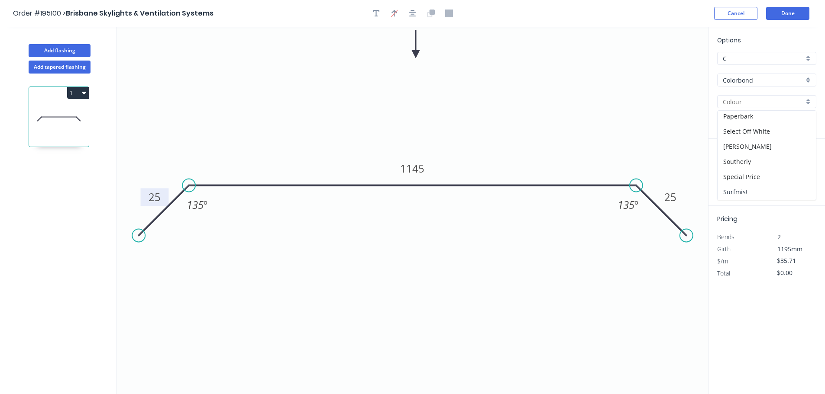
click at [751, 191] on div "Surfmist" at bounding box center [766, 191] width 98 height 15
type input "Surfmist"
click at [731, 174] on input "text" at bounding box center [730, 173] width 26 height 11
type input "1"
type input "2000"
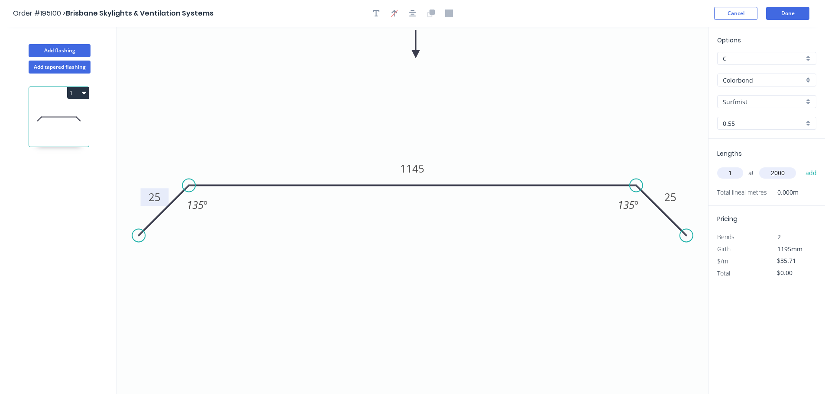
click at [801, 166] on button "add" at bounding box center [811, 173] width 20 height 15
type input "$71.42"
click at [781, 15] on button "Done" at bounding box center [787, 13] width 43 height 13
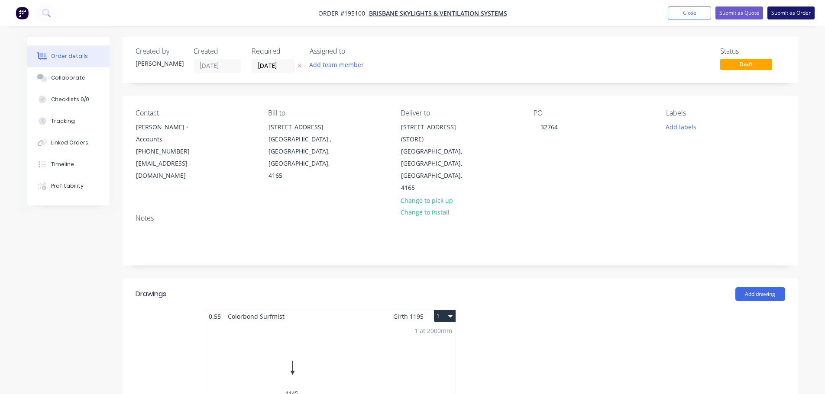
click at [792, 10] on button "Submit as Order" at bounding box center [790, 12] width 47 height 13
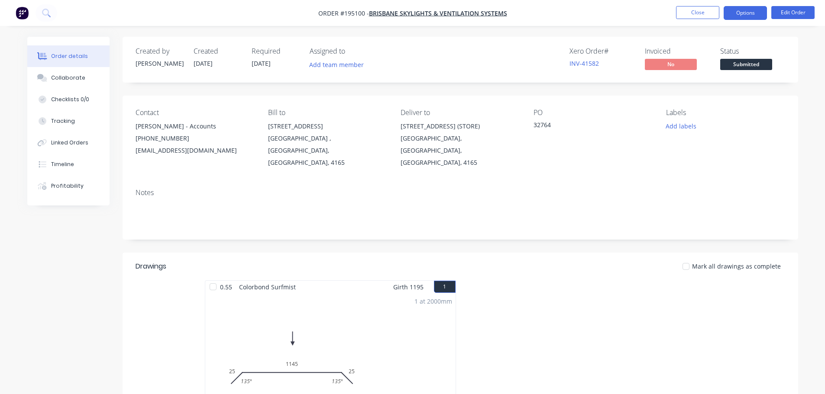
click at [750, 7] on button "Options" at bounding box center [744, 13] width 43 height 14
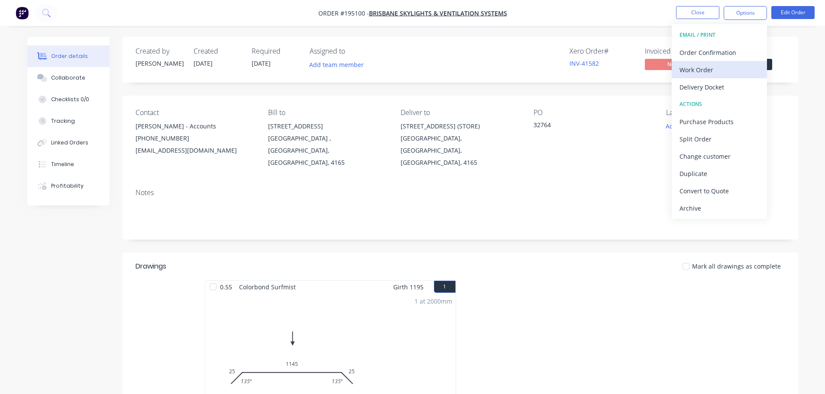
click at [724, 75] on div "Work Order" at bounding box center [719, 70] width 80 height 13
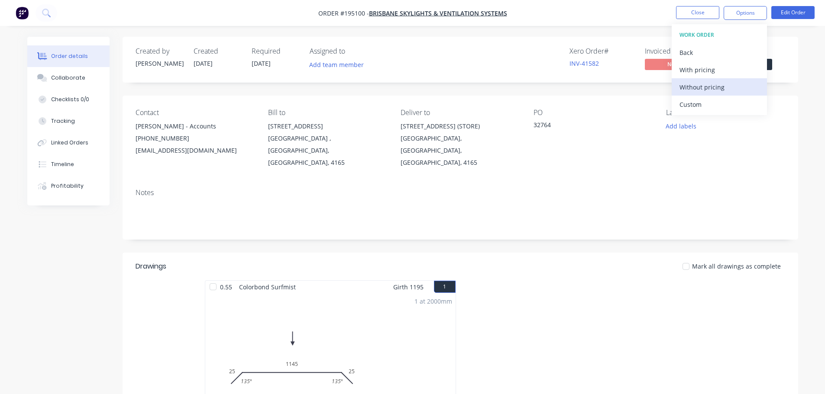
click at [728, 80] on button "Without pricing" at bounding box center [718, 86] width 95 height 17
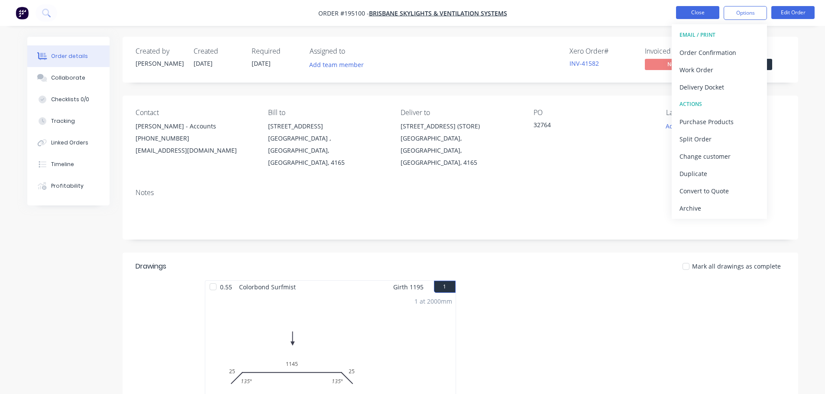
click at [691, 11] on button "Close" at bounding box center [697, 12] width 43 height 13
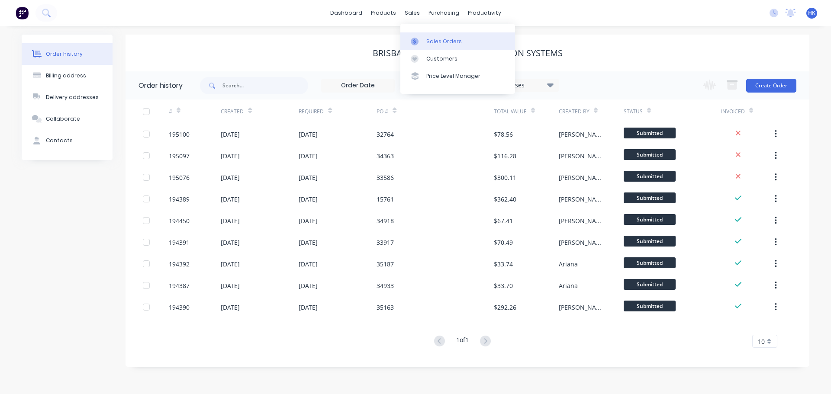
click at [424, 37] on link "Sales Orders" at bounding box center [457, 40] width 115 height 17
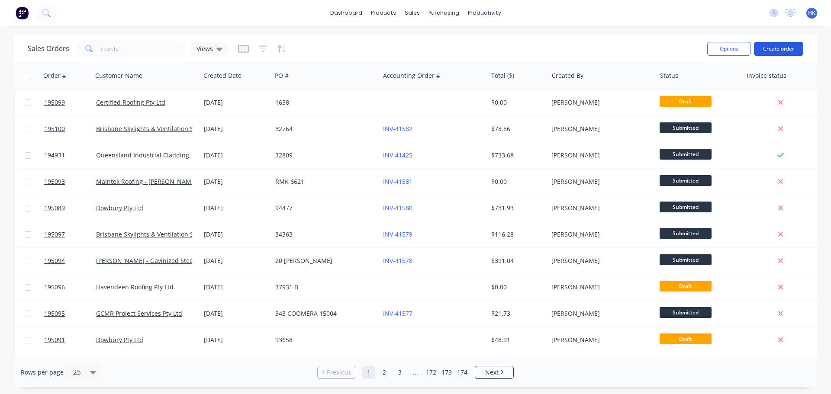
click at [793, 46] on button "Create order" at bounding box center [778, 49] width 49 height 14
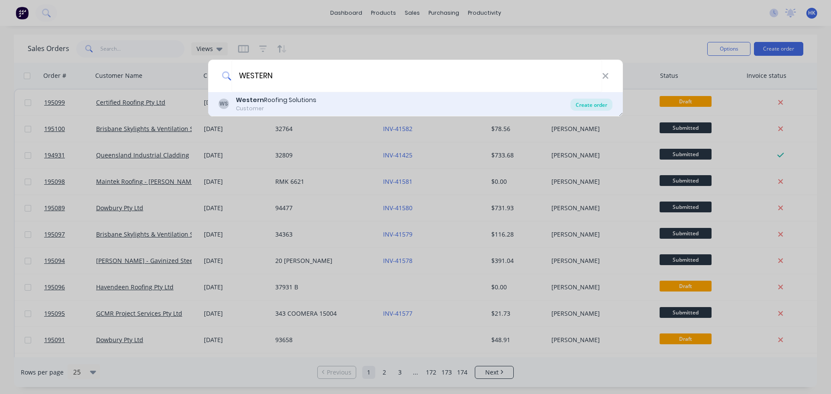
type input "WESTERN"
click at [588, 107] on div "Create order" at bounding box center [592, 105] width 42 height 12
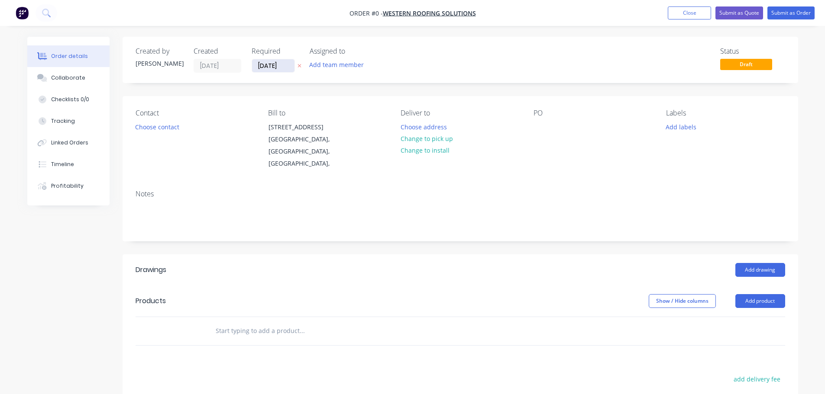
click at [273, 67] on input "09/10/25" at bounding box center [273, 65] width 42 height 13
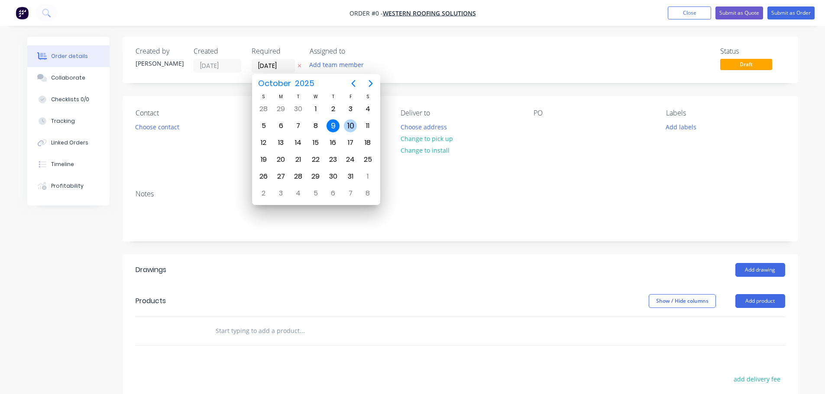
click at [355, 121] on div "10" at bounding box center [350, 126] width 17 height 16
type input "10/10/25"
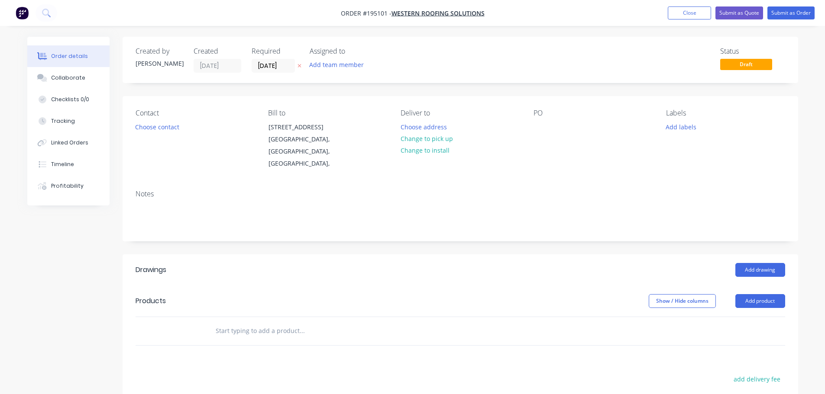
click at [161, 130] on button "Choose contact" at bounding box center [156, 127] width 53 height 12
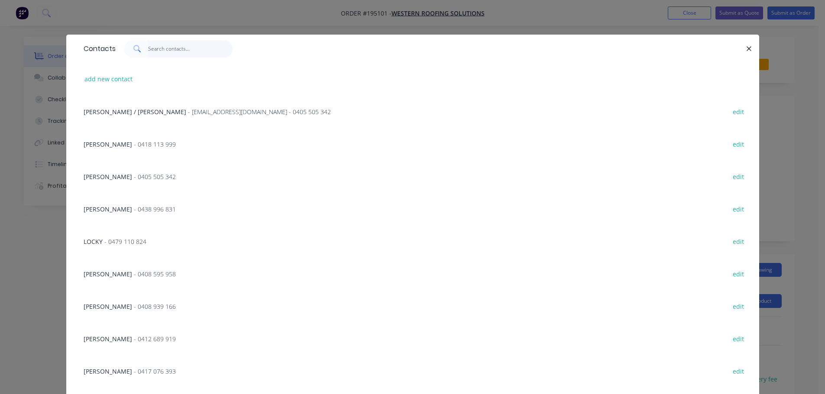
click at [157, 54] on input "text" at bounding box center [190, 48] width 84 height 17
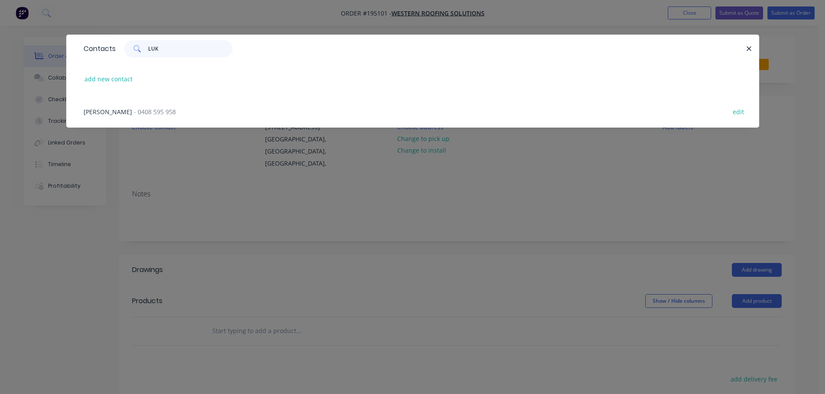
type input "LUK"
click at [118, 109] on span "LUKE KIRWAN" at bounding box center [108, 112] width 48 height 8
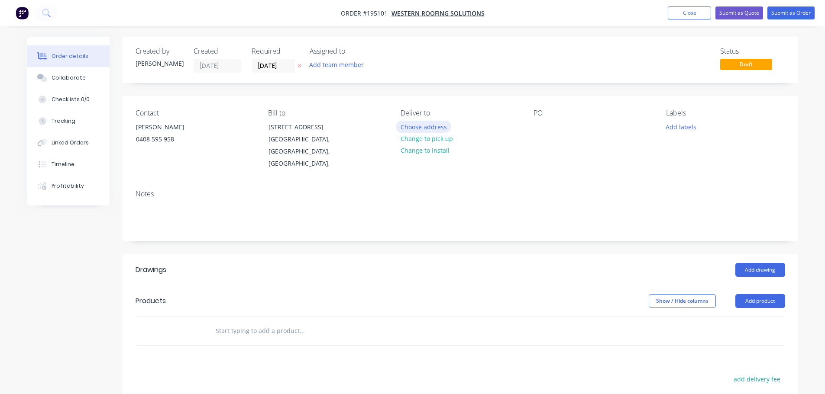
click at [419, 126] on button "Choose address" at bounding box center [423, 127] width 55 height 12
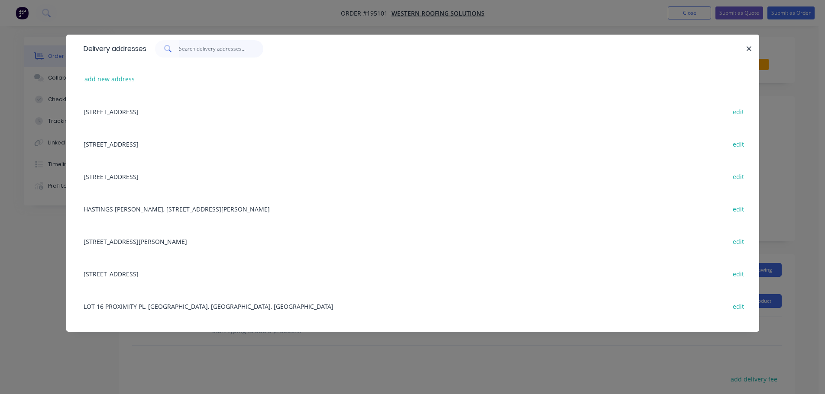
click at [200, 51] on input "text" at bounding box center [221, 48] width 84 height 17
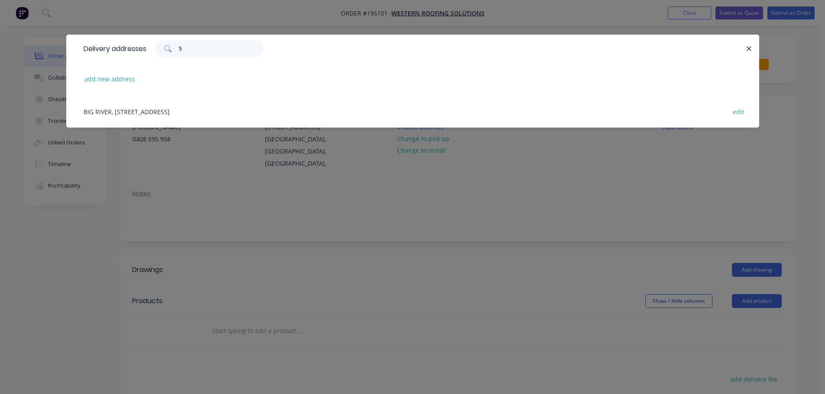
type input "5 W"
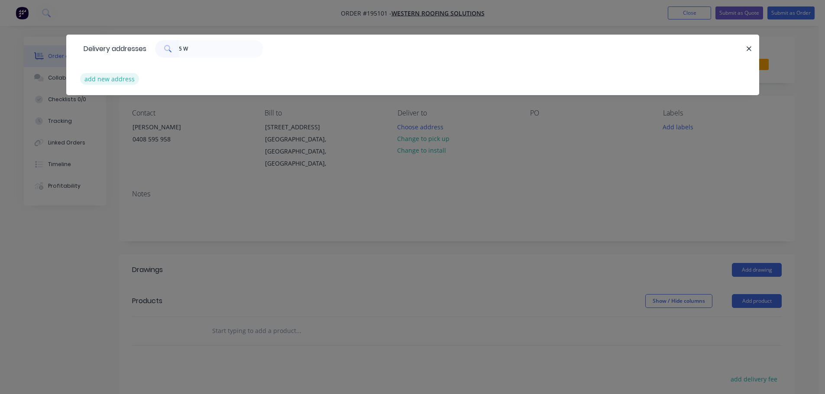
click at [124, 76] on button "add new address" at bounding box center [109, 79] width 59 height 12
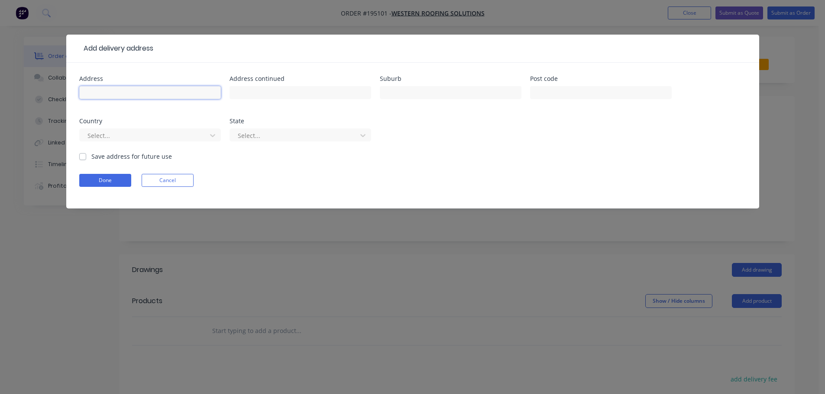
click at [119, 93] on input "text" at bounding box center [150, 92] width 142 height 13
type input "5 WILDLILY RD"
type input "CABOOLTURE"
click at [122, 178] on button "Done" at bounding box center [105, 180] width 52 height 13
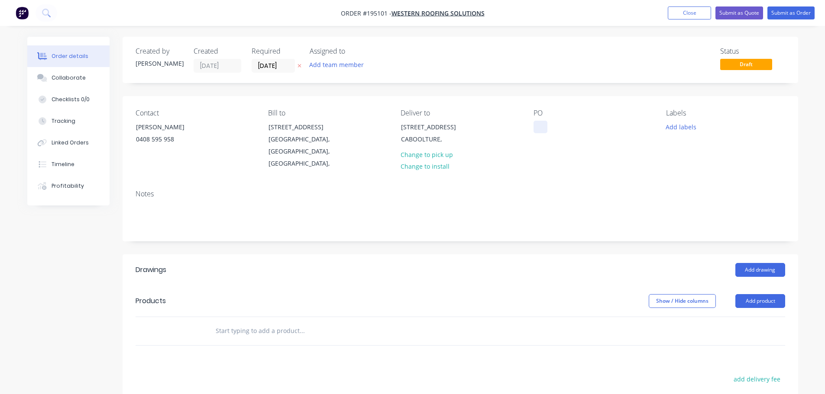
click at [540, 126] on div at bounding box center [540, 127] width 14 height 13
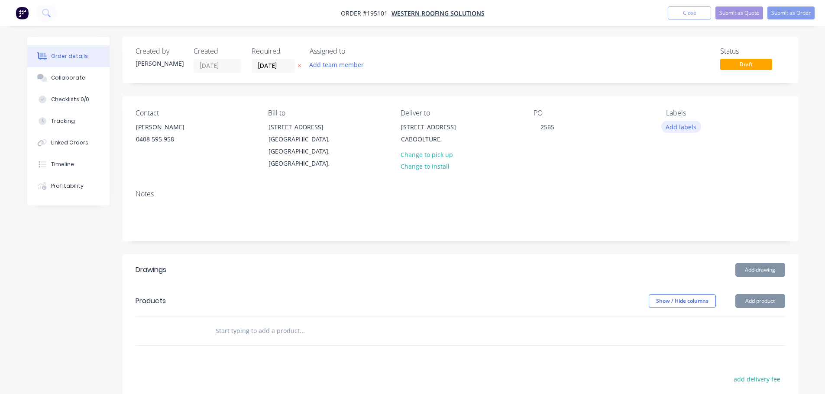
click at [670, 131] on button "Add labels" at bounding box center [681, 127] width 40 height 12
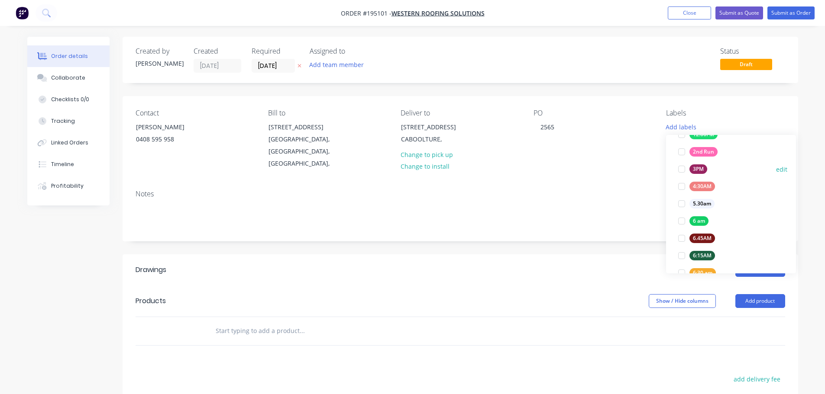
scroll to position [173, 0]
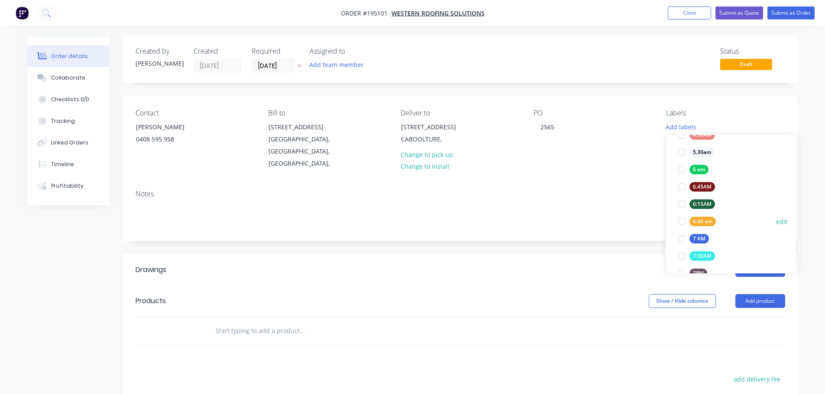
click at [681, 220] on div at bounding box center [681, 221] width 17 height 17
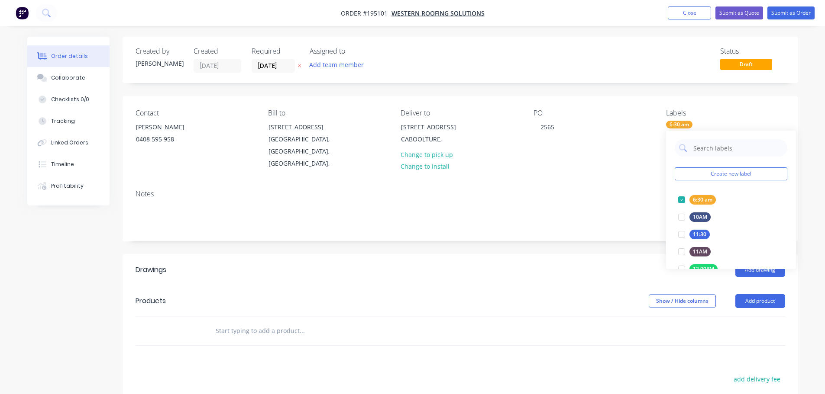
click at [602, 263] on div "Add drawing" at bounding box center [528, 270] width 511 height 14
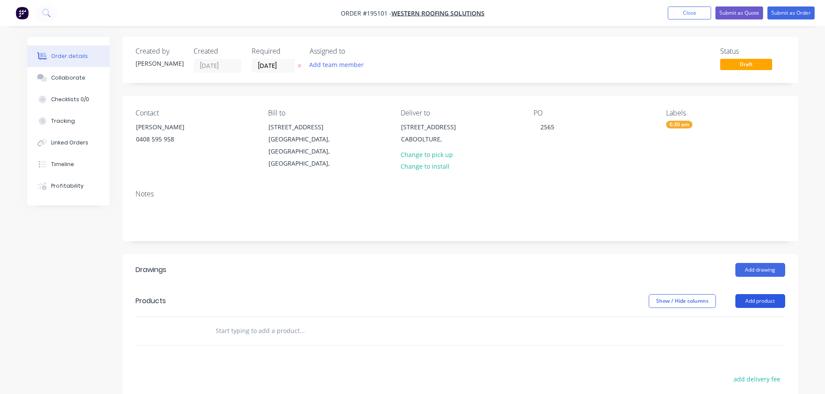
click at [751, 294] on button "Add product" at bounding box center [760, 301] width 50 height 14
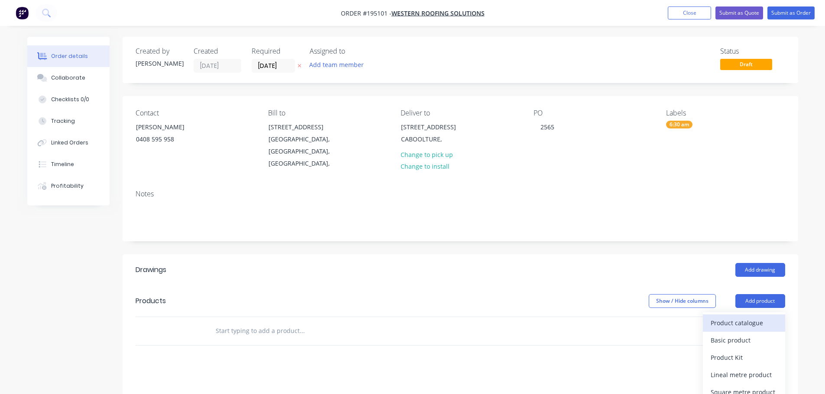
click at [750, 317] on div "Product catalogue" at bounding box center [743, 323] width 67 height 13
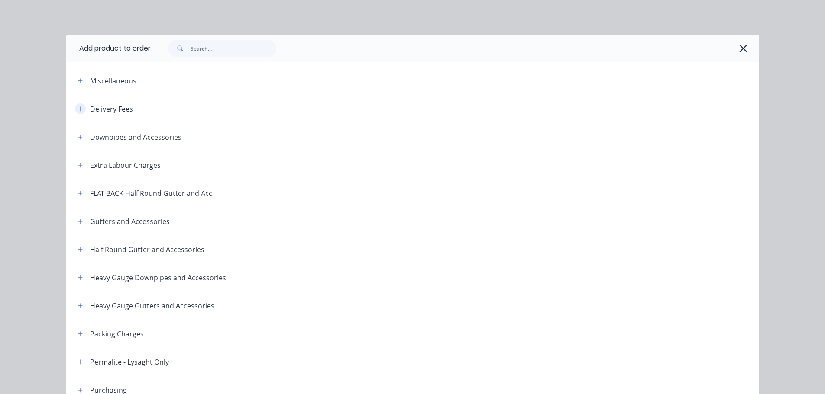
click at [81, 110] on button "button" at bounding box center [80, 108] width 11 height 11
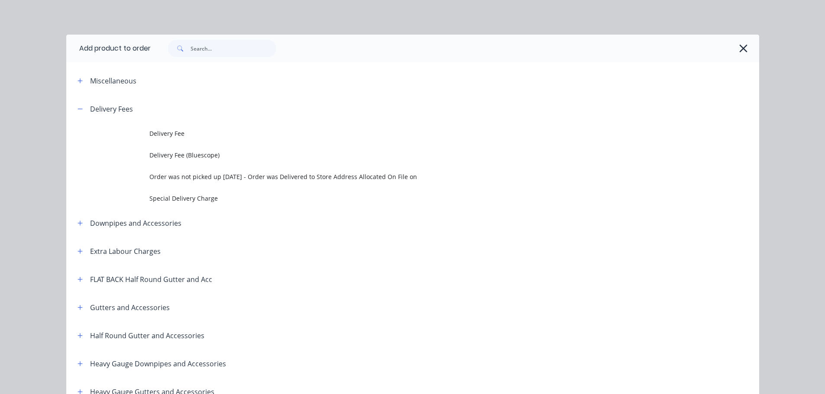
click at [143, 117] on header "Delivery Fees" at bounding box center [412, 109] width 693 height 28
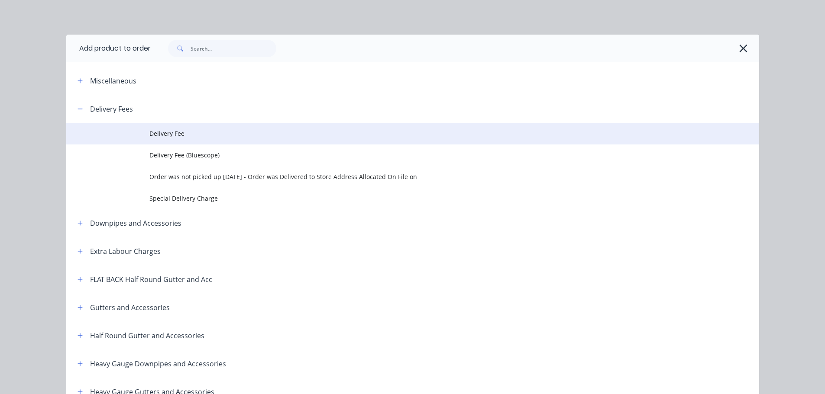
click at [170, 135] on span "Delivery Fee" at bounding box center [392, 133] width 487 height 9
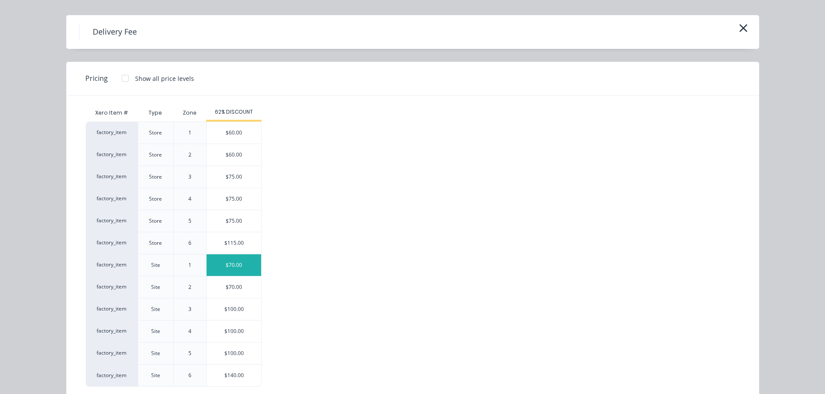
scroll to position [37, 0]
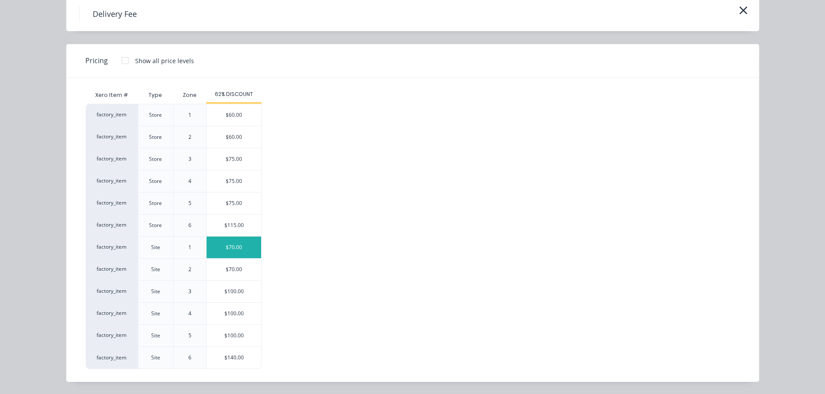
click at [229, 251] on div "$70.00" at bounding box center [233, 248] width 55 height 22
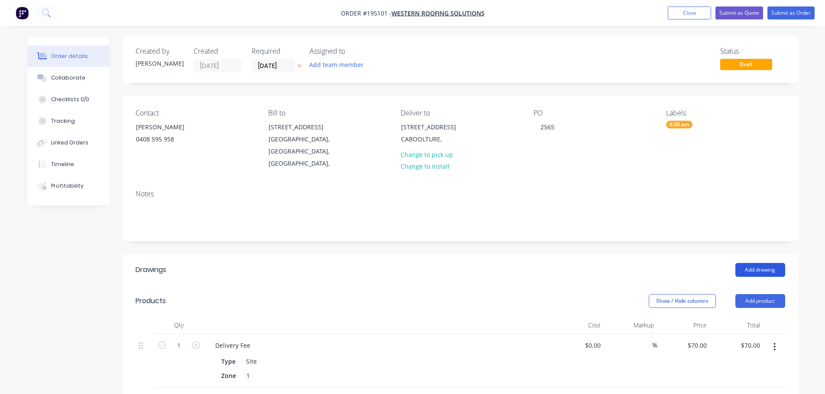
click at [754, 263] on button "Add drawing" at bounding box center [760, 270] width 50 height 14
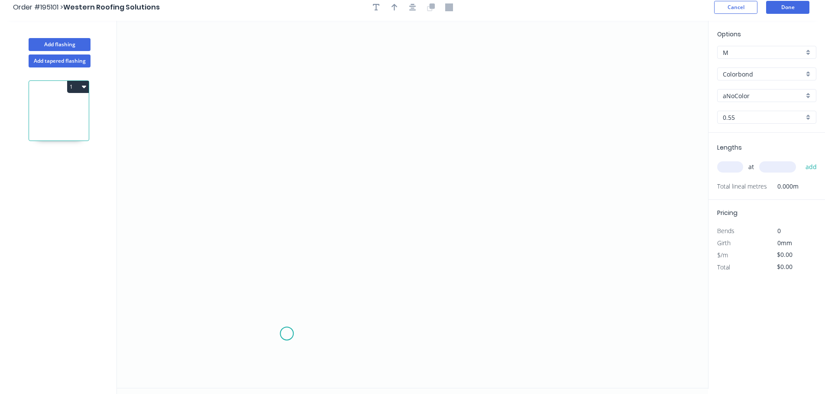
scroll to position [16, 0]
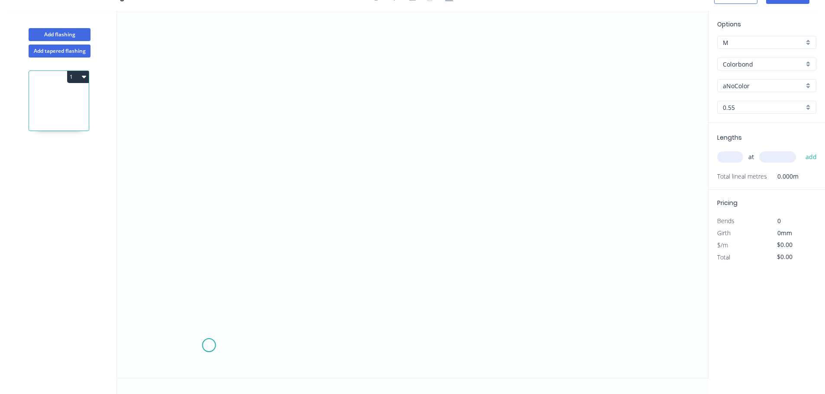
click at [208, 346] on icon "0" at bounding box center [412, 195] width 591 height 368
click at [161, 294] on icon "0" at bounding box center [412, 195] width 591 height 368
click at [206, 256] on icon "0 ?" at bounding box center [412, 195] width 591 height 368
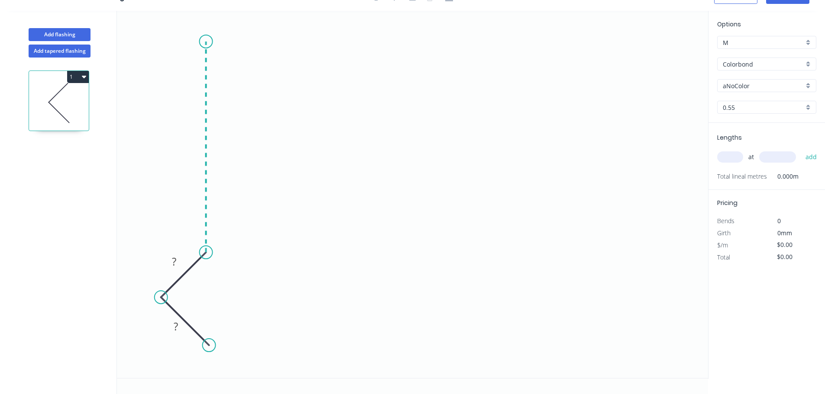
click at [209, 42] on icon "0 ? ?" at bounding box center [412, 195] width 591 height 368
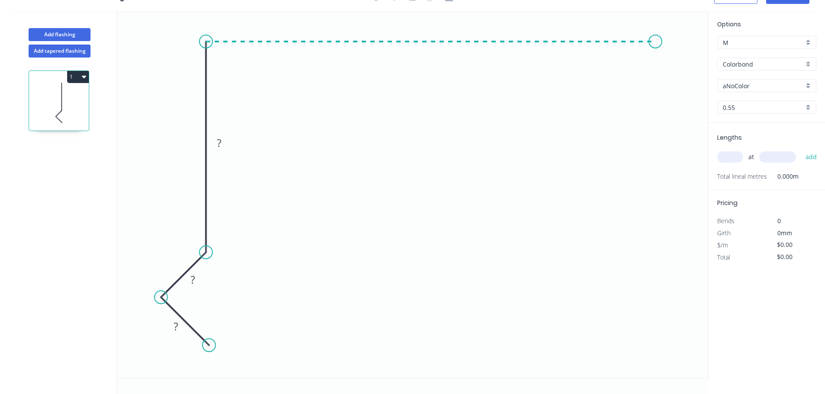
click at [655, 54] on icon "0 ? ? ?" at bounding box center [412, 195] width 591 height 368
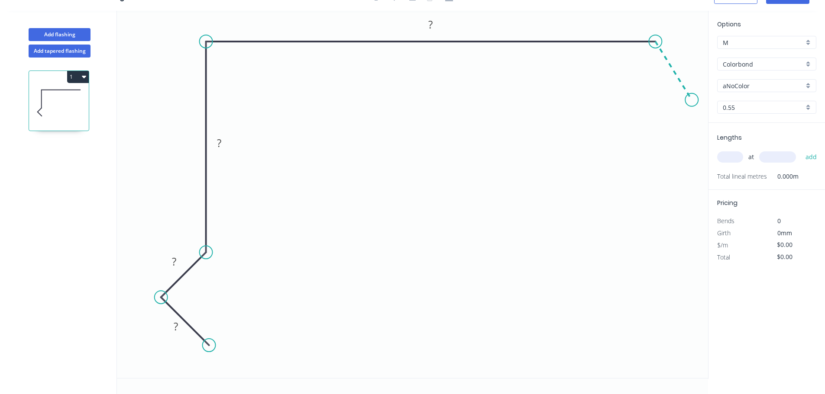
click at [692, 100] on icon "0 ? ? ? ?" at bounding box center [412, 195] width 591 height 368
click at [177, 328] on tspan "?" at bounding box center [176, 326] width 4 height 14
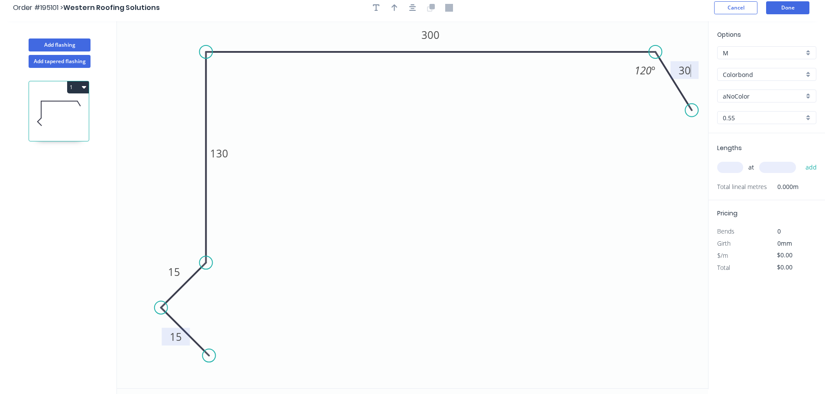
scroll to position [0, 0]
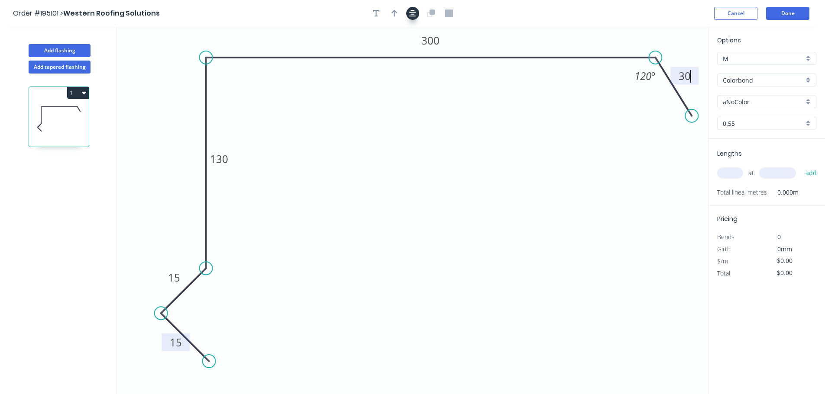
click at [415, 11] on icon "button" at bounding box center [412, 14] width 7 height 8
type input "$13.78"
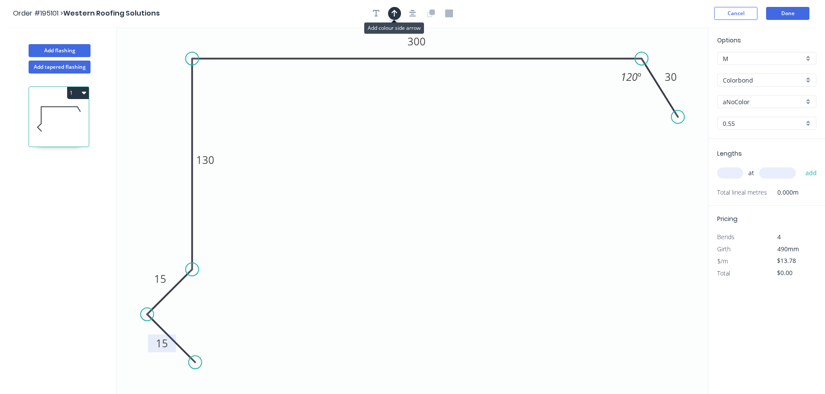
click at [395, 9] on button "button" at bounding box center [394, 13] width 13 height 13
drag, startPoint x: 663, startPoint y: 52, endPoint x: 680, endPoint y: 44, distance: 18.2
click at [680, 44] on icon "0 15 15 130 300 30 120 º" at bounding box center [412, 211] width 591 height 368
drag, startPoint x: 667, startPoint y: 66, endPoint x: 693, endPoint y: 53, distance: 29.0
click at [693, 53] on icon at bounding box center [693, 44] width 8 height 28
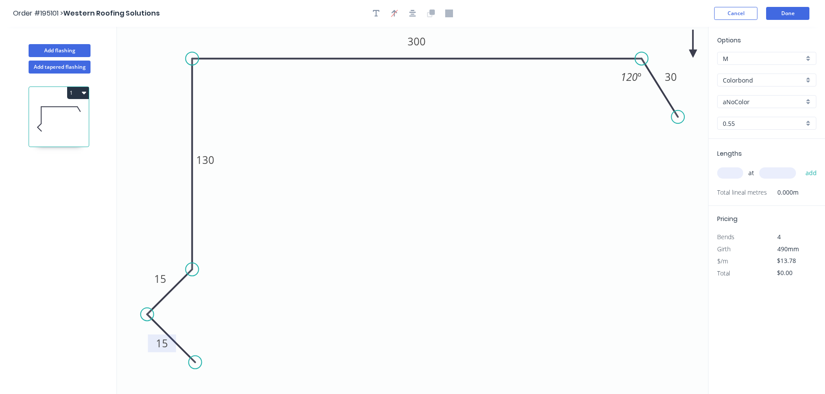
click at [693, 53] on icon at bounding box center [693, 44] width 8 height 28
drag, startPoint x: 693, startPoint y: 53, endPoint x: 697, endPoint y: 36, distance: 17.3
click at [697, 36] on icon at bounding box center [702, 31] width 25 height 25
click at [748, 108] on div "Options M M Colorbond Colorbond Colorbond (Premium) Colorbond Coolmax Colorbond…" at bounding box center [766, 86] width 116 height 103
click at [748, 103] on input "aNoColor" at bounding box center [762, 101] width 81 height 9
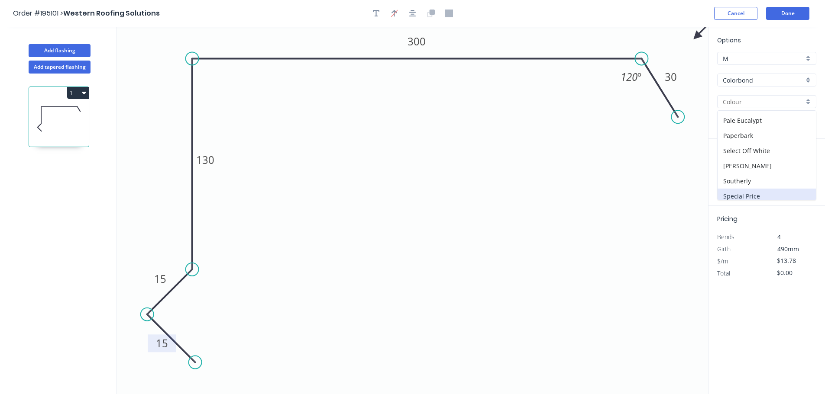
scroll to position [260, 0]
click at [750, 193] on div "Surfmist" at bounding box center [766, 191] width 98 height 15
type input "Surfmist"
click at [719, 166] on div "at add" at bounding box center [767, 173] width 101 height 15
click at [710, 172] on div "Lengths at add Total lineal metres 0.000m" at bounding box center [766, 172] width 116 height 67
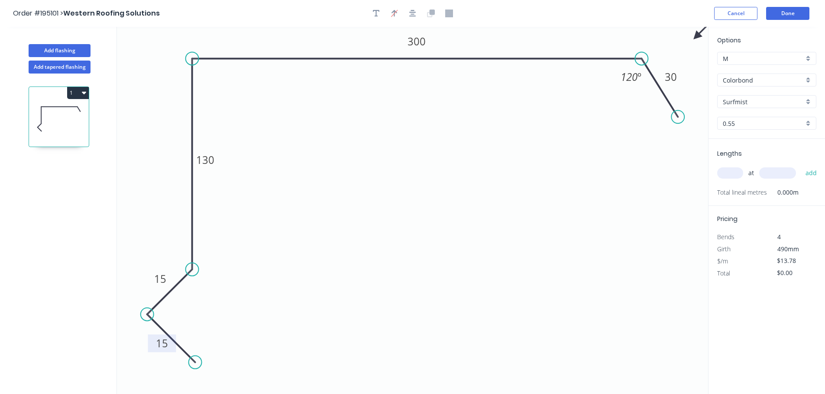
click at [723, 174] on input "text" at bounding box center [730, 173] width 26 height 11
type input "2"
type input "5800"
click at [801, 166] on button "add" at bounding box center [811, 173] width 20 height 15
type input "$159.85"
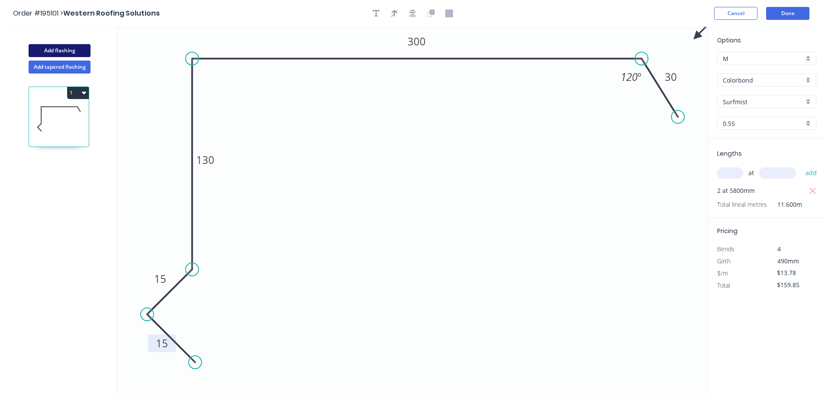
click at [62, 49] on button "Add flashing" at bounding box center [60, 50] width 62 height 13
type input "$0.00"
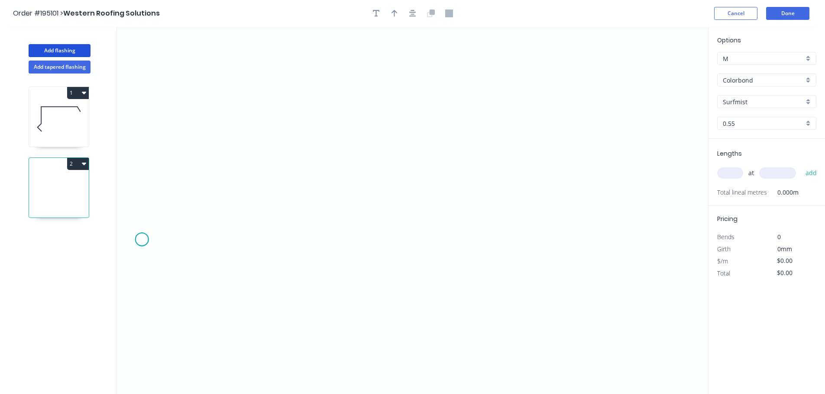
click at [142, 240] on icon "0" at bounding box center [412, 211] width 591 height 368
click at [203, 172] on icon "0" at bounding box center [412, 211] width 591 height 368
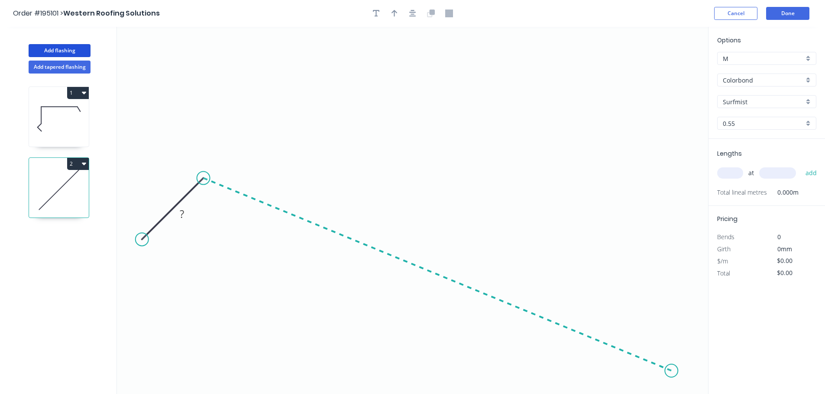
click at [671, 371] on icon "0 ?" at bounding box center [412, 211] width 591 height 368
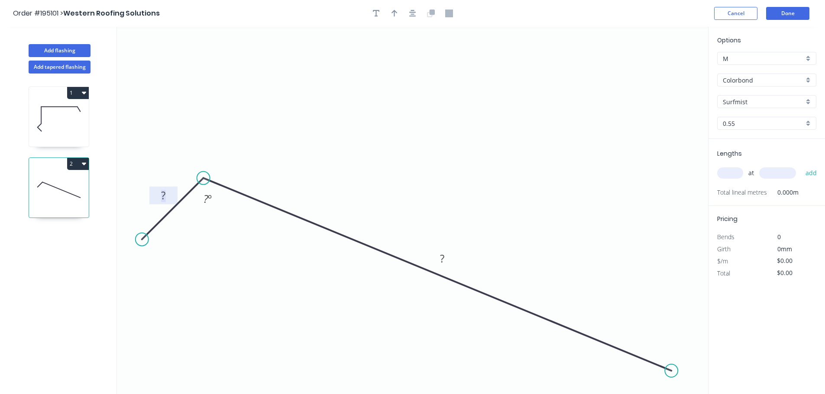
click at [162, 193] on tspan "?" at bounding box center [163, 195] width 4 height 14
click at [410, 15] on icon "button" at bounding box center [412, 14] width 7 height 8
type input "$8.22"
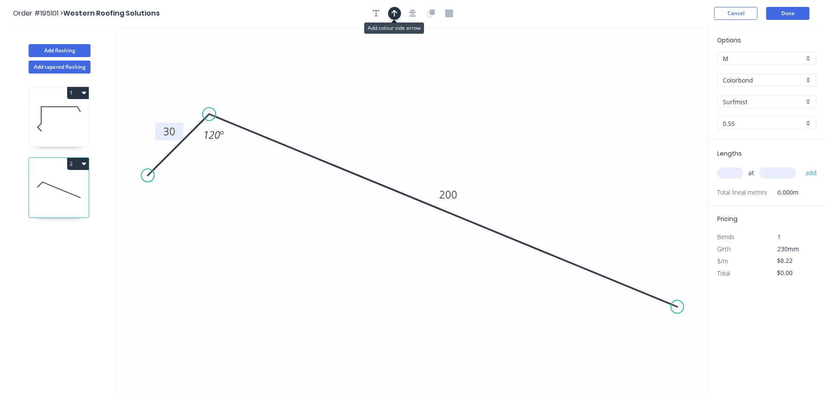
click at [397, 12] on button "button" at bounding box center [394, 13] width 13 height 13
drag, startPoint x: 664, startPoint y: 68, endPoint x: 633, endPoint y: 111, distance: 53.7
click at [499, 57] on icon at bounding box center [498, 47] width 8 height 28
click at [728, 172] on input "text" at bounding box center [730, 173] width 26 height 11
type input "1"
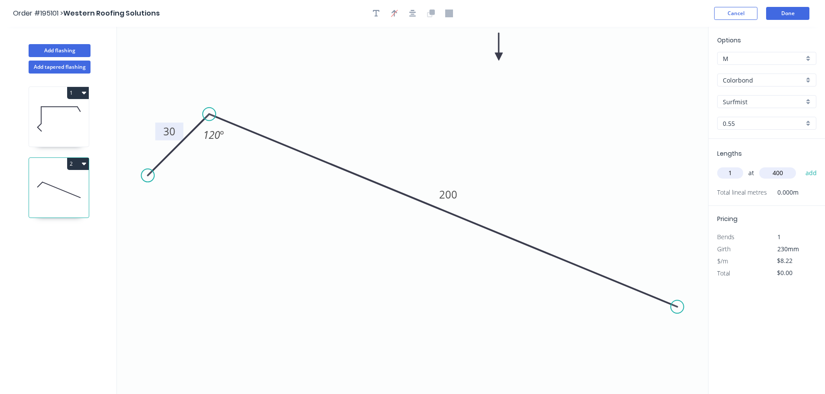
type input "400"
click at [801, 166] on button "add" at bounding box center [811, 173] width 20 height 15
type input "$8.22"
click at [52, 52] on button "Add flashing" at bounding box center [60, 50] width 62 height 13
type input "$0.00"
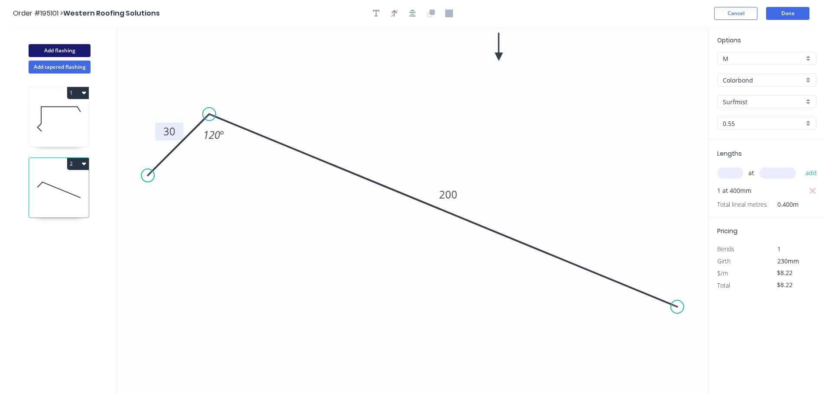
type input "$0.00"
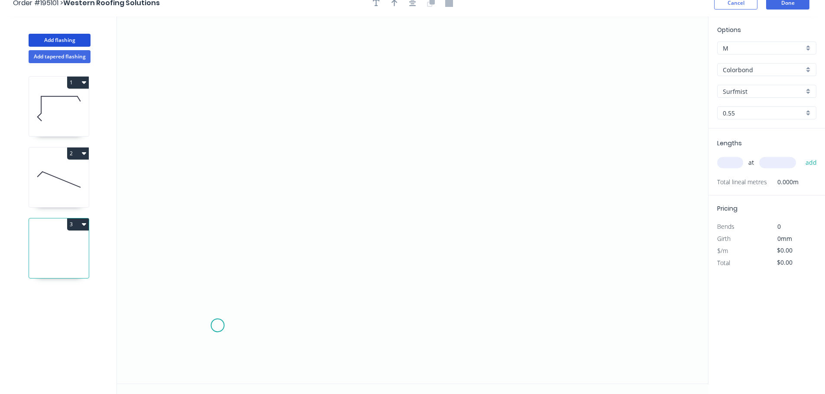
scroll to position [16, 0]
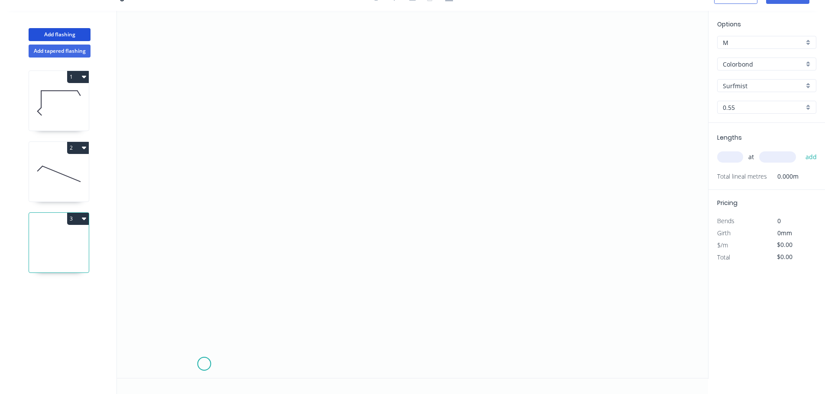
click at [204, 363] on icon "0" at bounding box center [412, 195] width 591 height 368
click at [159, 319] on icon "0" at bounding box center [412, 195] width 591 height 368
click at [204, 276] on icon at bounding box center [182, 297] width 45 height 45
click at [213, 67] on icon "0 ? ?" at bounding box center [412, 195] width 591 height 368
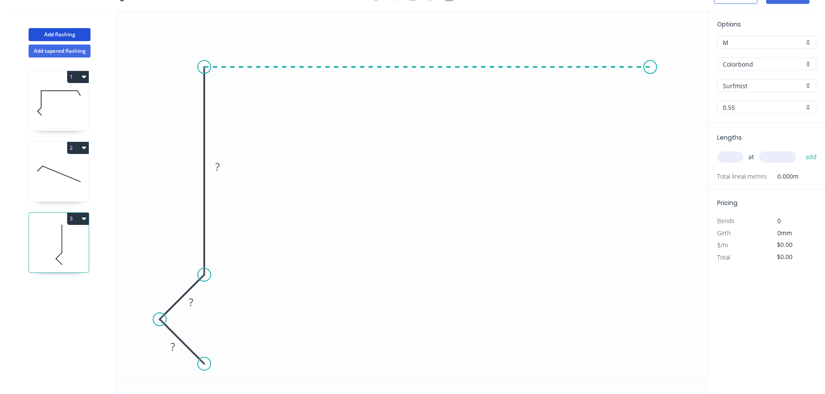
click at [650, 91] on icon "0 ? ? ?" at bounding box center [412, 195] width 591 height 368
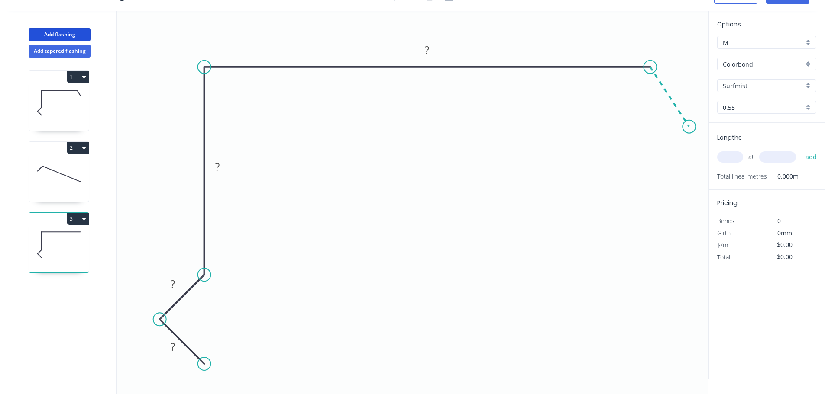
click at [687, 128] on icon "0 ? ? ? ?" at bounding box center [412, 195] width 591 height 368
click at [176, 347] on rect at bounding box center [172, 348] width 17 height 12
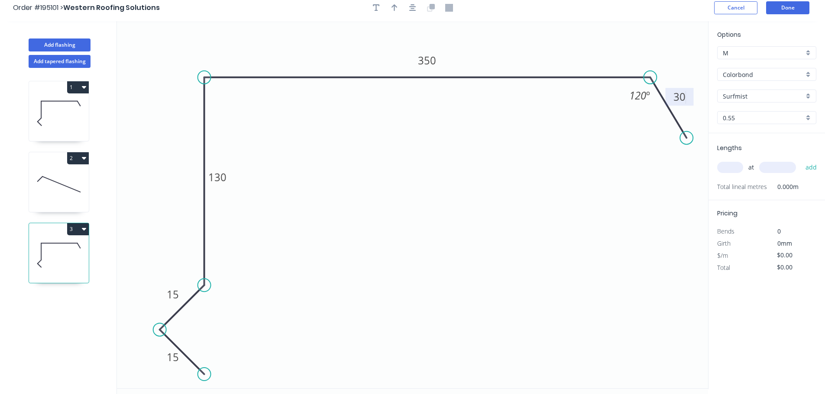
scroll to position [0, 0]
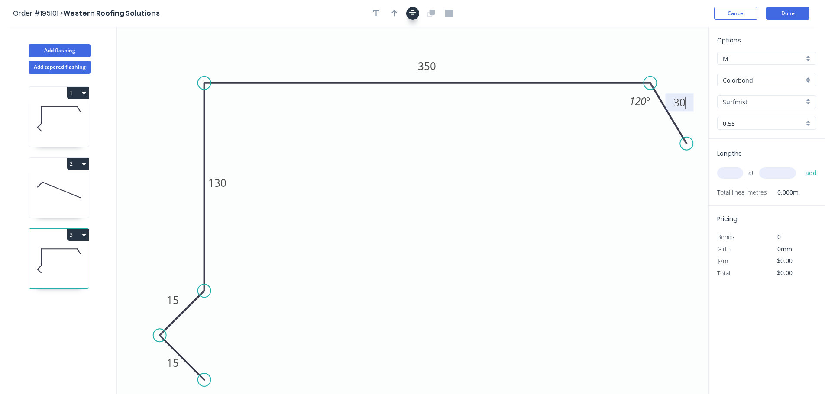
click at [408, 11] on button "button" at bounding box center [412, 13] width 13 height 13
type input "$15.53"
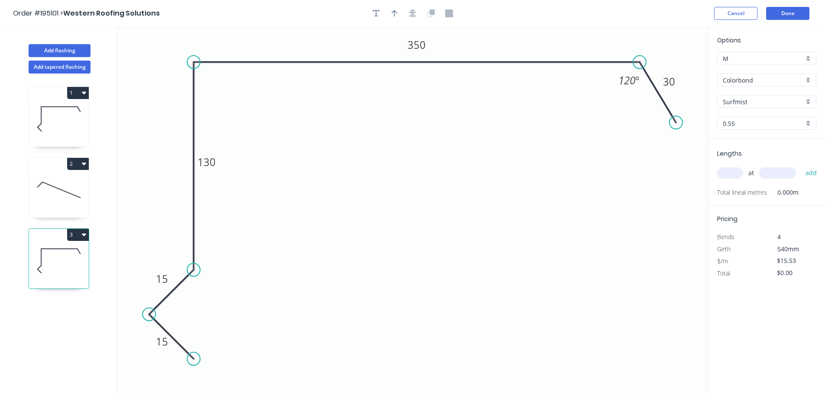
click at [398, 10] on button "button" at bounding box center [394, 13] width 13 height 13
drag, startPoint x: 666, startPoint y: 62, endPoint x: 664, endPoint y: 53, distance: 9.3
click at [665, 54] on icon "0 15 15 130 350 30 120 º" at bounding box center [412, 211] width 591 height 368
drag, startPoint x: 663, startPoint y: 52, endPoint x: 670, endPoint y: 45, distance: 9.5
click at [670, 45] on icon "0 15 15 130 350 30 120 º" at bounding box center [412, 211] width 591 height 368
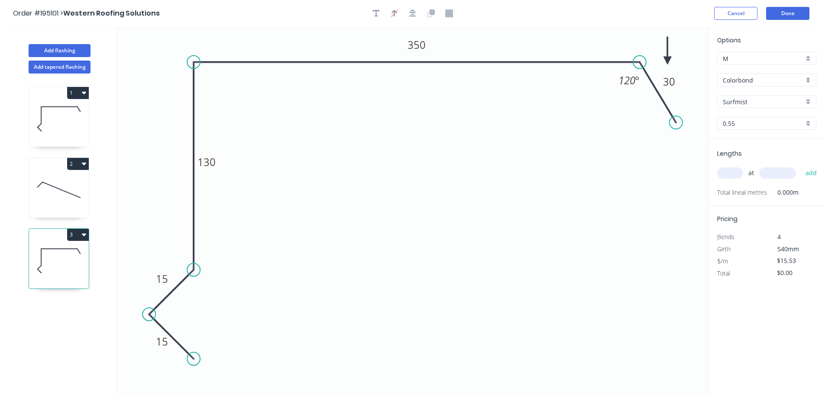
drag, startPoint x: 662, startPoint y: 68, endPoint x: 677, endPoint y: 57, distance: 19.1
click at [671, 57] on icon at bounding box center [667, 51] width 8 height 28
click at [677, 56] on icon at bounding box center [677, 47] width 8 height 28
drag, startPoint x: 677, startPoint y: 56, endPoint x: 680, endPoint y: 50, distance: 6.2
click at [680, 50] on icon at bounding box center [680, 40] width 8 height 28
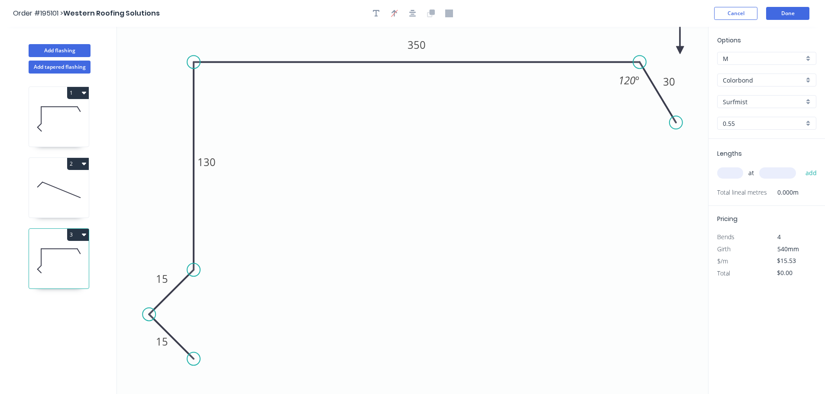
click at [680, 50] on icon at bounding box center [680, 40] width 8 height 28
drag, startPoint x: 680, startPoint y: 50, endPoint x: 689, endPoint y: 40, distance: 13.2
click at [689, 40] on icon at bounding box center [695, 34] width 25 height 25
click at [729, 171] on input "text" at bounding box center [730, 173] width 26 height 11
type input "6"
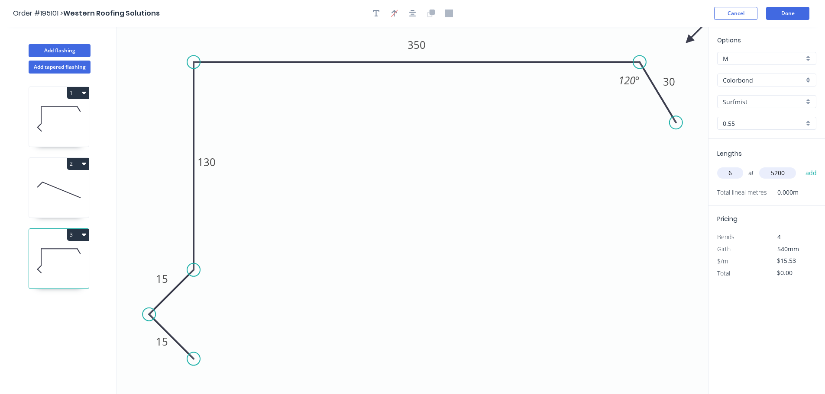
type input "5200"
click at [801, 166] on button "add" at bounding box center [811, 173] width 20 height 15
type input "$484.54"
click at [83, 46] on button "Add flashing" at bounding box center [60, 50] width 62 height 13
type input "$0.00"
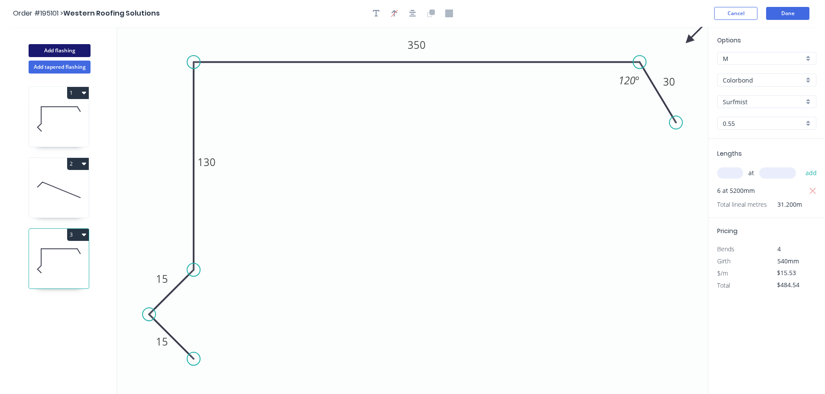
type input "$0.00"
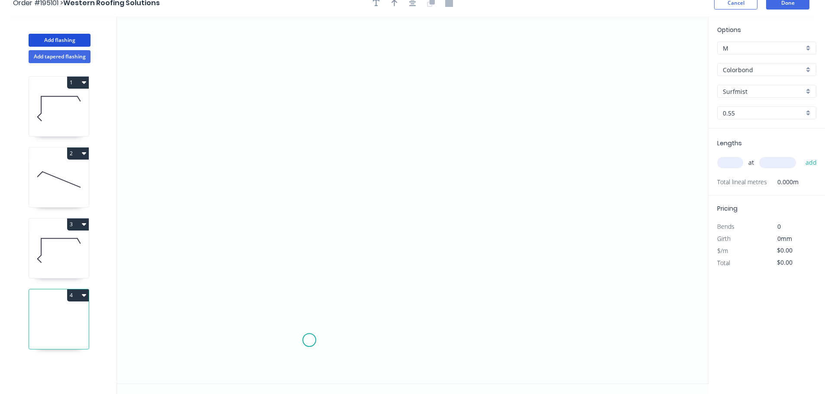
scroll to position [16, 0]
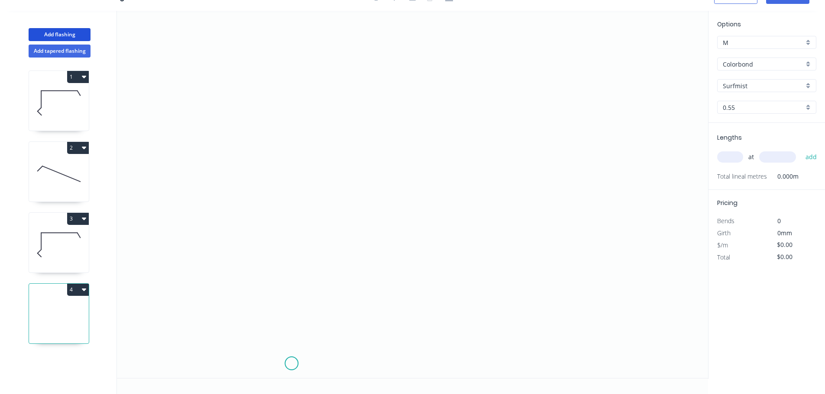
click at [288, 363] on icon "0" at bounding box center [412, 195] width 591 height 368
click at [151, 360] on icon "0" at bounding box center [412, 195] width 591 height 368
click at [155, 261] on icon "0 ?" at bounding box center [412, 195] width 591 height 368
click at [177, 233] on icon "0 ? ?" at bounding box center [412, 195] width 591 height 368
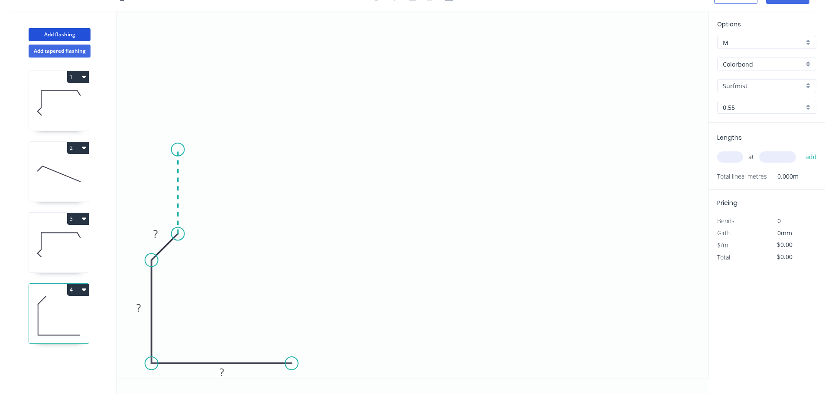
click at [184, 150] on icon "0 ? ? ?" at bounding box center [412, 195] width 591 height 368
click at [151, 121] on icon "0 ? ? ? ?" at bounding box center [412, 195] width 591 height 368
click at [156, 23] on icon "0 ? ? ? ? ?" at bounding box center [412, 195] width 591 height 368
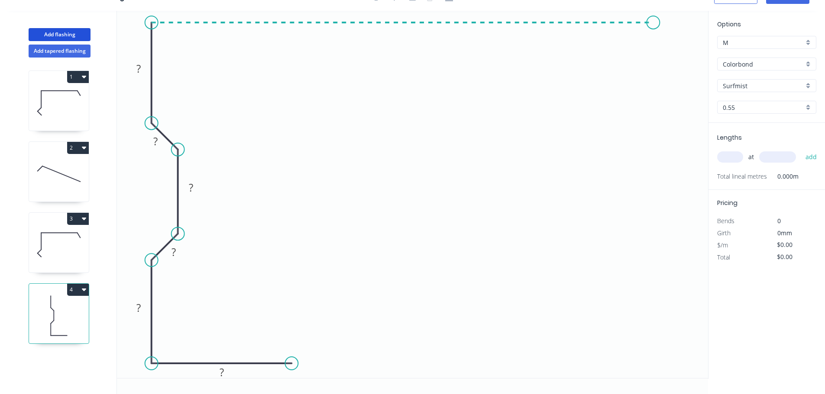
click at [654, 47] on icon "0 ? ? ? ? ? ?" at bounding box center [412, 195] width 591 height 368
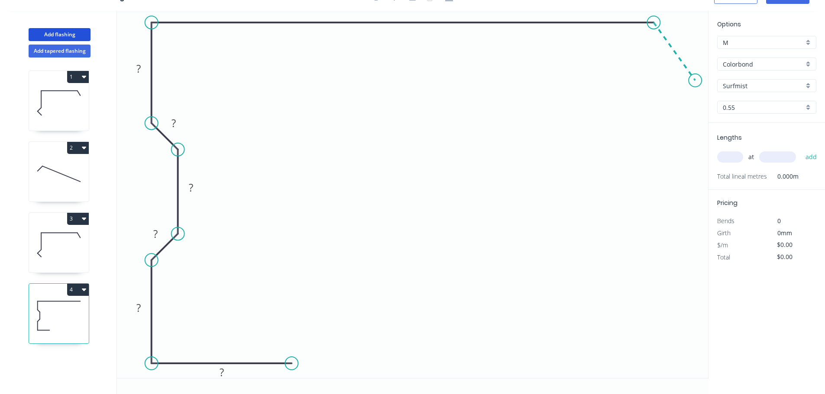
click at [695, 81] on icon "0 ? ? ? ? ? ? ?" at bounding box center [412, 195] width 591 height 368
drag, startPoint x: 291, startPoint y: 365, endPoint x: 300, endPoint y: 364, distance: 9.2
click at [300, 364] on circle at bounding box center [299, 363] width 13 height 13
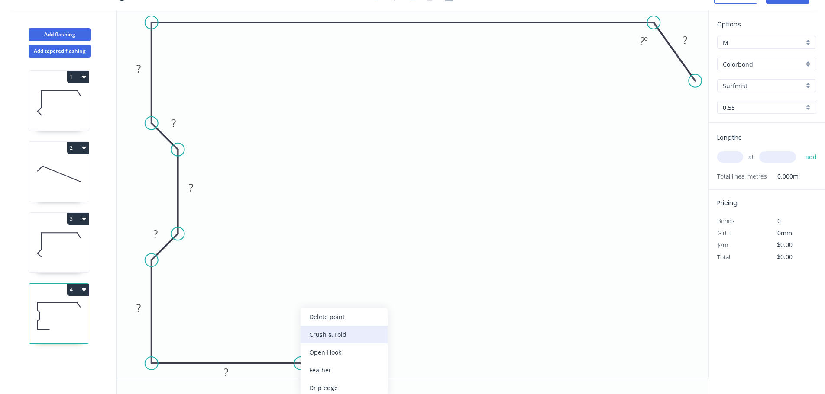
click at [336, 337] on div "Crush & Fold" at bounding box center [343, 335] width 87 height 18
drag, startPoint x: 305, startPoint y: 374, endPoint x: 358, endPoint y: 359, distance: 54.9
click at [358, 359] on rect at bounding box center [342, 363] width 35 height 18
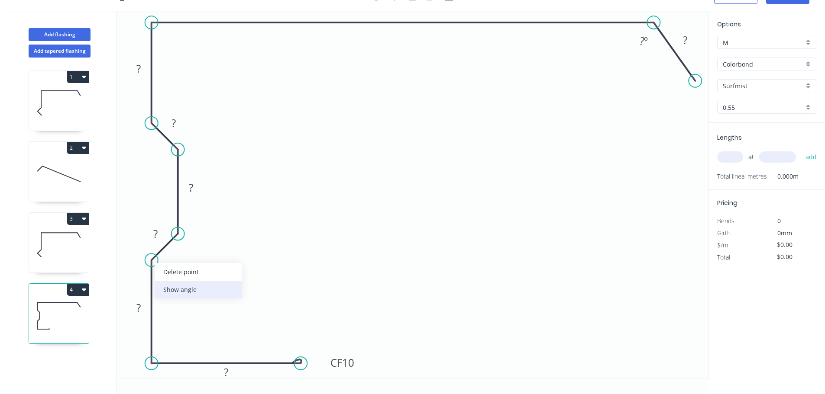
click at [185, 291] on div "Show angle" at bounding box center [198, 290] width 87 height 18
click at [204, 296] on div "Hide angle" at bounding box center [225, 295] width 87 height 18
click at [189, 284] on div "Show angle" at bounding box center [194, 287] width 87 height 18
click at [207, 171] on div "Show angle" at bounding box center [224, 177] width 87 height 18
click at [352, 365] on tspan "10" at bounding box center [348, 363] width 12 height 14
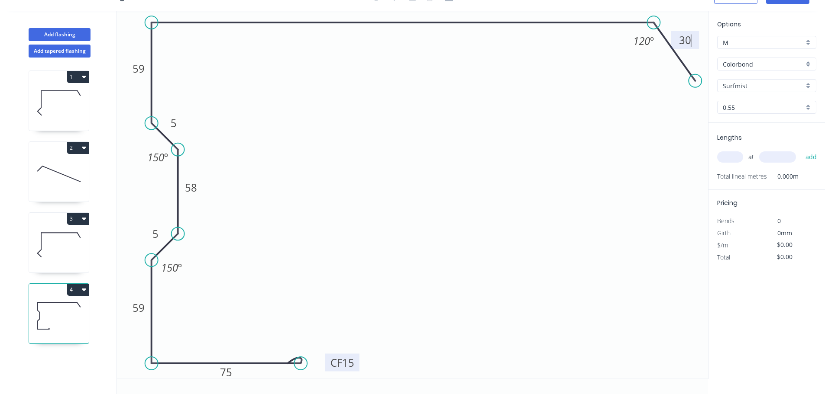
click at [732, 156] on input "text" at bounding box center [730, 157] width 26 height 11
type input "$22.45"
type input "1"
type input "3100"
click at [801, 150] on button "add" at bounding box center [811, 157] width 20 height 15
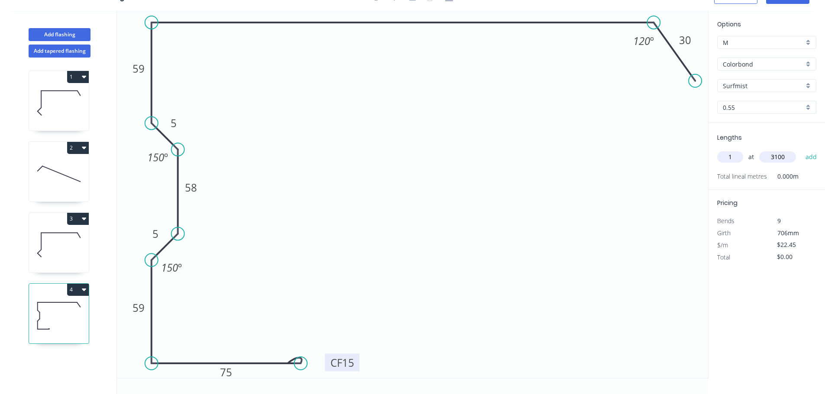
type input "$69.60"
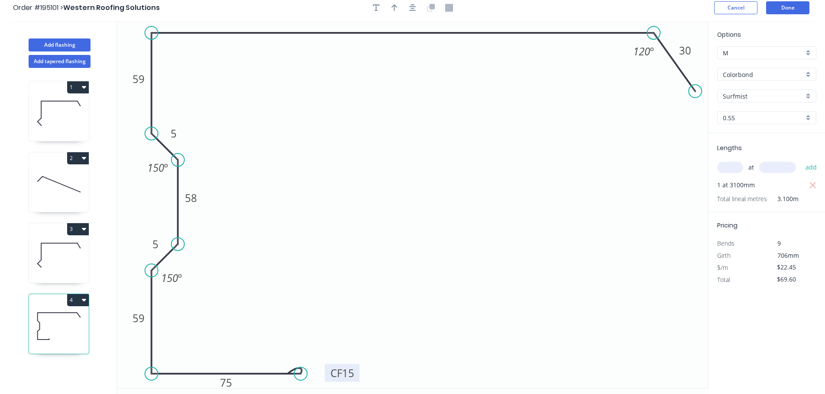
scroll to position [0, 0]
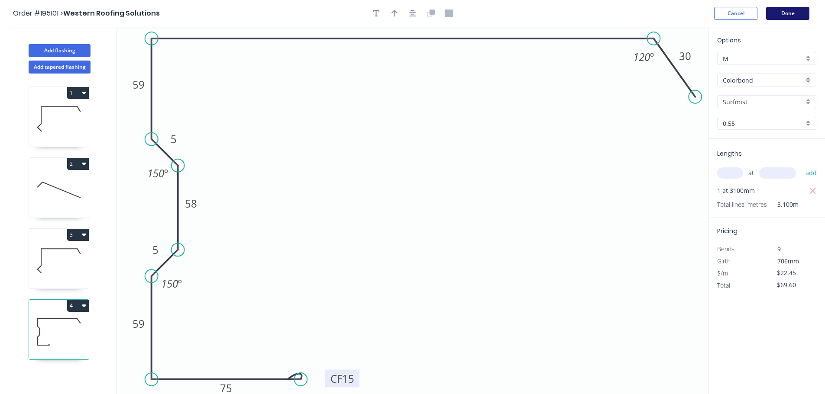
click at [784, 11] on button "Done" at bounding box center [787, 13] width 43 height 13
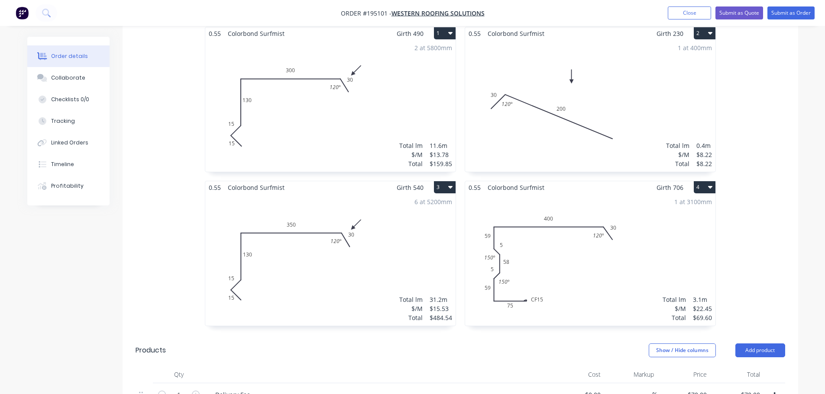
scroll to position [260, 0]
click at [780, 16] on button "Submit as Order" at bounding box center [790, 12] width 47 height 13
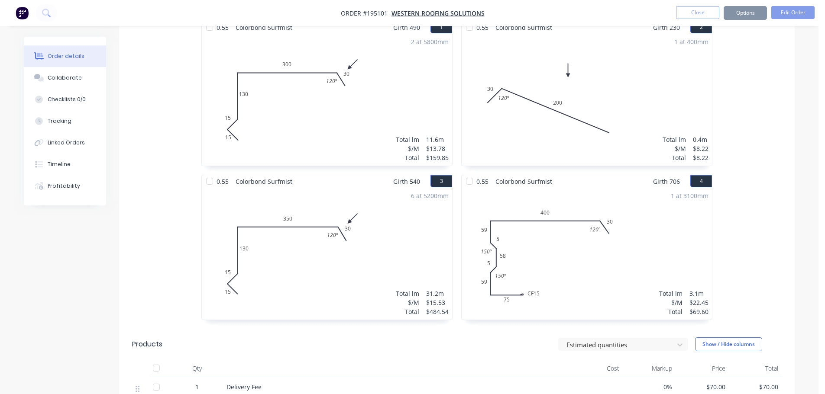
scroll to position [0, 0]
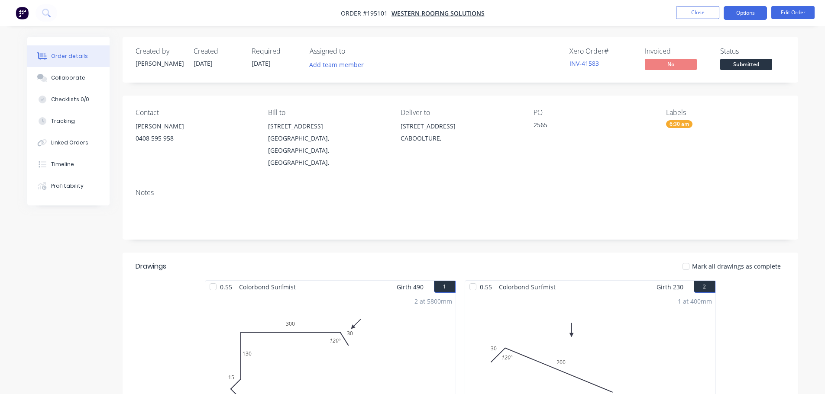
click at [755, 12] on button "Options" at bounding box center [744, 13] width 43 height 14
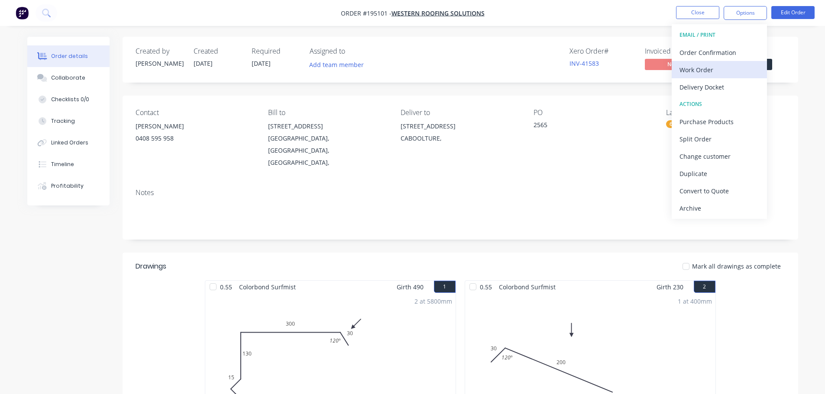
click at [693, 72] on div "Work Order" at bounding box center [719, 70] width 80 height 13
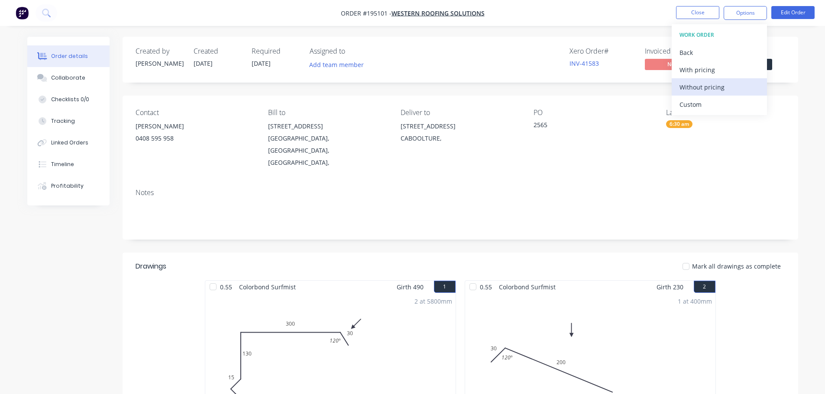
click at [703, 91] on div "Without pricing" at bounding box center [719, 87] width 80 height 13
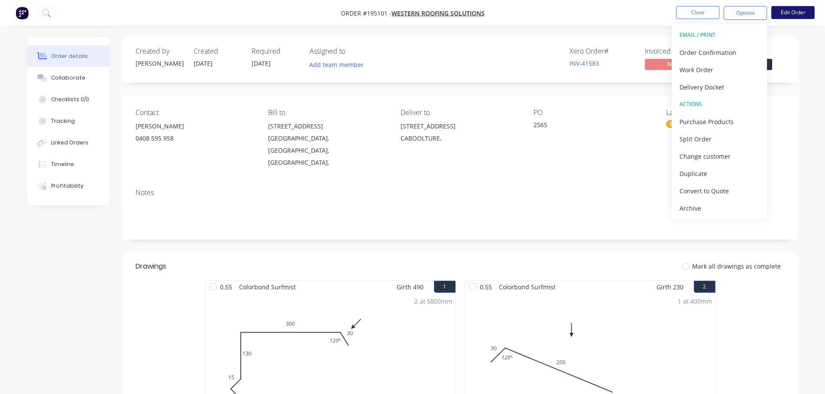
click at [783, 13] on button "Edit Order" at bounding box center [792, 12] width 43 height 13
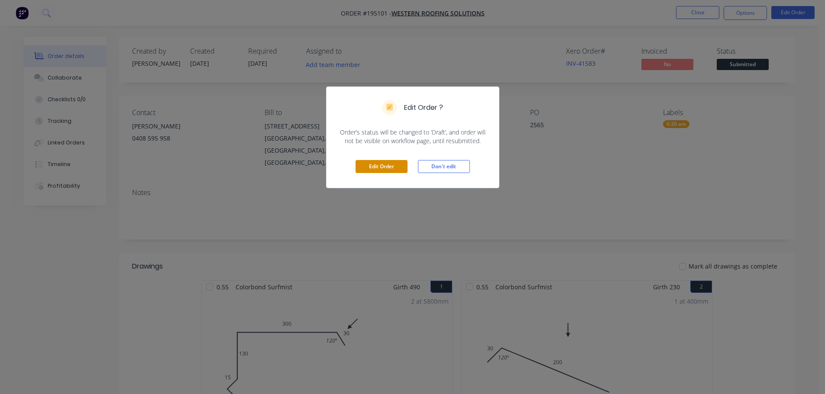
click at [384, 168] on button "Edit Order" at bounding box center [381, 166] width 52 height 13
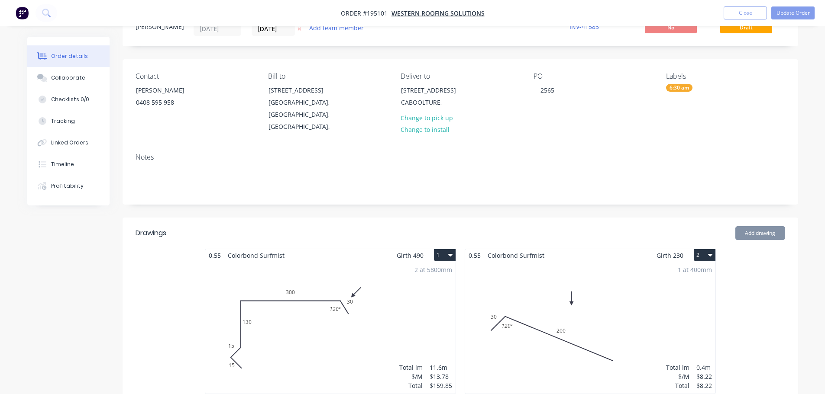
scroll to position [87, 0]
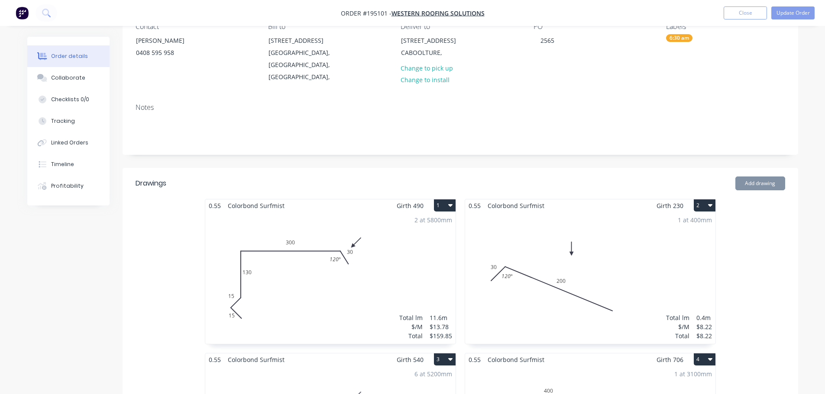
click at [555, 319] on div "1 at 400mm Total lm $/M Total 0.4m $8.22 $8.22" at bounding box center [590, 278] width 250 height 132
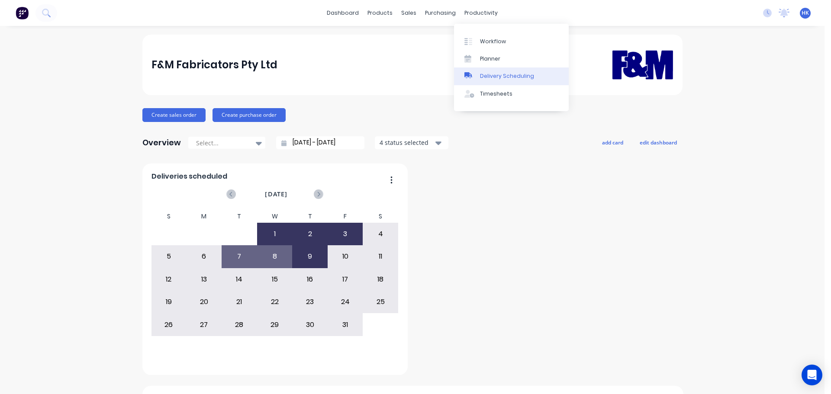
click at [500, 70] on link "Delivery Scheduling" at bounding box center [511, 76] width 115 height 17
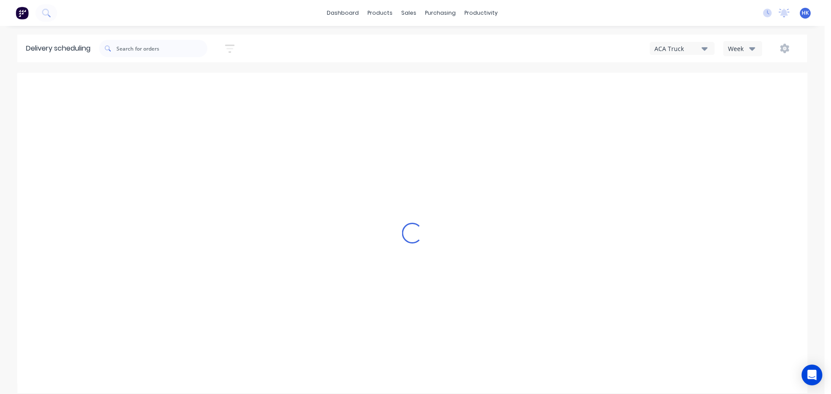
click at [737, 51] on div "Week" at bounding box center [740, 48] width 25 height 9
click at [745, 84] on div "Vehicle" at bounding box center [767, 88] width 86 height 17
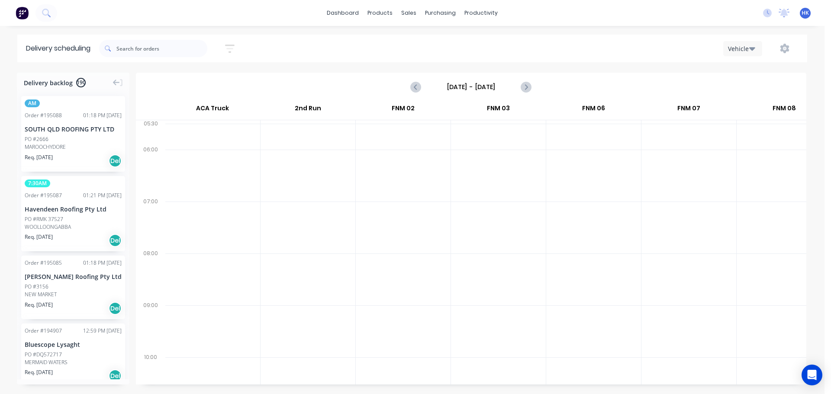
click at [474, 87] on input "Sunday - 05/10/25" at bounding box center [471, 87] width 86 height 13
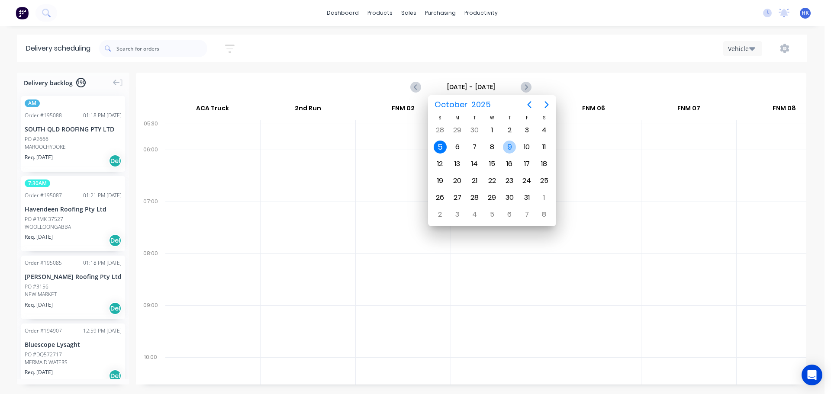
click at [504, 146] on div "9" at bounding box center [509, 147] width 13 height 13
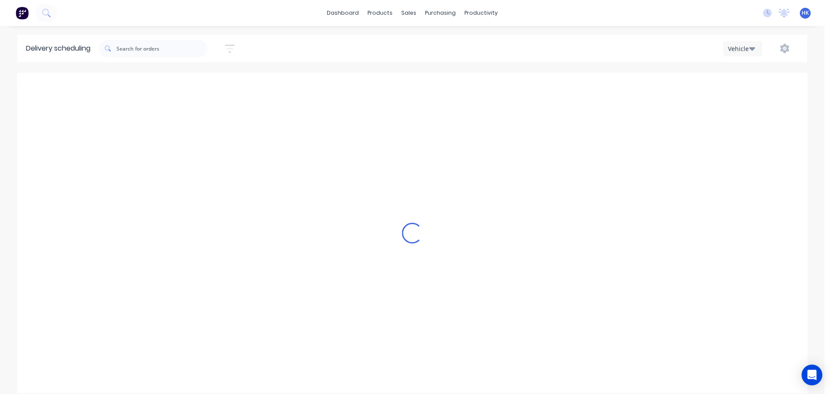
type input "Thursday - 09/10/25"
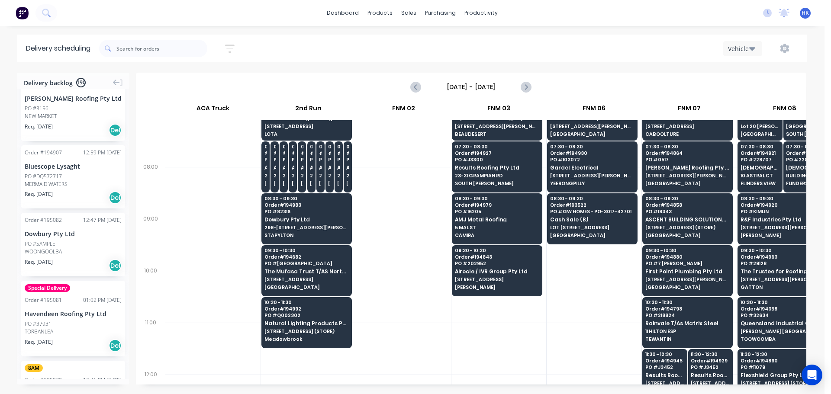
scroll to position [0, 0]
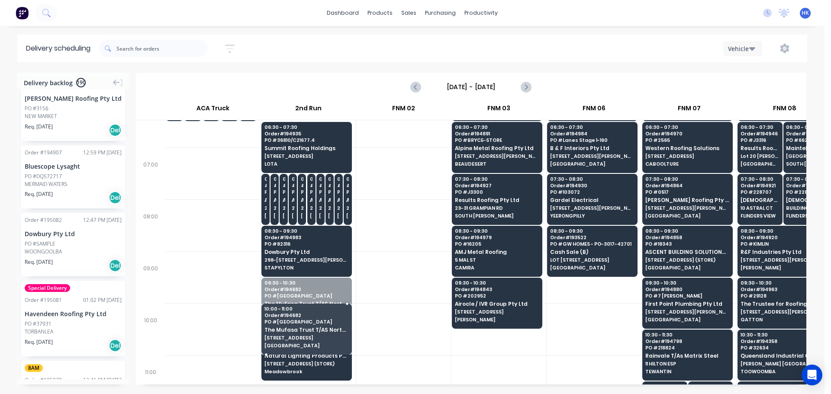
drag, startPoint x: 316, startPoint y: 381, endPoint x: 305, endPoint y: 371, distance: 14.1
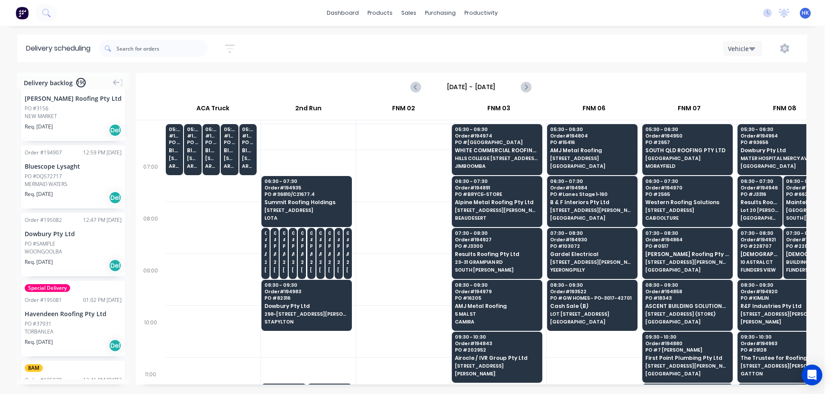
scroll to position [87, 0]
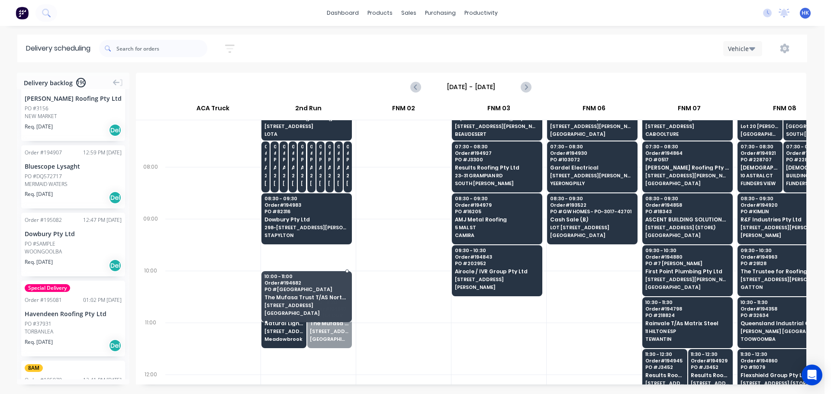
drag, startPoint x: 333, startPoint y: 323, endPoint x: 335, endPoint y: 296, distance: 27.3
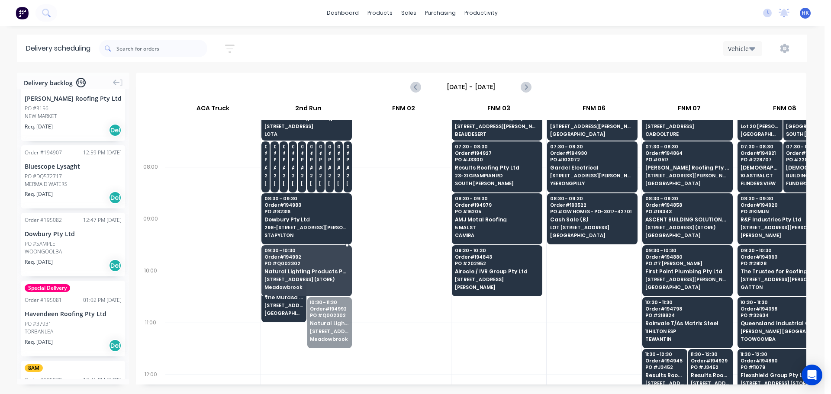
drag, startPoint x: 332, startPoint y: 330, endPoint x: 331, endPoint y: 275, distance: 55.0
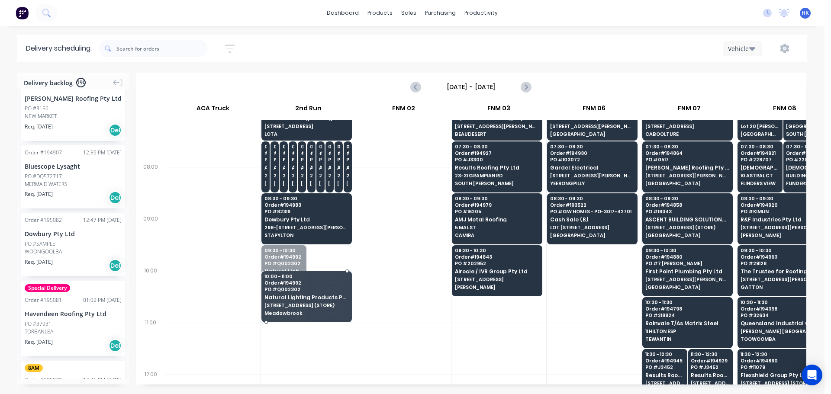
drag, startPoint x: 286, startPoint y: 274, endPoint x: 285, endPoint y: 303, distance: 29.0
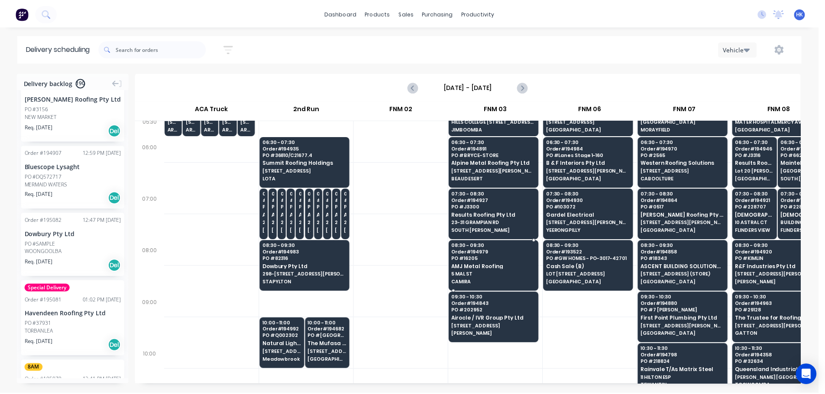
scroll to position [0, 0]
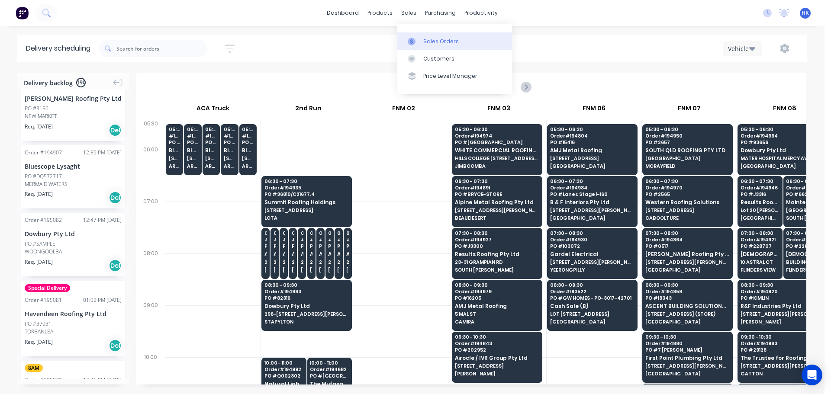
click at [424, 35] on link "Sales Orders" at bounding box center [454, 40] width 115 height 17
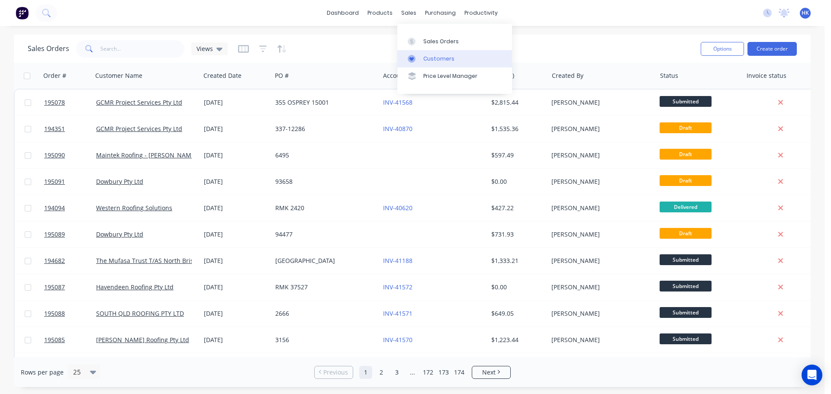
click at [438, 58] on div "Customers" at bounding box center [438, 59] width 31 height 8
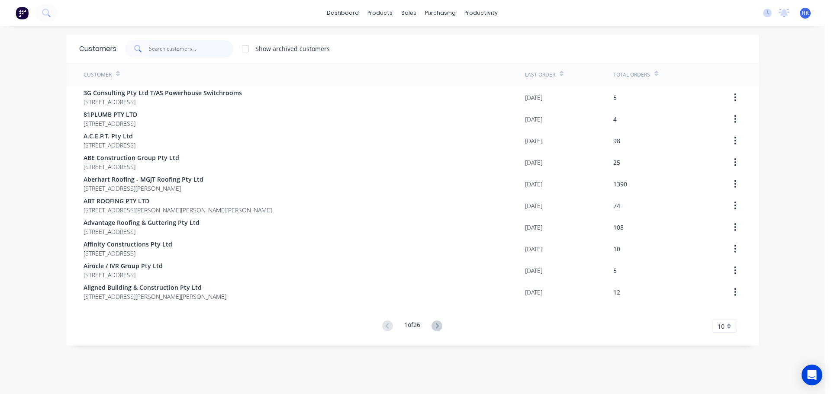
click at [189, 50] on input "text" at bounding box center [191, 48] width 84 height 17
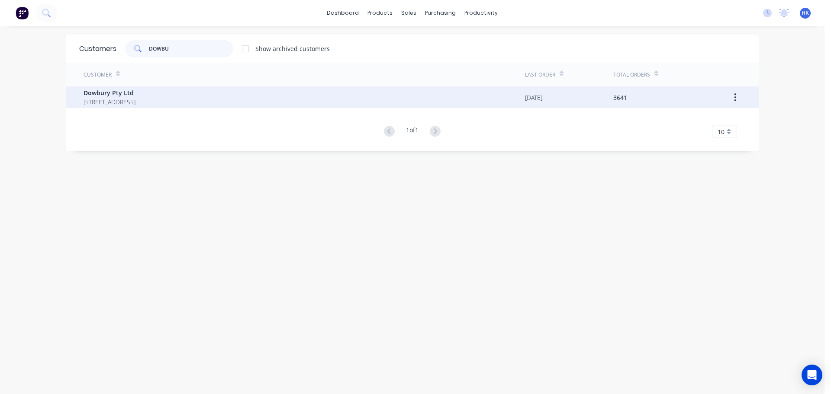
type input "DOWBU"
click at [265, 103] on div "Dowbury Pty Ltd 3/106 Flinders Parade North Lakes Queensland Australia 4509" at bounding box center [305, 98] width 442 height 22
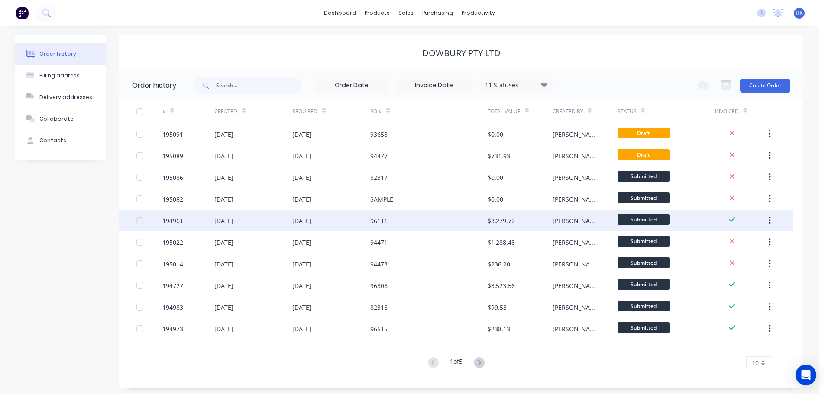
click at [360, 223] on div "[DATE]" at bounding box center [331, 221] width 78 height 22
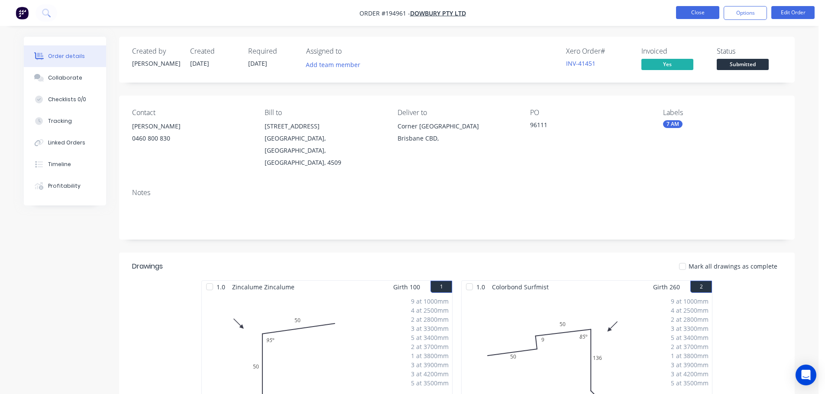
click at [685, 16] on button "Close" at bounding box center [697, 12] width 43 height 13
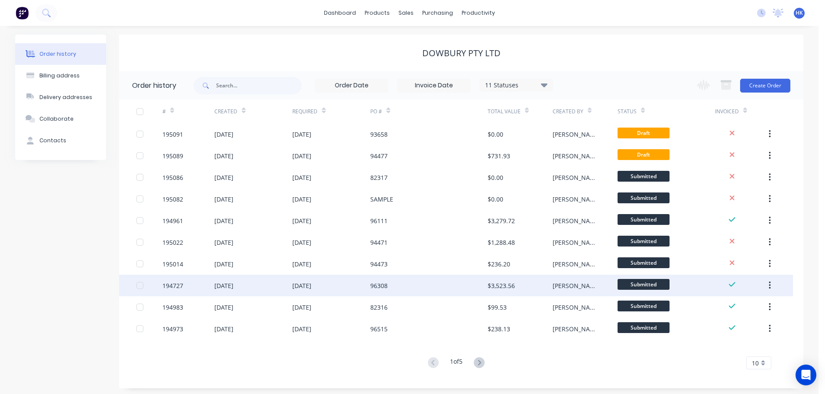
click at [367, 284] on div "[DATE]" at bounding box center [331, 286] width 78 height 22
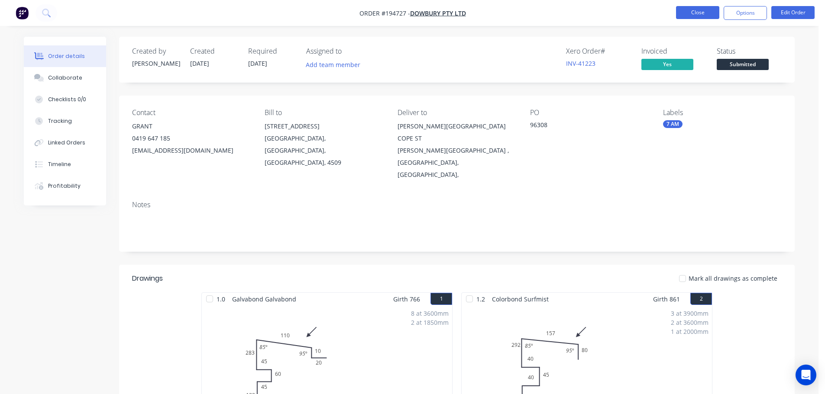
click at [692, 11] on button "Close" at bounding box center [697, 12] width 43 height 13
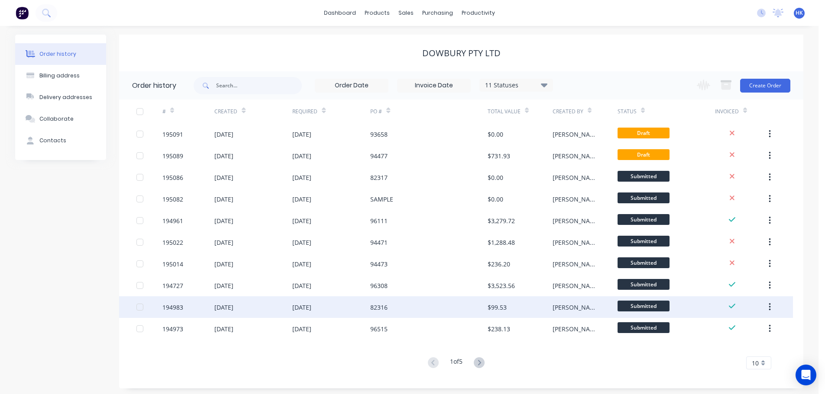
click at [384, 313] on div "82316" at bounding box center [428, 308] width 117 height 22
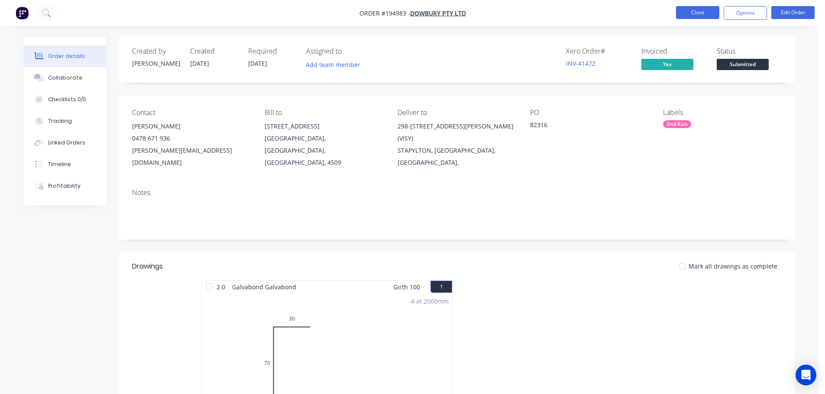
click at [685, 14] on button "Close" at bounding box center [697, 12] width 43 height 13
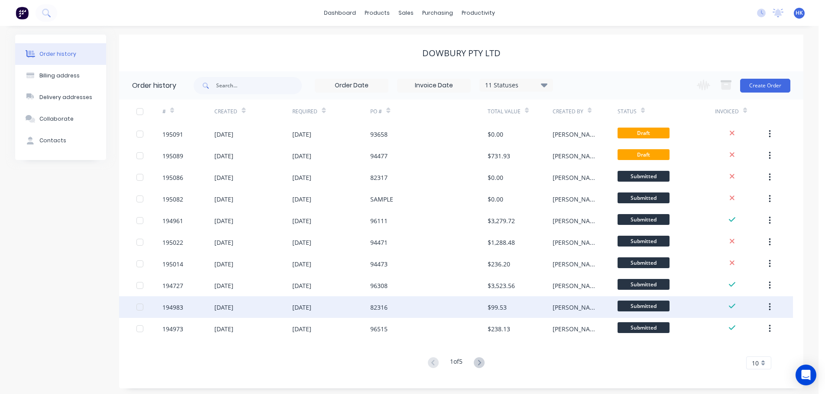
scroll to position [3, 0]
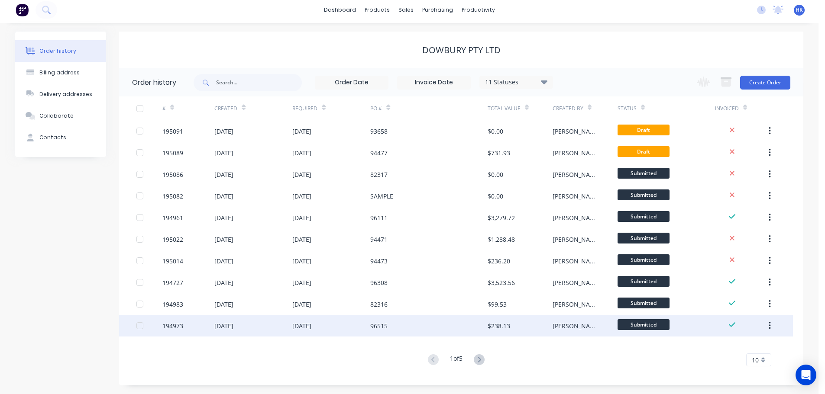
click at [382, 330] on div "96515" at bounding box center [428, 326] width 117 height 22
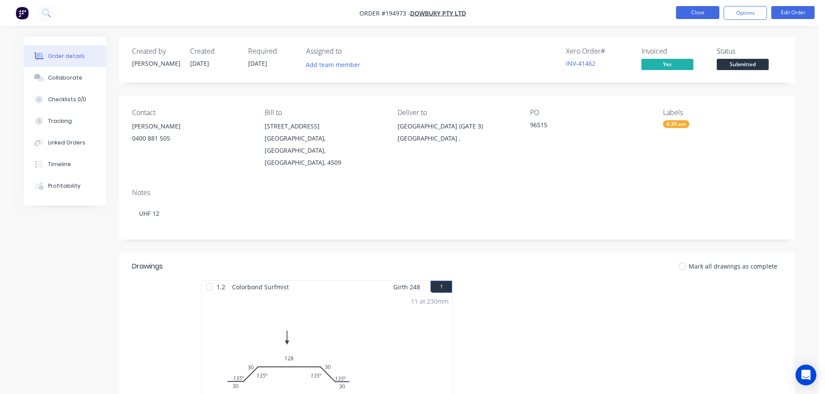
click at [681, 18] on button "Close" at bounding box center [697, 12] width 43 height 13
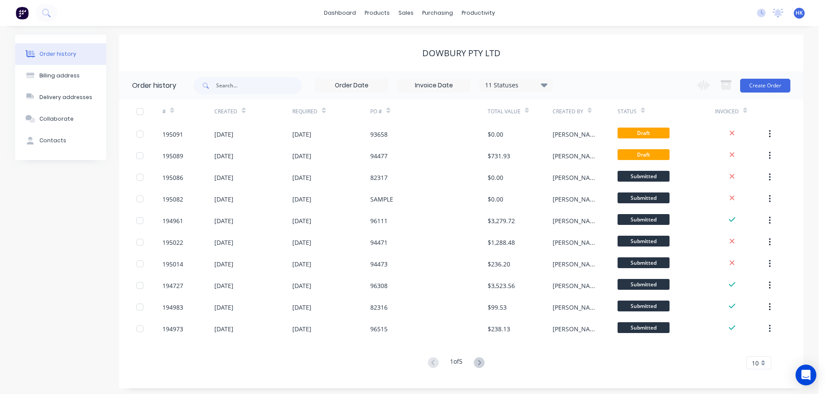
click at [481, 362] on g at bounding box center [479, 363] width 11 height 11
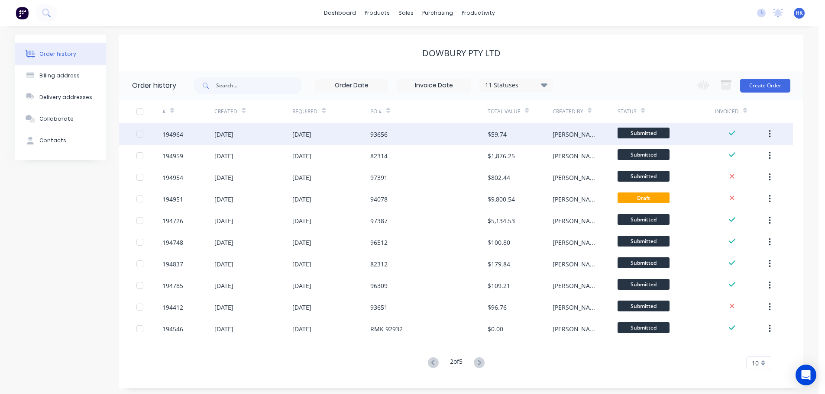
click at [348, 132] on div "[DATE]" at bounding box center [331, 134] width 78 height 22
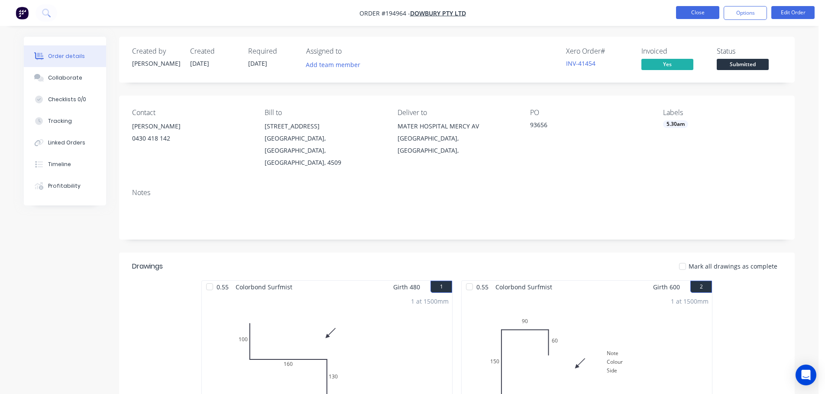
click at [700, 9] on button "Close" at bounding box center [697, 12] width 43 height 13
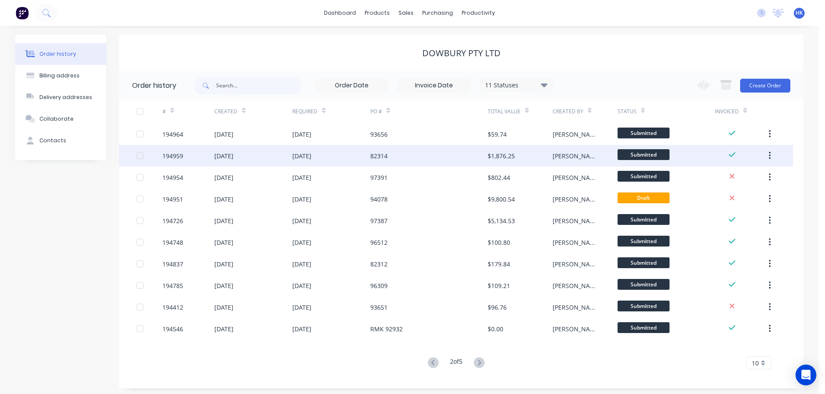
click at [433, 152] on div "82314" at bounding box center [428, 156] width 117 height 22
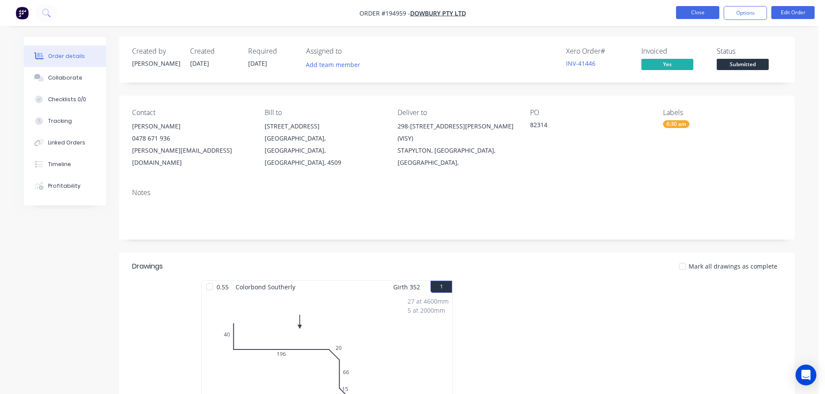
click at [704, 18] on button "Close" at bounding box center [697, 12] width 43 height 13
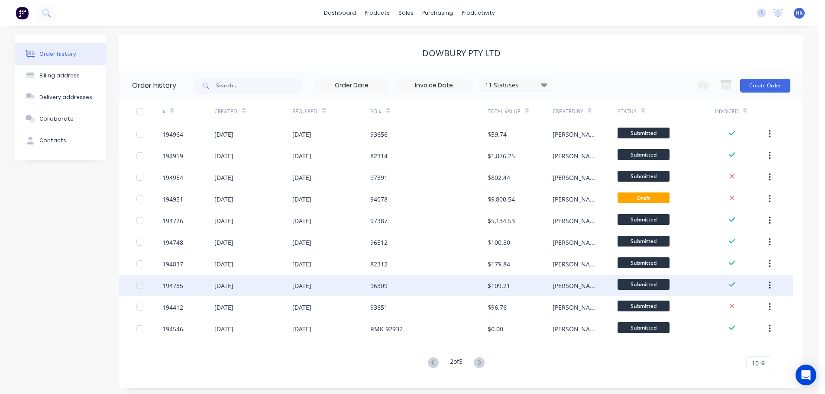
click at [438, 290] on div "96309" at bounding box center [428, 286] width 117 height 22
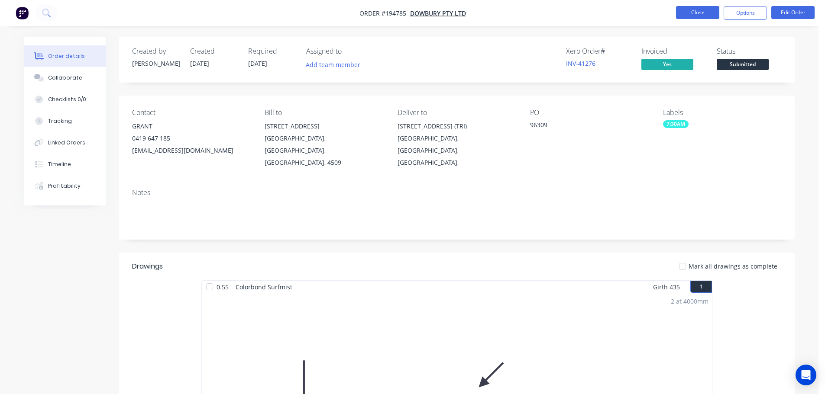
click at [697, 7] on button "Close" at bounding box center [697, 12] width 43 height 13
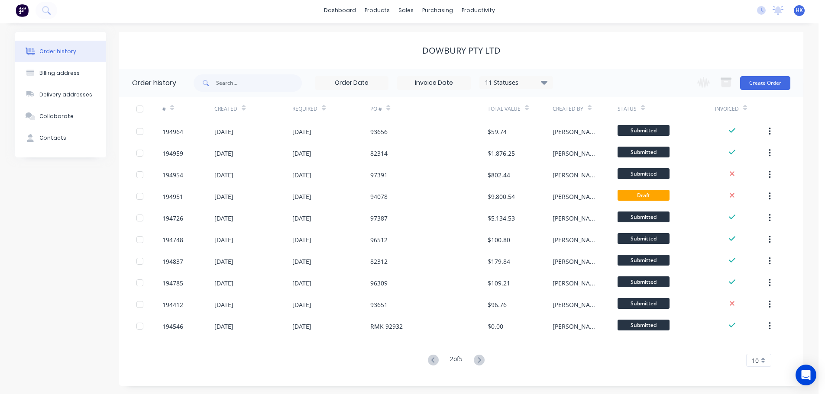
scroll to position [3, 0]
click at [484, 364] on button at bounding box center [479, 360] width 16 height 13
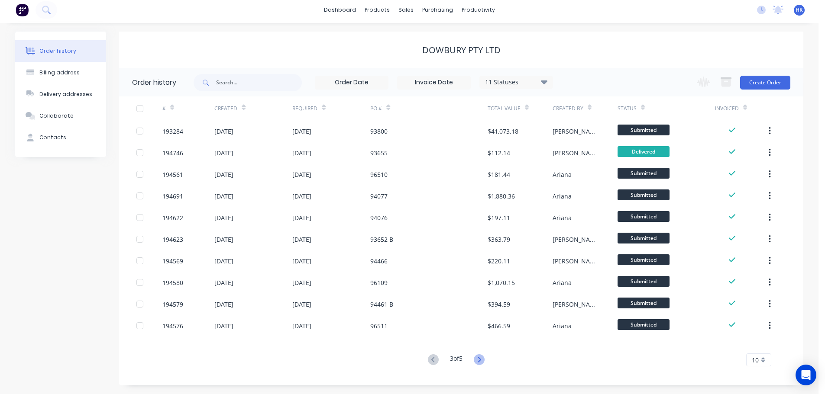
click at [477, 361] on icon at bounding box center [479, 360] width 11 height 11
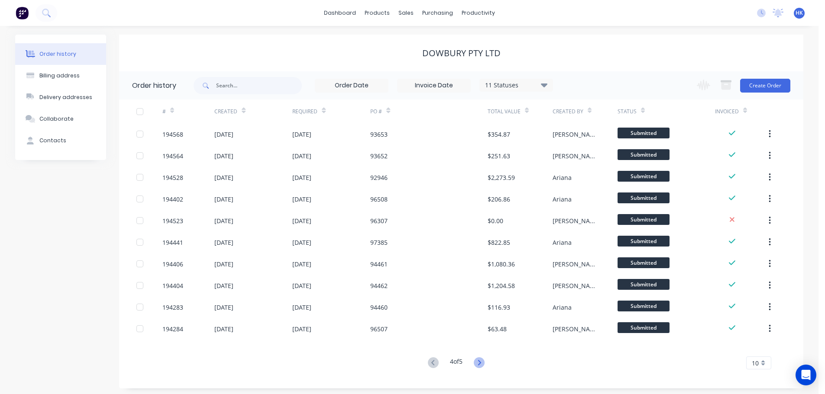
click at [484, 363] on icon at bounding box center [479, 363] width 11 height 11
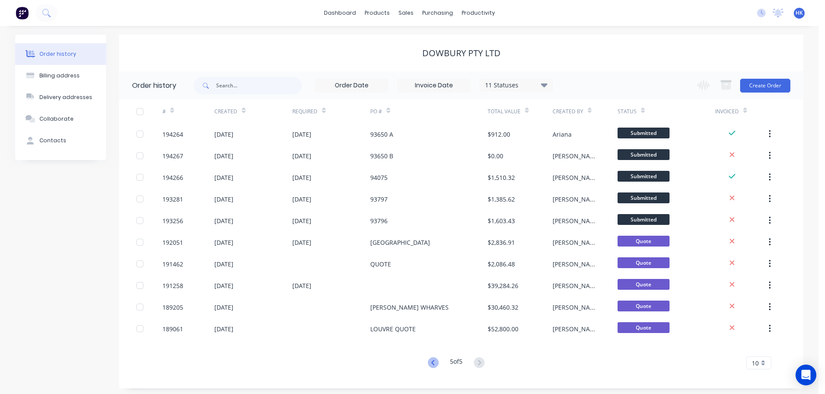
click at [430, 367] on icon at bounding box center [433, 363] width 11 height 11
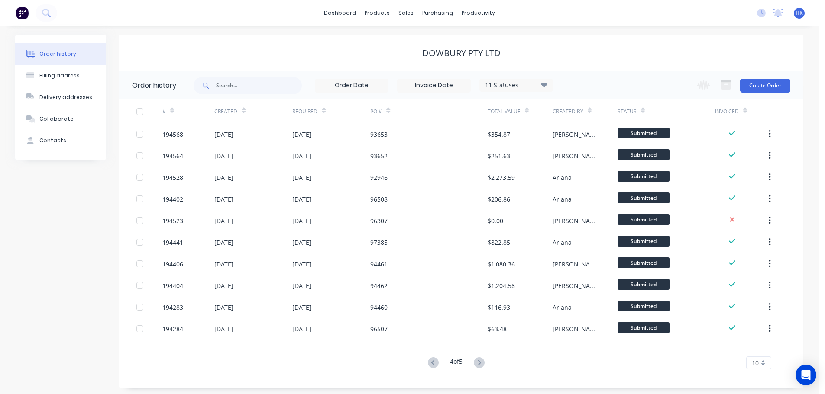
click at [430, 367] on icon at bounding box center [433, 363] width 11 height 11
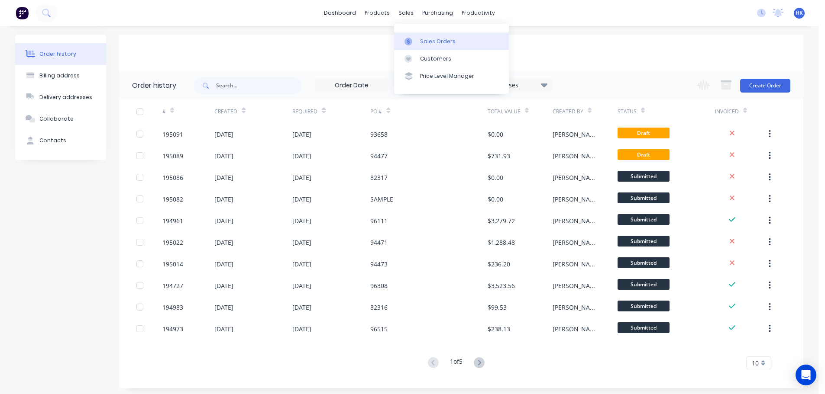
click at [422, 46] on link "Sales Orders" at bounding box center [451, 40] width 115 height 17
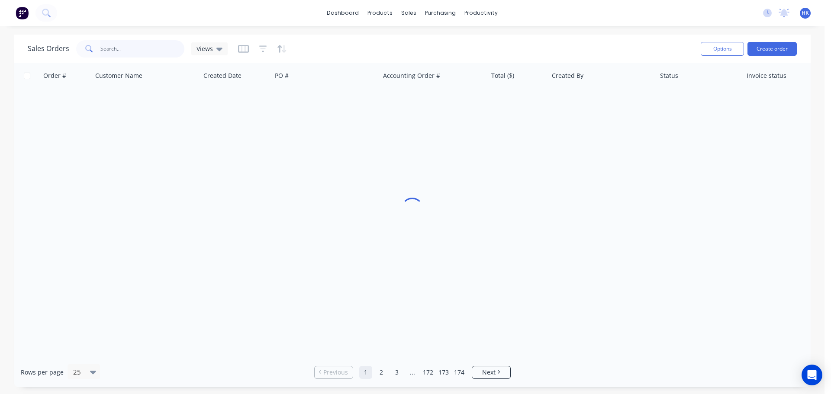
click at [165, 48] on input "text" at bounding box center [142, 48] width 84 height 17
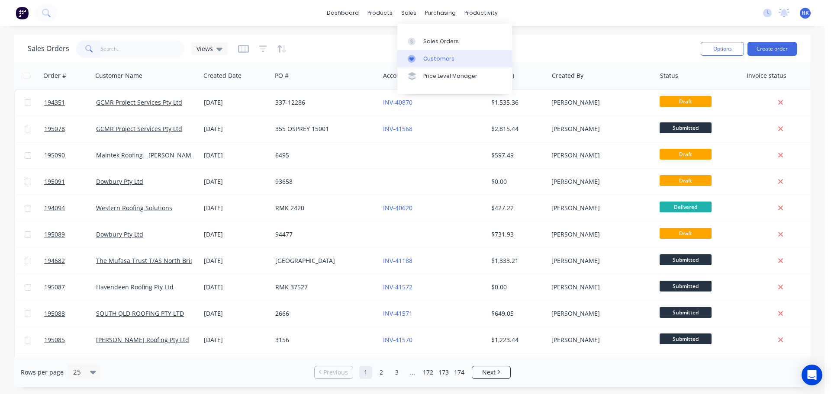
click at [425, 55] on div "Customers" at bounding box center [438, 59] width 31 height 8
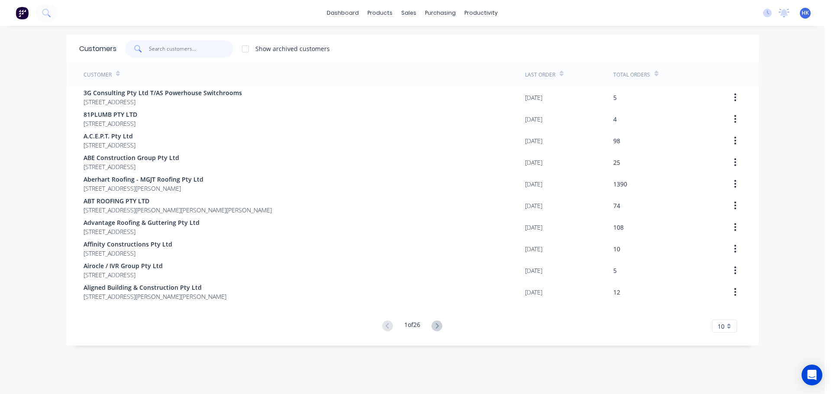
click at [159, 48] on input "text" at bounding box center [191, 48] width 84 height 17
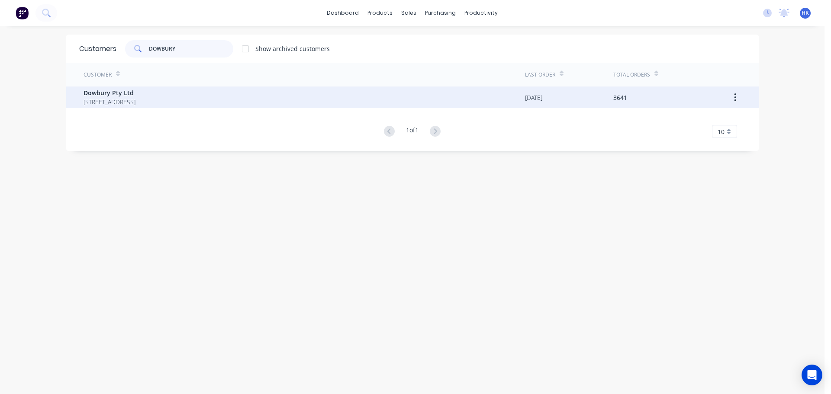
type input "DOWBURY"
click at [204, 105] on div "Dowbury Pty Ltd 3/106 Flinders Parade North Lakes Queensland Australia 4509" at bounding box center [305, 98] width 442 height 22
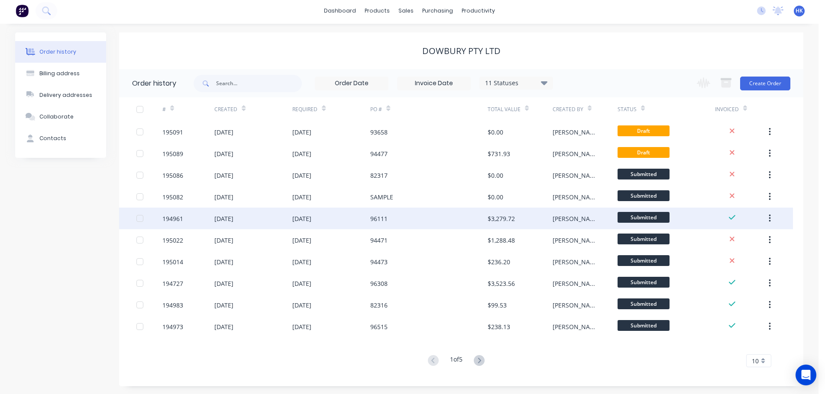
scroll to position [3, 0]
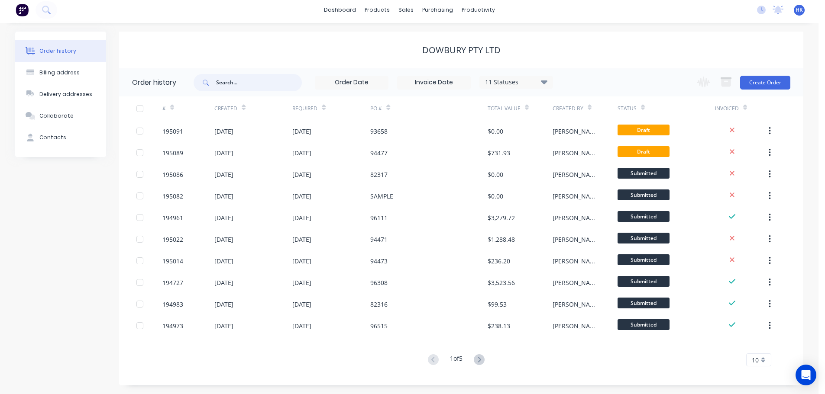
click at [273, 78] on input "text" at bounding box center [259, 82] width 86 height 17
type input "94471"
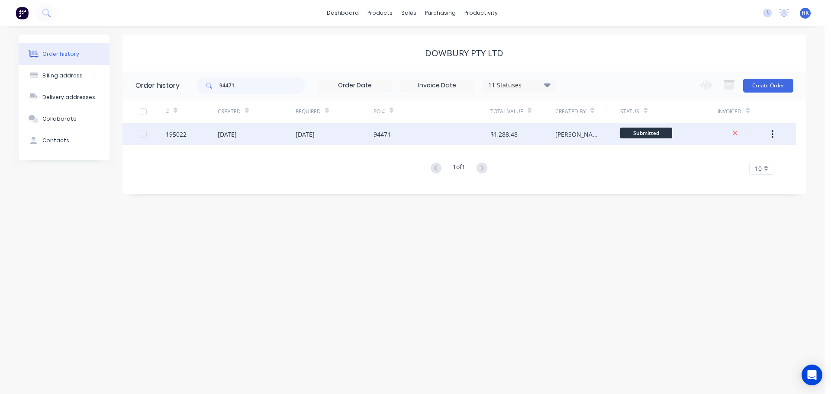
click at [342, 137] on div "[DATE]" at bounding box center [335, 134] width 78 height 22
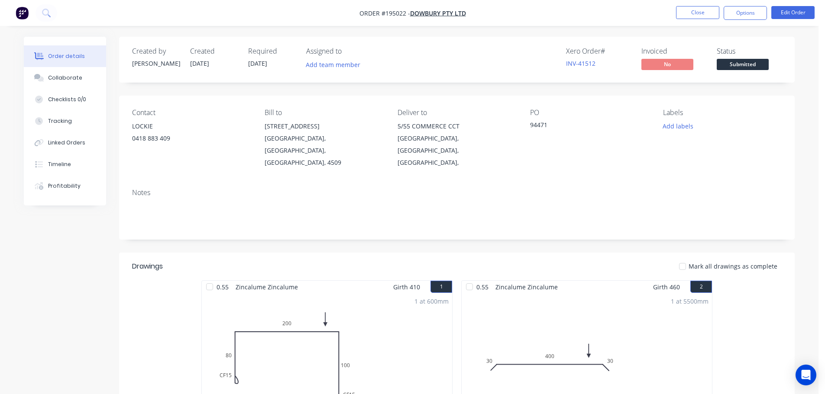
click at [704, 13] on button "Close" at bounding box center [697, 12] width 43 height 13
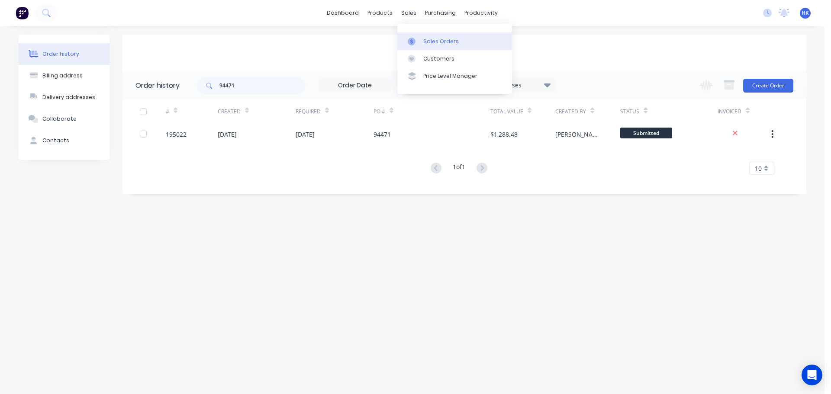
click at [429, 43] on div "Sales Orders" at bounding box center [440, 42] width 35 height 8
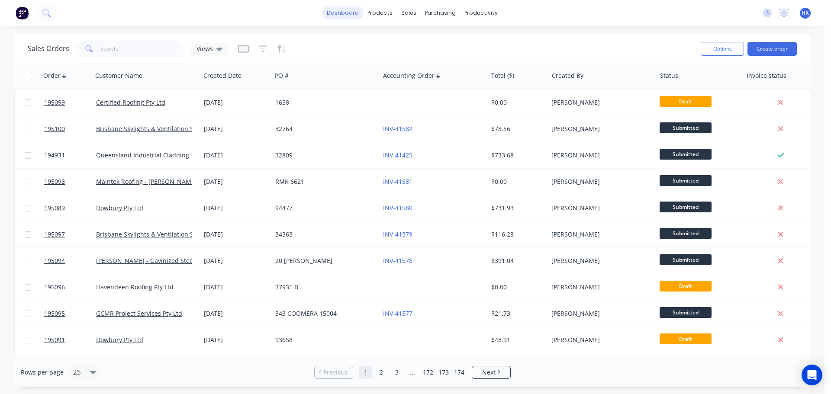
click at [352, 16] on link "dashboard" at bounding box center [342, 12] width 41 height 13
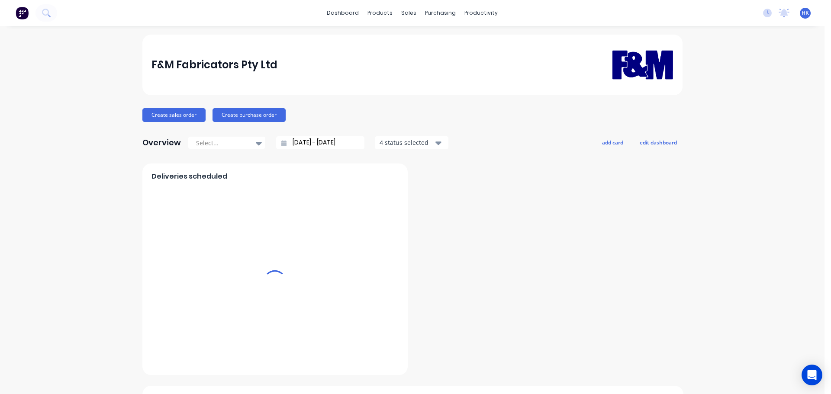
click at [348, 14] on link "dashboard" at bounding box center [342, 12] width 41 height 13
click at [315, 144] on input "08/09/25 - 09/10/25" at bounding box center [324, 142] width 74 height 13
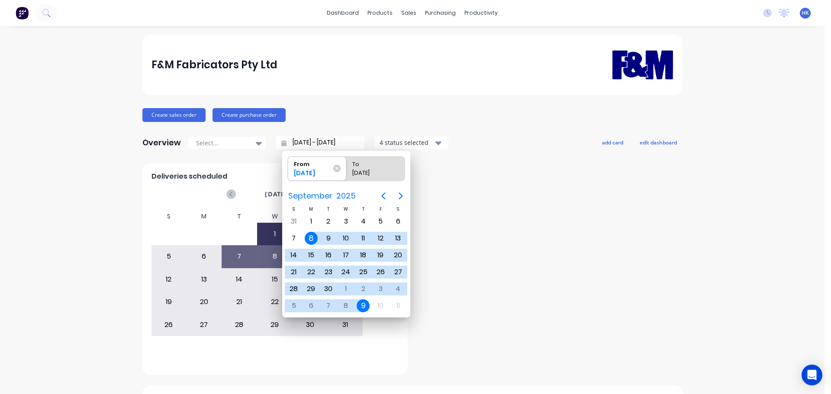
click at [363, 308] on div "9" at bounding box center [363, 306] width 13 height 13
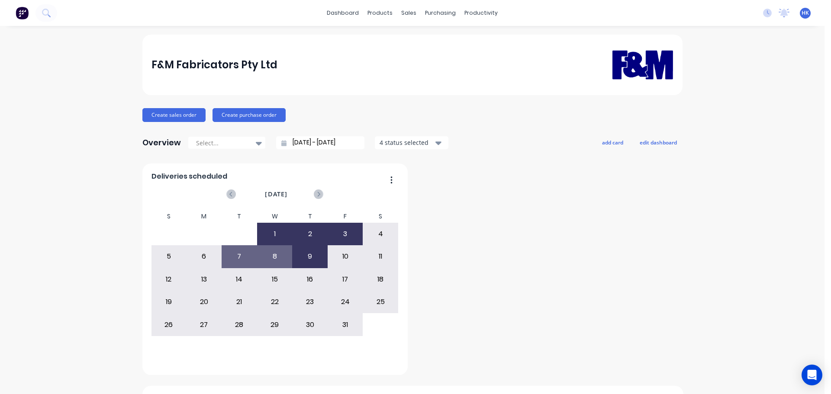
type input "09/10/25 - 09/10/25"
radio input "false"
radio input "true"
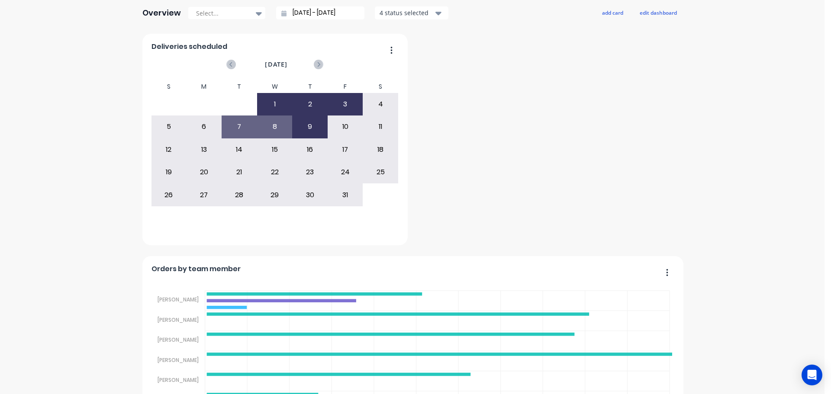
scroll to position [212, 0]
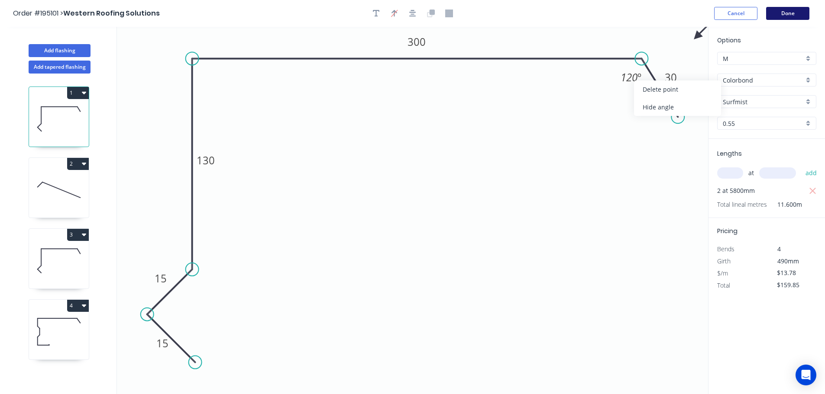
click at [783, 15] on button "Done" at bounding box center [787, 13] width 43 height 13
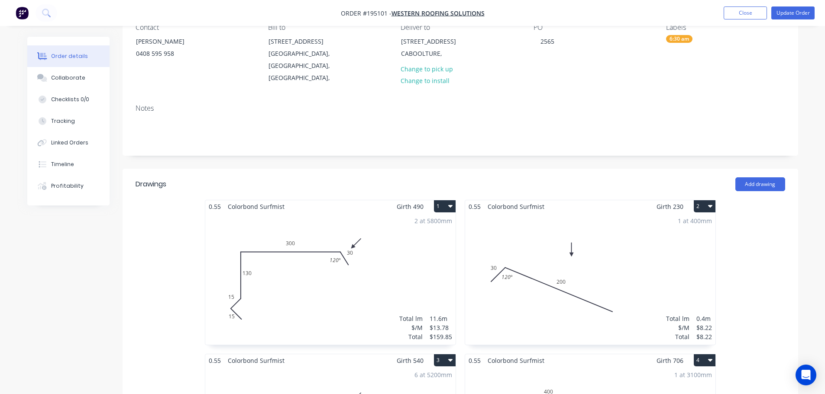
scroll to position [87, 0]
click at [742, 18] on button "Close" at bounding box center [744, 12] width 43 height 13
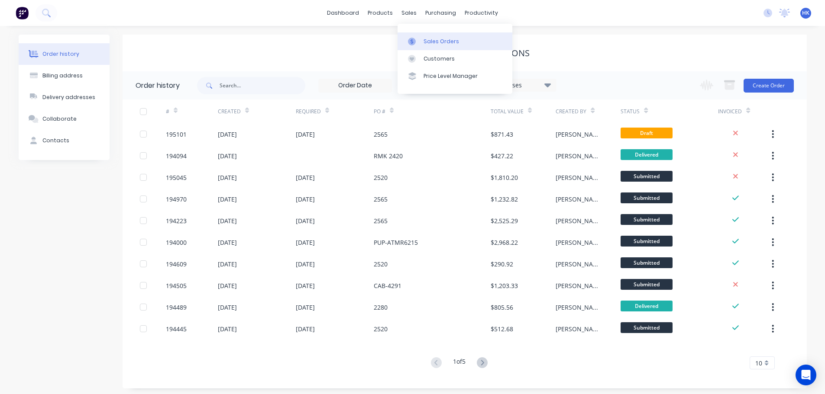
click at [431, 39] on div "Sales Orders" at bounding box center [440, 42] width 35 height 8
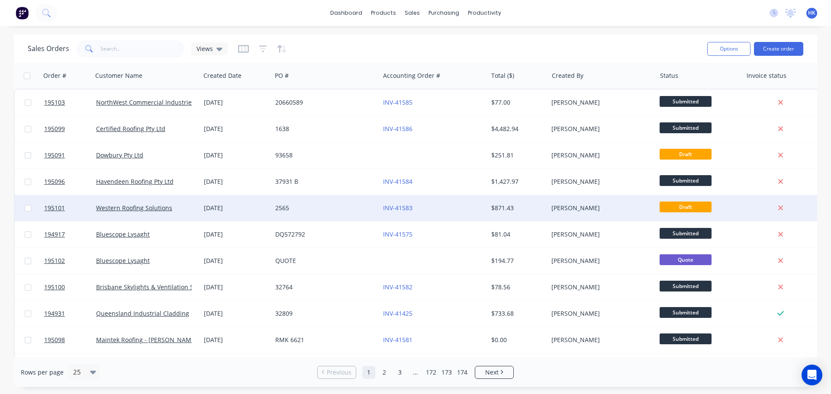
click at [473, 219] on div "INV-41583" at bounding box center [434, 208] width 108 height 26
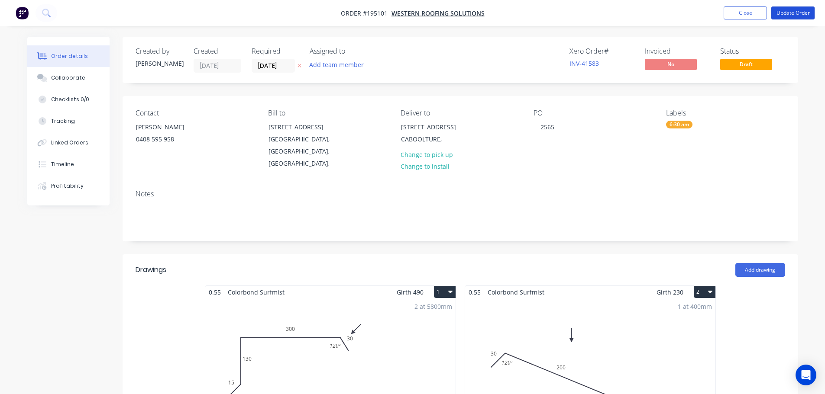
drag, startPoint x: 786, startPoint y: 14, endPoint x: 766, endPoint y: 58, distance: 48.6
click at [787, 14] on button "Update Order" at bounding box center [792, 12] width 43 height 13
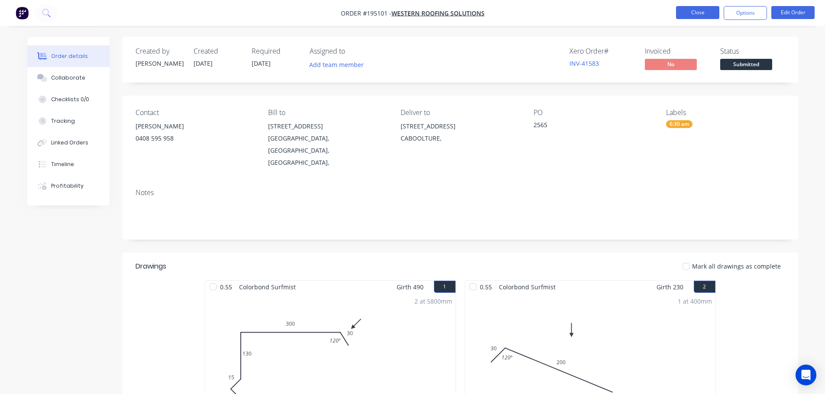
click at [713, 10] on button "Close" at bounding box center [697, 12] width 43 height 13
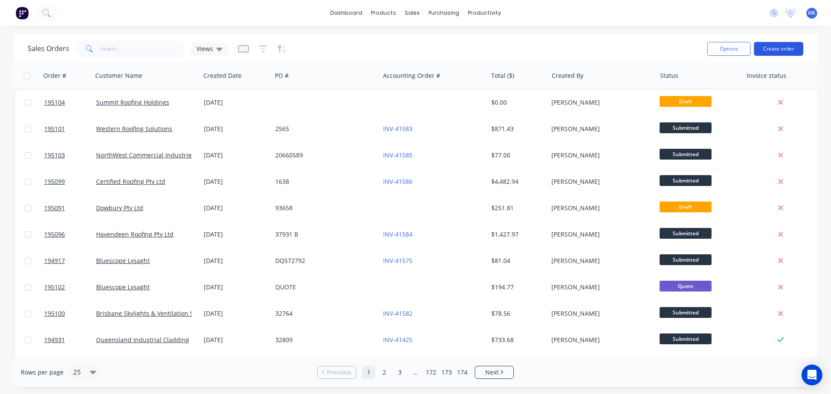
click at [778, 47] on button "Create order" at bounding box center [778, 49] width 49 height 14
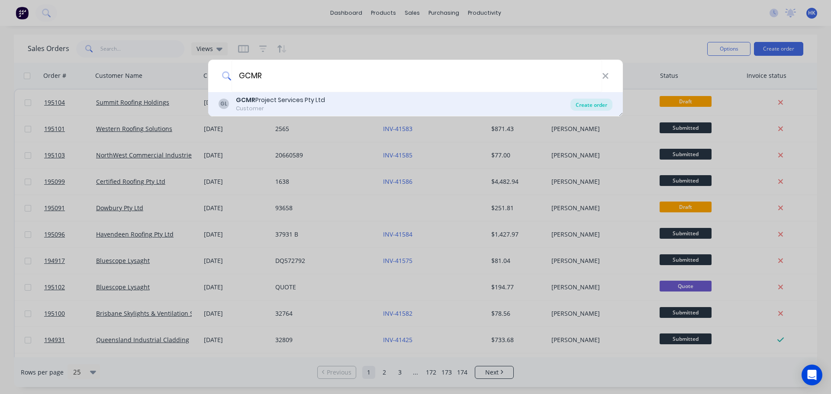
type input "GCMR"
click at [601, 105] on div "Create order" at bounding box center [592, 105] width 42 height 12
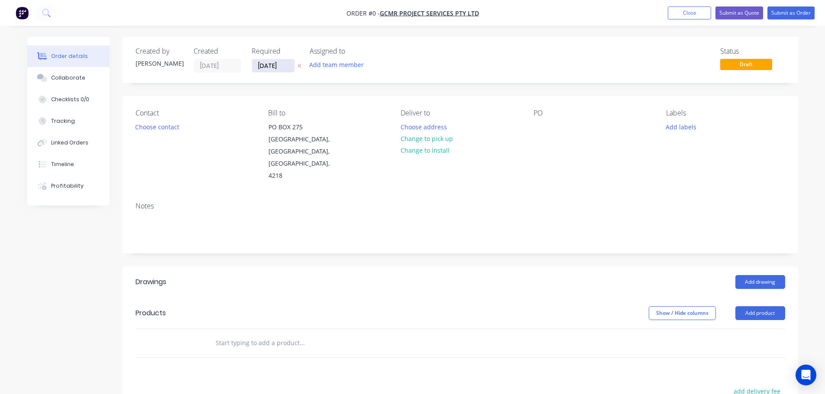
click at [268, 65] on input "[DATE]" at bounding box center [273, 65] width 42 height 13
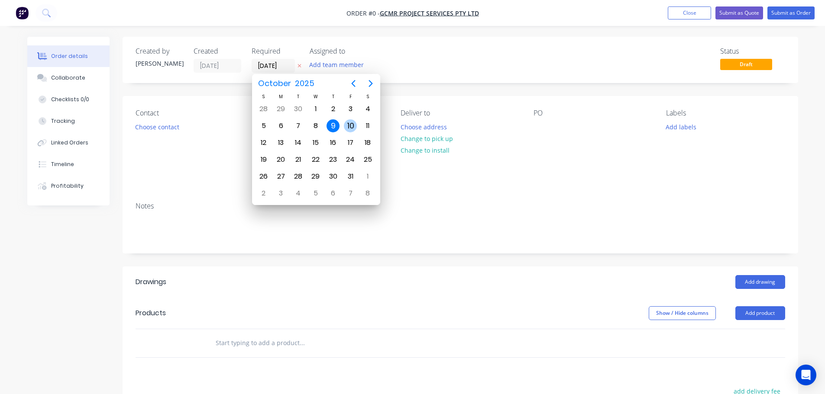
click at [347, 125] on div "10" at bounding box center [350, 125] width 13 height 13
type input "[DATE]"
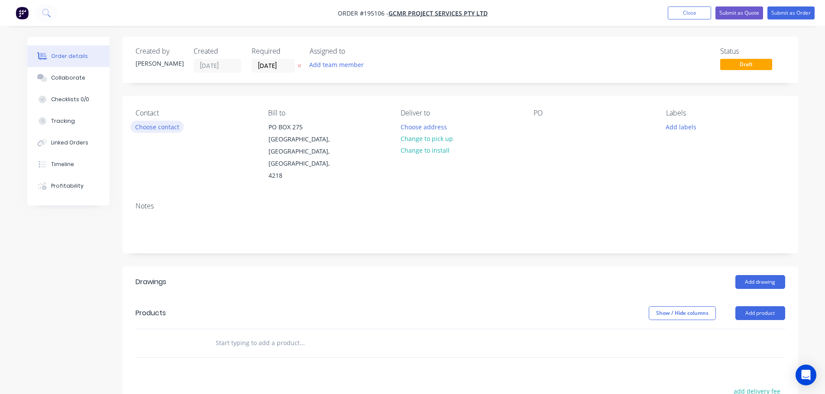
click at [163, 126] on button "Choose contact" at bounding box center [156, 127] width 53 height 12
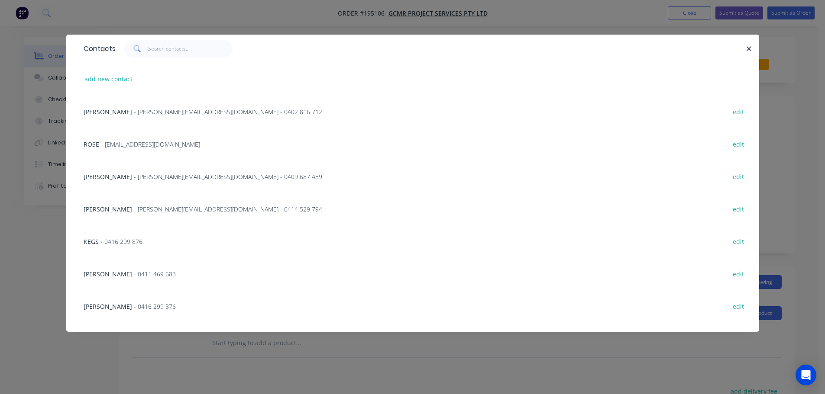
click at [177, 207] on span "- [PERSON_NAME][EMAIL_ADDRESS][DOMAIN_NAME] - 0414 529 794" at bounding box center [228, 209] width 188 height 8
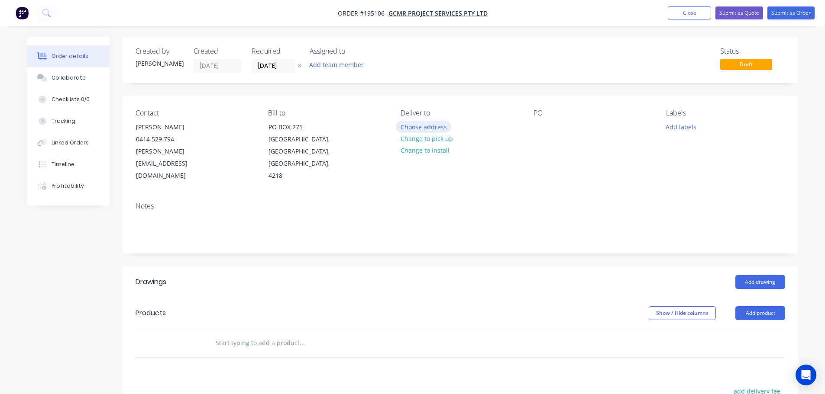
click at [432, 130] on button "Choose address" at bounding box center [423, 127] width 55 height 12
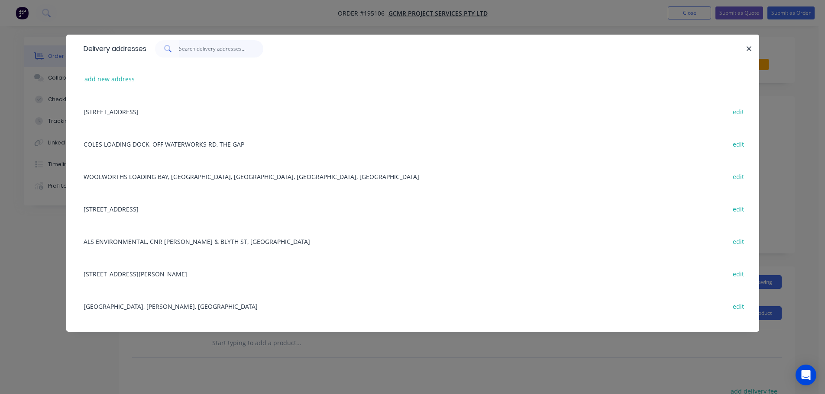
click at [205, 49] on input "text" at bounding box center [221, 48] width 84 height 17
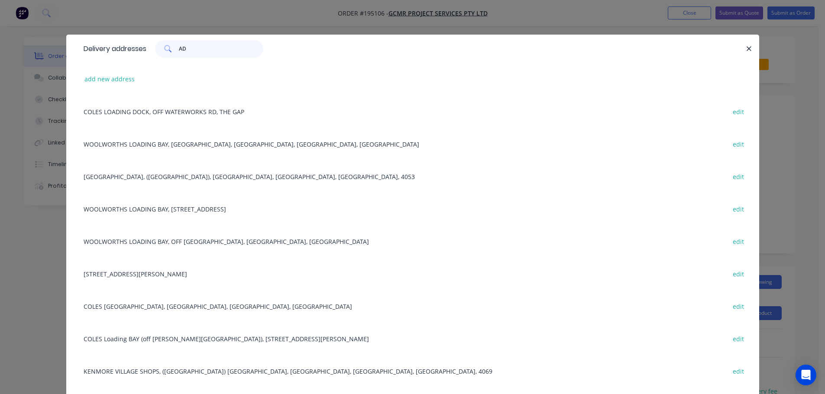
type input "A"
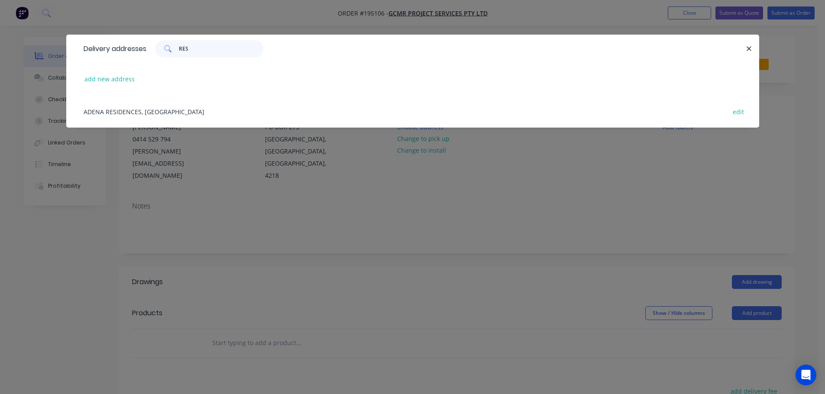
type input "RES"
click at [148, 115] on div "ADENA RESIDENCES, [GEOGRAPHIC_DATA], WYNNUM edit" at bounding box center [412, 111] width 667 height 32
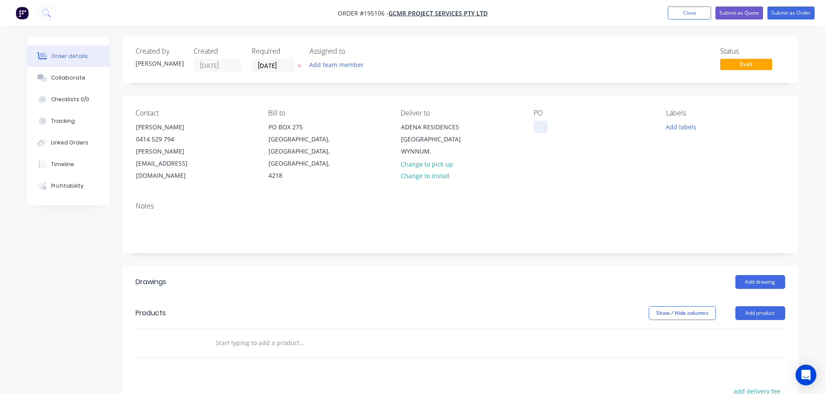
click at [540, 129] on div at bounding box center [540, 127] width 14 height 13
click at [682, 132] on button "Add labels" at bounding box center [681, 127] width 40 height 12
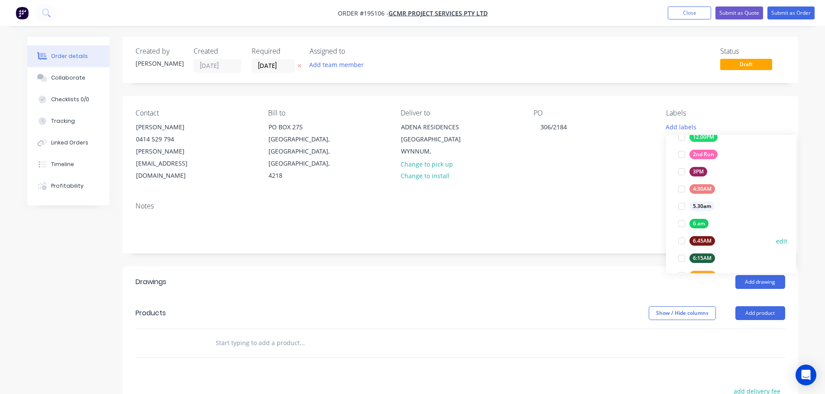
scroll to position [173, 0]
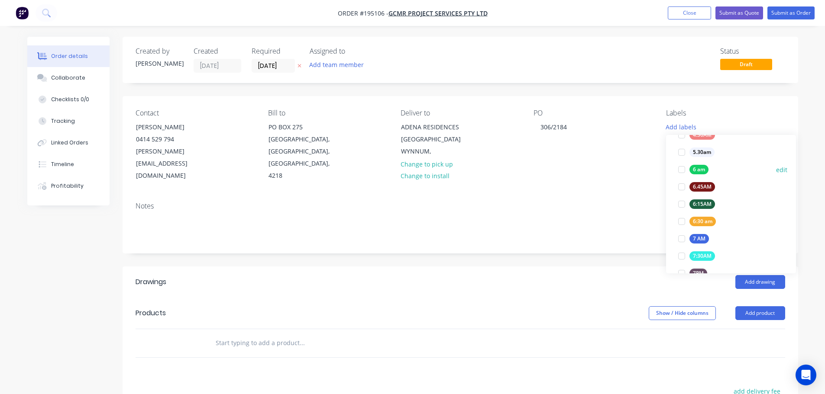
click at [678, 170] on div at bounding box center [681, 169] width 17 height 17
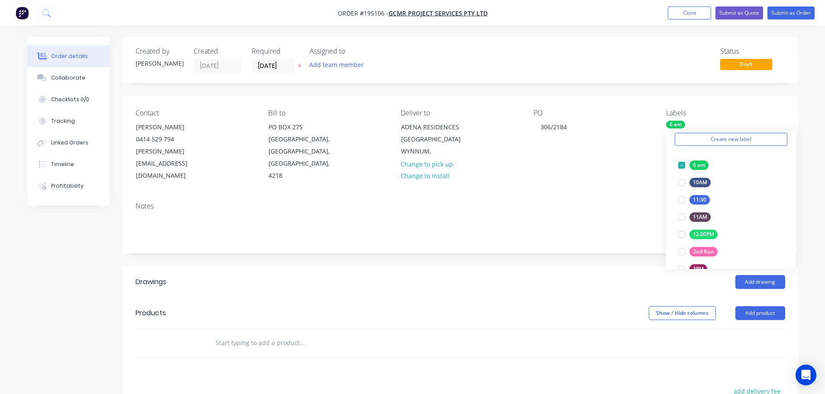
drag, startPoint x: 605, startPoint y: 287, endPoint x: 726, endPoint y: 281, distance: 121.8
click at [605, 298] on header "Products Show / Hide columns Add product" at bounding box center [460, 313] width 675 height 31
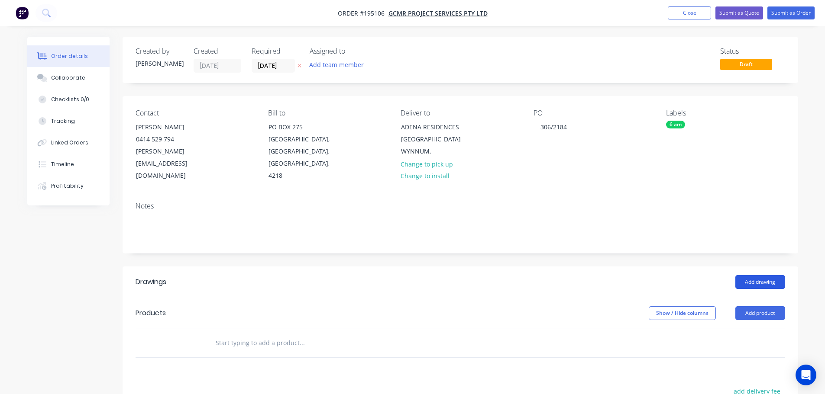
click at [768, 275] on button "Add drawing" at bounding box center [760, 282] width 50 height 14
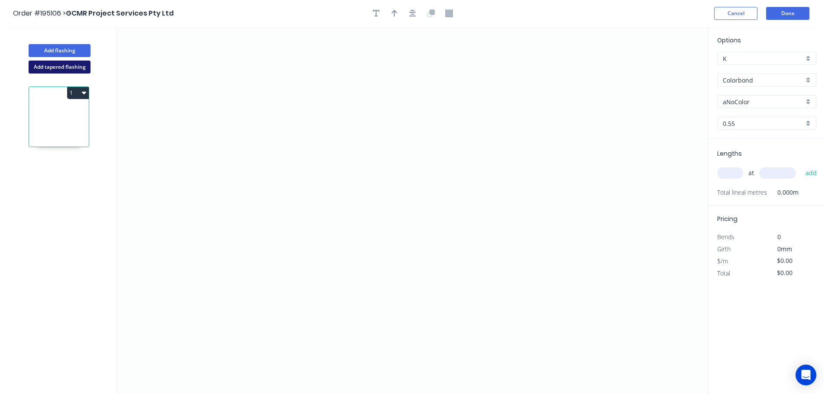
click at [73, 67] on button "Add tapered flashing" at bounding box center [60, 67] width 62 height 13
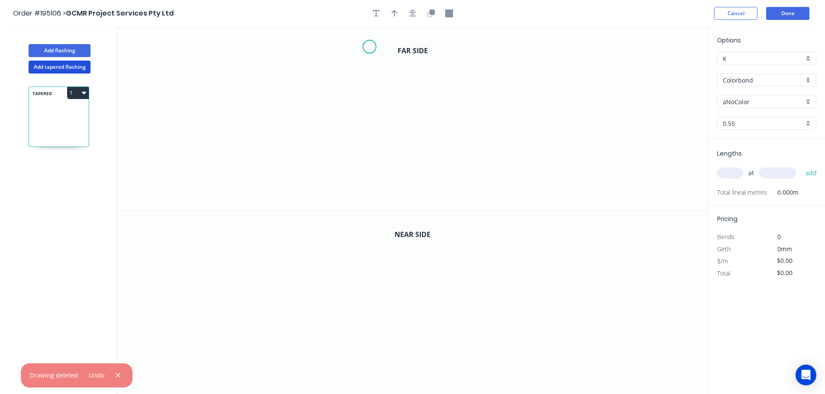
click at [369, 46] on icon "0" at bounding box center [412, 119] width 591 height 184
click at [465, 53] on icon "0" at bounding box center [412, 119] width 591 height 184
click at [463, 182] on icon "0 ?" at bounding box center [412, 119] width 591 height 184
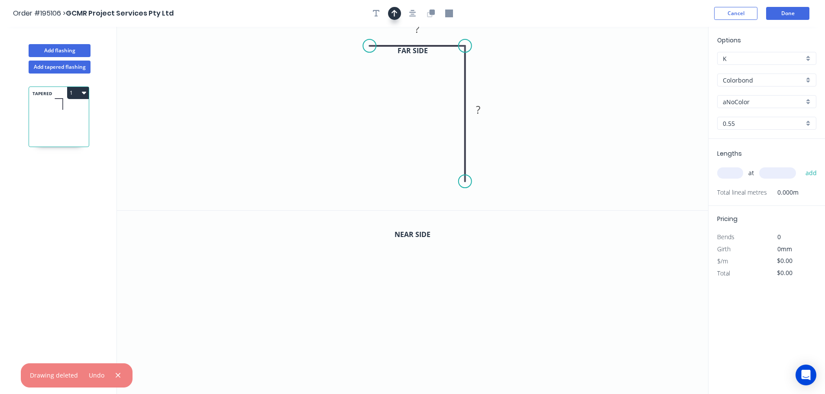
click at [392, 10] on icon "button" at bounding box center [394, 14] width 6 height 8
click at [411, 13] on icon "button" at bounding box center [412, 14] width 7 height 8
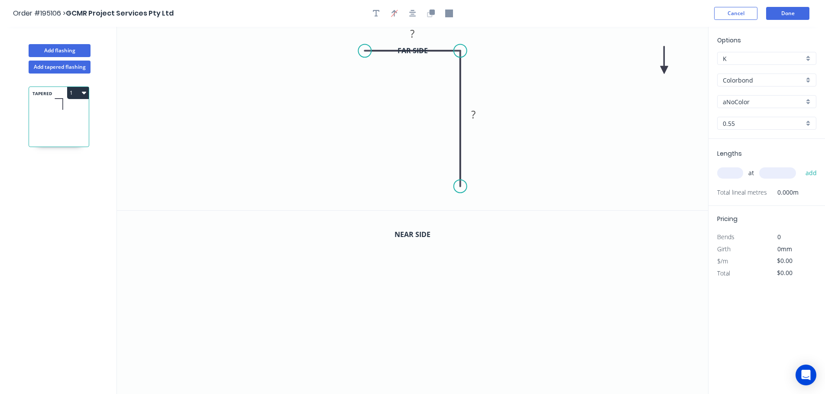
click at [662, 67] on icon at bounding box center [664, 60] width 8 height 28
click at [662, 67] on icon "0 ? ?" at bounding box center [412, 119] width 591 height 184
click at [665, 70] on icon at bounding box center [670, 63] width 25 height 25
click at [435, 15] on button "button" at bounding box center [430, 13] width 13 height 13
click at [761, 106] on input "aNoColor" at bounding box center [762, 101] width 81 height 9
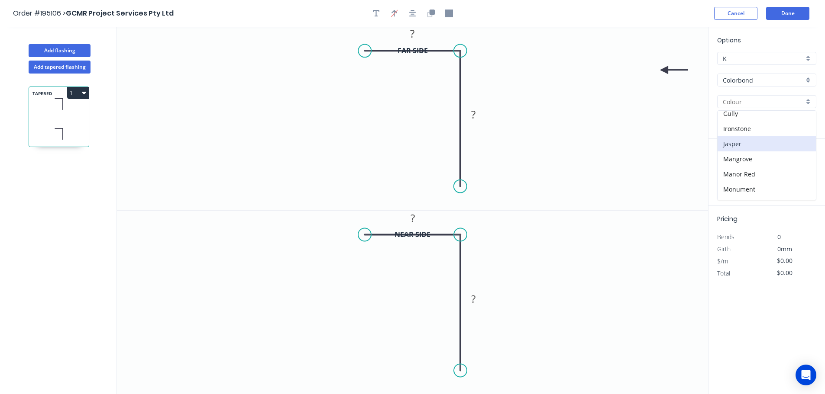
scroll to position [173, 0]
click at [768, 158] on div "Monument" at bounding box center [766, 157] width 98 height 15
type input "Monument"
click at [415, 35] on rect at bounding box center [412, 34] width 17 height 12
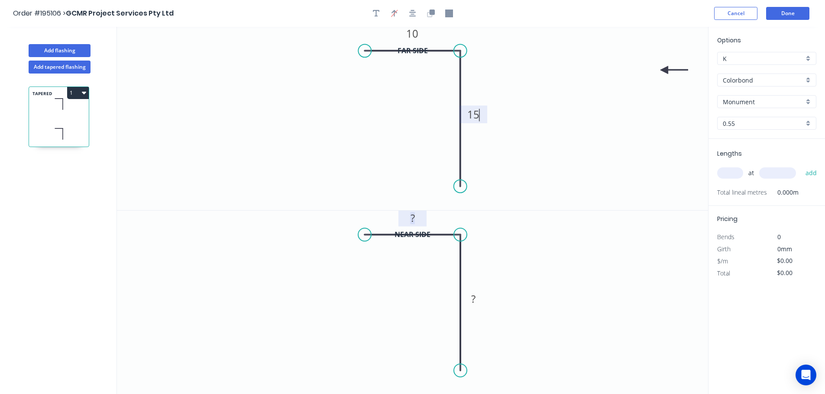
click at [419, 221] on rect at bounding box center [412, 219] width 17 height 12
type input "$6.41"
click at [737, 177] on input "text" at bounding box center [730, 173] width 26 height 11
type input "1"
type input "1410"
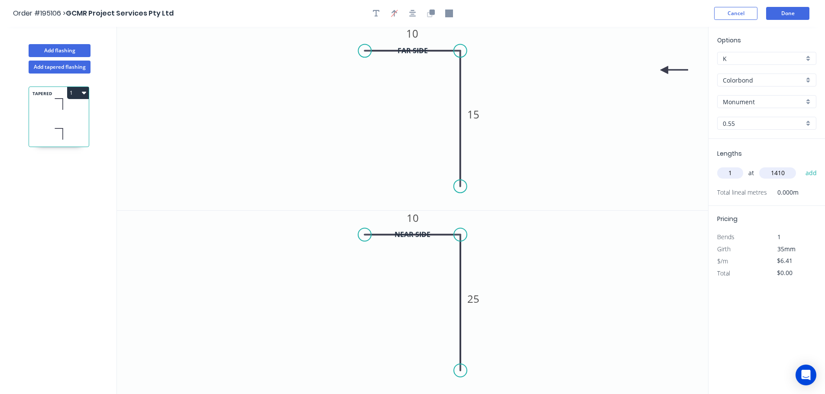
click at [801, 166] on button "add" at bounding box center [811, 173] width 20 height 15
click at [85, 95] on icon "button" at bounding box center [84, 92] width 4 height 7
click at [77, 115] on div "Duplicate" at bounding box center [47, 114] width 67 height 13
type input "$0.00"
click at [413, 33] on tspan "10" at bounding box center [412, 33] width 12 height 14
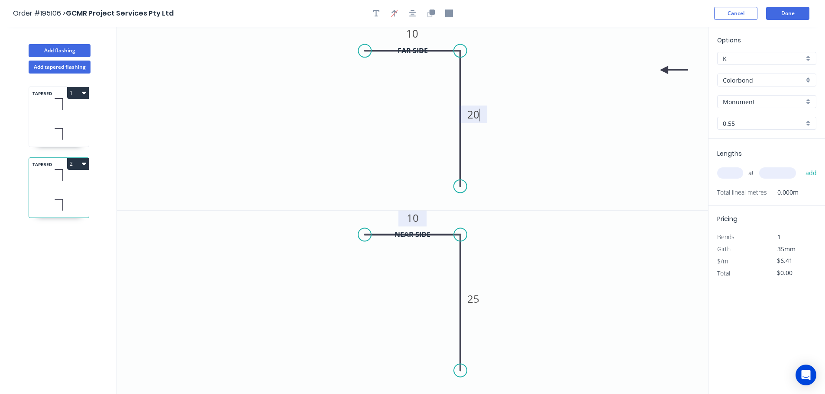
click at [414, 219] on tspan "10" at bounding box center [412, 218] width 12 height 14
click at [733, 175] on input "text" at bounding box center [730, 173] width 26 height 11
type input "1"
type input "2485"
click at [801, 166] on button "add" at bounding box center [811, 173] width 20 height 15
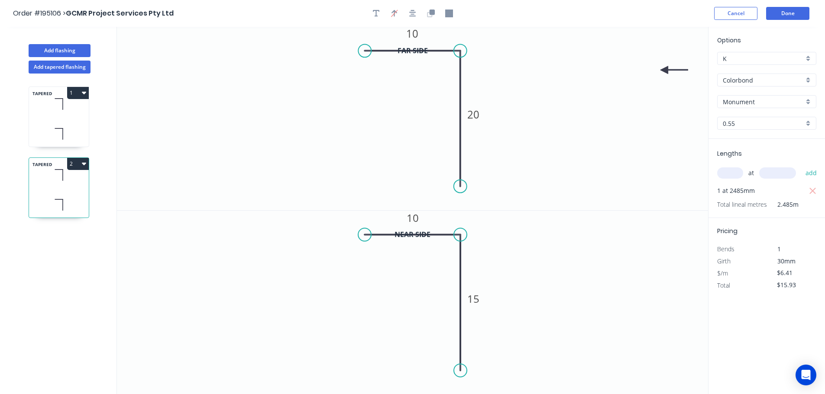
click at [81, 166] on button "2" at bounding box center [78, 164] width 22 height 12
click at [72, 185] on div "Duplicate" at bounding box center [47, 185] width 67 height 13
type input "$0.00"
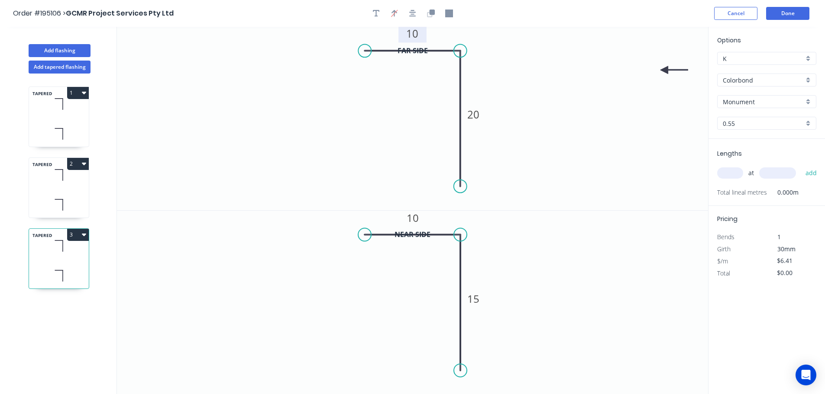
click at [420, 40] on rect at bounding box center [412, 34] width 17 height 12
click at [411, 225] on tspan "10" at bounding box center [412, 218] width 12 height 14
click at [735, 175] on input "text" at bounding box center [730, 173] width 26 height 11
type input "1"
type input "2485"
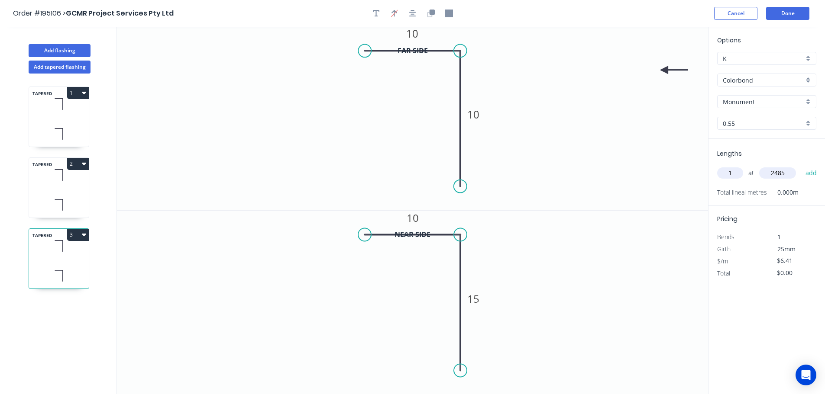
click at [801, 166] on button "add" at bounding box center [811, 173] width 20 height 15
click at [73, 231] on button "3" at bounding box center [78, 235] width 22 height 12
click at [73, 252] on div "Duplicate" at bounding box center [47, 256] width 67 height 13
click at [418, 33] on g "10" at bounding box center [412, 33] width 17 height 14
click at [73, 115] on icon at bounding box center [59, 104] width 60 height 26
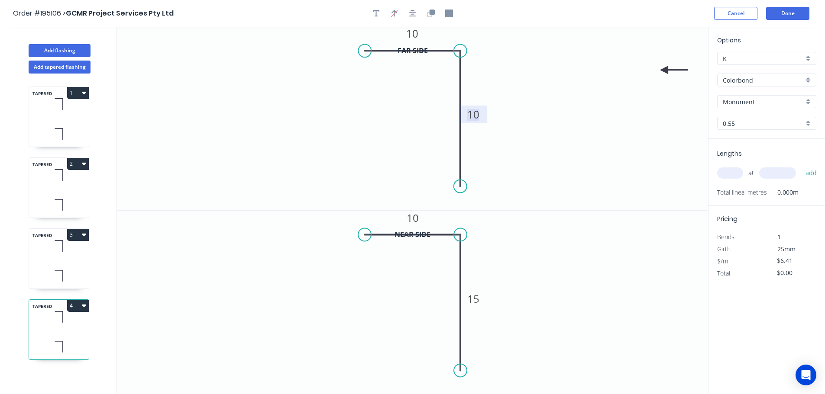
type input "$9.04"
click at [728, 131] on div "Options K K Colorbond Colorbond Colorbond (Premium) Colorbond Coolmax Colorbond…" at bounding box center [766, 86] width 116 height 103
click at [737, 126] on input "0.55" at bounding box center [762, 123] width 81 height 9
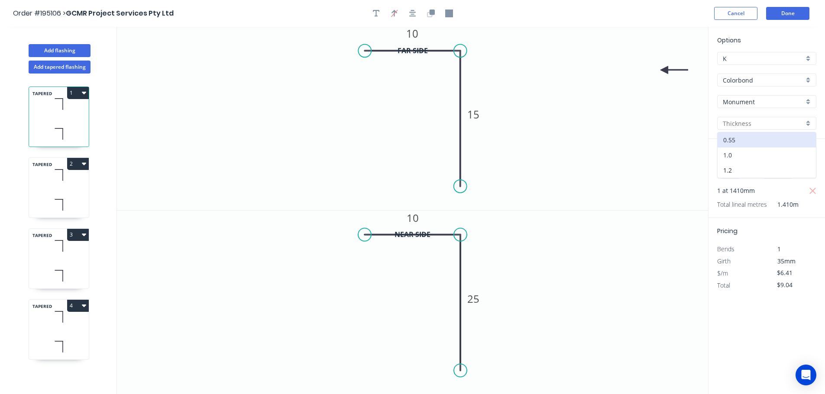
click at [743, 154] on div "1.0" at bounding box center [766, 155] width 98 height 15
type input "1.0"
type input "$9.40"
type input "$13.25"
drag, startPoint x: 74, startPoint y: 176, endPoint x: 97, endPoint y: 175, distance: 22.5
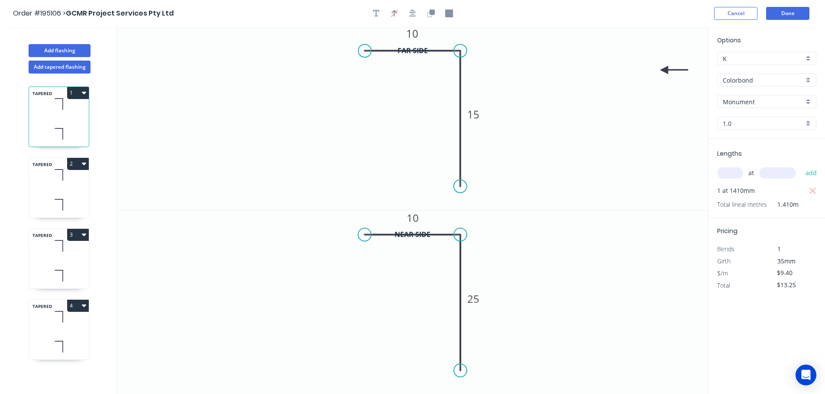
click at [74, 176] on icon at bounding box center [59, 175] width 60 height 26
type input "0.55"
type input "$6.41"
type input "$15.93"
click at [724, 121] on input "0.55" at bounding box center [762, 123] width 81 height 9
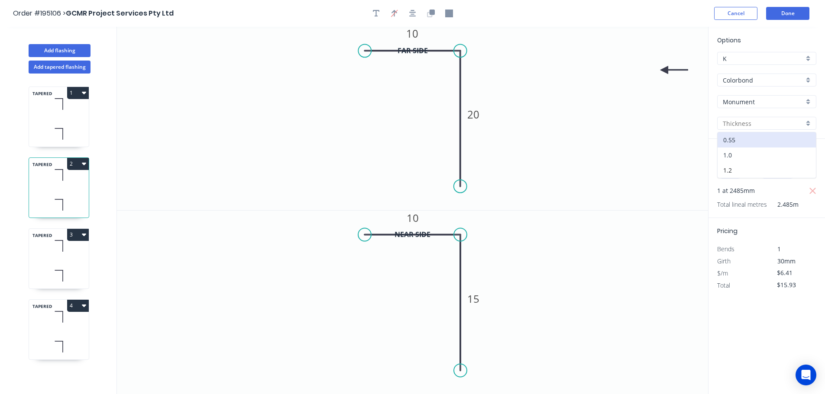
click at [729, 160] on div "1.0" at bounding box center [766, 155] width 98 height 15
type input "1.0"
type input "$9.40"
type input "$23.36"
click at [71, 260] on div "TAPERED 3" at bounding box center [59, 259] width 61 height 61
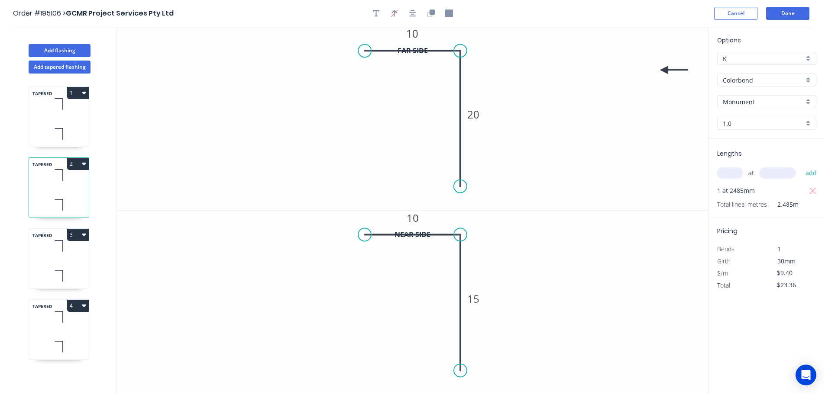
type input "0.55"
type input "$6.41"
type input "$15.93"
click at [734, 119] on input "0.55" at bounding box center [762, 123] width 81 height 9
click at [733, 155] on div "1.0" at bounding box center [766, 155] width 98 height 15
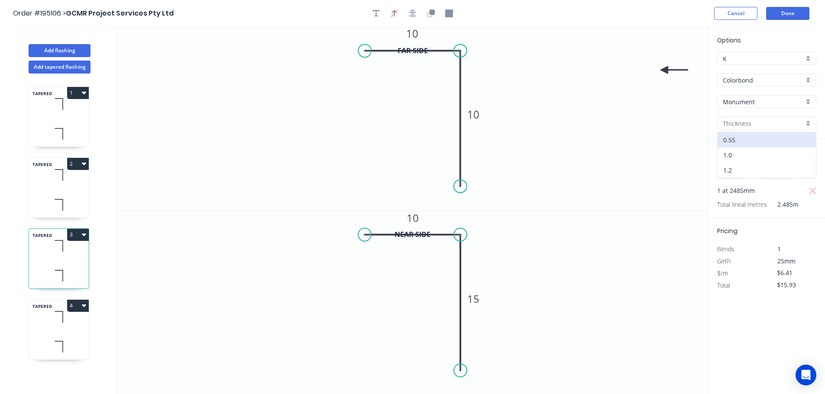
type input "1.0"
type input "$9.40"
type input "$23.36"
click at [82, 329] on icon at bounding box center [59, 317] width 60 height 26
type input "0.55"
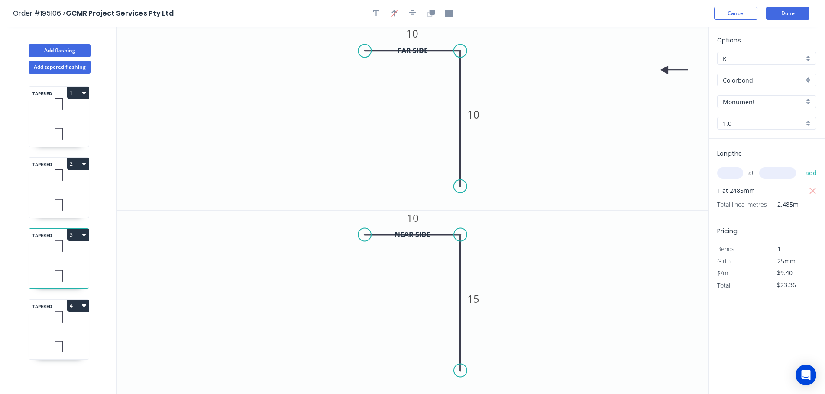
type input "$6.41"
type input "$0.00"
click at [742, 125] on input "0.55" at bounding box center [762, 123] width 81 height 9
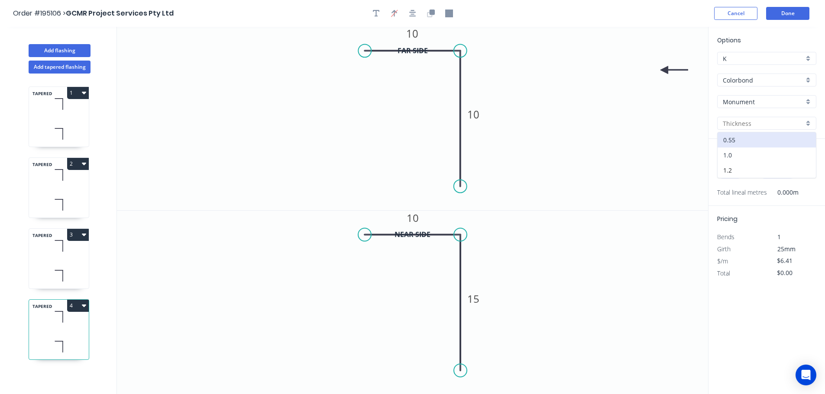
click at [735, 150] on div "1.0" at bounding box center [766, 155] width 98 height 15
type input "1.0"
click at [418, 38] on tspan "10" at bounding box center [412, 33] width 12 height 14
click at [409, 219] on tspan "10" at bounding box center [412, 218] width 12 height 14
click at [412, 36] on tspan "10" at bounding box center [412, 33] width 12 height 14
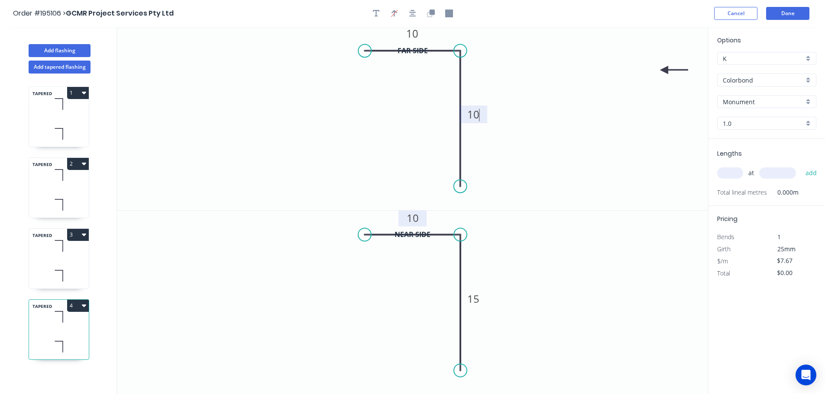
click at [413, 225] on tspan "10" at bounding box center [412, 218] width 12 height 14
type input "$9.40"
click at [736, 172] on input "text" at bounding box center [730, 173] width 26 height 11
type input "1"
type input "1520"
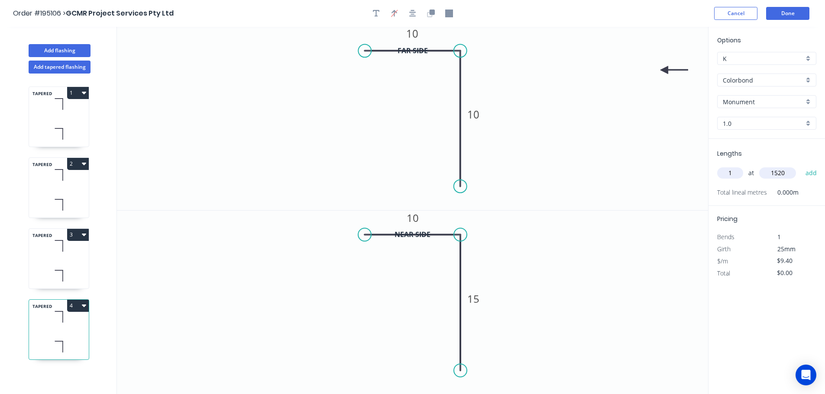
click at [801, 166] on button "add" at bounding box center [811, 173] width 20 height 15
click at [78, 306] on button "4" at bounding box center [78, 306] width 22 height 12
click at [67, 318] on div "Duplicate Delete" at bounding box center [47, 335] width 82 height 39
click at [65, 326] on div "Duplicate" at bounding box center [47, 327] width 67 height 13
type input "$0.00"
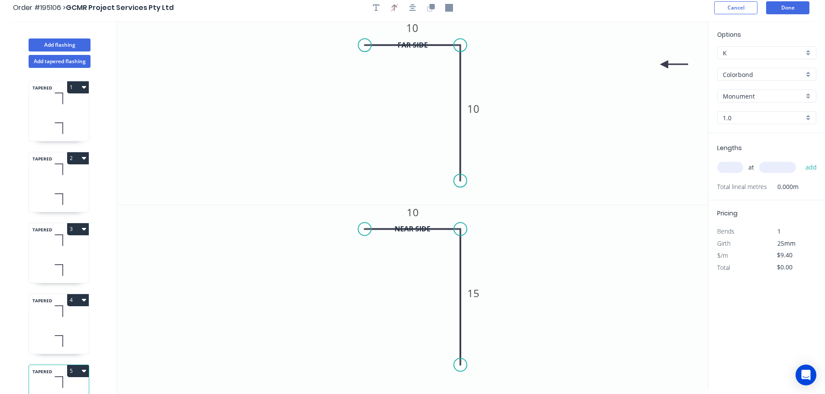
scroll to position [0, 0]
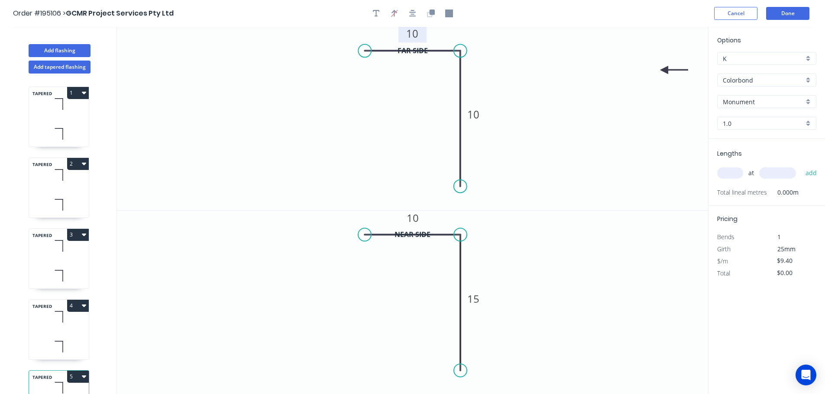
click at [412, 34] on tspan "10" at bounding box center [412, 33] width 12 height 14
click at [477, 300] on tspan "15" at bounding box center [473, 299] width 12 height 14
click at [722, 174] on input "text" at bounding box center [730, 173] width 26 height 11
type input "1"
type input "2760"
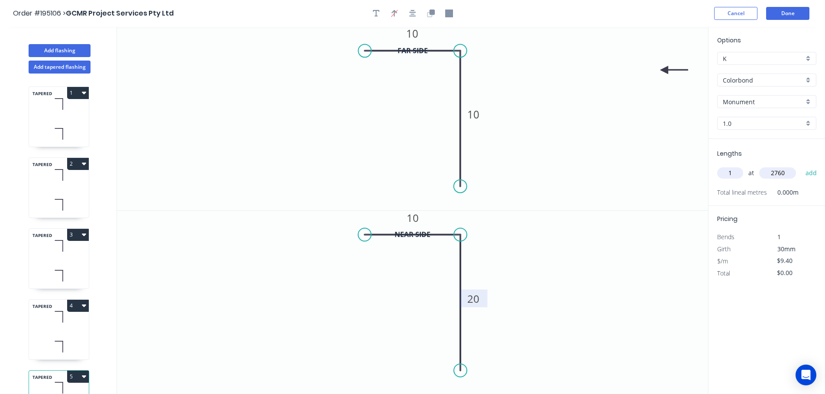
click at [801, 166] on button "add" at bounding box center [811, 173] width 20 height 15
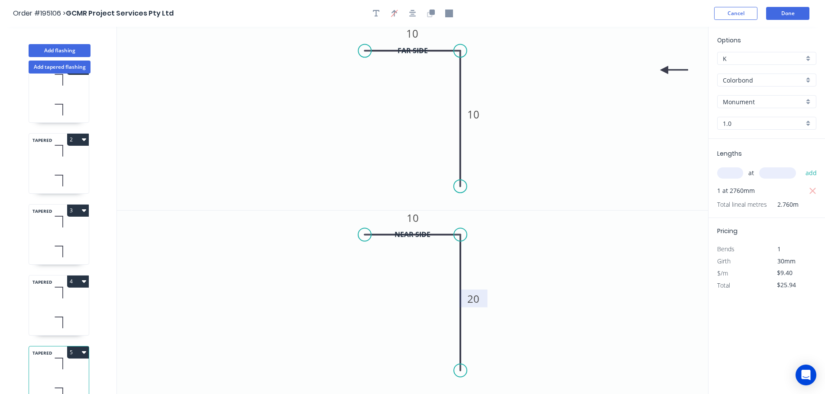
scroll to position [38, 0]
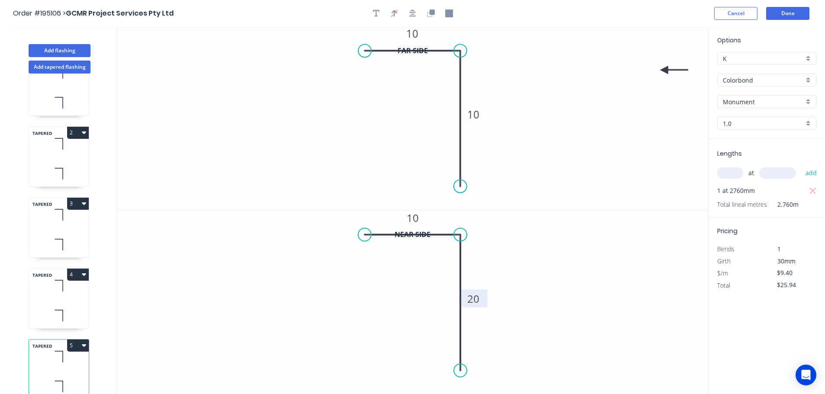
click at [77, 340] on button "5" at bounding box center [78, 346] width 22 height 12
click at [54, 361] on div "Duplicate" at bounding box center [47, 367] width 67 height 13
type input "$0.00"
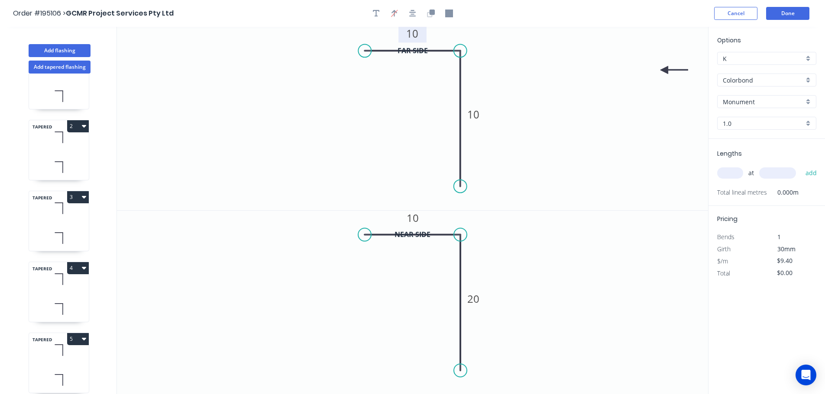
click at [410, 33] on tspan "10" at bounding box center [412, 33] width 12 height 14
click at [406, 223] on tspan "10" at bounding box center [412, 218] width 12 height 14
type input "$9.40"
click at [732, 171] on input "text" at bounding box center [730, 173] width 26 height 11
type input "1"
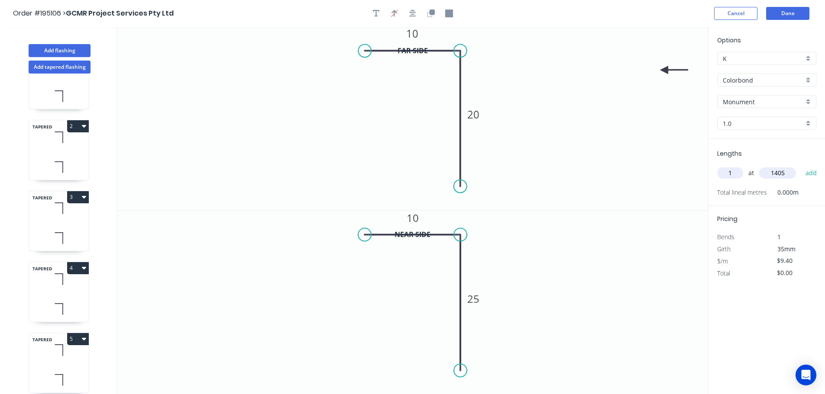
type input "1405"
click at [801, 166] on button "add" at bounding box center [811, 173] width 20 height 15
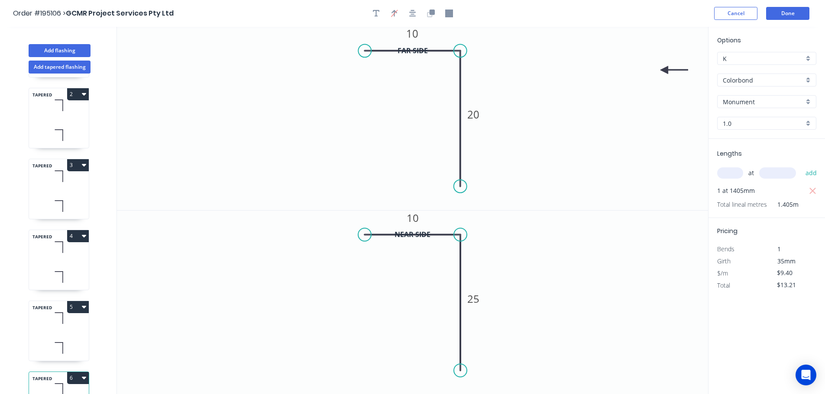
scroll to position [109, 0]
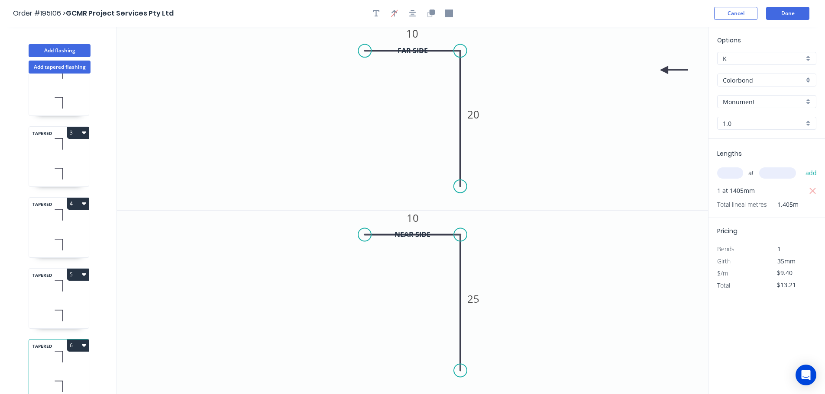
click at [77, 340] on button "6" at bounding box center [78, 346] width 22 height 12
click at [55, 361] on div "Duplicate" at bounding box center [47, 367] width 67 height 13
type input "$0.00"
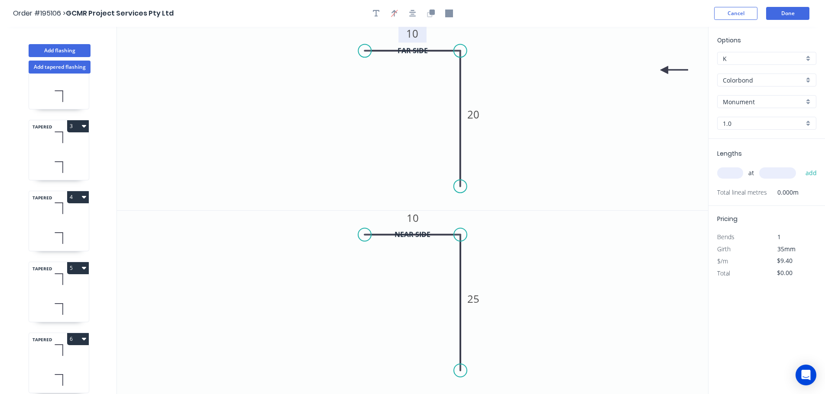
click at [417, 34] on tspan "10" at bounding box center [412, 33] width 12 height 14
click at [419, 220] on rect at bounding box center [412, 219] width 17 height 12
click at [731, 173] on input "text" at bounding box center [730, 173] width 26 height 11
type input "$9.40"
type input "1"
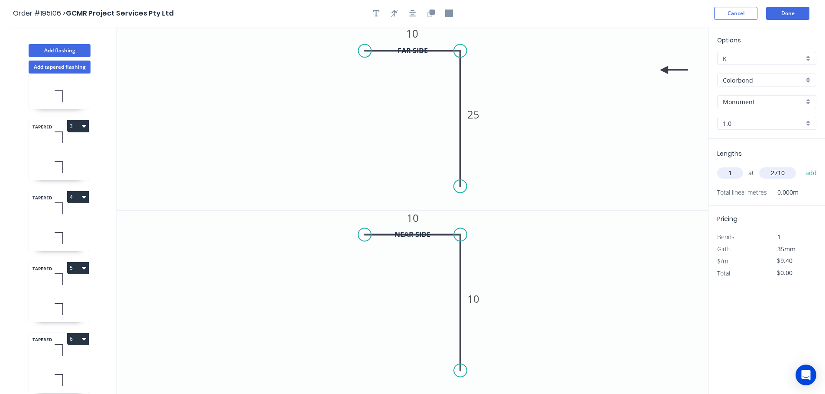
type input "2710"
click at [801, 166] on button "add" at bounding box center [811, 173] width 20 height 15
click at [73, 340] on button "6" at bounding box center [78, 339] width 22 height 12
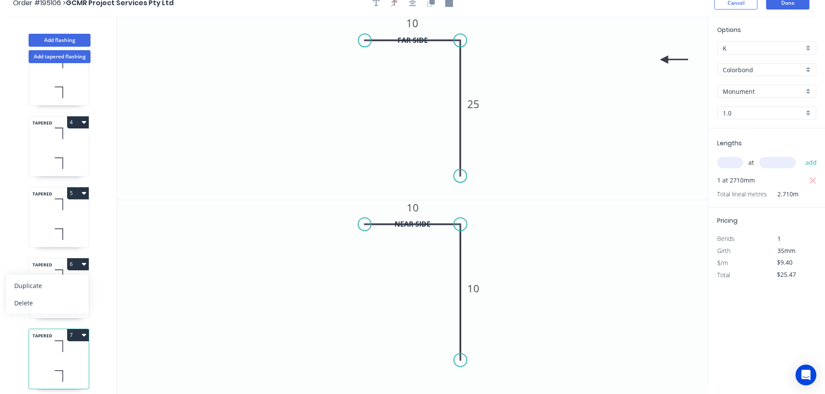
scroll to position [16, 0]
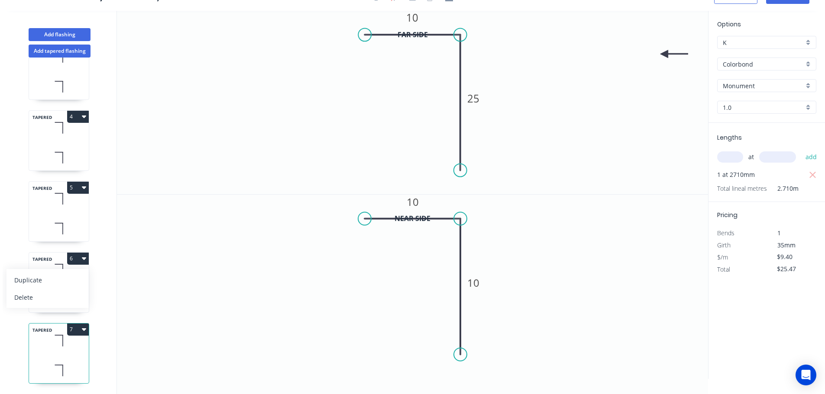
click at [79, 326] on button "7" at bounding box center [78, 330] width 22 height 12
click at [61, 345] on div "Duplicate" at bounding box center [47, 351] width 67 height 13
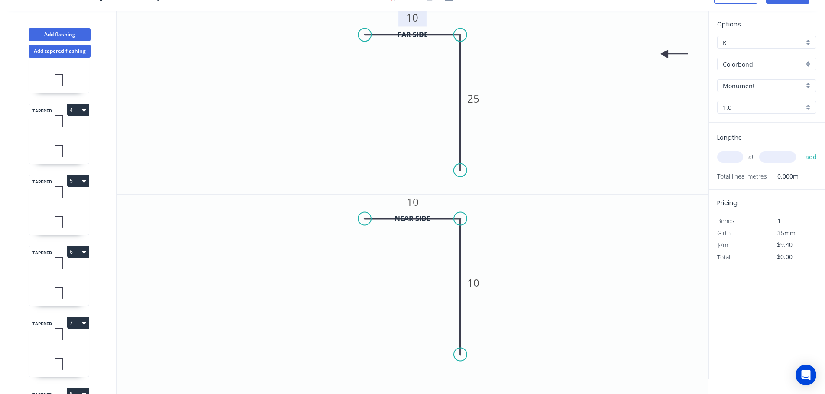
click at [410, 23] on tspan "10" at bounding box center [412, 17] width 12 height 14
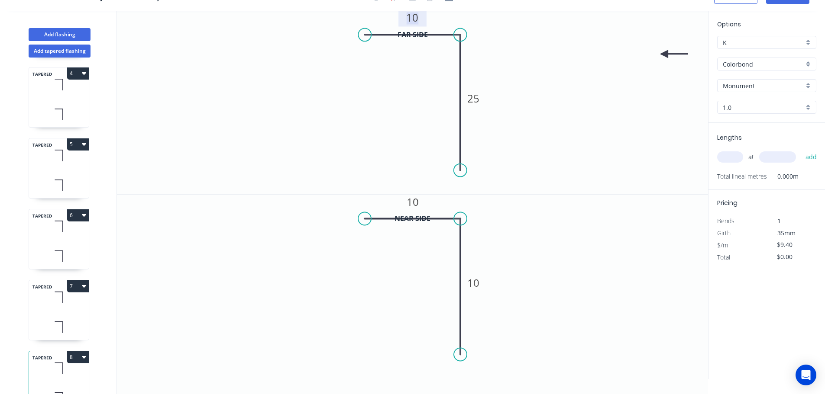
scroll to position [251, 0]
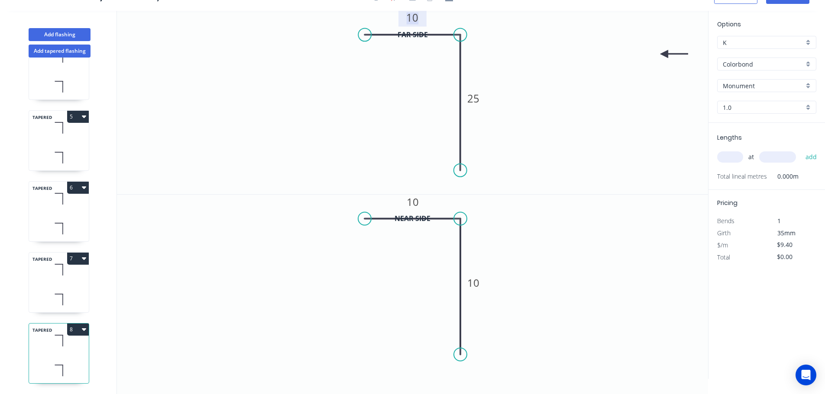
click at [72, 293] on icon at bounding box center [59, 300] width 60 height 26
click at [67, 358] on icon at bounding box center [59, 371] width 60 height 26
click at [84, 329] on icon "button" at bounding box center [84, 330] width 4 height 3
click at [61, 362] on div "Delete" at bounding box center [47, 368] width 67 height 13
type input "$25.47"
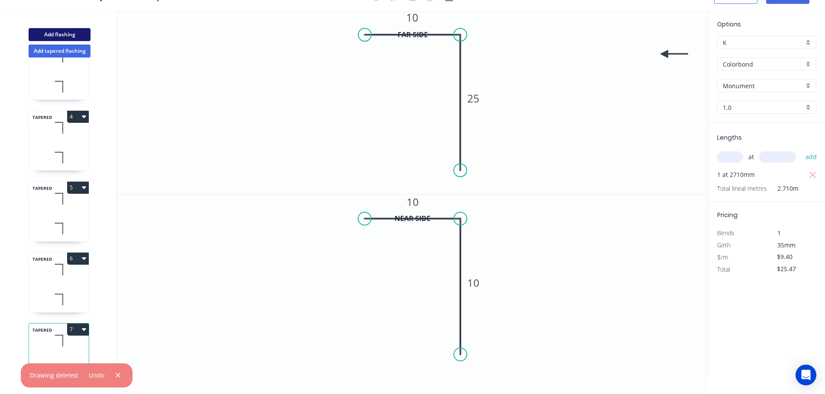
click at [77, 32] on button "Add flashing" at bounding box center [60, 34] width 62 height 13
type input "$0.00"
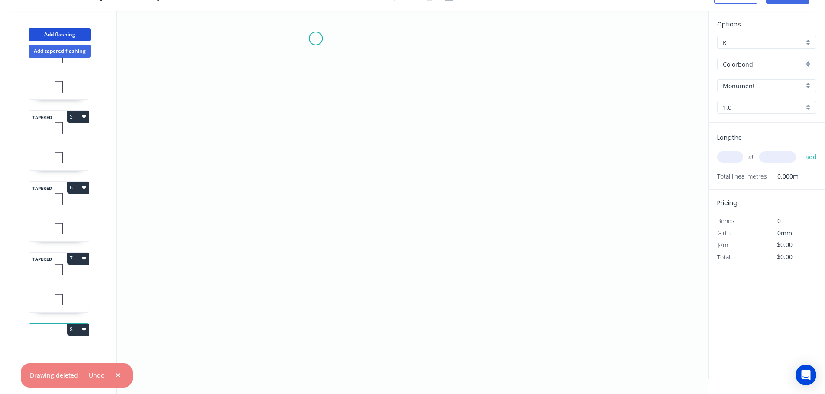
click at [316, 38] on icon "0" at bounding box center [412, 195] width 591 height 368
click at [506, 45] on icon "0" at bounding box center [412, 195] width 591 height 368
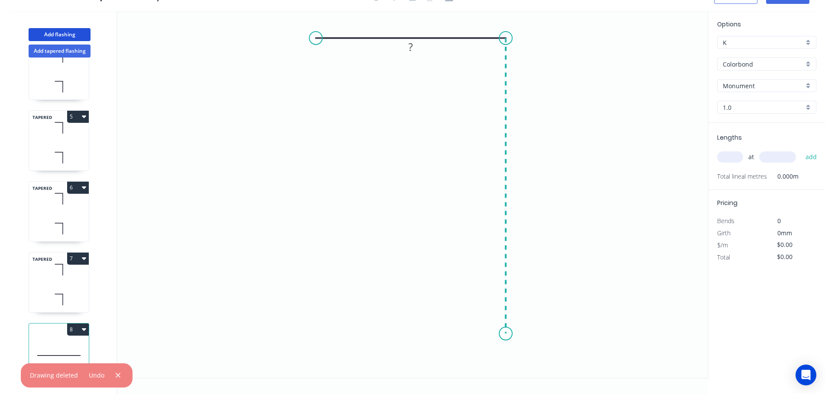
click at [503, 339] on icon "0 ?" at bounding box center [412, 195] width 591 height 368
drag, startPoint x: 319, startPoint y: 37, endPoint x: 328, endPoint y: 35, distance: 9.3
click at [328, 35] on circle at bounding box center [327, 38] width 13 height 13
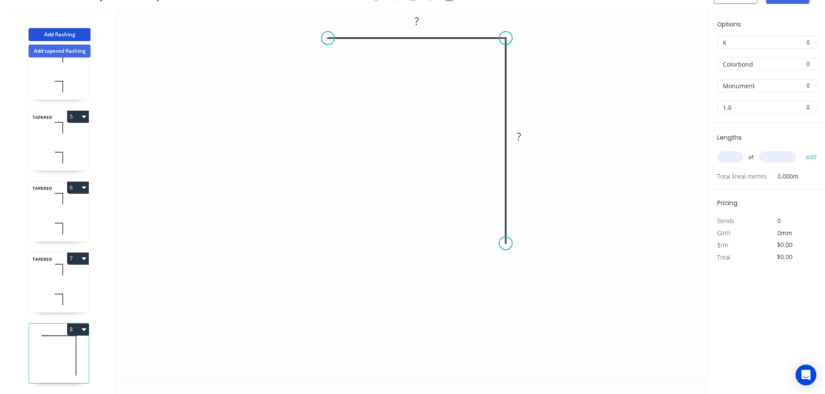
drag, startPoint x: 509, startPoint y: 338, endPoint x: 502, endPoint y: 225, distance: 113.2
click at [503, 243] on circle at bounding box center [505, 243] width 13 height 13
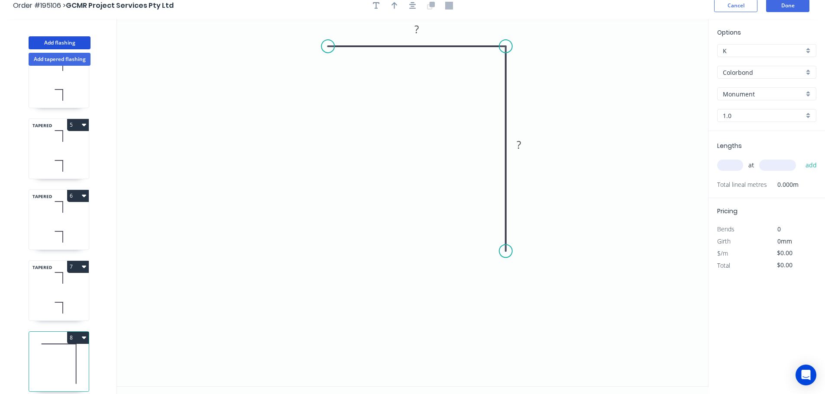
scroll to position [0, 0]
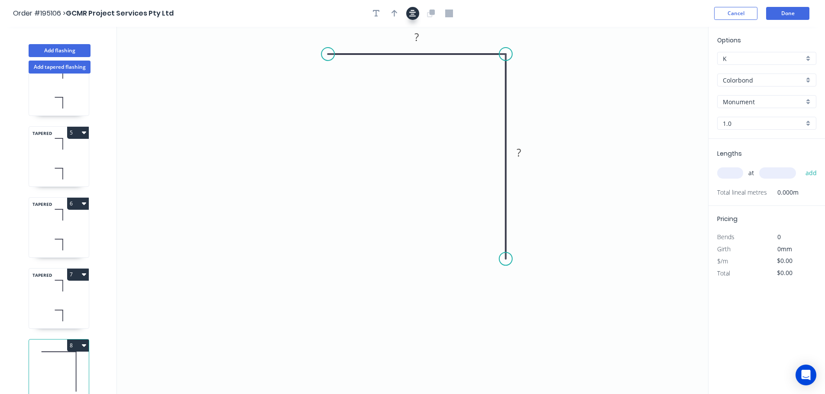
click at [417, 11] on button "button" at bounding box center [412, 13] width 13 height 13
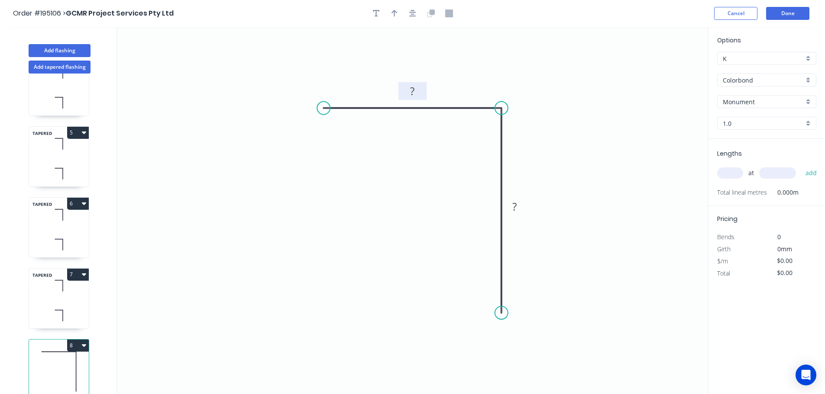
click at [416, 87] on rect at bounding box center [412, 92] width 17 height 12
type input "$7.67"
click at [394, 13] on icon "button" at bounding box center [394, 13] width 6 height 7
click at [665, 69] on icon at bounding box center [664, 60] width 8 height 28
click at [735, 169] on input "text" at bounding box center [730, 173] width 26 height 11
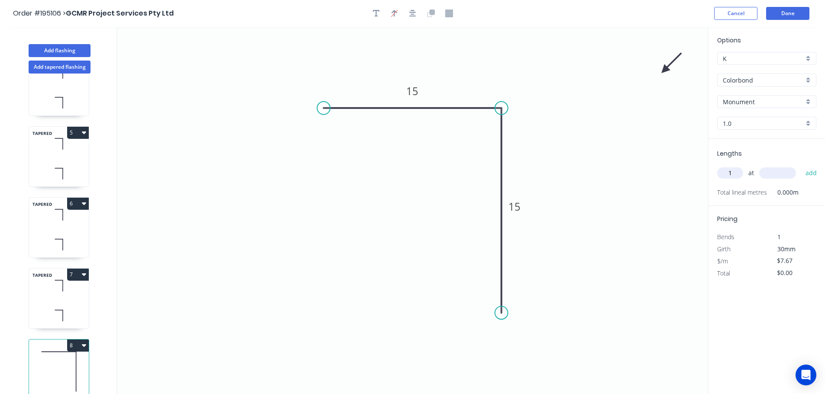
type input "1"
type input "3530"
click at [801, 166] on button "add" at bounding box center [811, 173] width 20 height 15
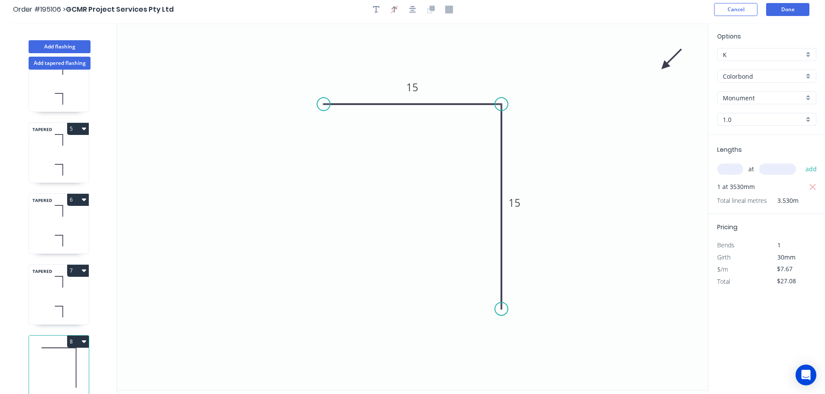
scroll to position [16, 0]
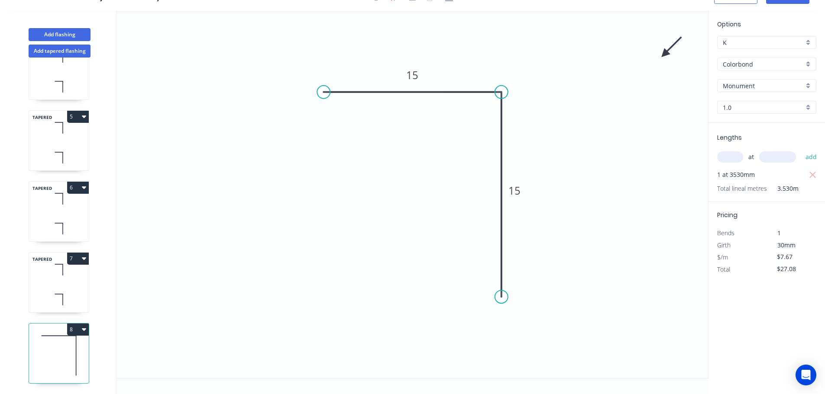
click at [78, 326] on button "8" at bounding box center [78, 330] width 22 height 12
click at [68, 345] on div "Duplicate" at bounding box center [47, 351] width 67 height 13
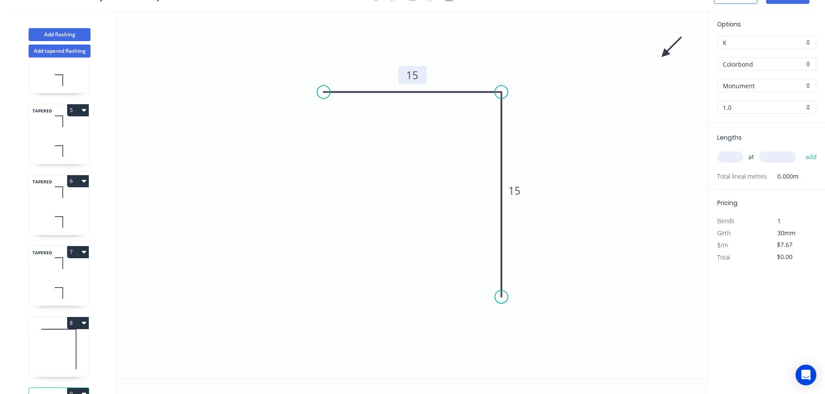
click at [413, 74] on tspan "15" at bounding box center [412, 75] width 12 height 14
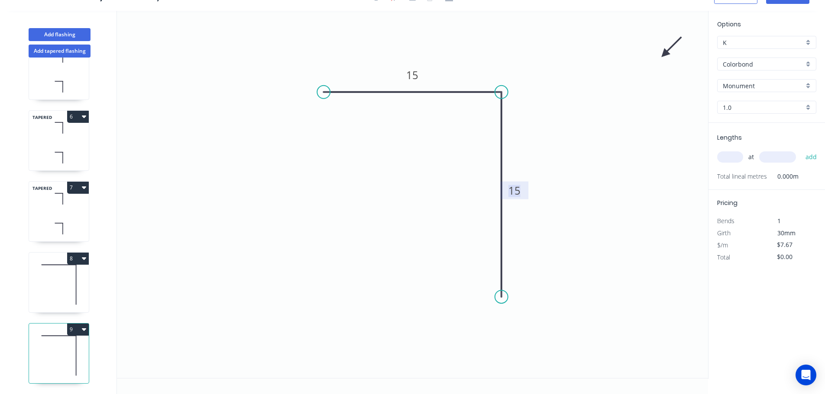
click at [67, 286] on icon at bounding box center [59, 284] width 60 height 55
type input "$27.08"
click at [734, 157] on input "text" at bounding box center [730, 157] width 26 height 11
type input "1"
type input "2480"
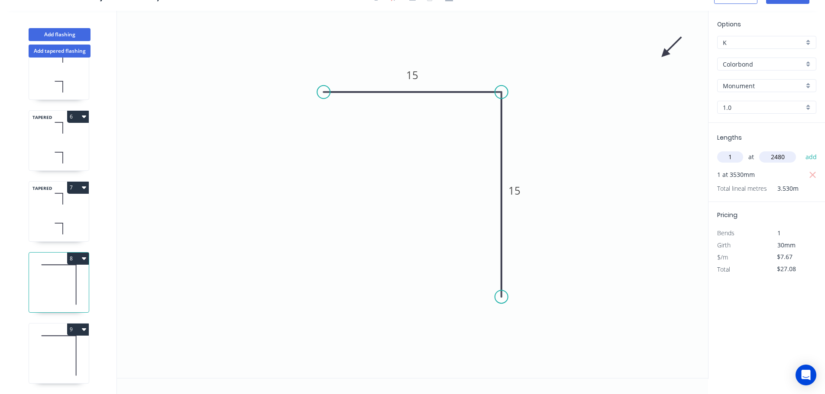
click at [801, 150] on button "add" at bounding box center [811, 157] width 20 height 15
click at [70, 330] on icon at bounding box center [59, 355] width 60 height 55
type input "$0.00"
click at [416, 72] on tspan "15" at bounding box center [412, 75] width 12 height 14
click at [731, 155] on input "text" at bounding box center [730, 157] width 26 height 11
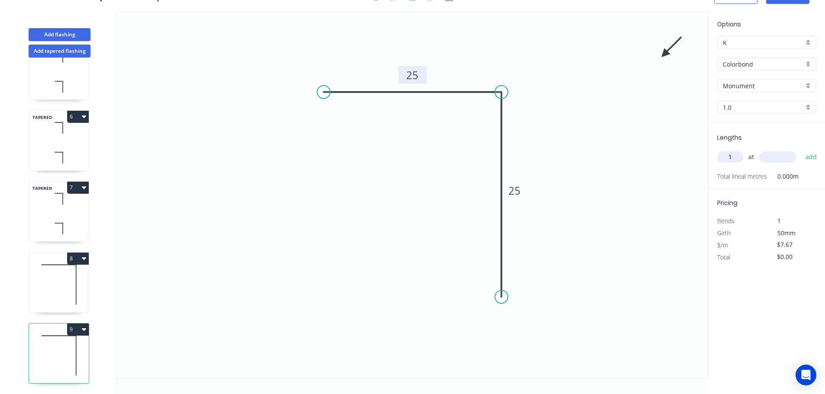
type input "1"
type input "2790"
click at [801, 150] on button "add" at bounding box center [811, 157] width 20 height 15
type input "$21.40"
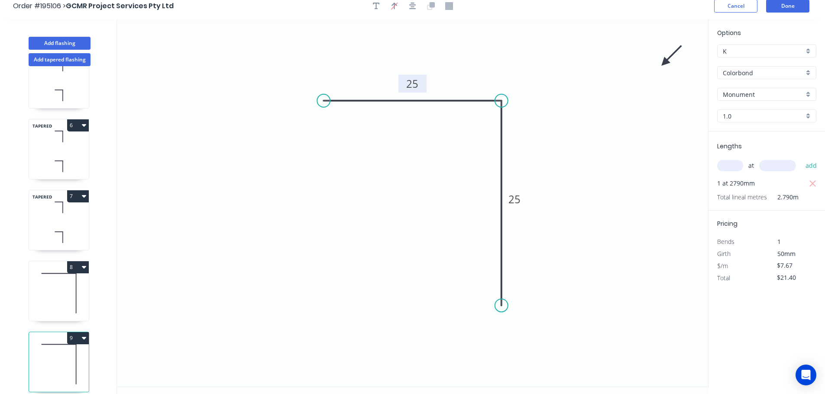
scroll to position [0, 0]
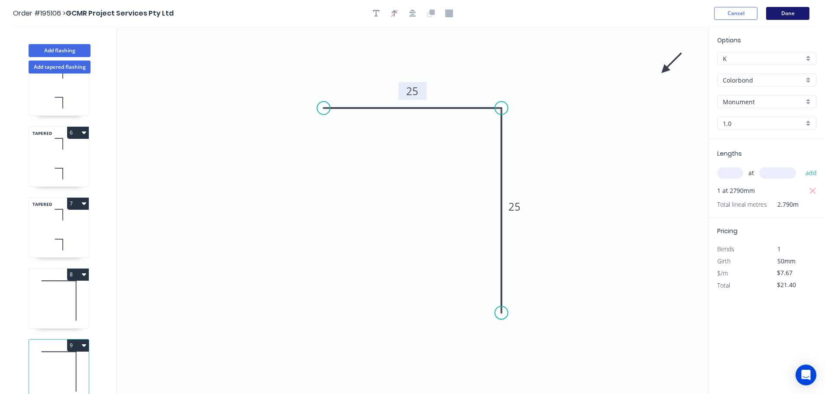
click at [775, 8] on button "Done" at bounding box center [787, 13] width 43 height 13
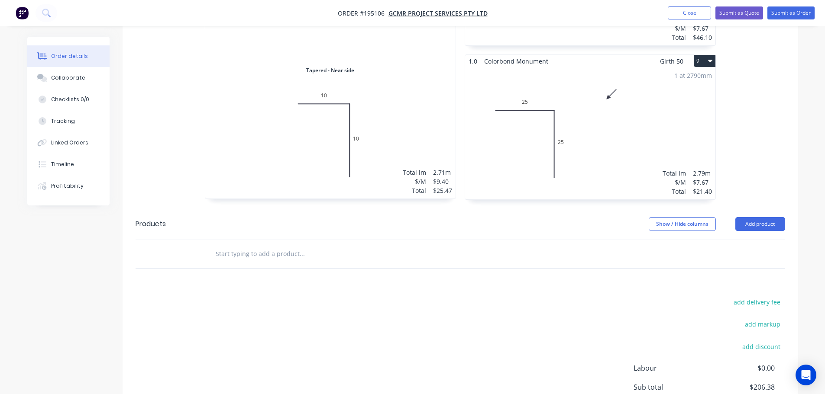
scroll to position [1229, 0]
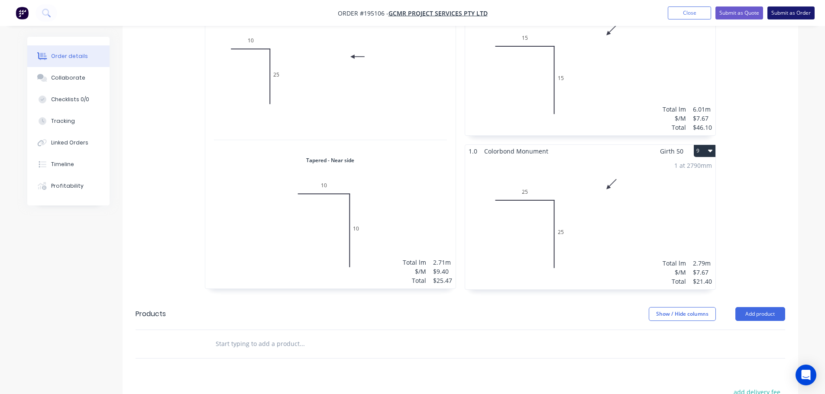
click at [798, 9] on button "Submit as Order" at bounding box center [790, 12] width 47 height 13
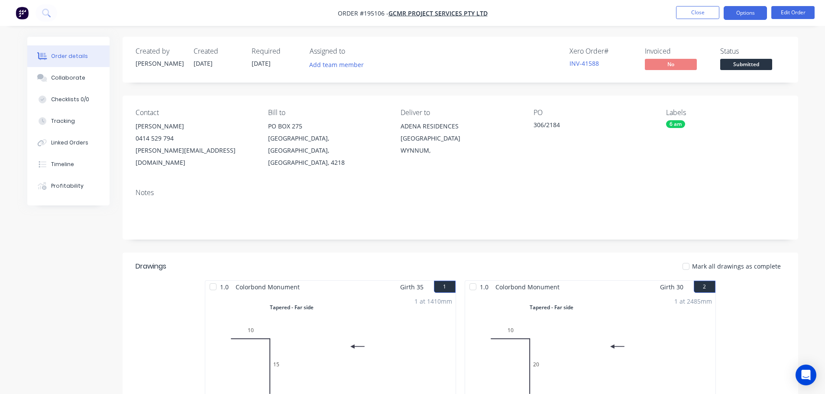
click at [745, 19] on button "Options" at bounding box center [744, 13] width 43 height 14
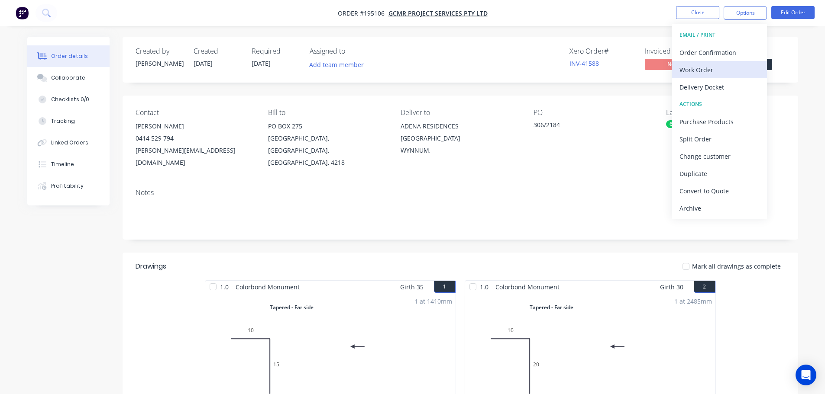
click at [727, 76] on div "Work Order" at bounding box center [719, 70] width 80 height 13
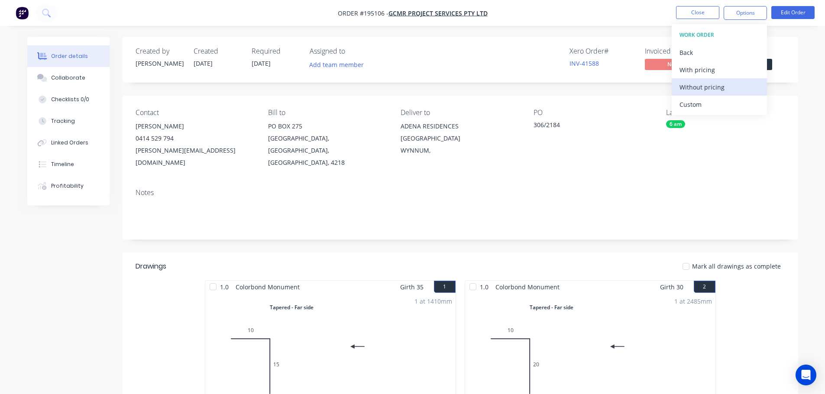
click at [729, 85] on div "Without pricing" at bounding box center [719, 87] width 80 height 13
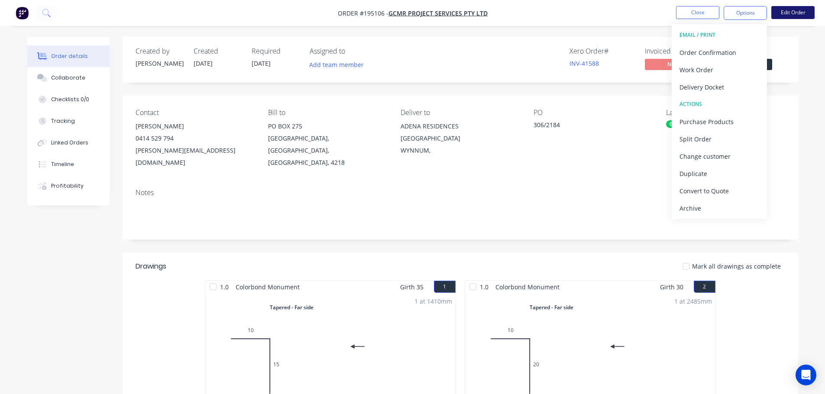
click at [783, 13] on button "Edit Order" at bounding box center [792, 12] width 43 height 13
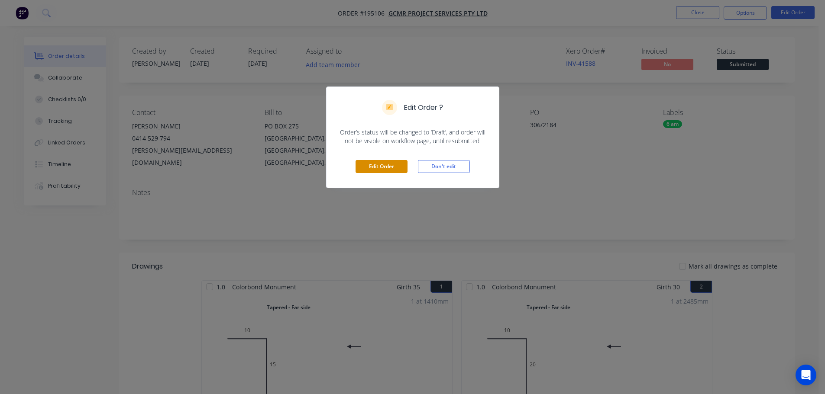
click at [390, 170] on button "Edit Order" at bounding box center [381, 166] width 52 height 13
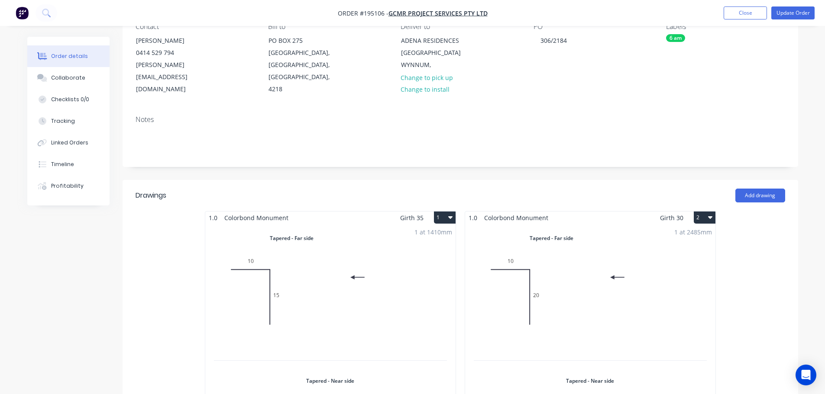
click at [666, 300] on div "1 at 2485mm Total lm $/M Total 2.485m $9.40 $23.36" at bounding box center [590, 366] width 250 height 285
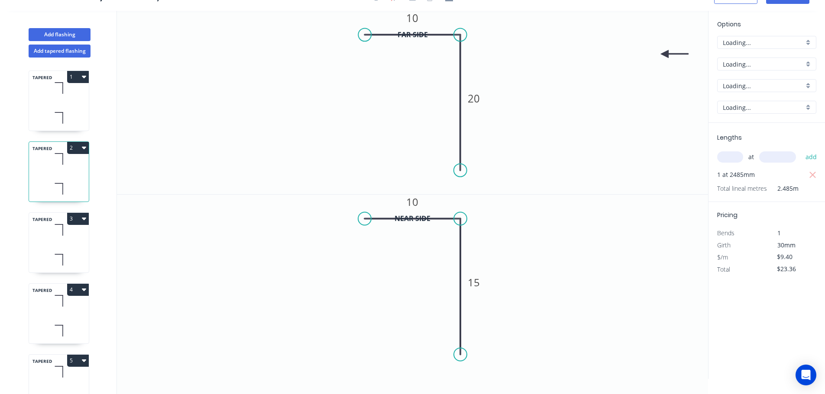
scroll to position [16, 0]
click at [818, 175] on div "Lengths at add 1 at 2485mm Total lineal metres 2.485m" at bounding box center [766, 162] width 116 height 79
drag, startPoint x: 812, startPoint y: 177, endPoint x: 807, endPoint y: 177, distance: 4.8
click at [812, 177] on icon "button" at bounding box center [813, 175] width 8 height 10
type input "$0.00"
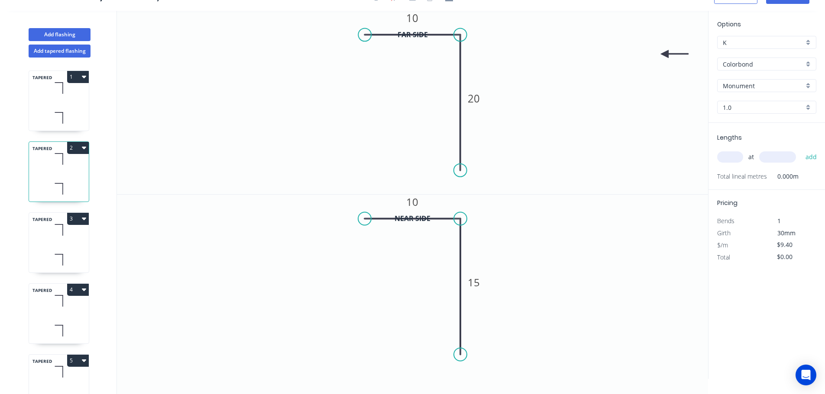
click at [715, 158] on div "Lengths at add Total lineal metres 0.000m" at bounding box center [766, 156] width 116 height 67
click at [731, 158] on input "text" at bounding box center [730, 157] width 26 height 11
type input "1"
type input "2790"
click at [801, 150] on button "add" at bounding box center [811, 157] width 20 height 15
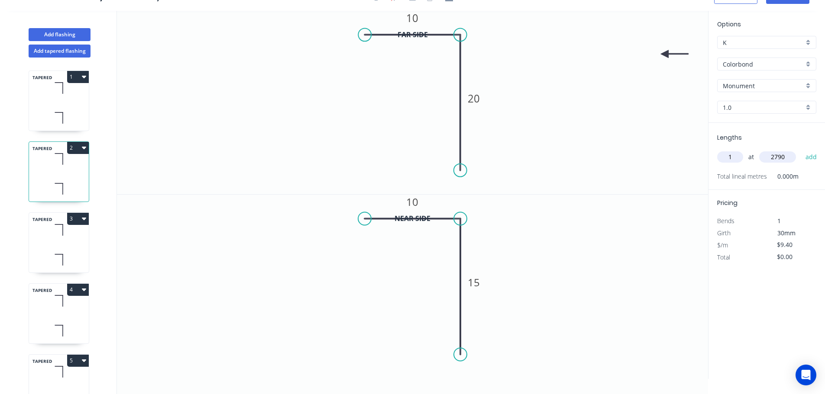
type input "$26.23"
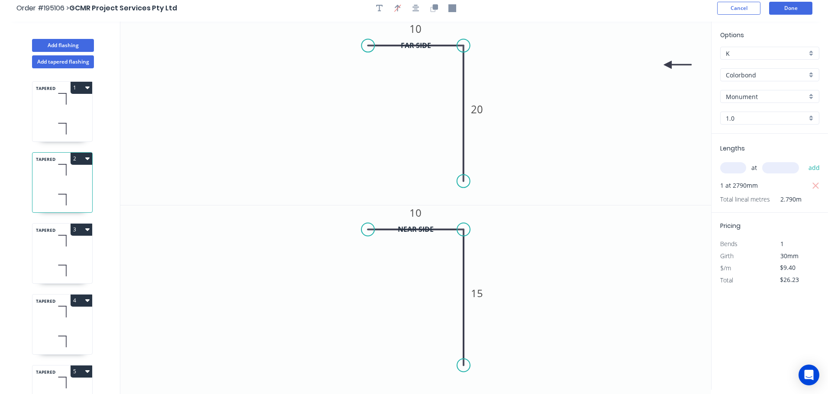
scroll to position [0, 0]
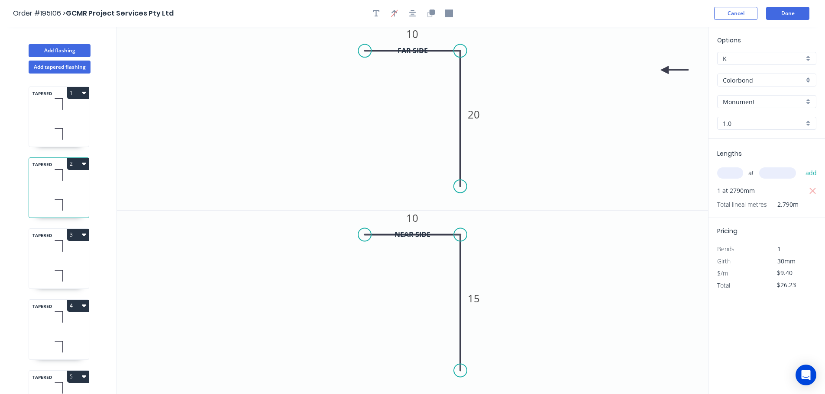
click at [793, 6] on header "Order #195106 > GCMR Project Services Pty Ltd Cancel Done" at bounding box center [412, 13] width 825 height 27
click at [792, 11] on button "Done" at bounding box center [787, 13] width 43 height 13
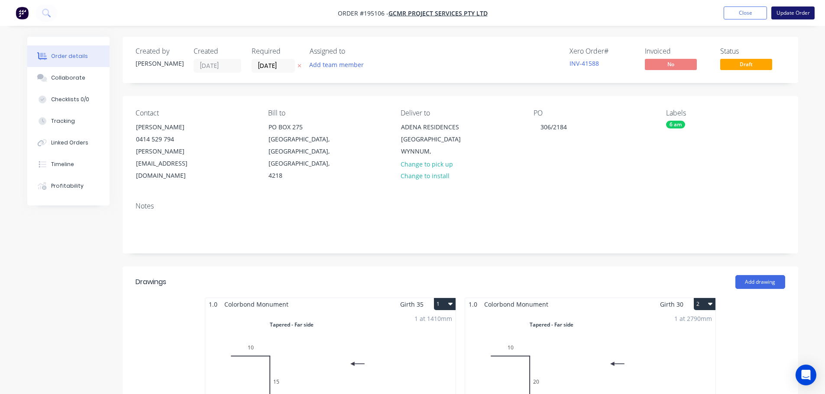
click at [798, 13] on button "Update Order" at bounding box center [792, 12] width 43 height 13
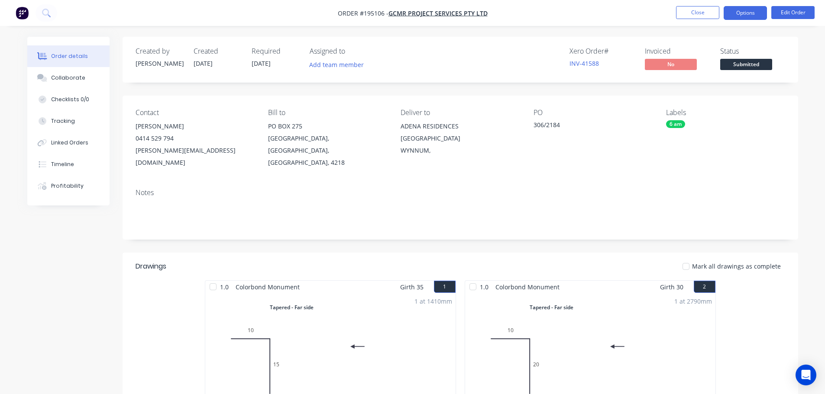
click at [741, 15] on button "Options" at bounding box center [744, 13] width 43 height 14
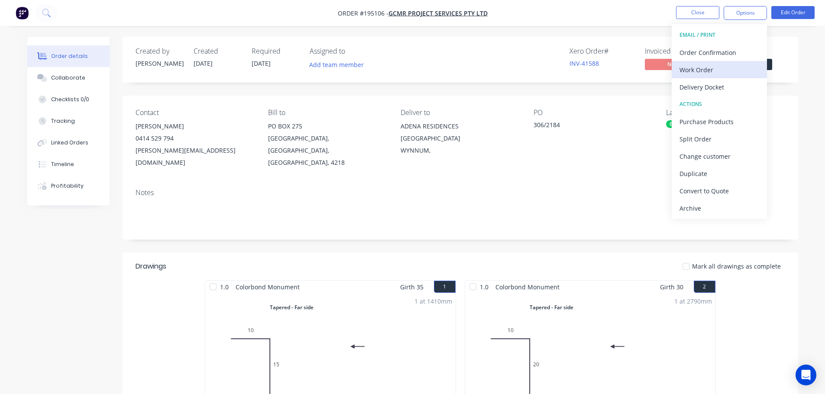
click at [743, 70] on div "Work Order" at bounding box center [719, 70] width 80 height 13
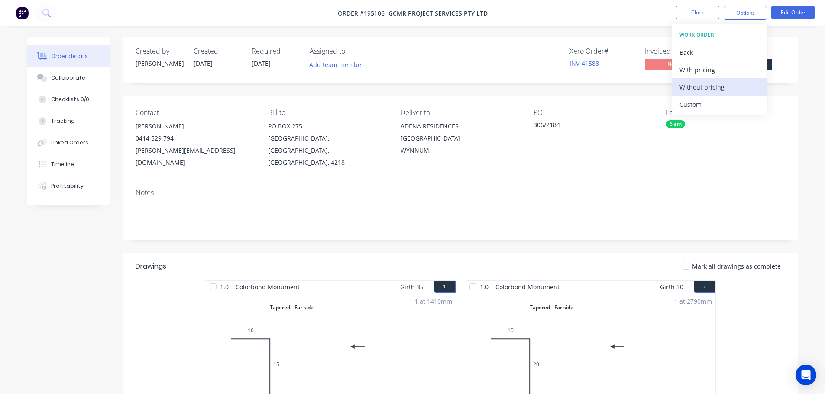
click at [740, 91] on div "Without pricing" at bounding box center [719, 87] width 80 height 13
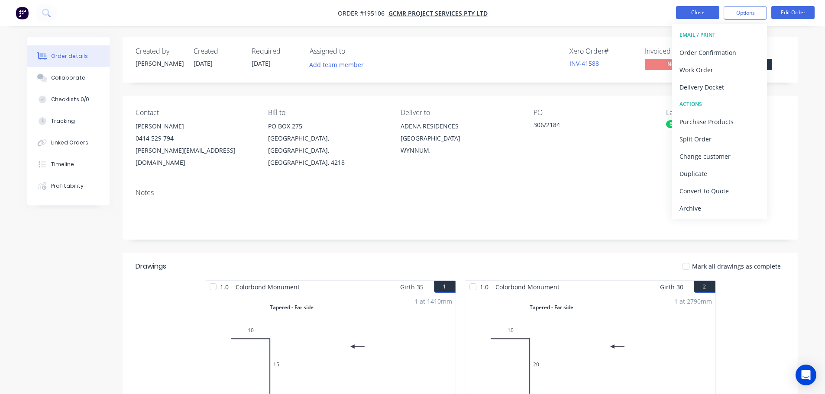
click at [710, 8] on button "Close" at bounding box center [697, 12] width 43 height 13
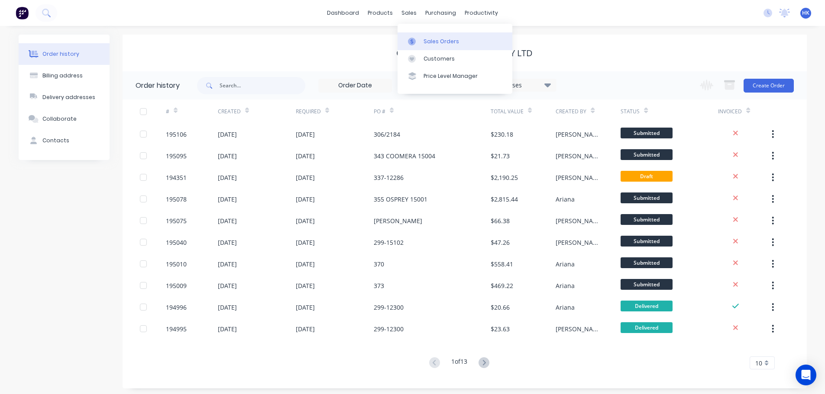
click at [423, 42] on div "Sales Orders" at bounding box center [440, 42] width 35 height 8
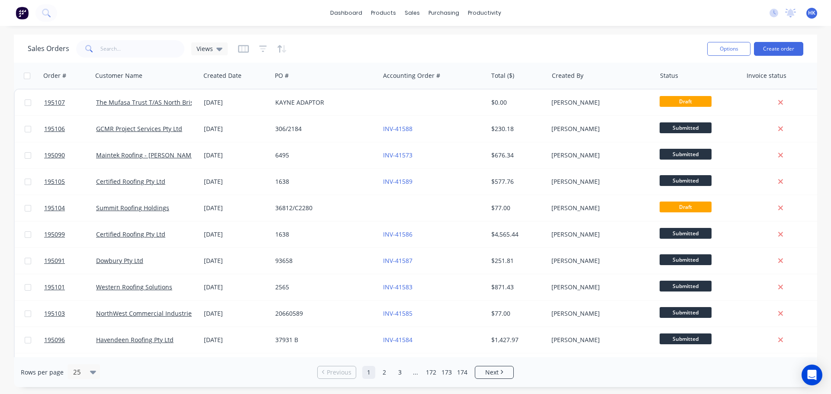
click at [353, 45] on div "Sales Orders Views" at bounding box center [364, 48] width 673 height 21
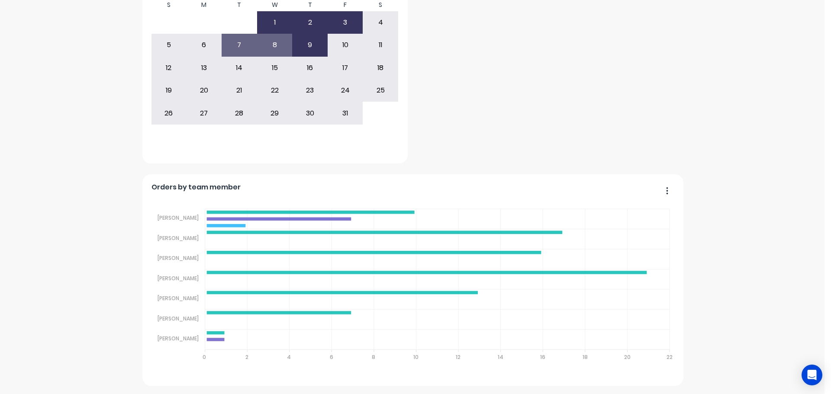
scroll to position [212, 0]
